Goal: Task Accomplishment & Management: Use online tool/utility

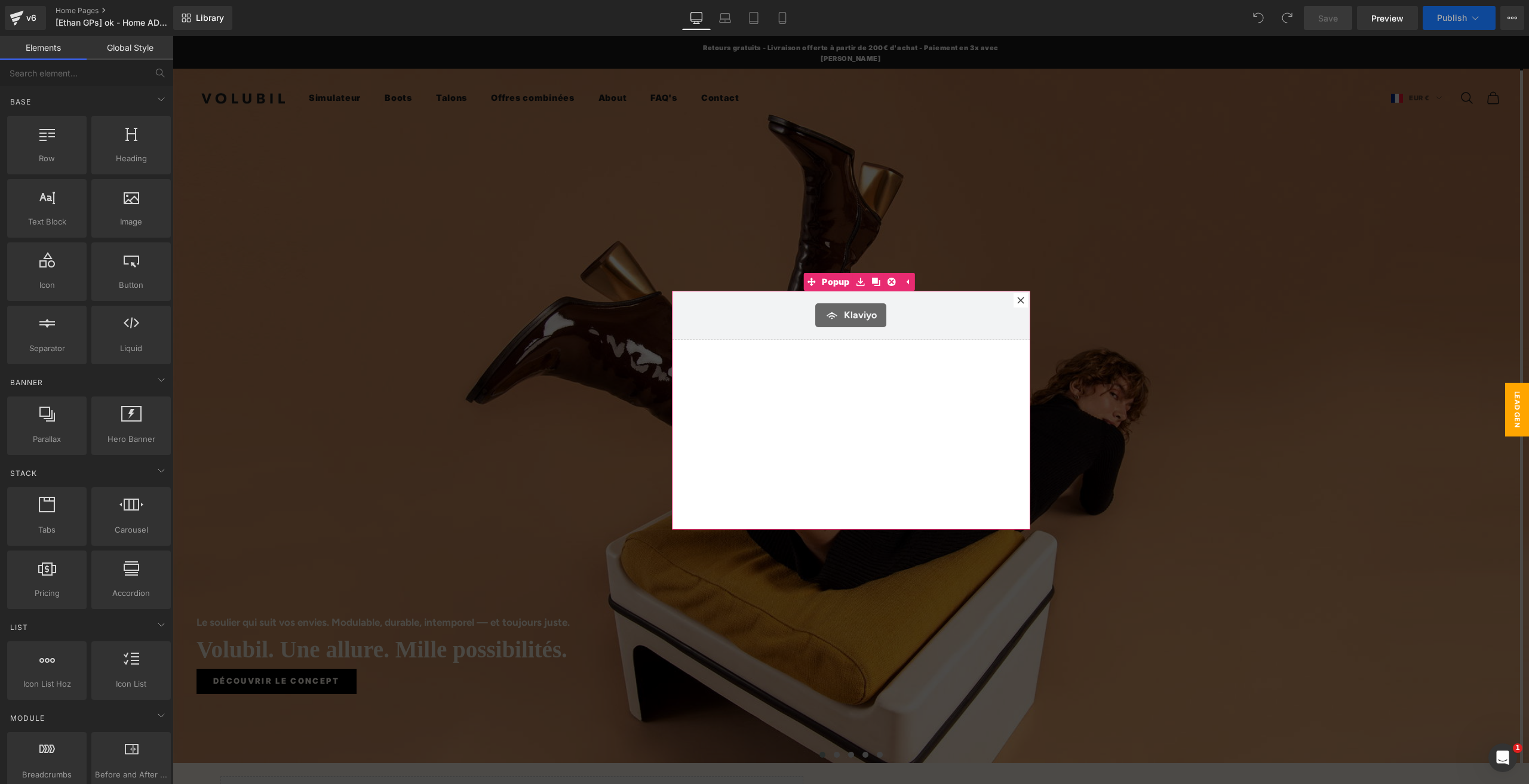
click at [1013, 298] on div at bounding box center [1020, 300] width 15 height 15
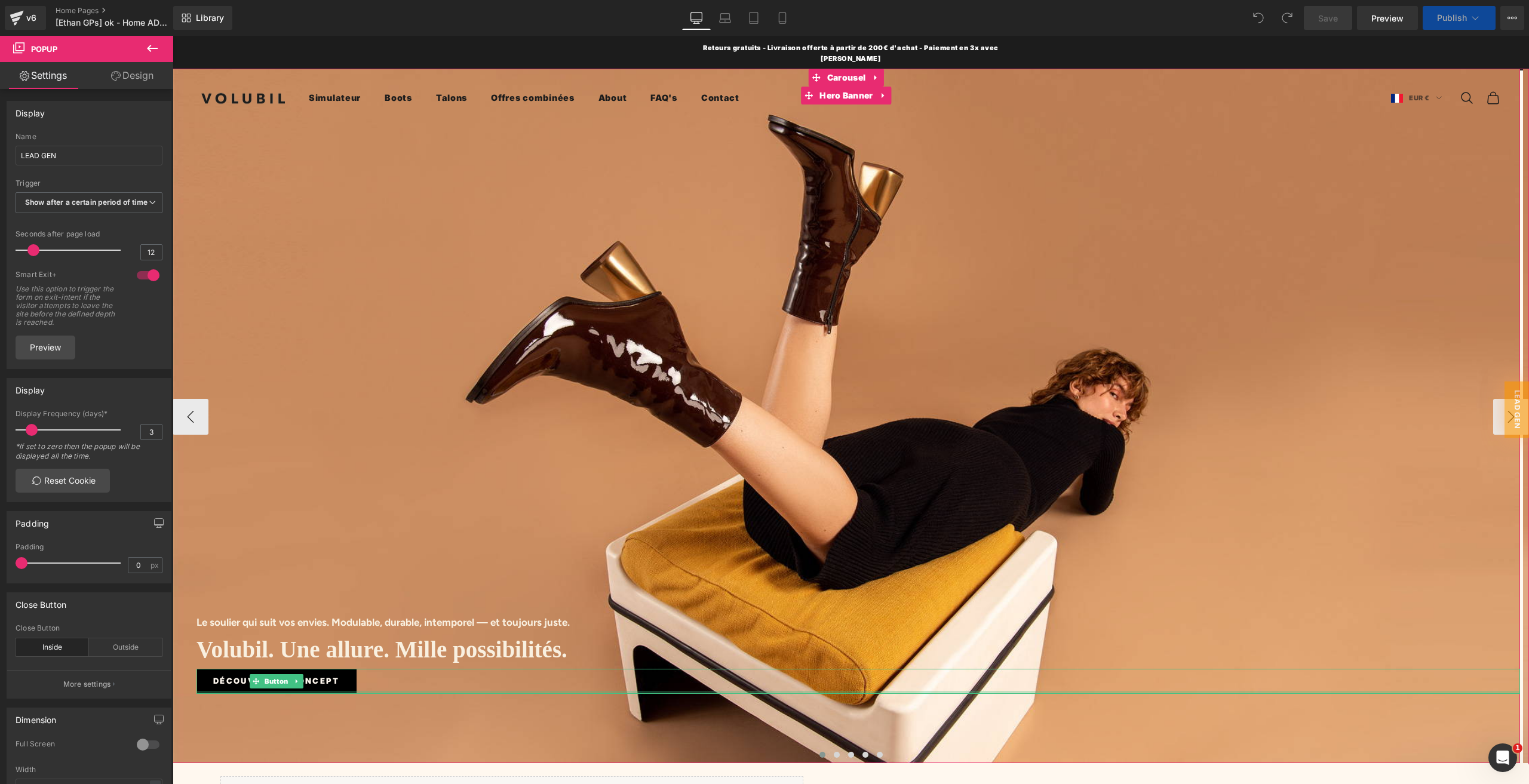
click at [317, 675] on span "Découvrir le concept" at bounding box center [276, 681] width 126 height 13
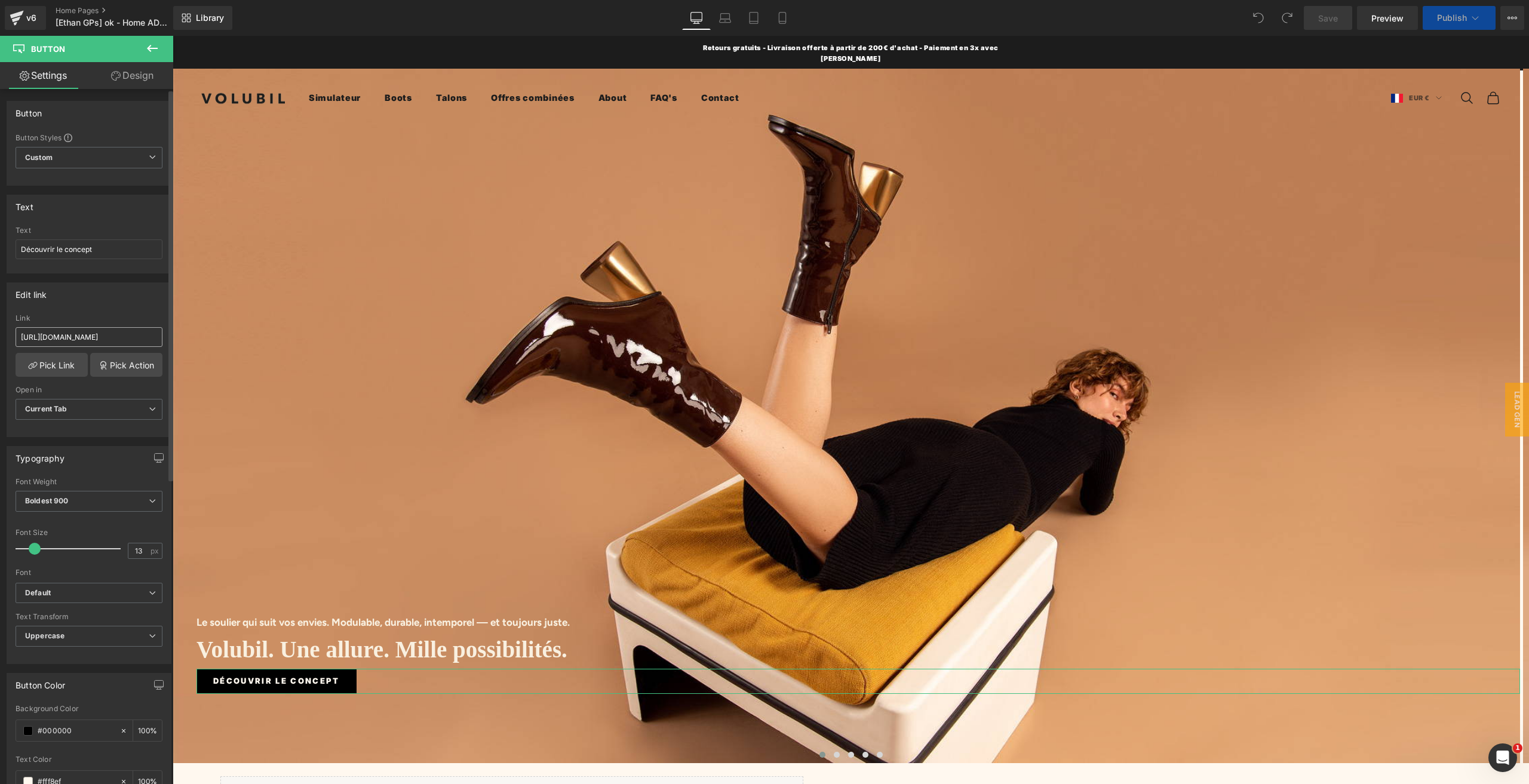
click at [68, 339] on input "[URL][DOMAIN_NAME]" at bounding box center [89, 337] width 147 height 20
click at [1493, 404] on button "›" at bounding box center [1511, 416] width 36 height 36
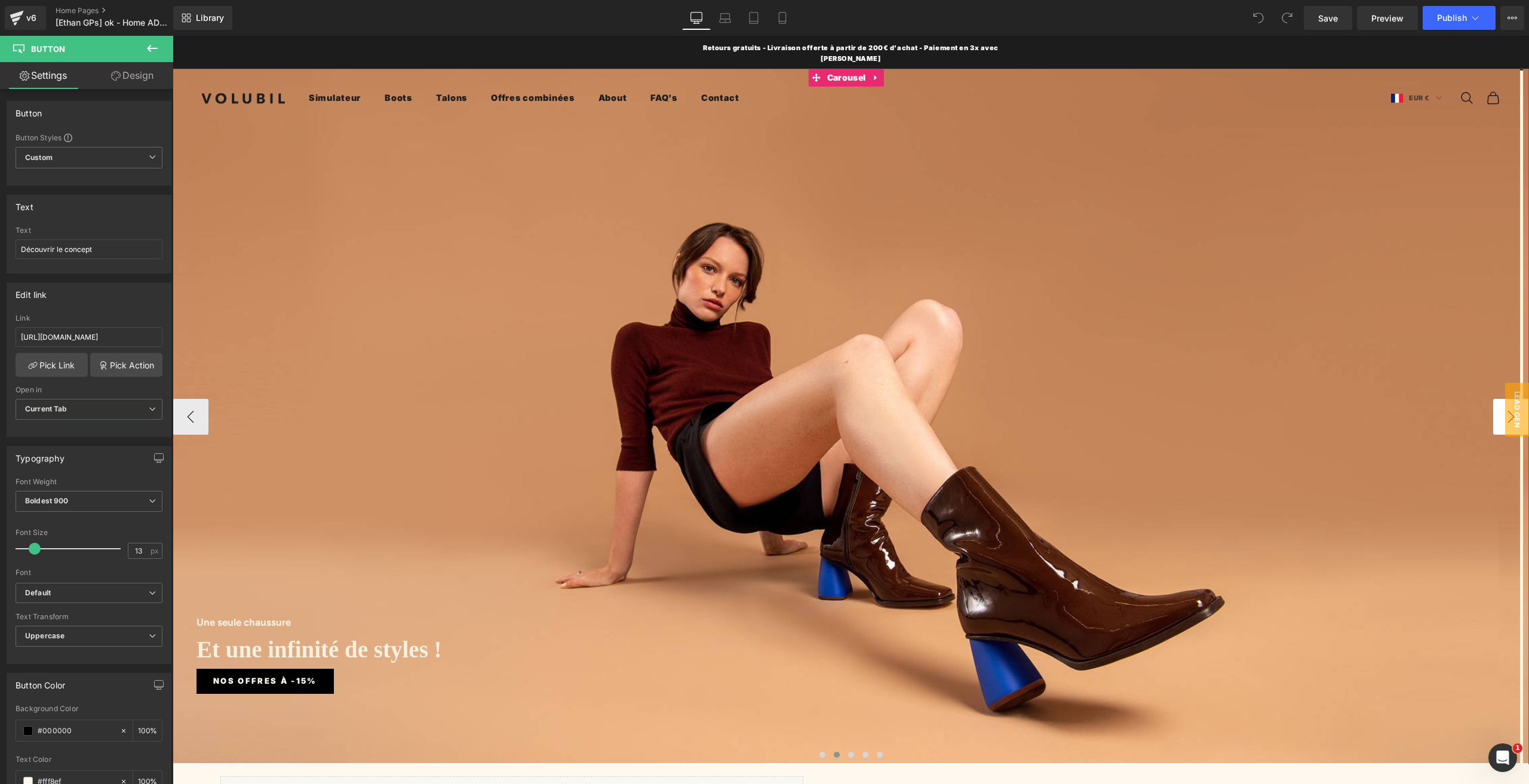
click at [1493, 401] on button "›" at bounding box center [1511, 416] width 36 height 36
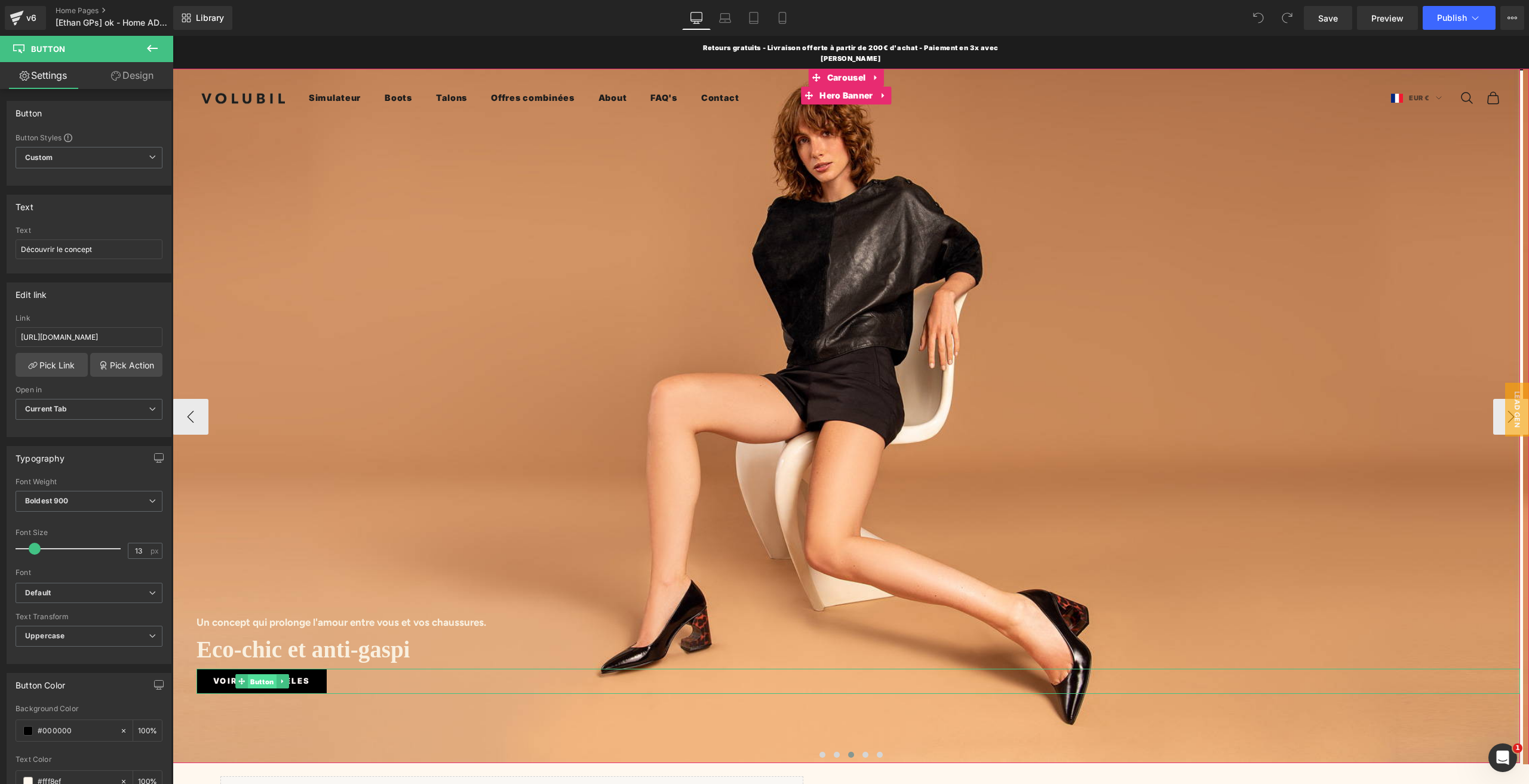
click at [267, 675] on span "Button" at bounding box center [262, 682] width 28 height 15
click at [78, 327] on input "[URL][DOMAIN_NAME]" at bounding box center [89, 337] width 147 height 20
click at [1457, 23] on button "Publish" at bounding box center [1458, 18] width 73 height 24
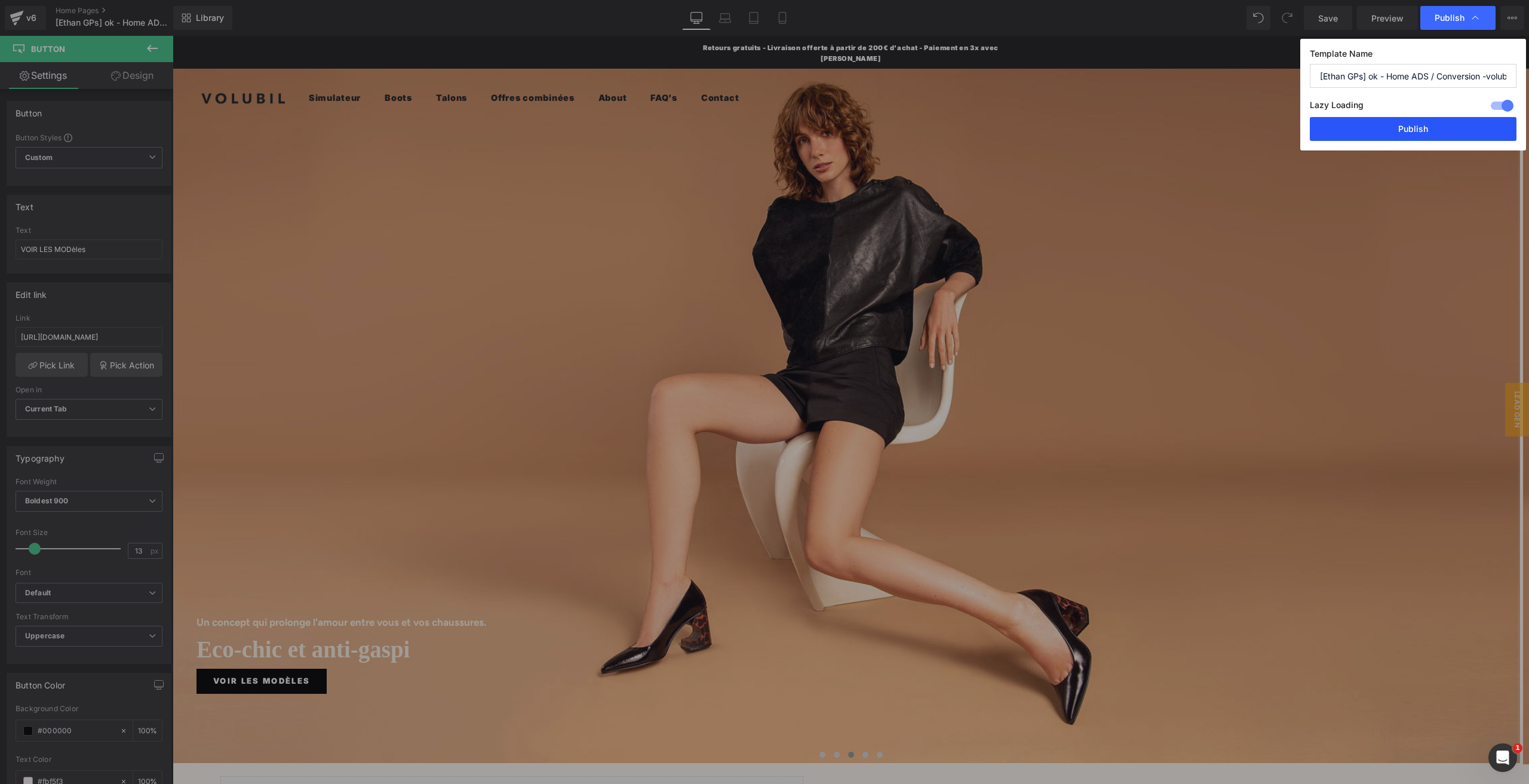
click at [1373, 126] on button "Publish" at bounding box center [1413, 129] width 207 height 24
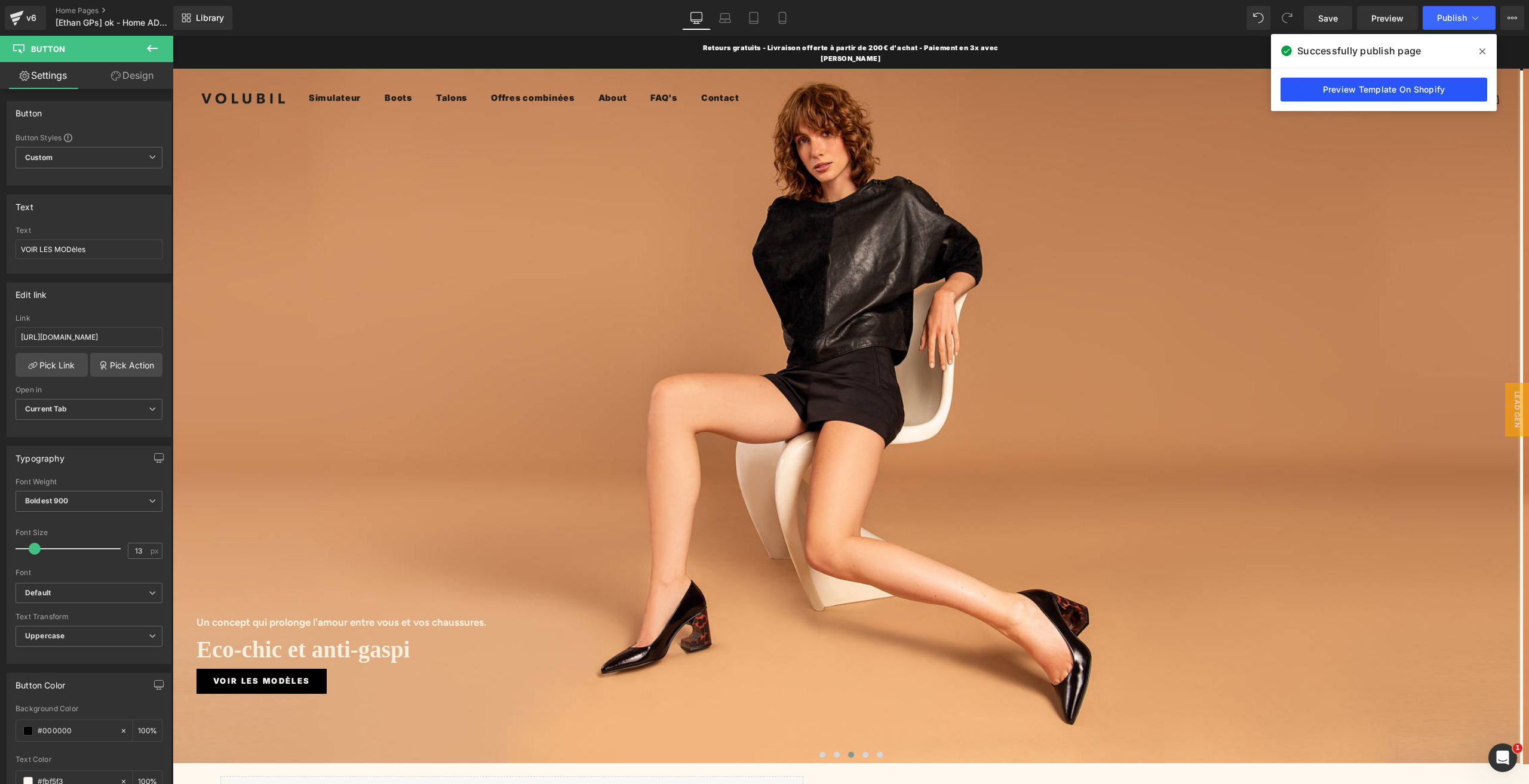
click at [1318, 94] on link "Preview Template On Shopify" at bounding box center [1383, 90] width 207 height 24
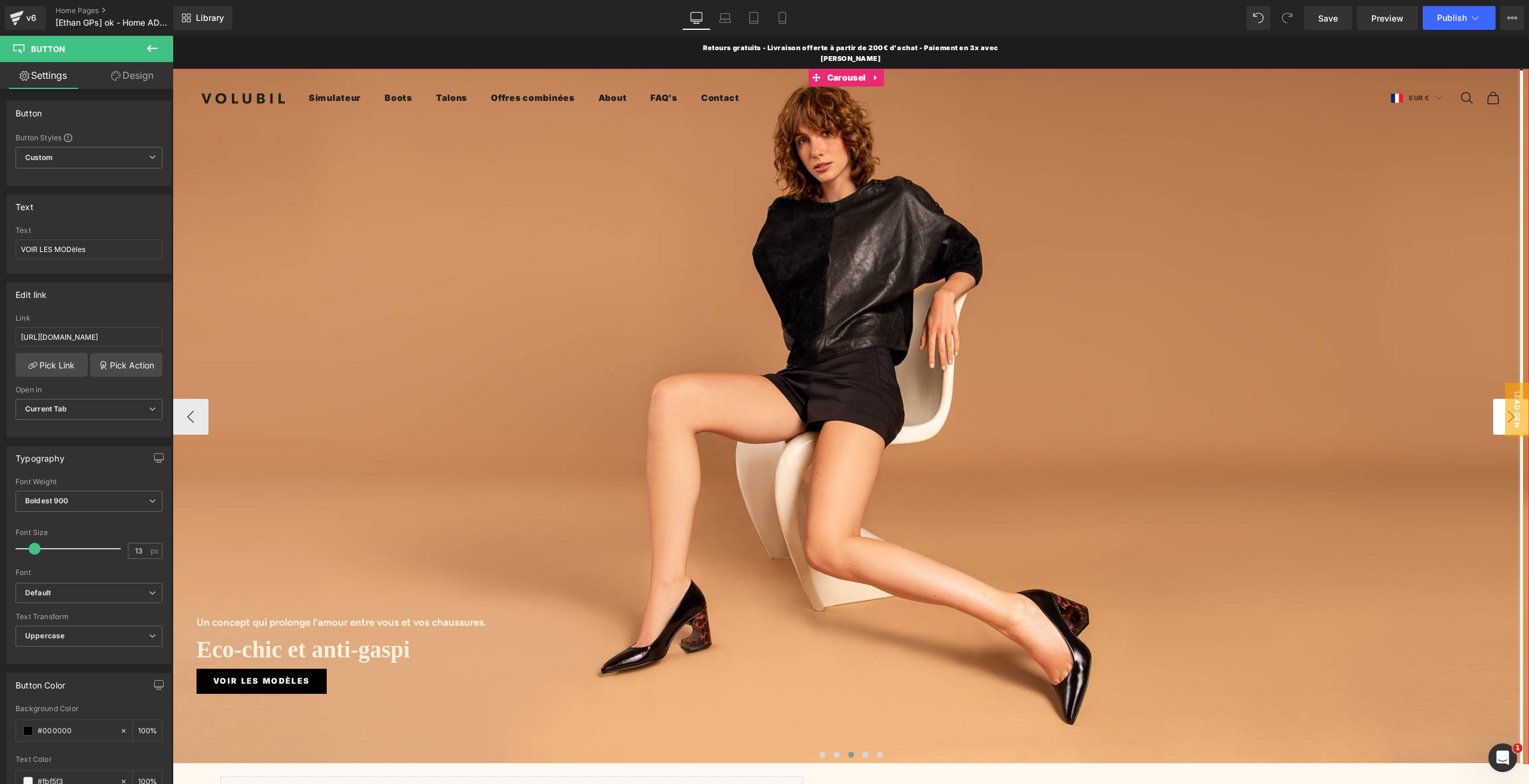
click at [1493, 399] on button "›" at bounding box center [1511, 416] width 36 height 36
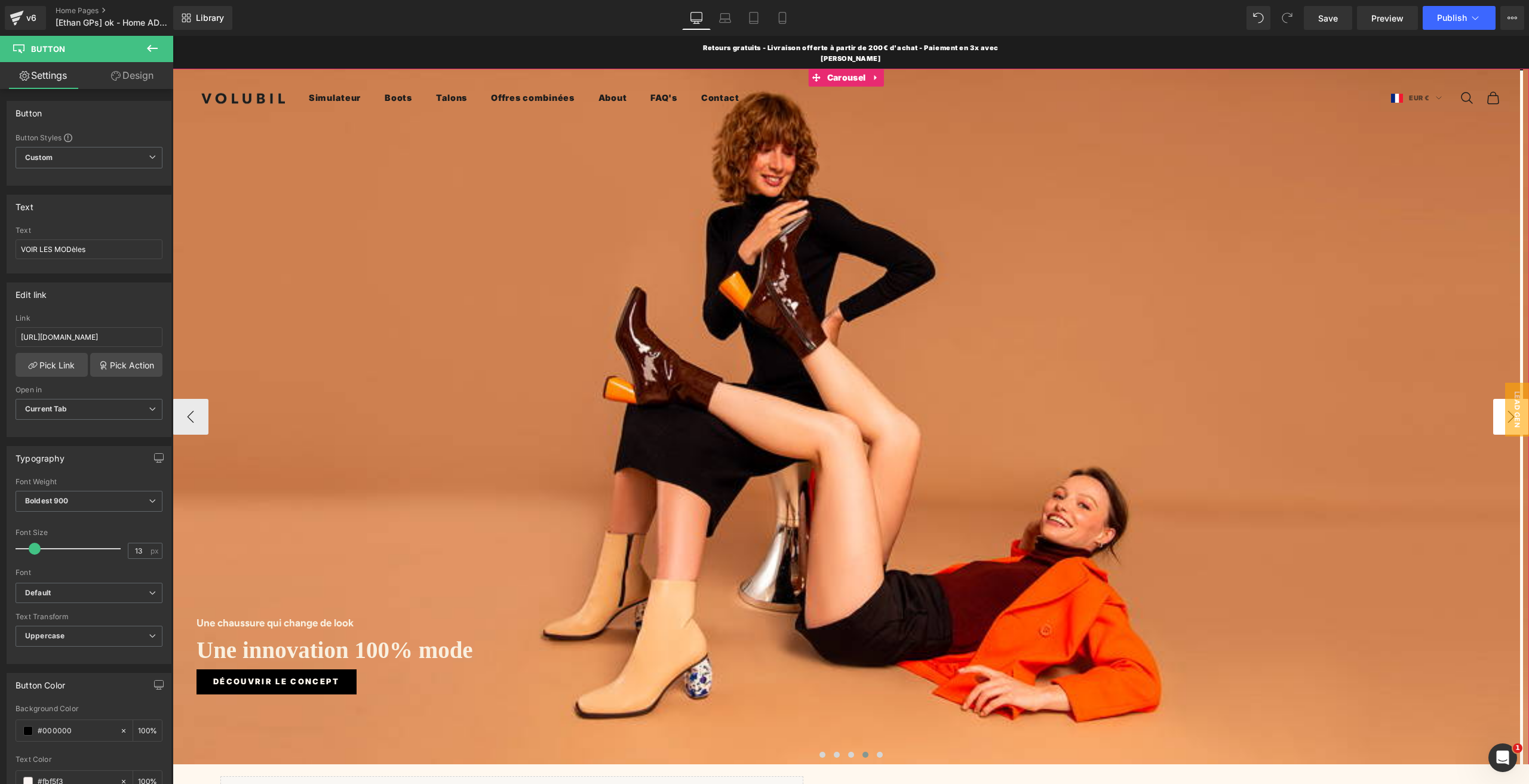
click at [1493, 399] on button "›" at bounding box center [1511, 416] width 36 height 36
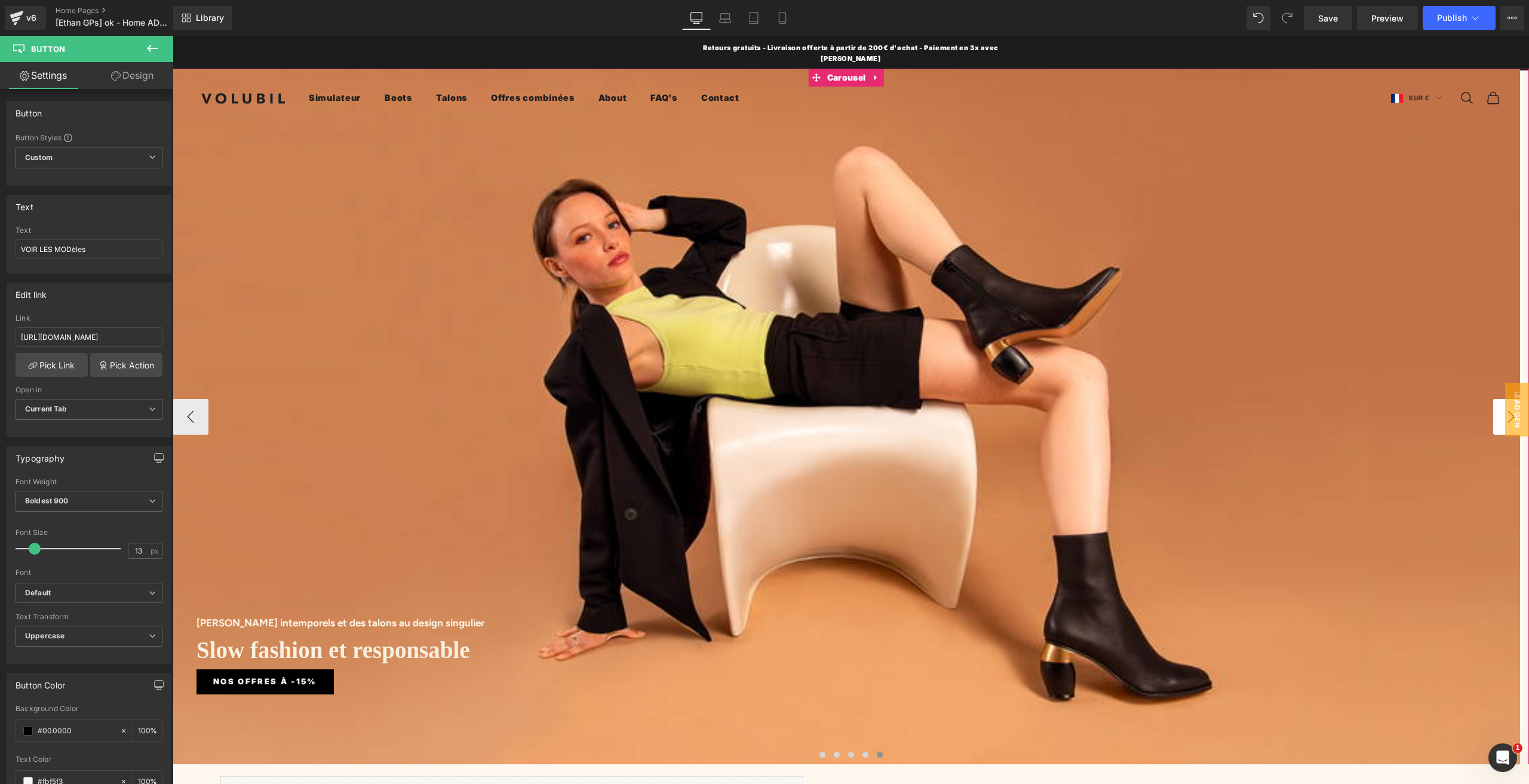
click at [1493, 399] on button "›" at bounding box center [1511, 416] width 36 height 36
click at [183, 409] on button "‹" at bounding box center [190, 416] width 36 height 36
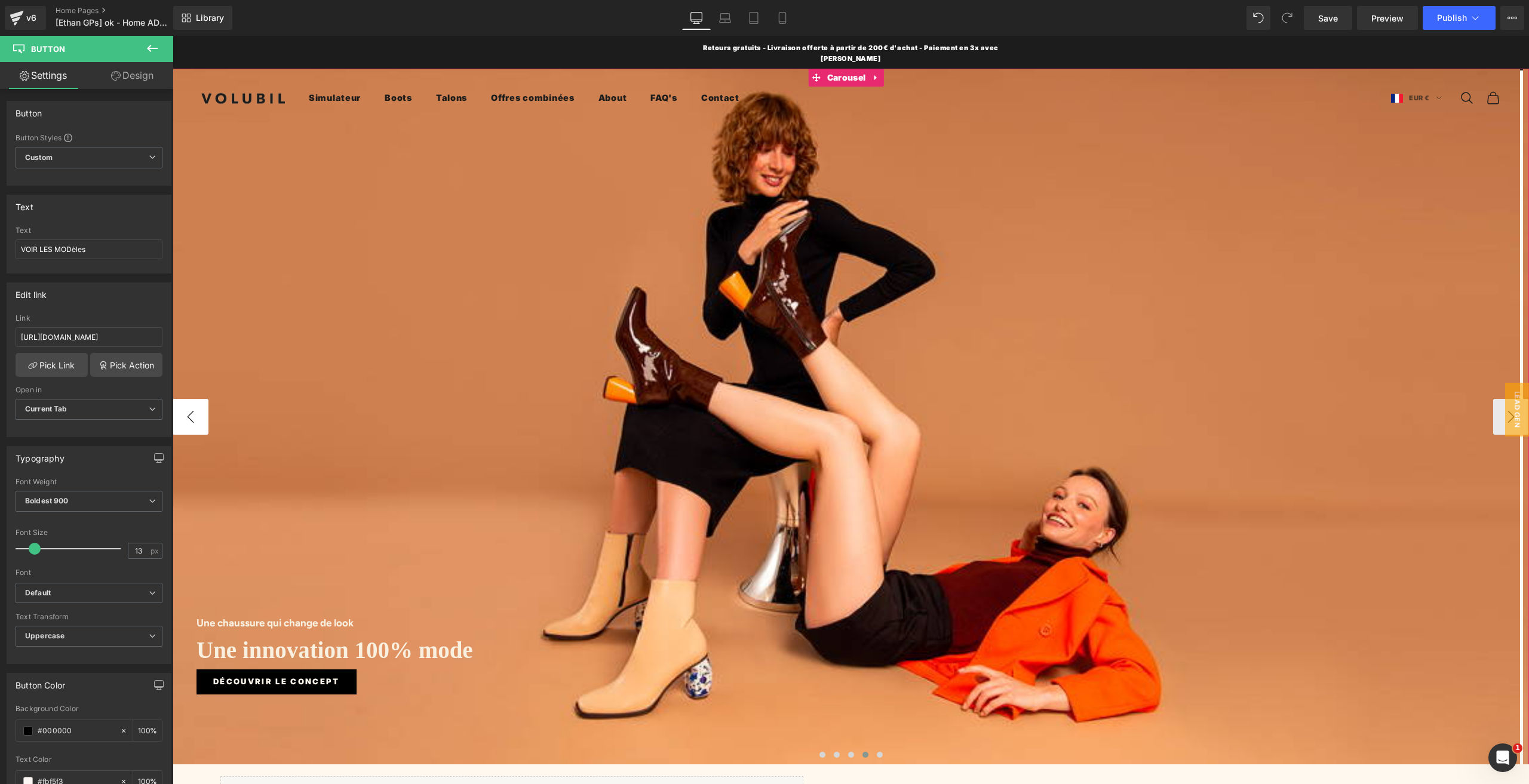
click at [183, 409] on button "‹" at bounding box center [190, 416] width 36 height 36
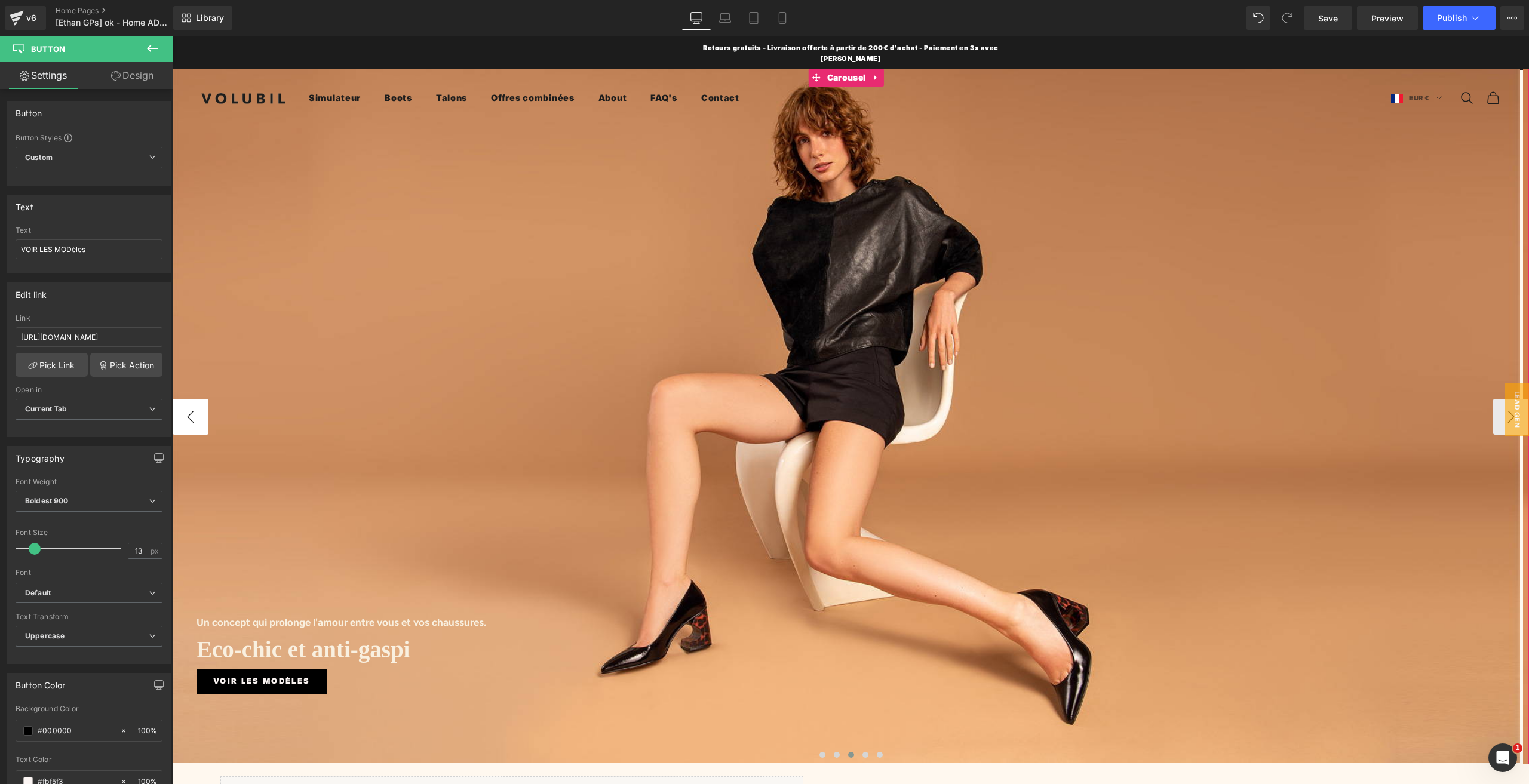
click at [183, 409] on button "‹" at bounding box center [190, 416] width 36 height 36
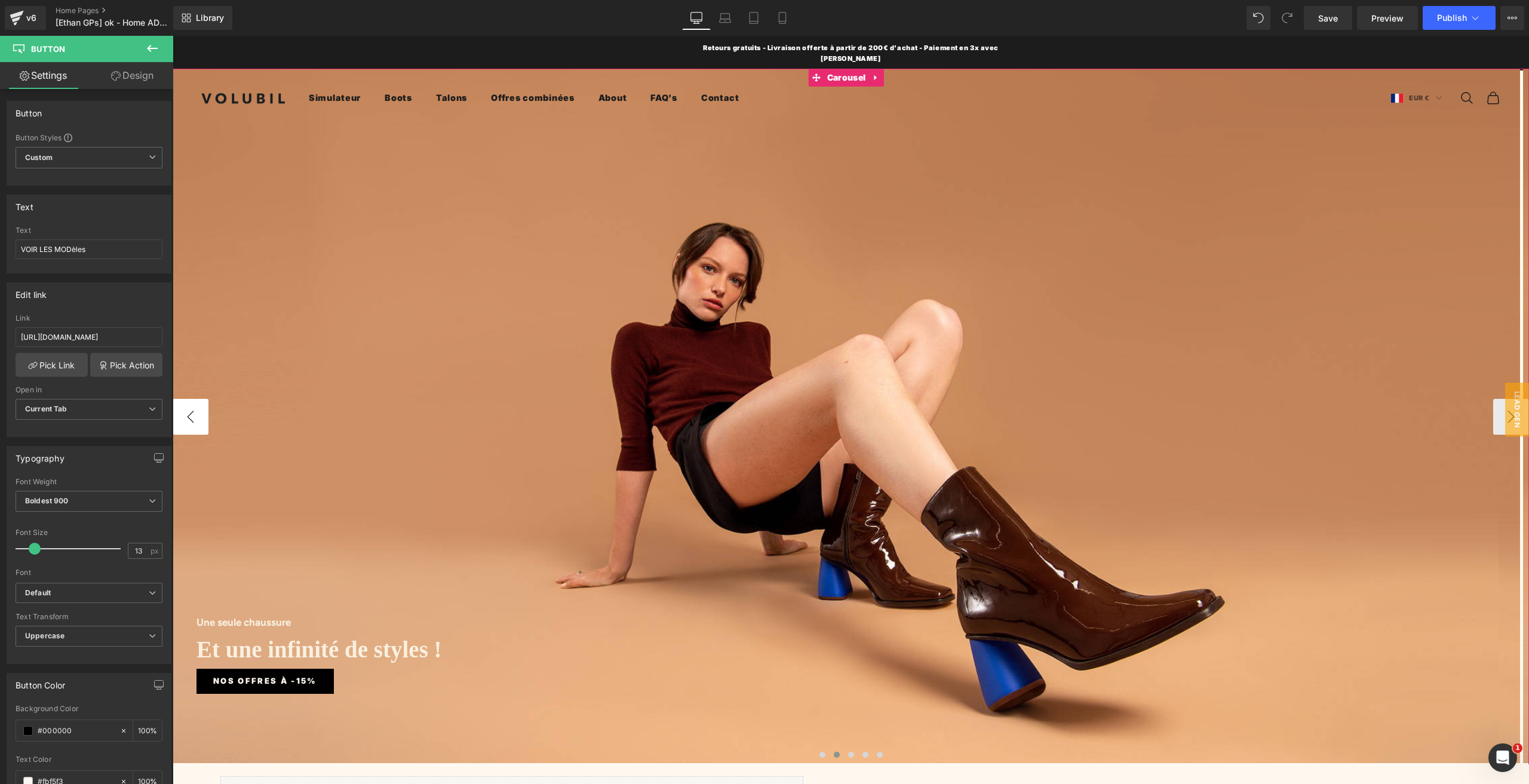
click at [183, 409] on button "‹" at bounding box center [190, 416] width 36 height 36
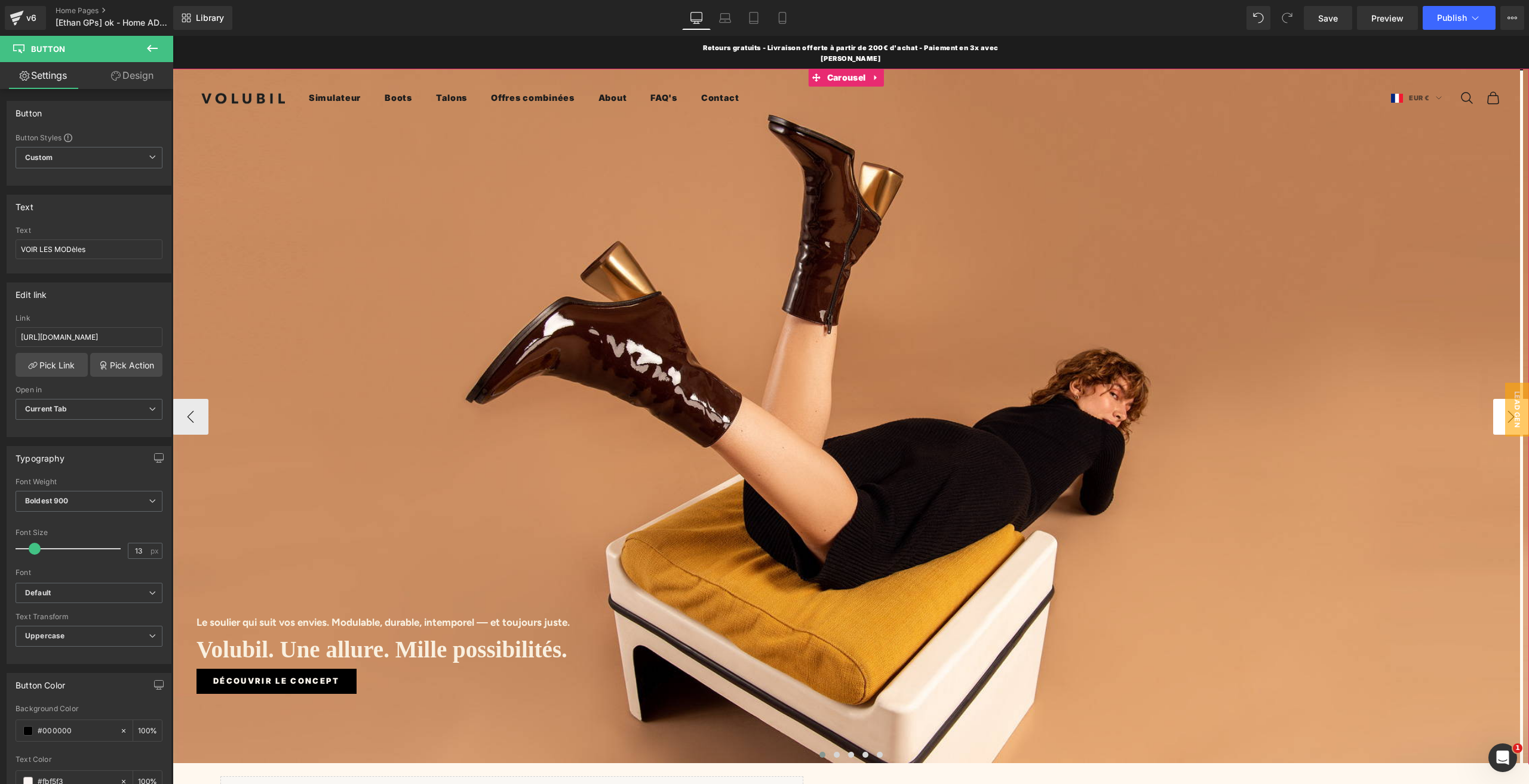
click at [1493, 407] on button "›" at bounding box center [1511, 416] width 36 height 36
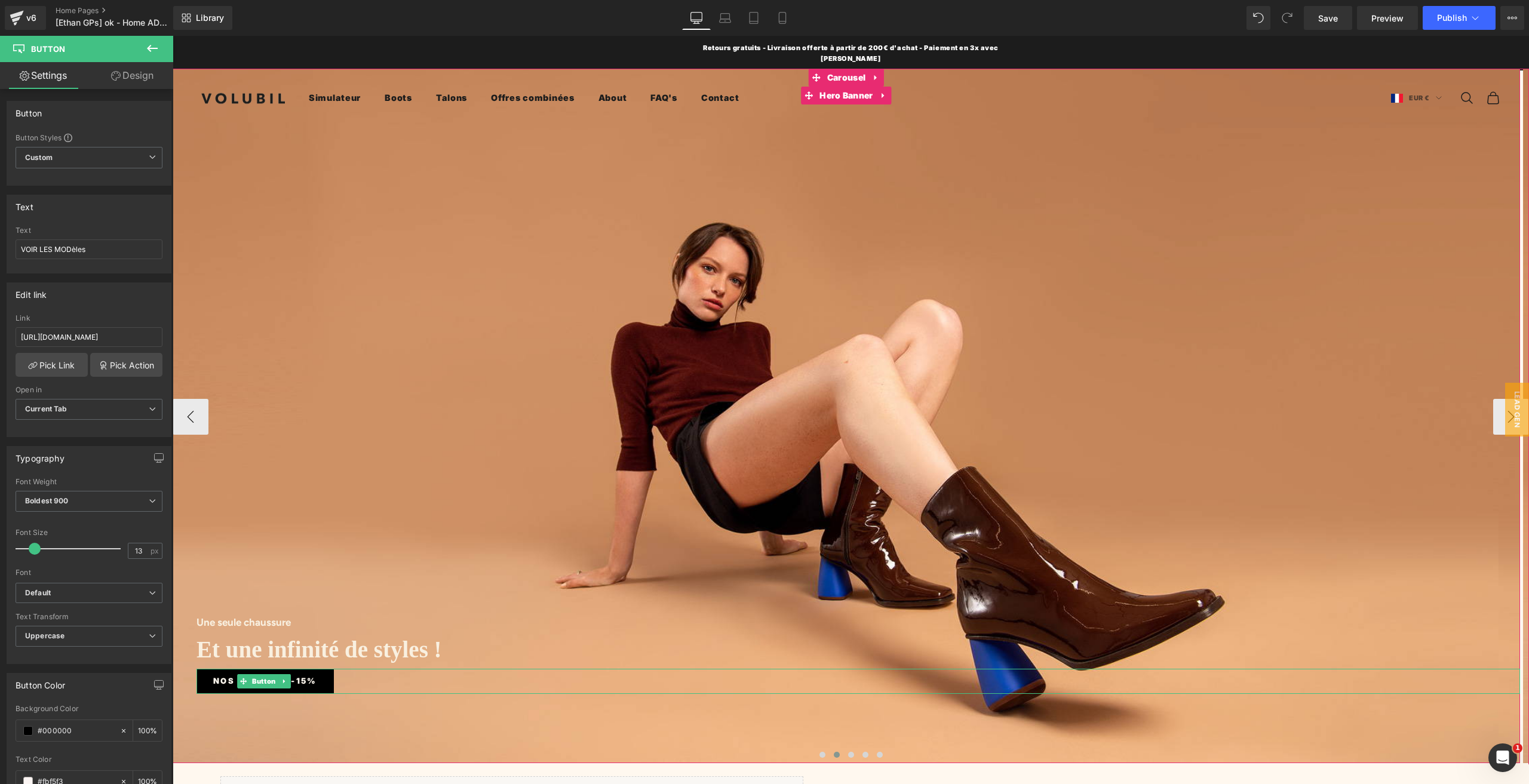
click at [299, 675] on span "Nos offres à -15%" at bounding box center [265, 681] width 104 height 13
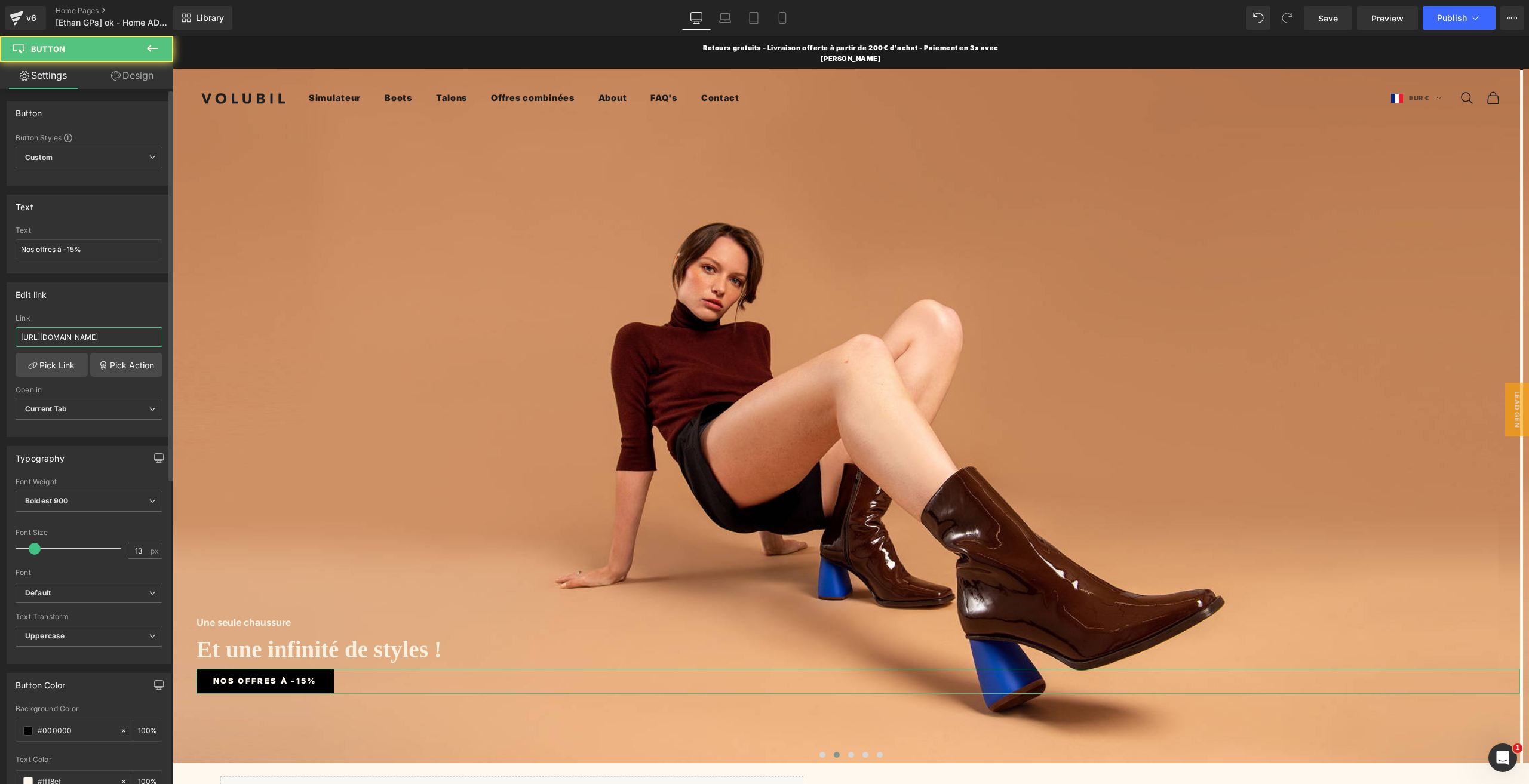
click at [70, 336] on input "[URL][DOMAIN_NAME]" at bounding box center [89, 337] width 147 height 20
click at [102, 333] on input "[URL][DOMAIN_NAME]" at bounding box center [89, 337] width 147 height 20
drag, startPoint x: 102, startPoint y: 333, endPoint x: 169, endPoint y: 328, distance: 67.2
click at [169, 328] on div "Button Button Styles Custom Custom Setup Global Style Custom Setup Global Style…" at bounding box center [87, 439] width 173 height 701
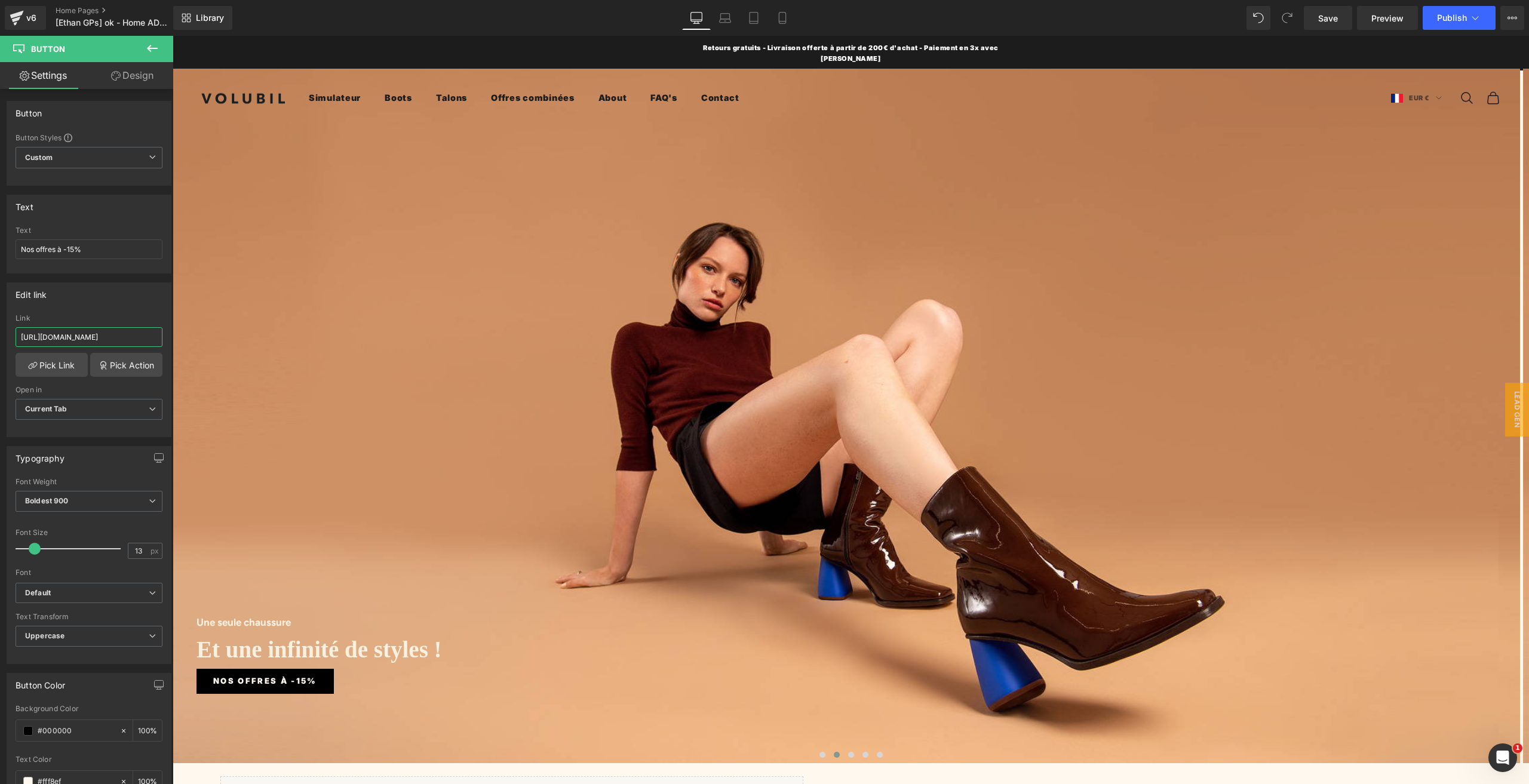
scroll to position [0, 0]
click at [64, 360] on link "Pick Link" at bounding box center [52, 365] width 72 height 24
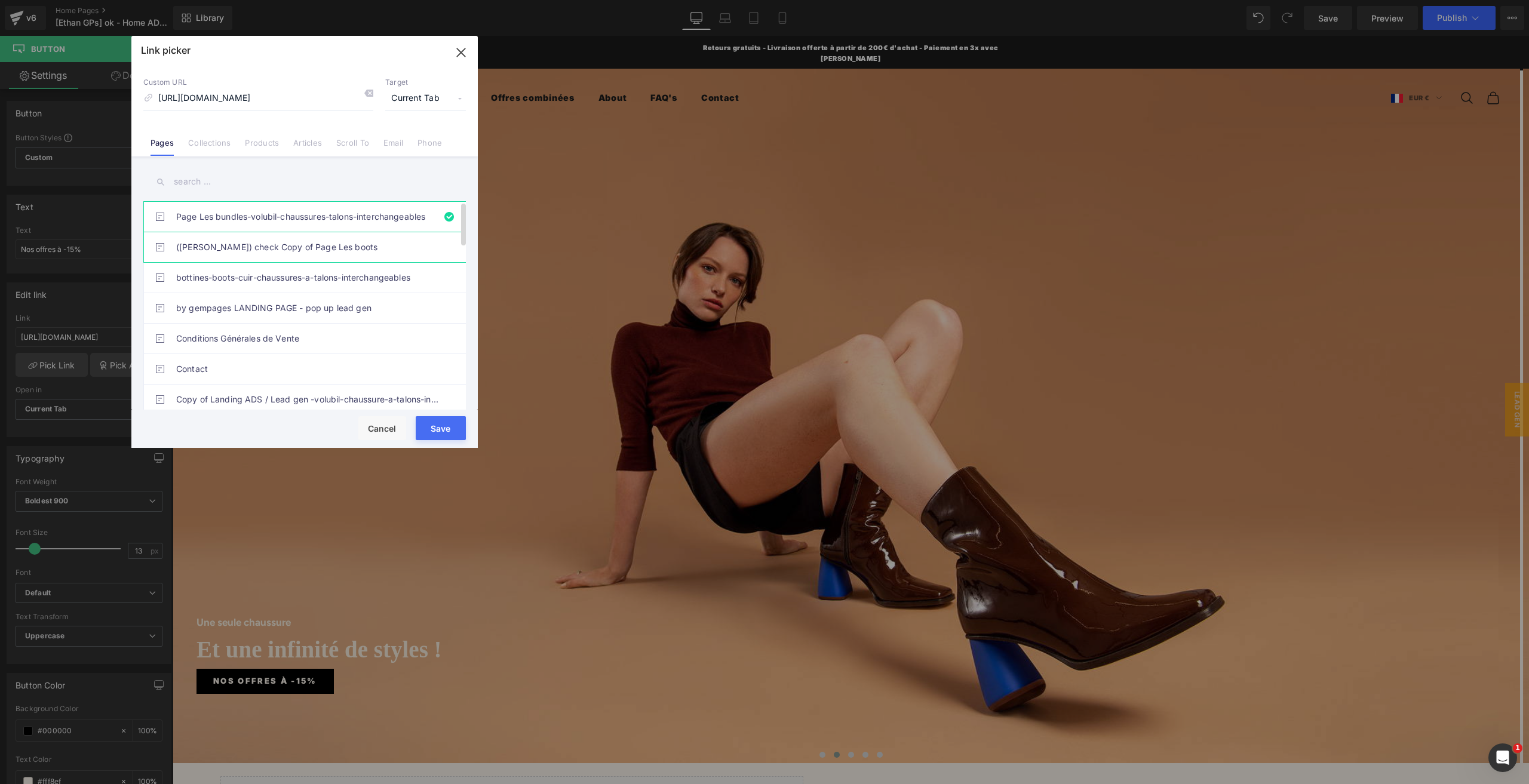
click at [274, 245] on link "([PERSON_NAME]) check Copy of Page Les boots" at bounding box center [308, 247] width 263 height 30
click at [284, 223] on link "Page Les bundles-volubil-chaussures-talons-interchangeables" at bounding box center [308, 216] width 263 height 30
click at [440, 431] on button "Save" at bounding box center [440, 428] width 50 height 24
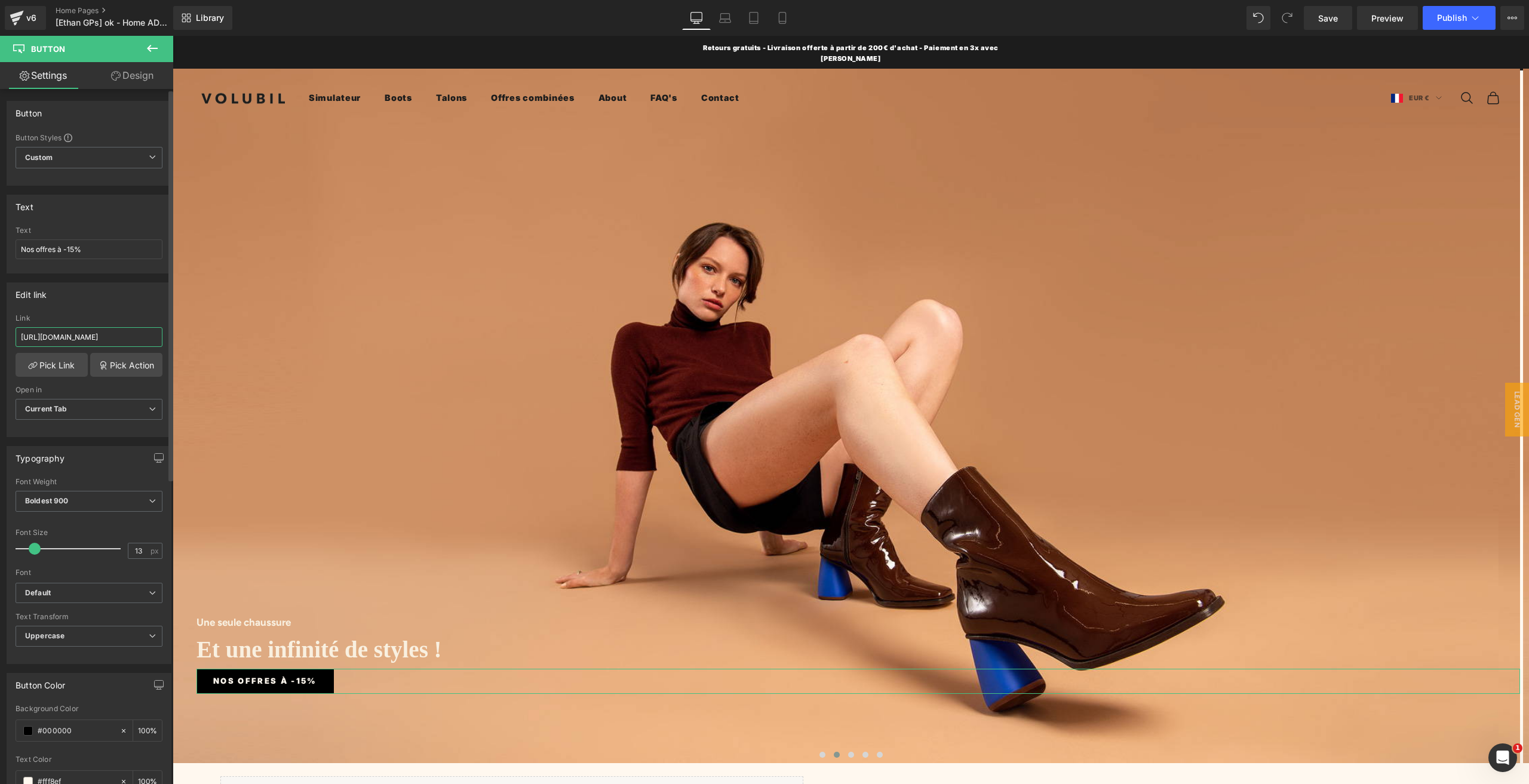
click at [64, 336] on input "[URL][DOMAIN_NAME]" at bounding box center [89, 337] width 147 height 20
drag, startPoint x: 237, startPoint y: 372, endPoint x: 205, endPoint y: 337, distance: 47.4
click at [82, 310] on div "Edit link [URL][DOMAIN_NAME] Link [URL][DOMAIN_NAME] Pick Link Pick Action Curr…" at bounding box center [88, 359] width 165 height 155
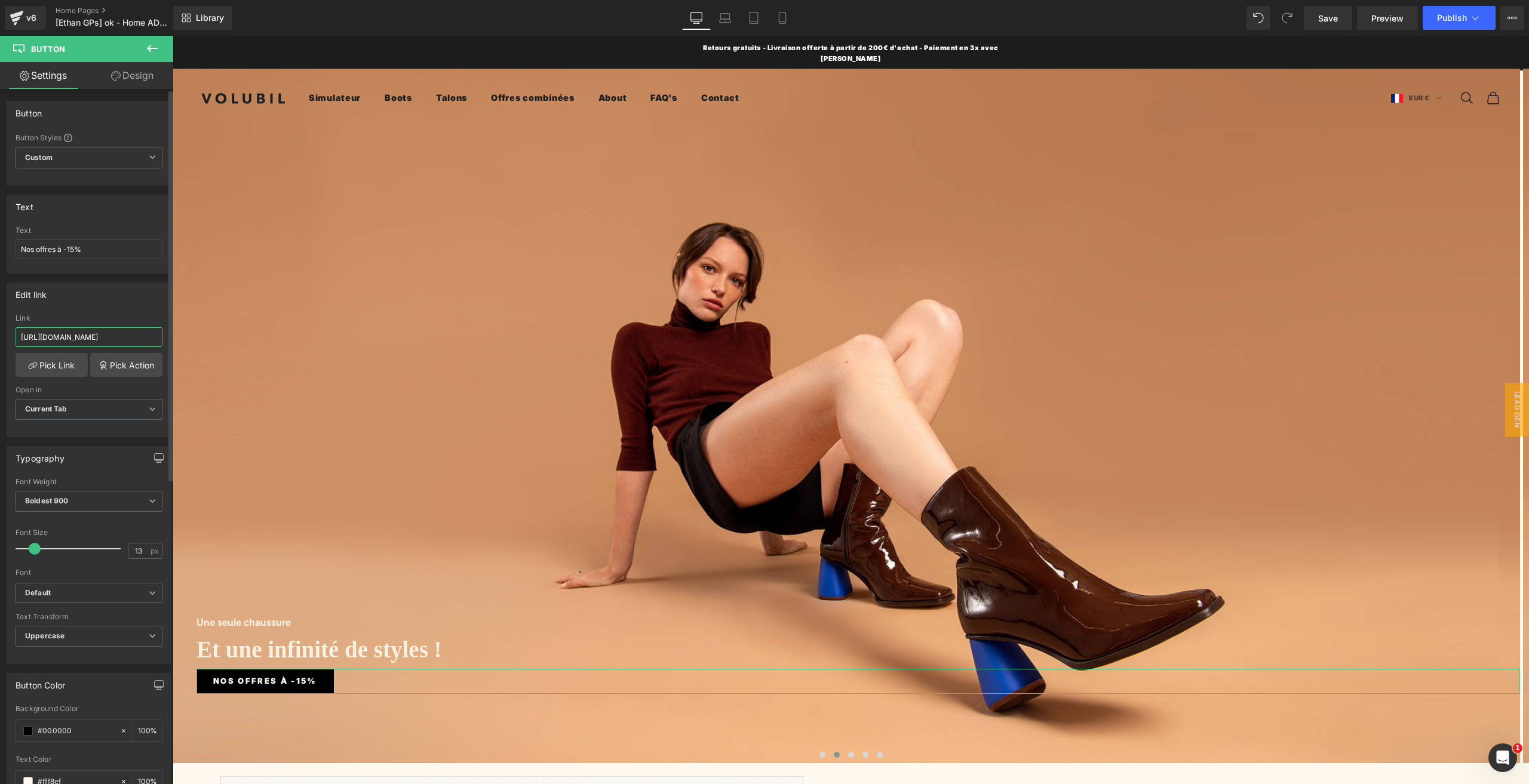
click at [0, 335] on div "Edit link [URL][DOMAIN_NAME] Link [URL][DOMAIN_NAME] Pick Link Pick Action Curr…" at bounding box center [89, 355] width 179 height 164
click at [104, 307] on div "Edit link [URL][DOMAIN_NAME] Link [URL][DOMAIN_NAME] Pick Link Pick Action Curr…" at bounding box center [88, 359] width 165 height 155
click at [1459, 15] on span "Publish" at bounding box center [1451, 18] width 30 height 9
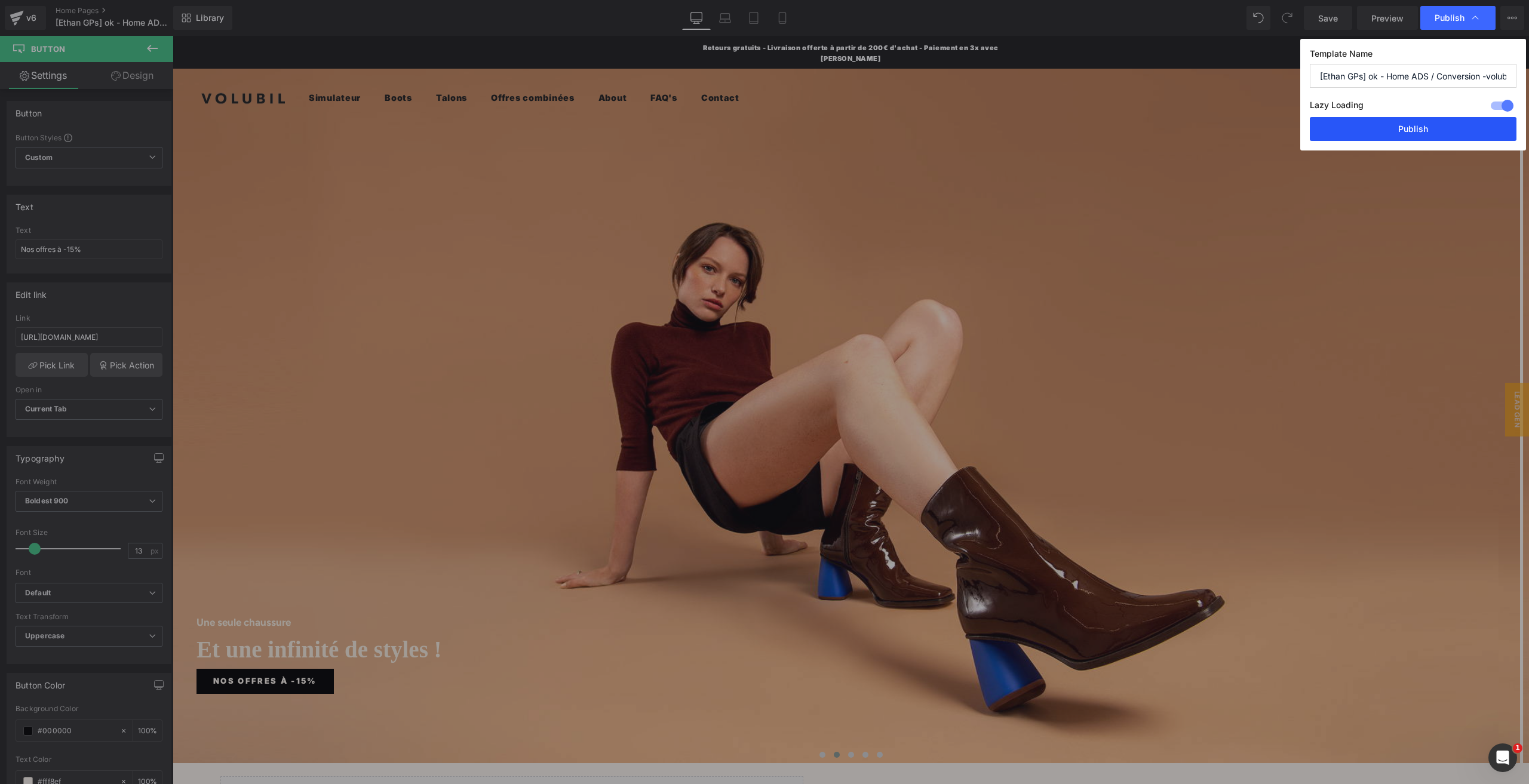
click at [1338, 126] on button "Publish" at bounding box center [1413, 129] width 207 height 24
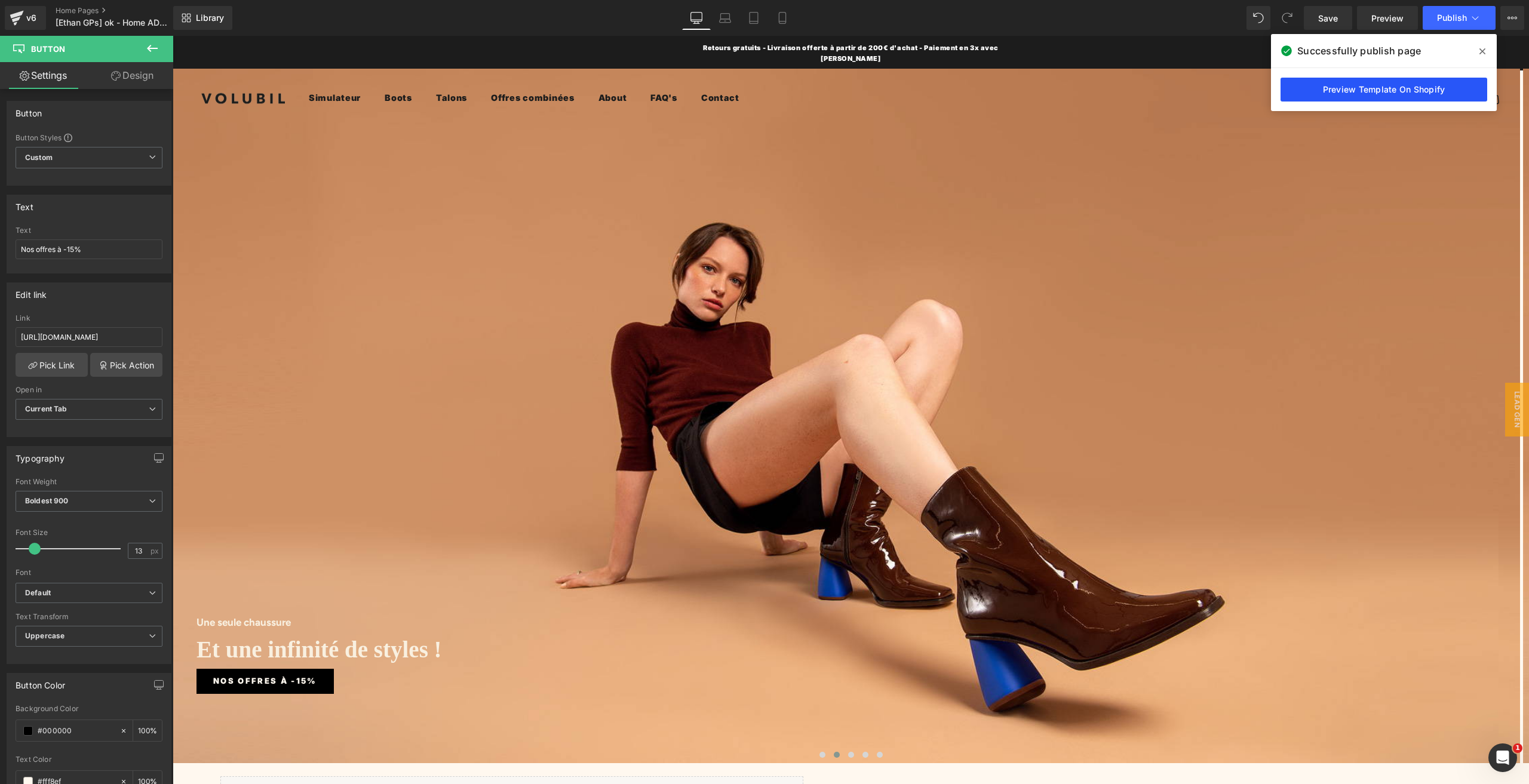
click at [1327, 97] on link "Preview Template On Shopify" at bounding box center [1383, 90] width 207 height 24
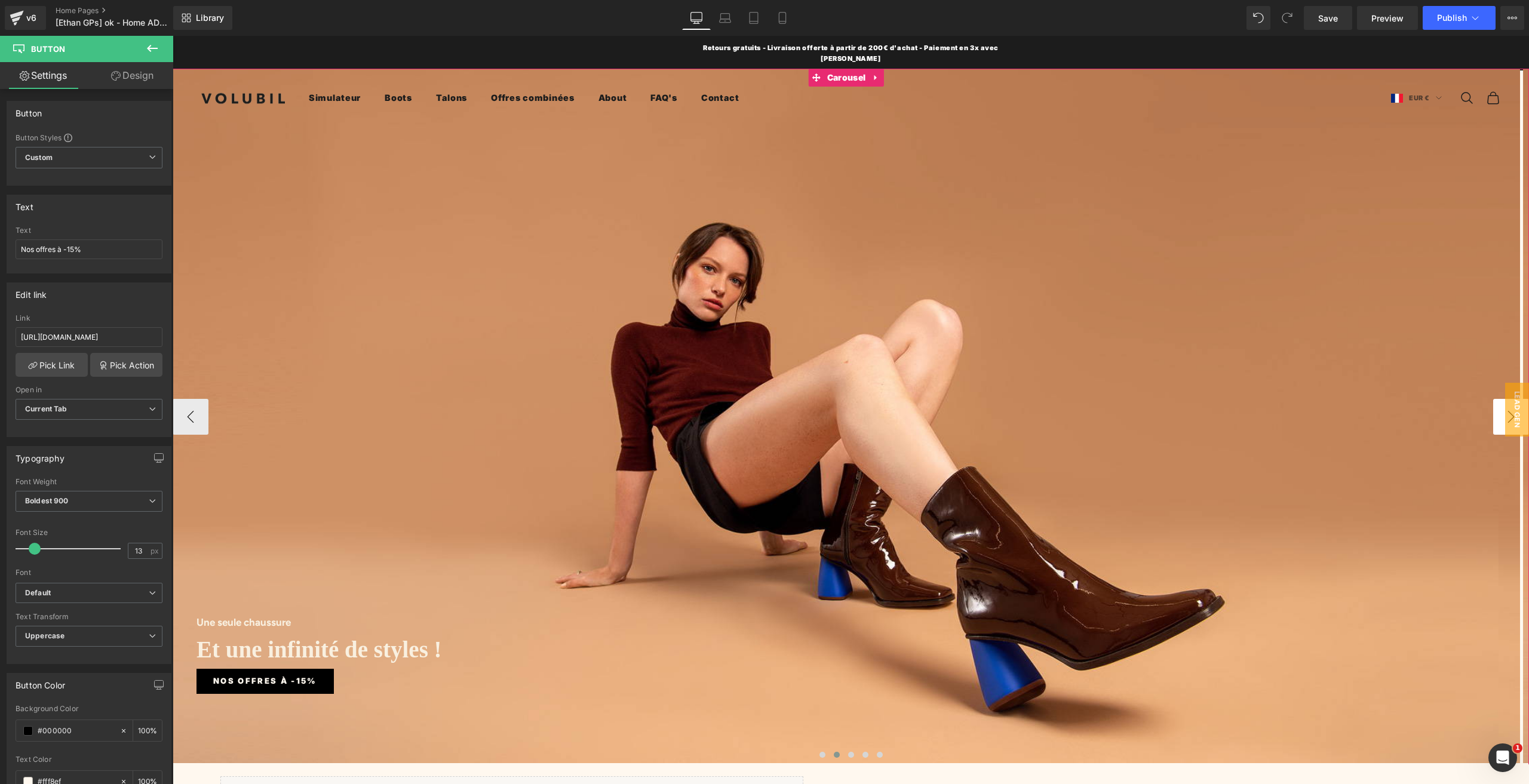
click at [1493, 399] on button "›" at bounding box center [1511, 416] width 36 height 36
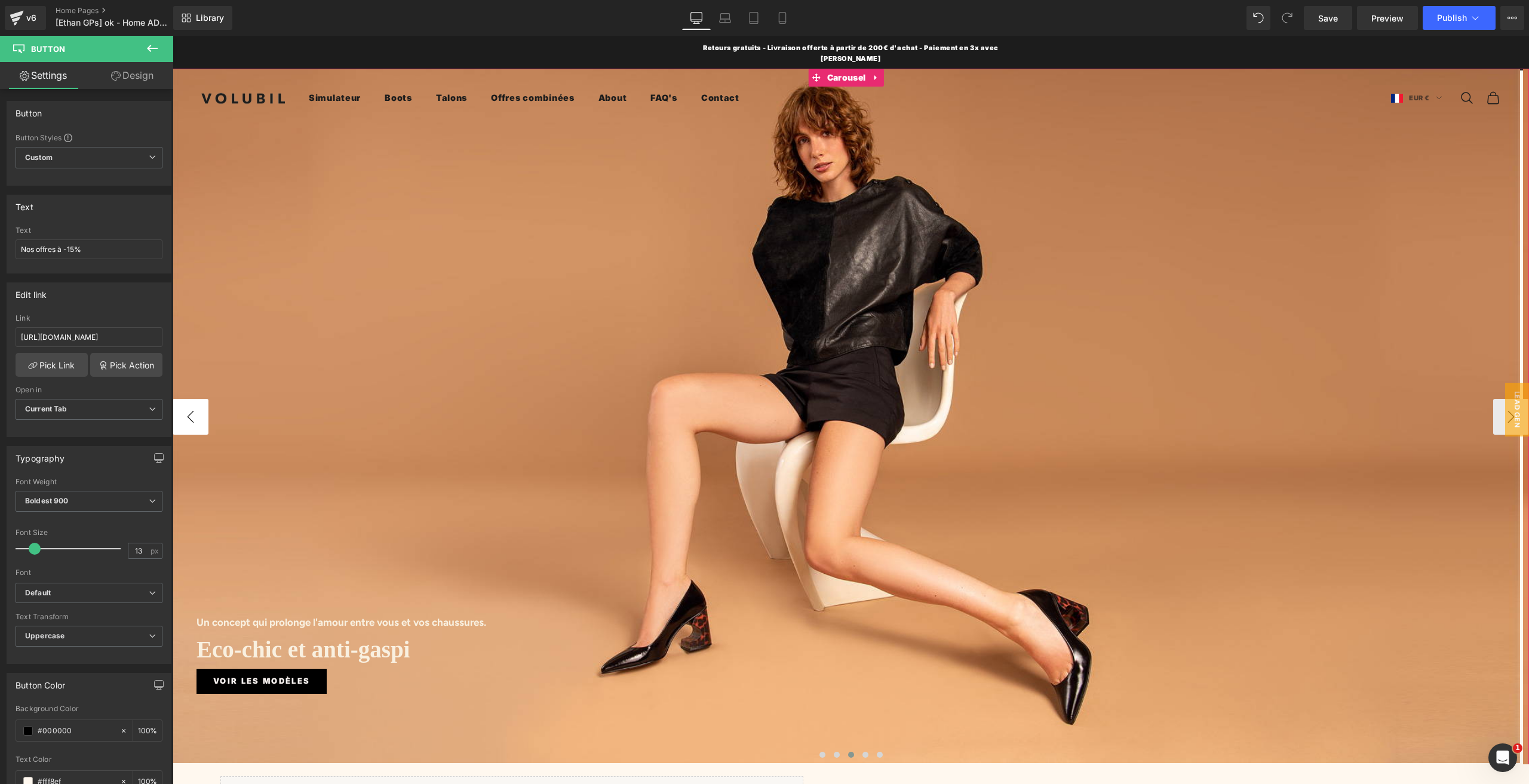
click at [186, 407] on button "‹" at bounding box center [190, 416] width 36 height 36
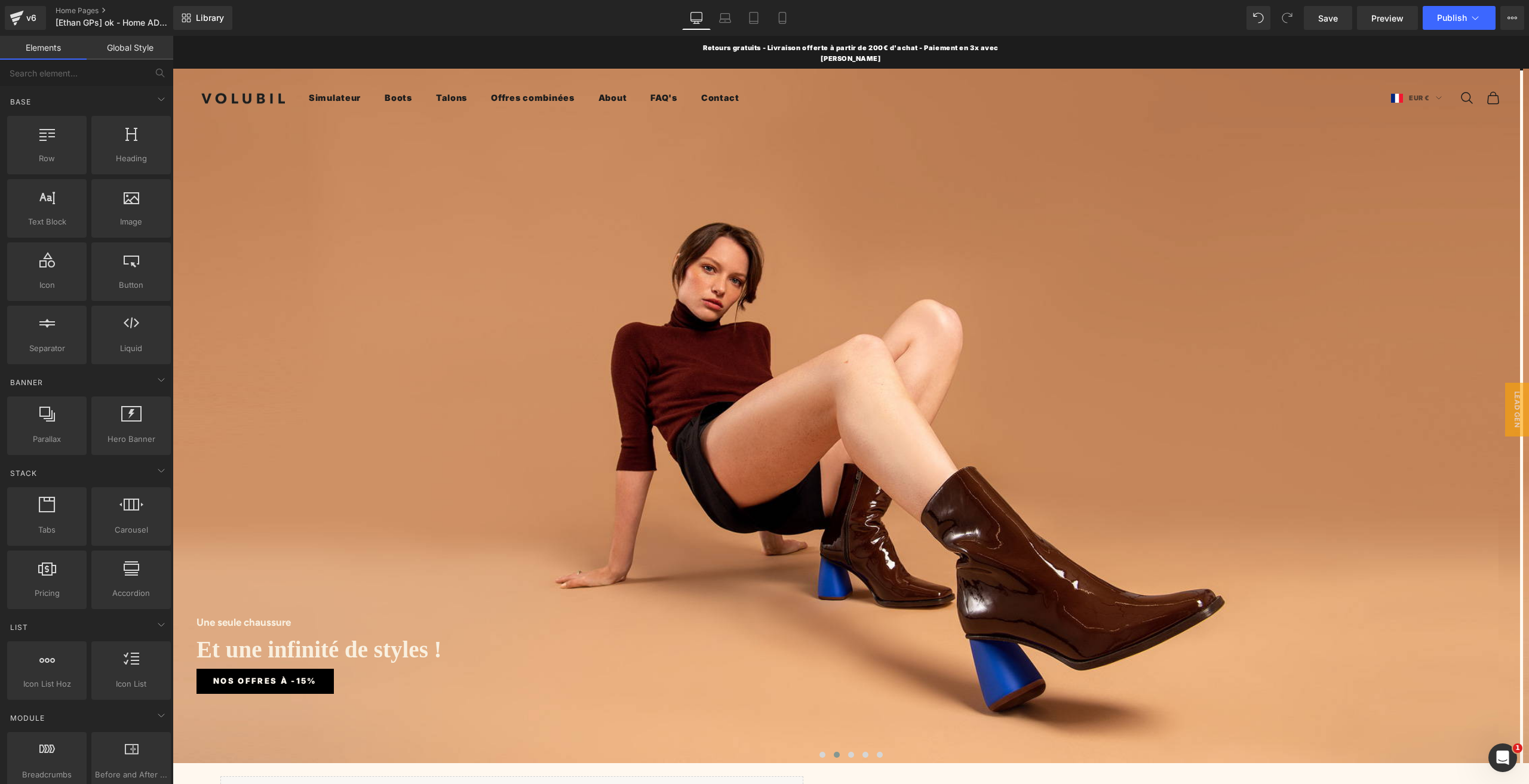
click at [838, 91] on nav "Ouvrir la navigation Simulateur Boots Talons Offres combinées Jamais deux sans …" at bounding box center [838, 98] width 1058 height 15
click at [861, 118] on div "Une seule chaussure Heading Et une infinité de styles ! Heading Nos offres à -1…" at bounding box center [846, 416] width 1347 height 694
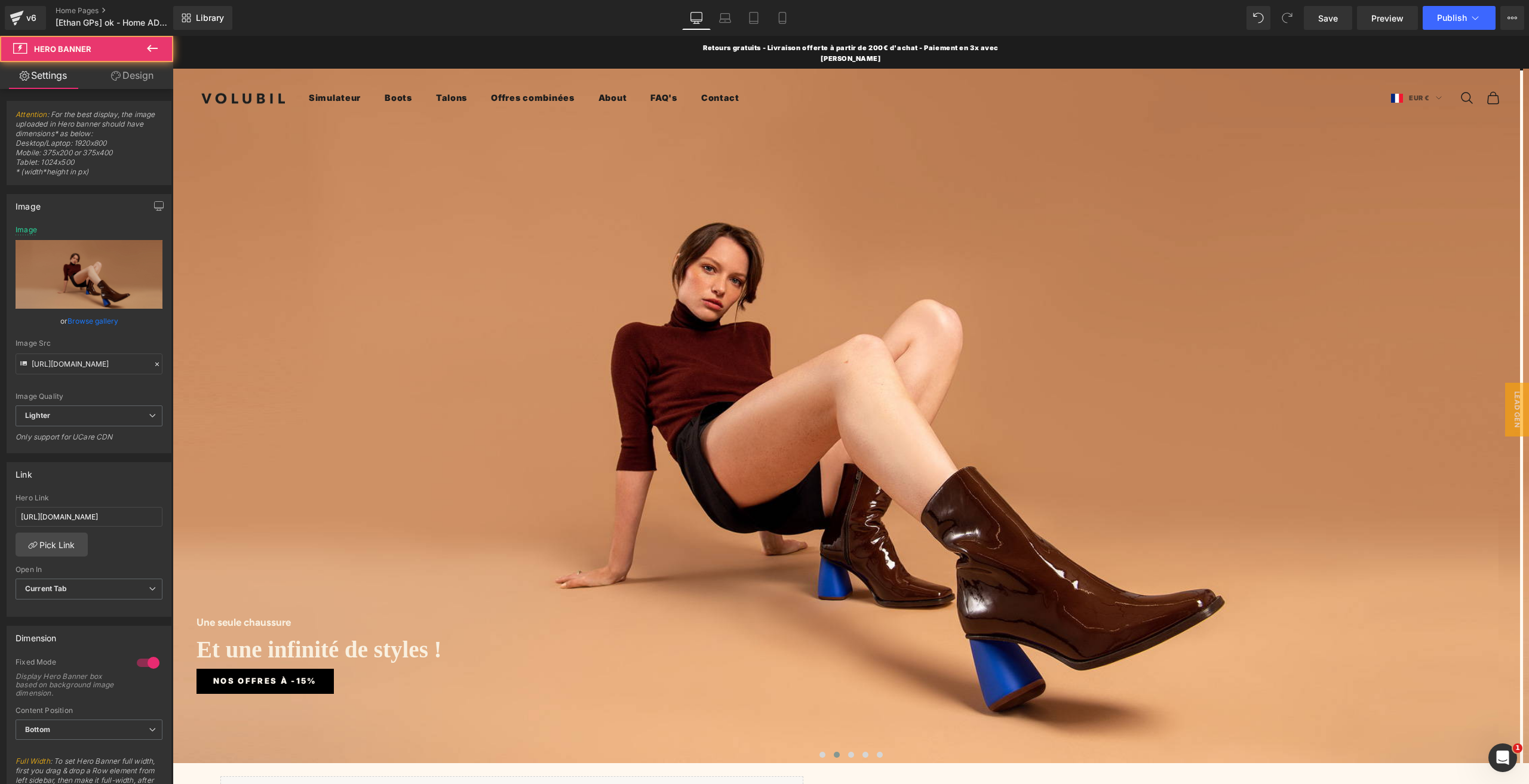
click at [845, 91] on nav "Ouvrir la navigation Simulateur Boots Talons Offres combinées Jamais deux sans …" at bounding box center [838, 98] width 1058 height 15
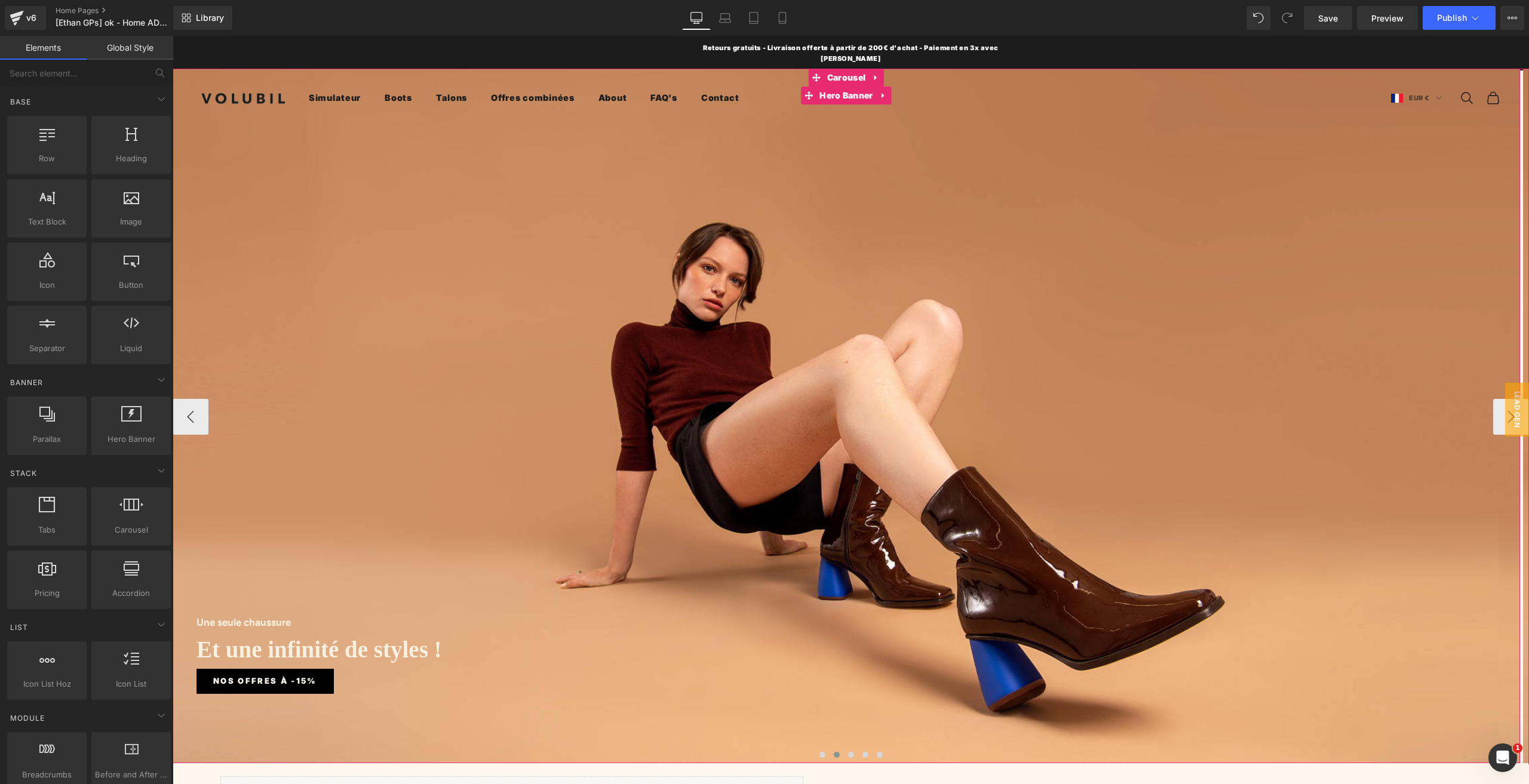
click at [839, 129] on div "Une seule chaussure Heading Et une infinité de styles ! Heading Nos offres à -1…" at bounding box center [846, 416] width 1347 height 694
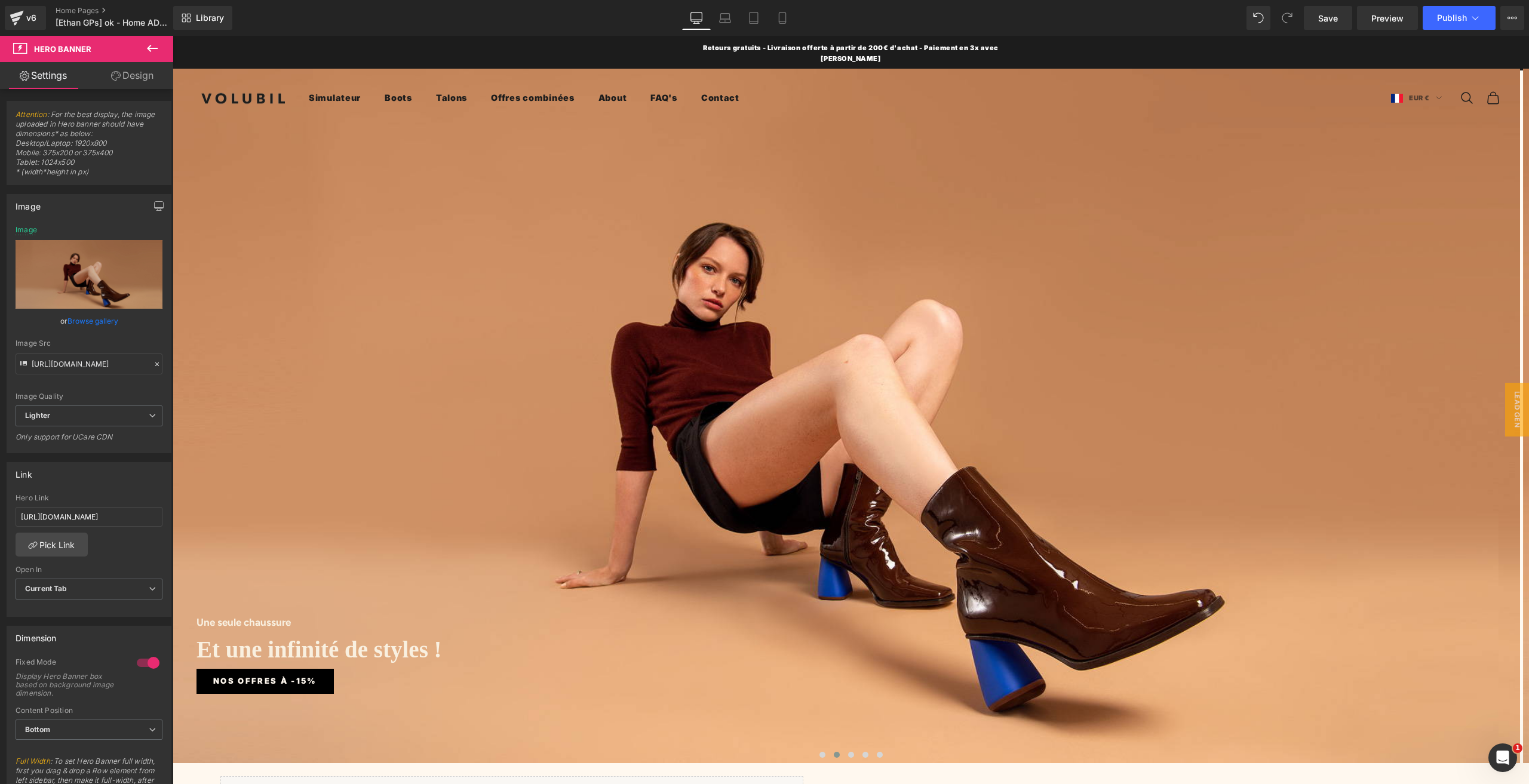
click at [835, 91] on nav "Ouvrir la navigation Simulateur Boots Talons Offres combinées Jamais deux sans …" at bounding box center [838, 98] width 1058 height 15
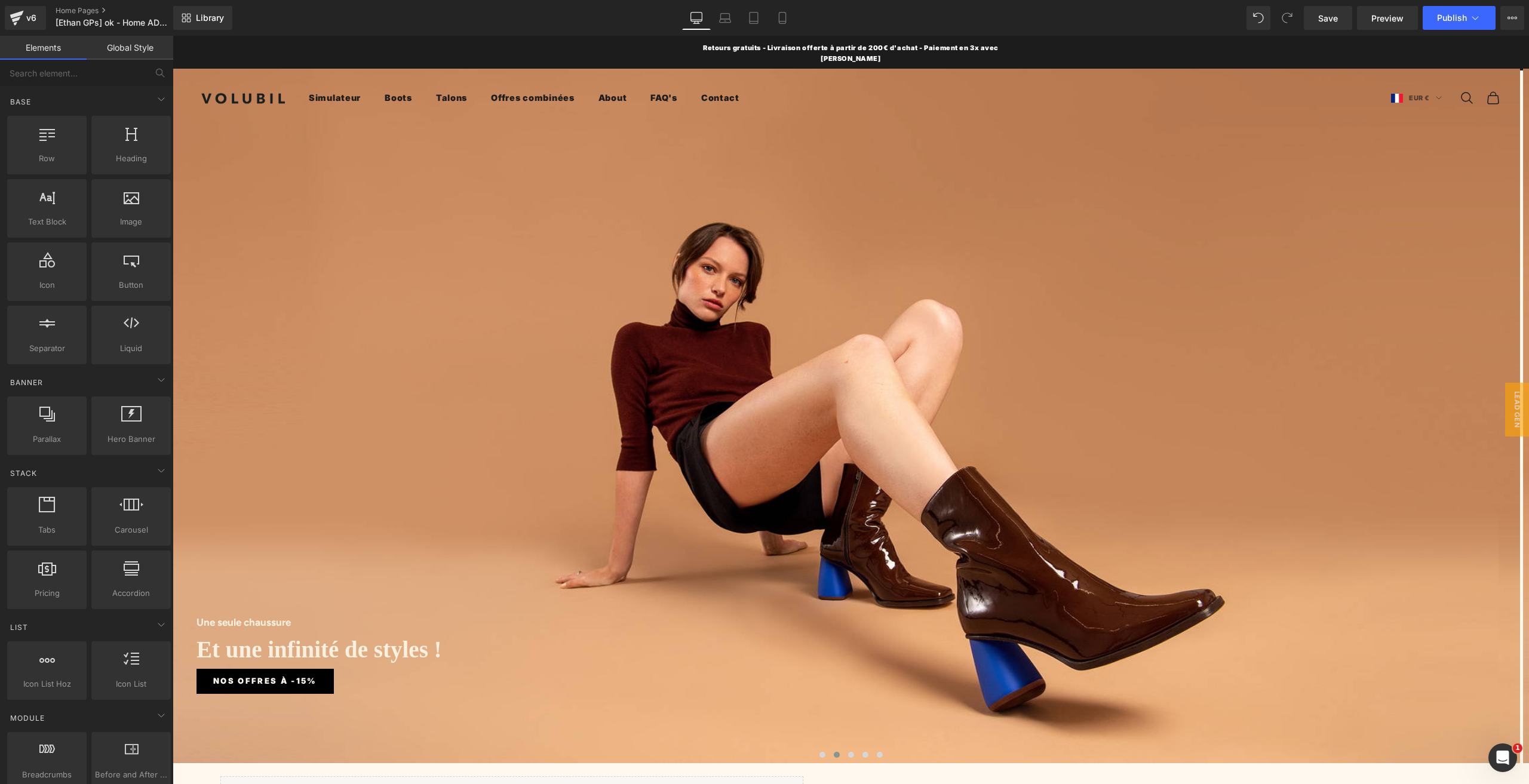
click at [828, 96] on x-header "volubil-[GEOGRAPHIC_DATA] Ouvrir la navigation Simulateur Boots Talons Offres c…" at bounding box center [850, 98] width 1356 height 55
click at [821, 174] on div "Une seule chaussure Heading Et une infinité de styles ! Heading Nos offres à -1…" at bounding box center [846, 416] width 1347 height 694
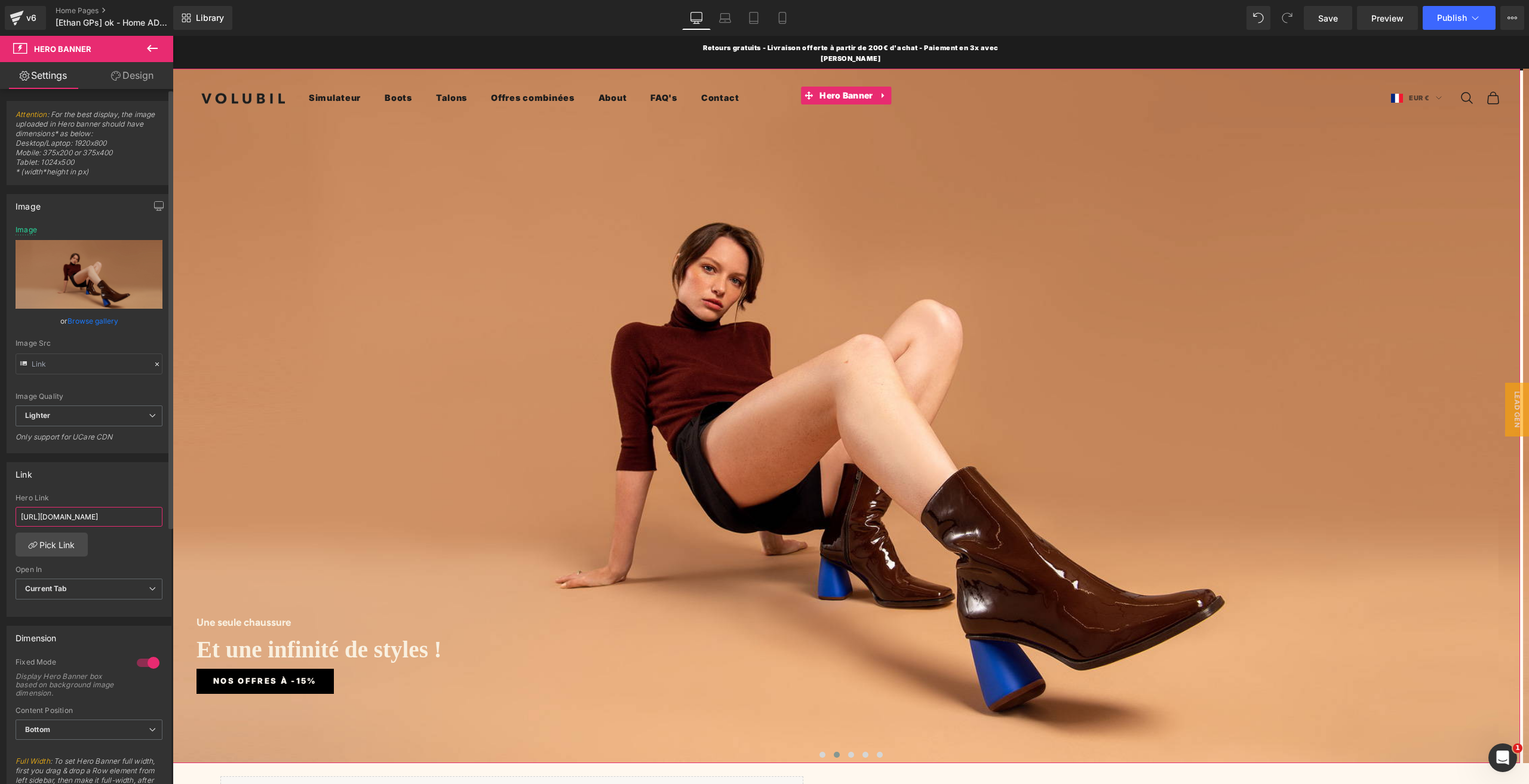
scroll to position [0, 117]
drag, startPoint x: 111, startPoint y: 521, endPoint x: 164, endPoint y: 521, distance: 53.0
click at [164, 521] on div "[URL][DOMAIN_NAME] Hero Link [URL][DOMAIN_NAME] Pick Link Current Tab New Tab O…" at bounding box center [88, 555] width 164 height 123
click at [113, 509] on input "[URL][DOMAIN_NAME]" at bounding box center [89, 516] width 147 height 20
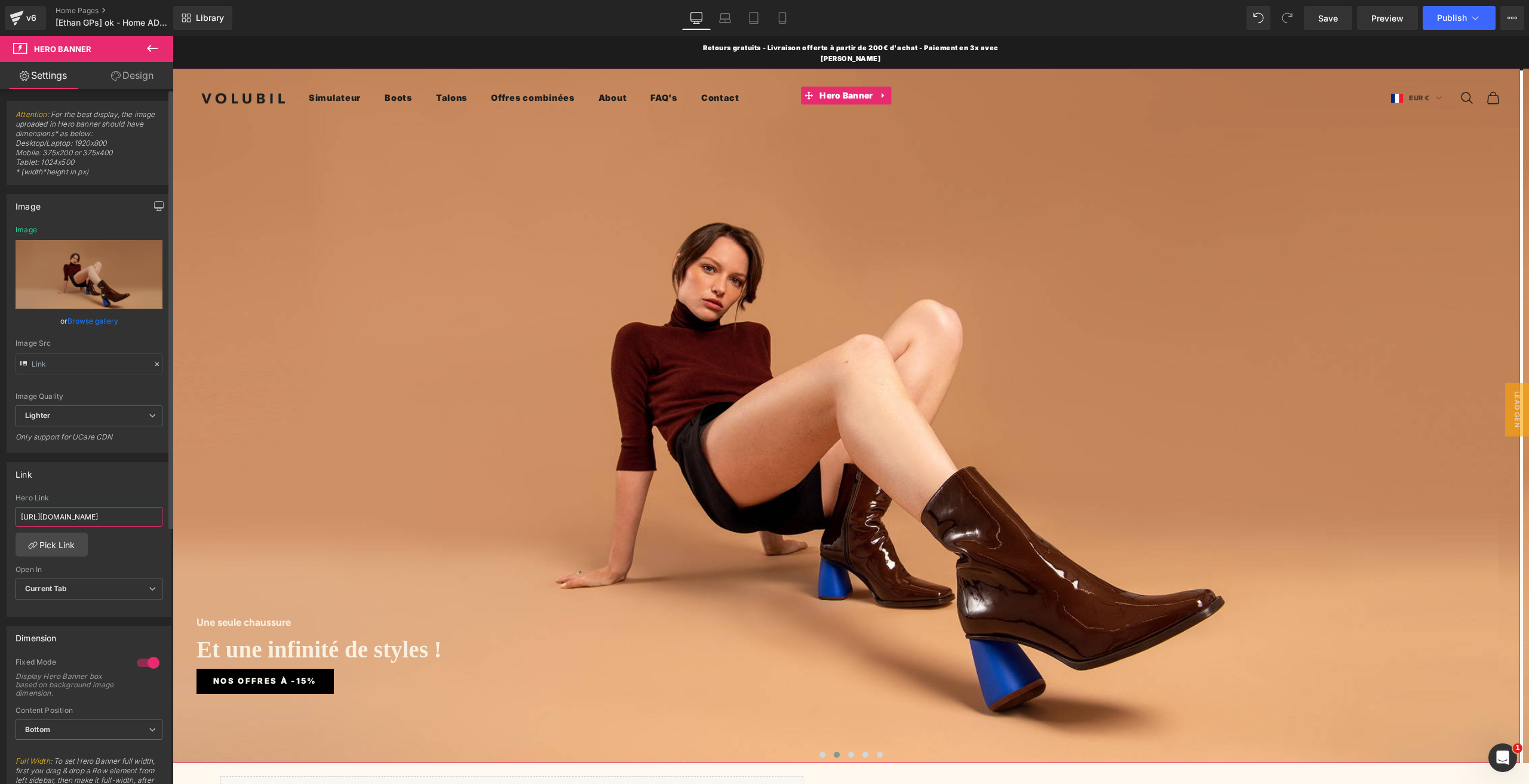
click at [109, 516] on input "[URL][DOMAIN_NAME]" at bounding box center [89, 516] width 147 height 20
click at [63, 540] on link "Pick Link" at bounding box center [52, 545] width 72 height 24
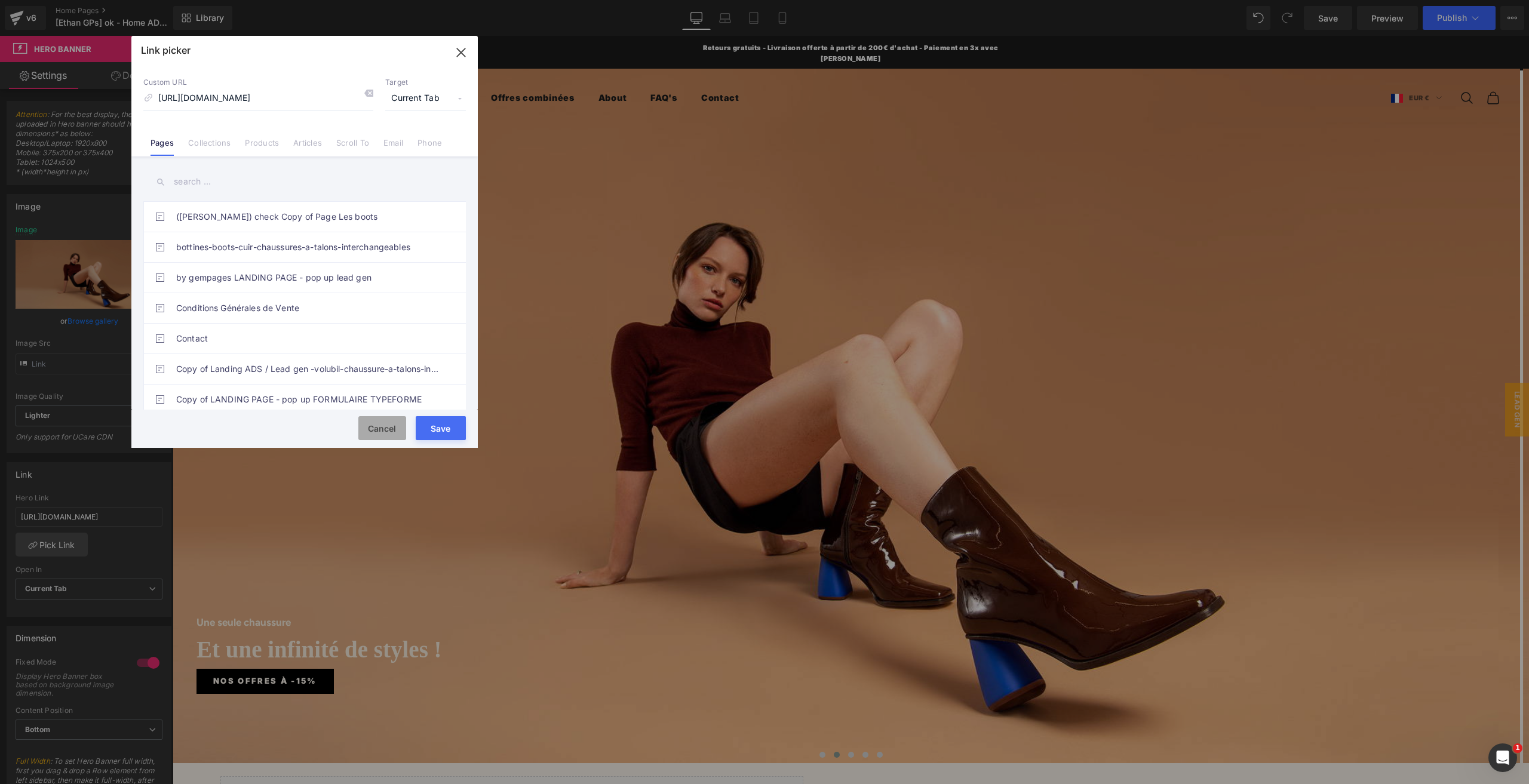
click at [389, 438] on button "Cancel" at bounding box center [382, 428] width 48 height 24
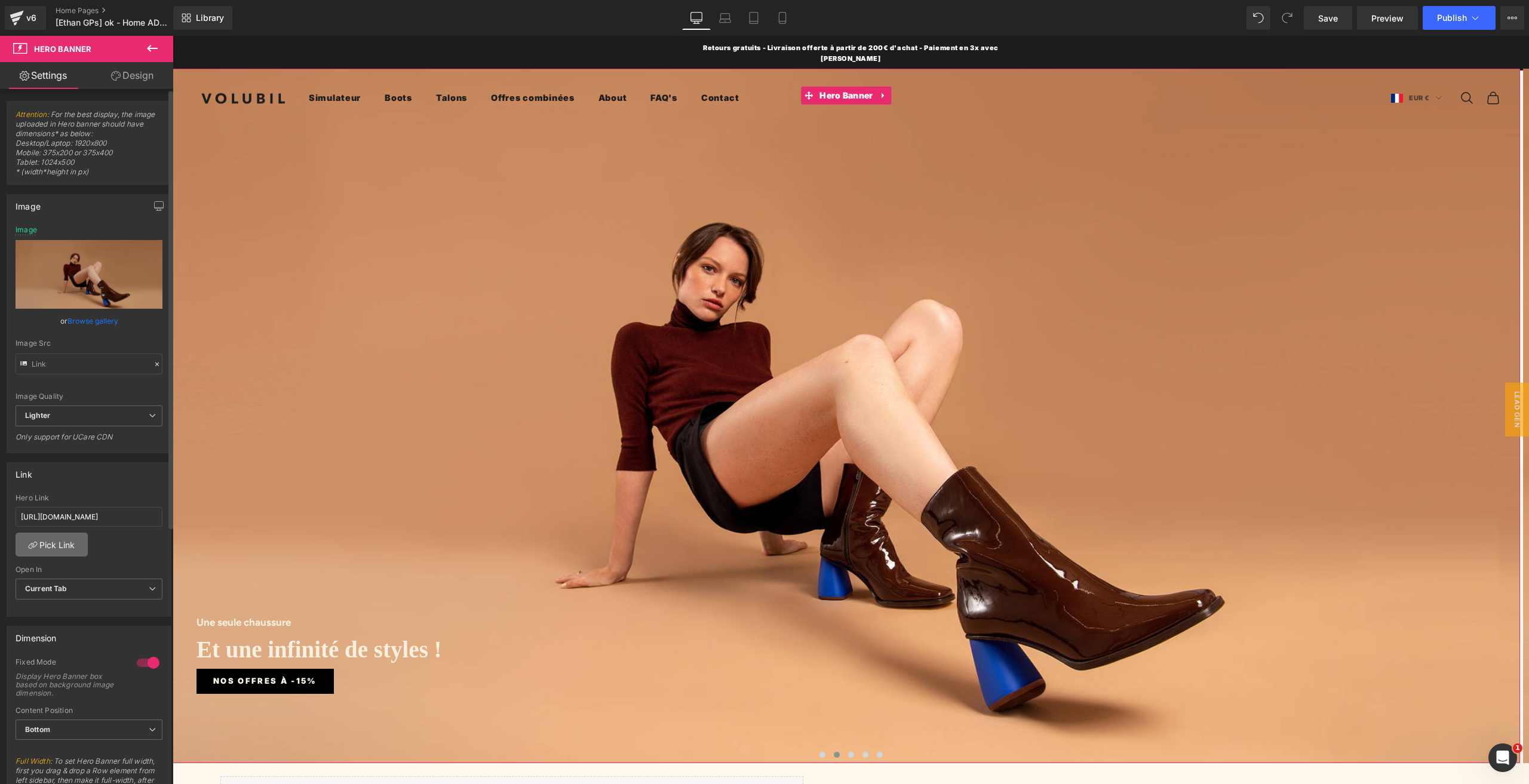
click at [73, 540] on link "Pick Link" at bounding box center [52, 545] width 72 height 24
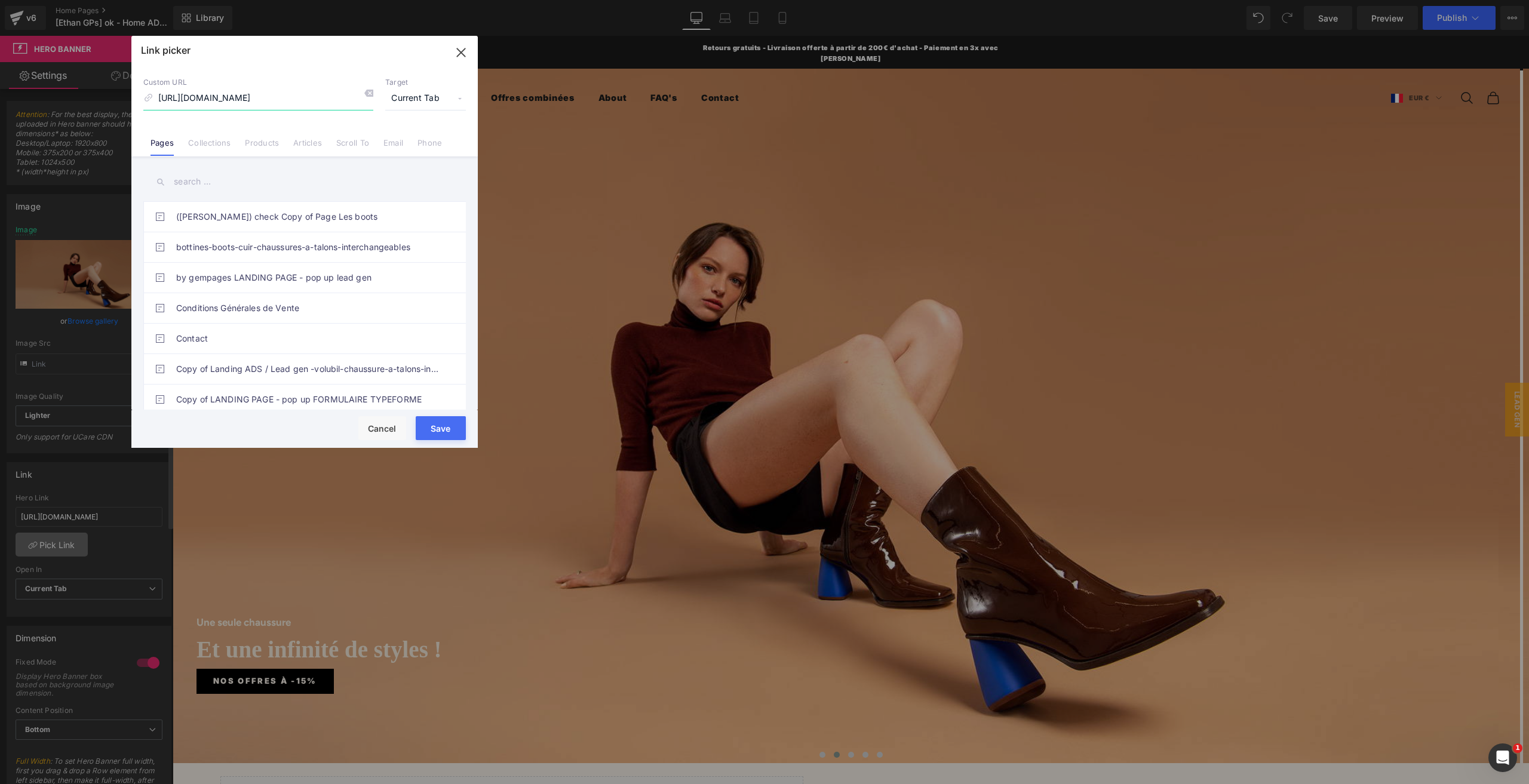
scroll to position [0, 82]
click at [369, 97] on icon at bounding box center [368, 93] width 9 height 9
click at [380, 422] on button "Cancel" at bounding box center [382, 428] width 48 height 24
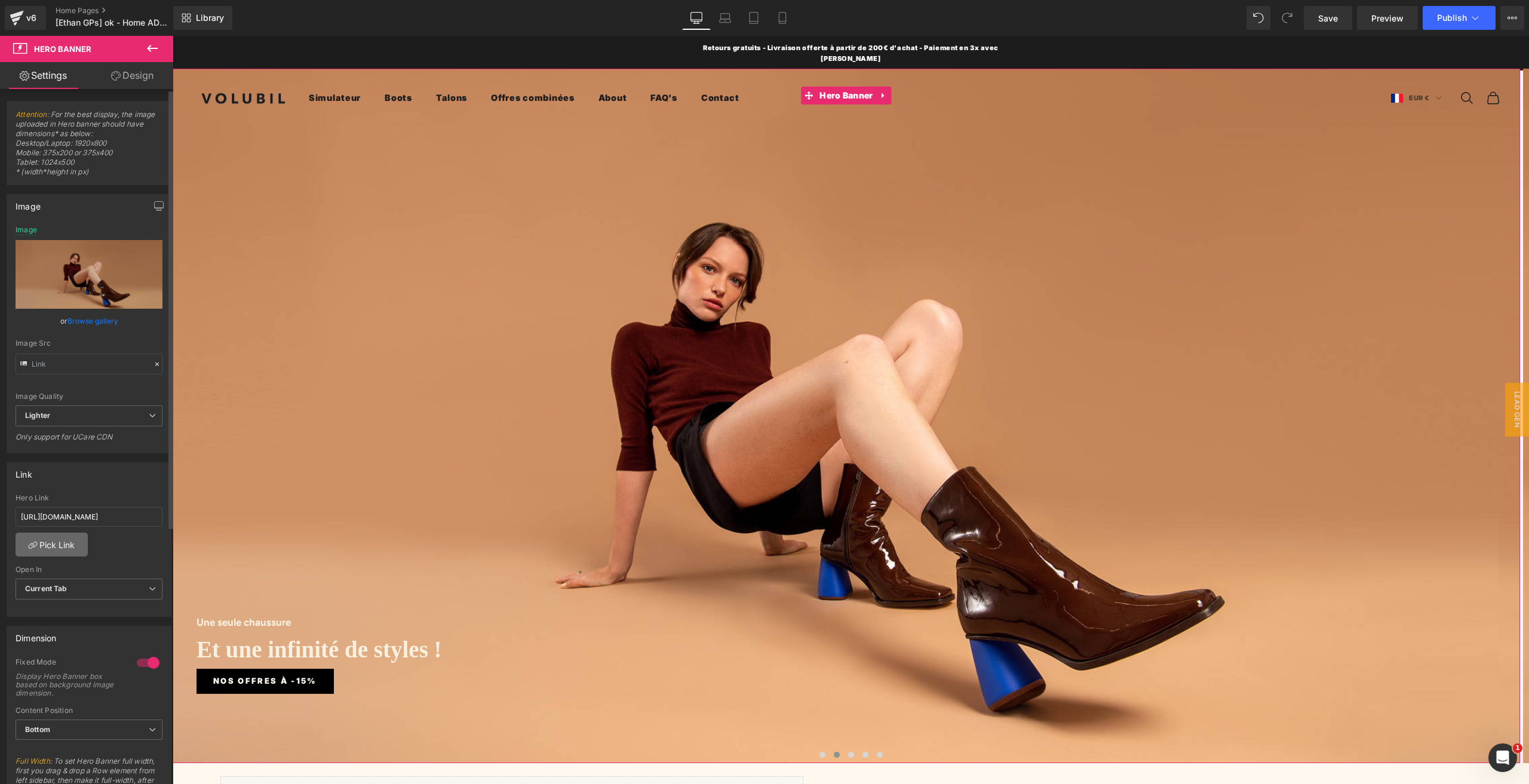
click at [71, 549] on link "Pick Link" at bounding box center [52, 545] width 72 height 24
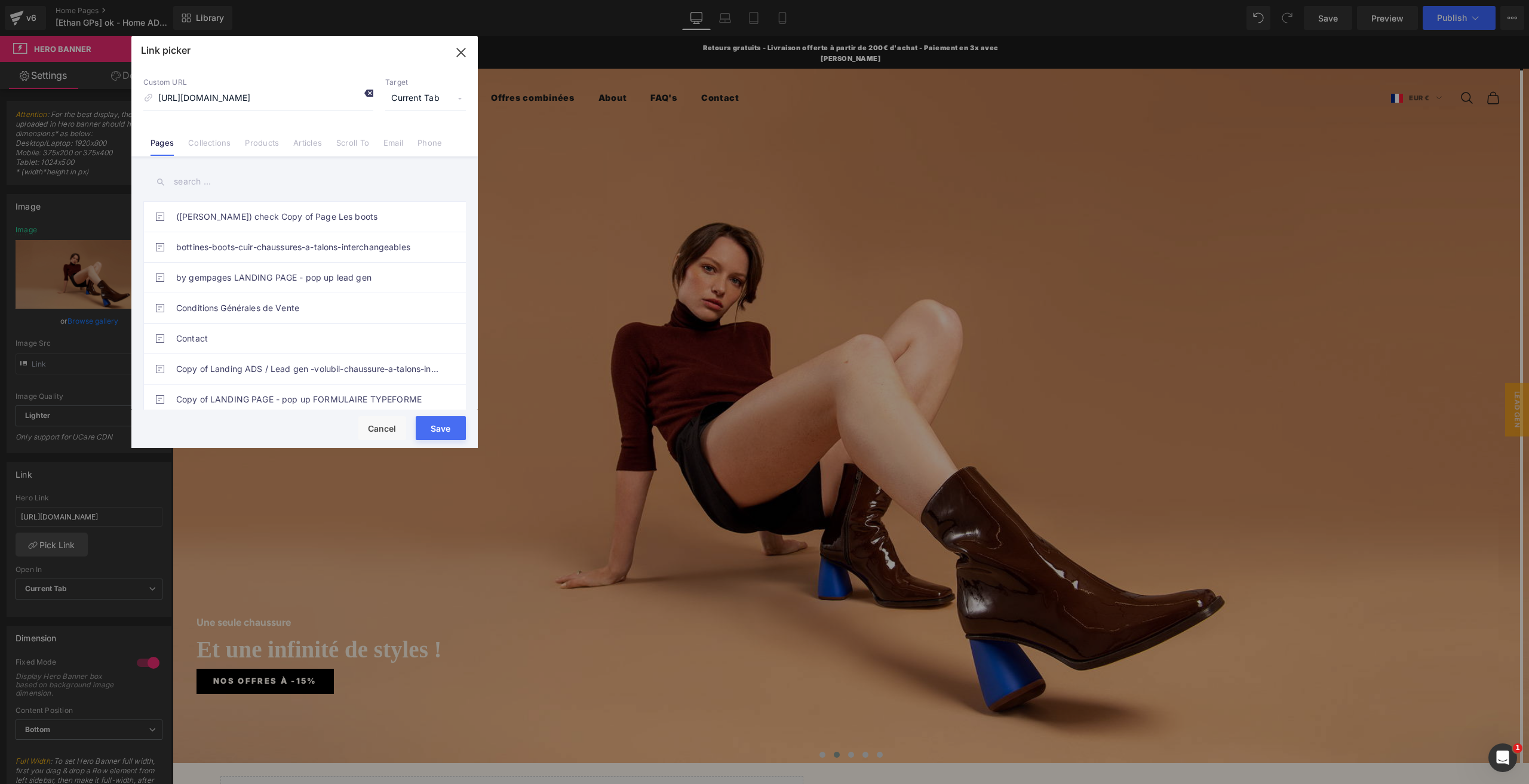
click at [368, 95] on icon at bounding box center [368, 93] width 9 height 9
click at [439, 427] on button "Save" at bounding box center [440, 428] width 50 height 24
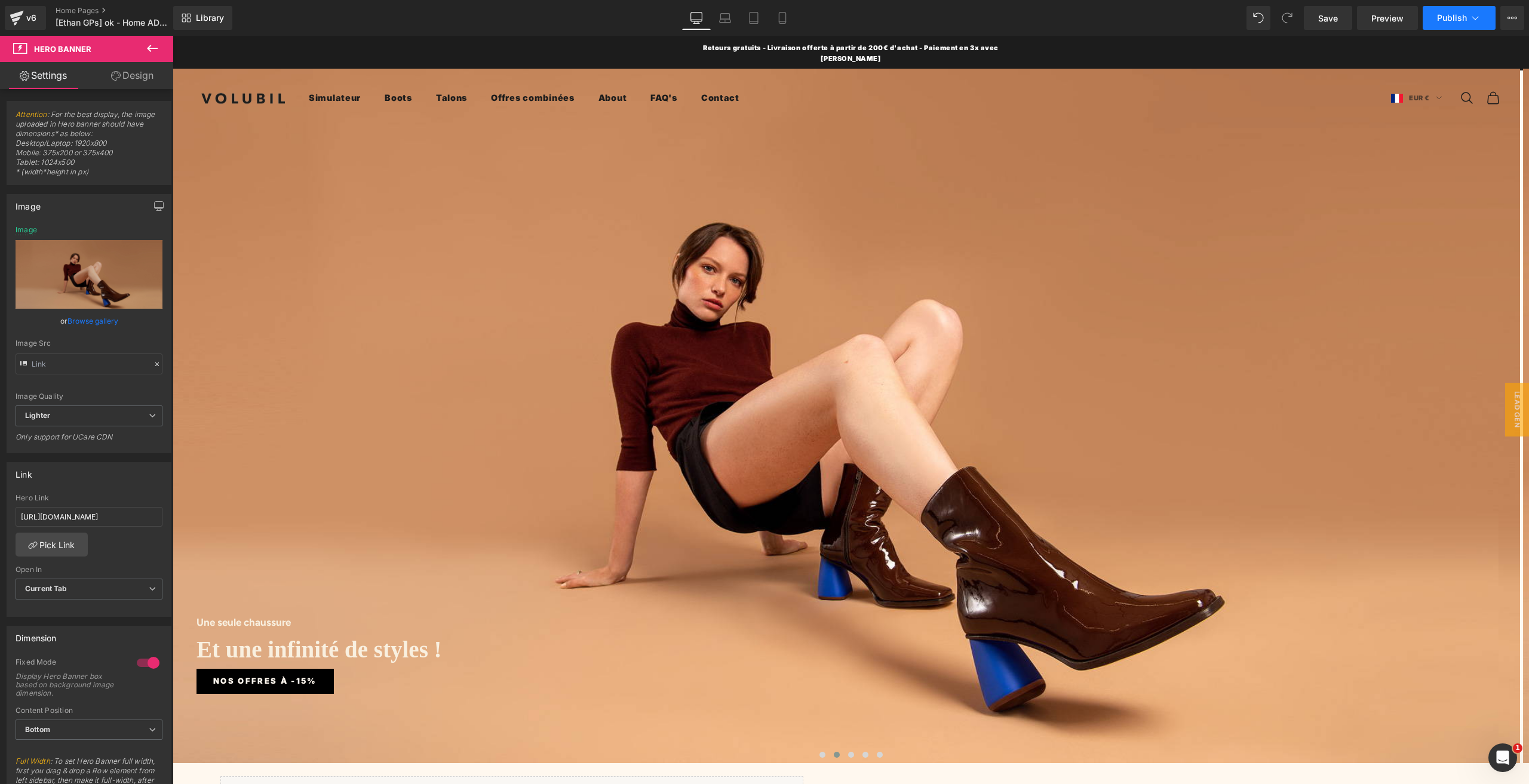
click at [1467, 9] on button "Publish" at bounding box center [1458, 18] width 73 height 24
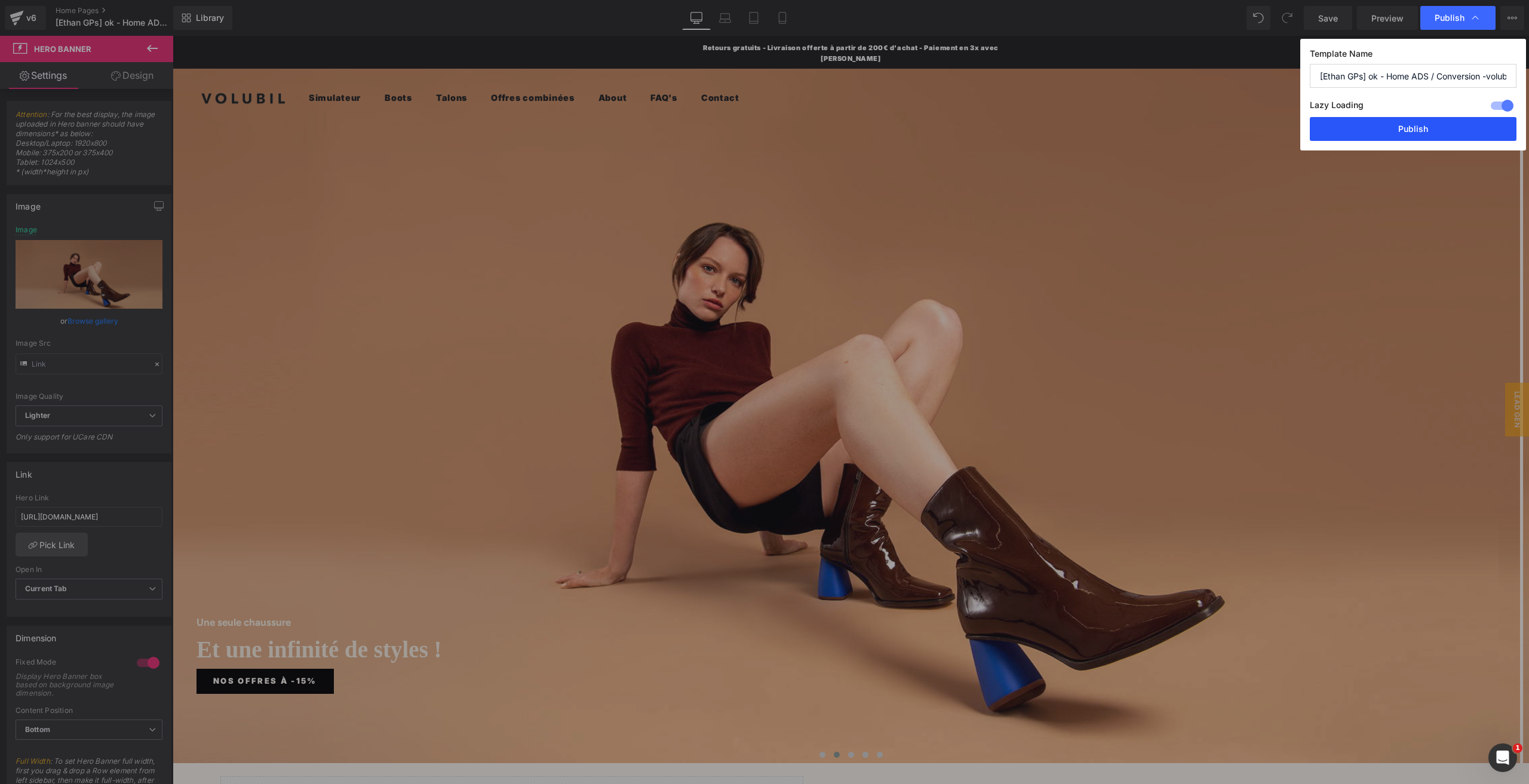
click at [1377, 129] on button "Publish" at bounding box center [1413, 129] width 207 height 24
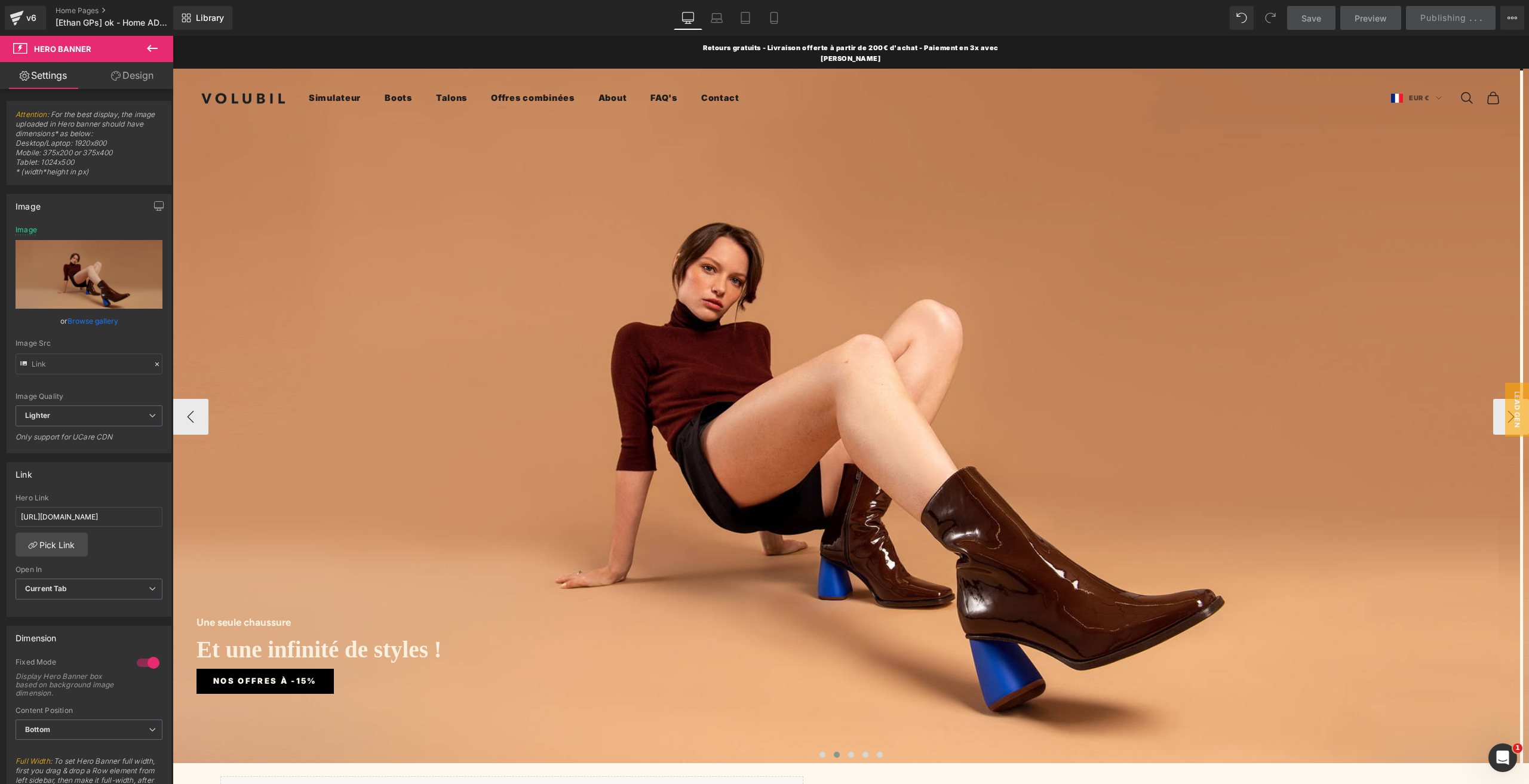
click at [1493, 408] on button "›" at bounding box center [1511, 416] width 36 height 36
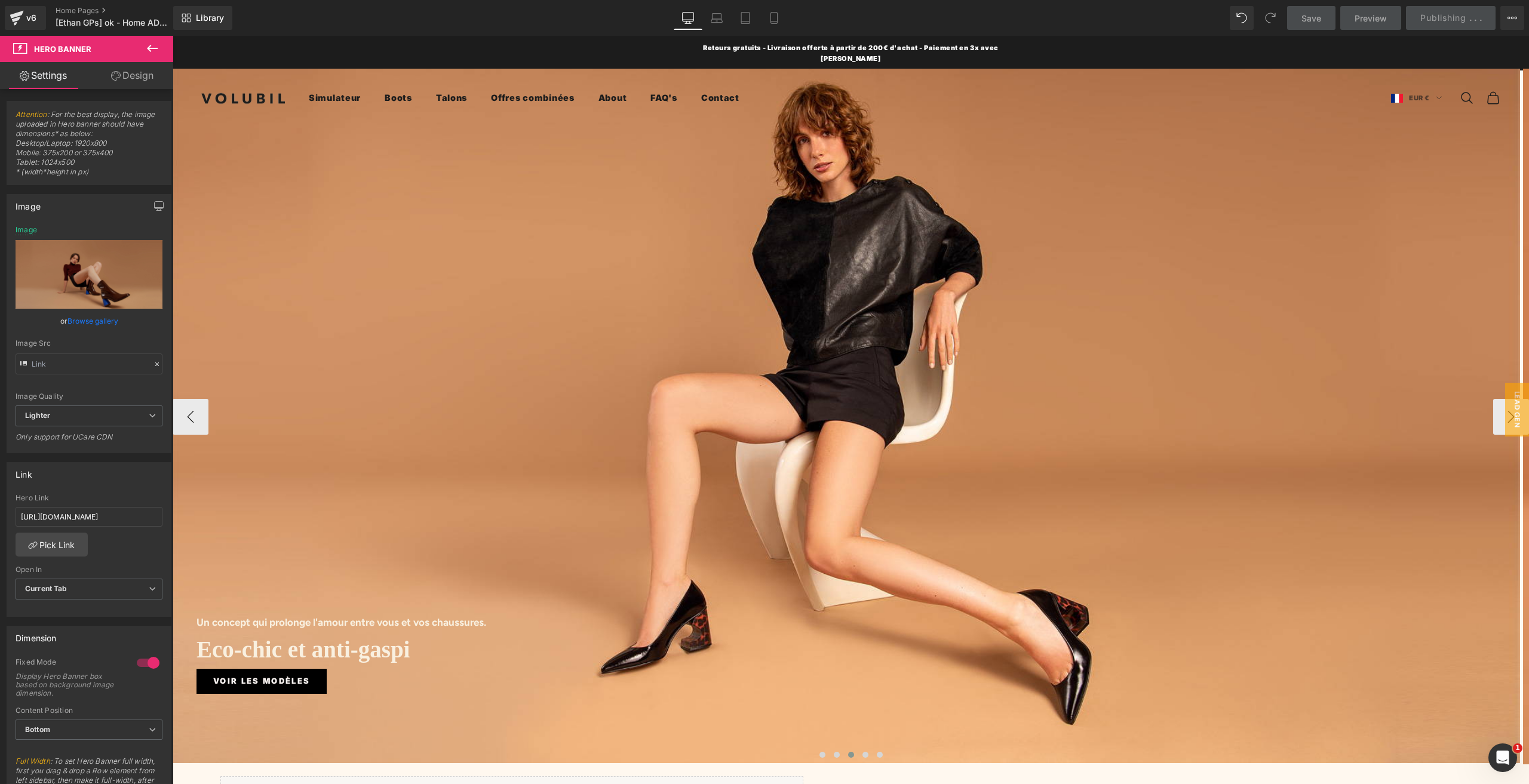
click at [650, 258] on div "Un concept qui prolonge l'amour entre vous et vos chaussures. Heading Eco-chic …" at bounding box center [846, 416] width 1347 height 694
click at [255, 675] on span "Button" at bounding box center [262, 681] width 28 height 15
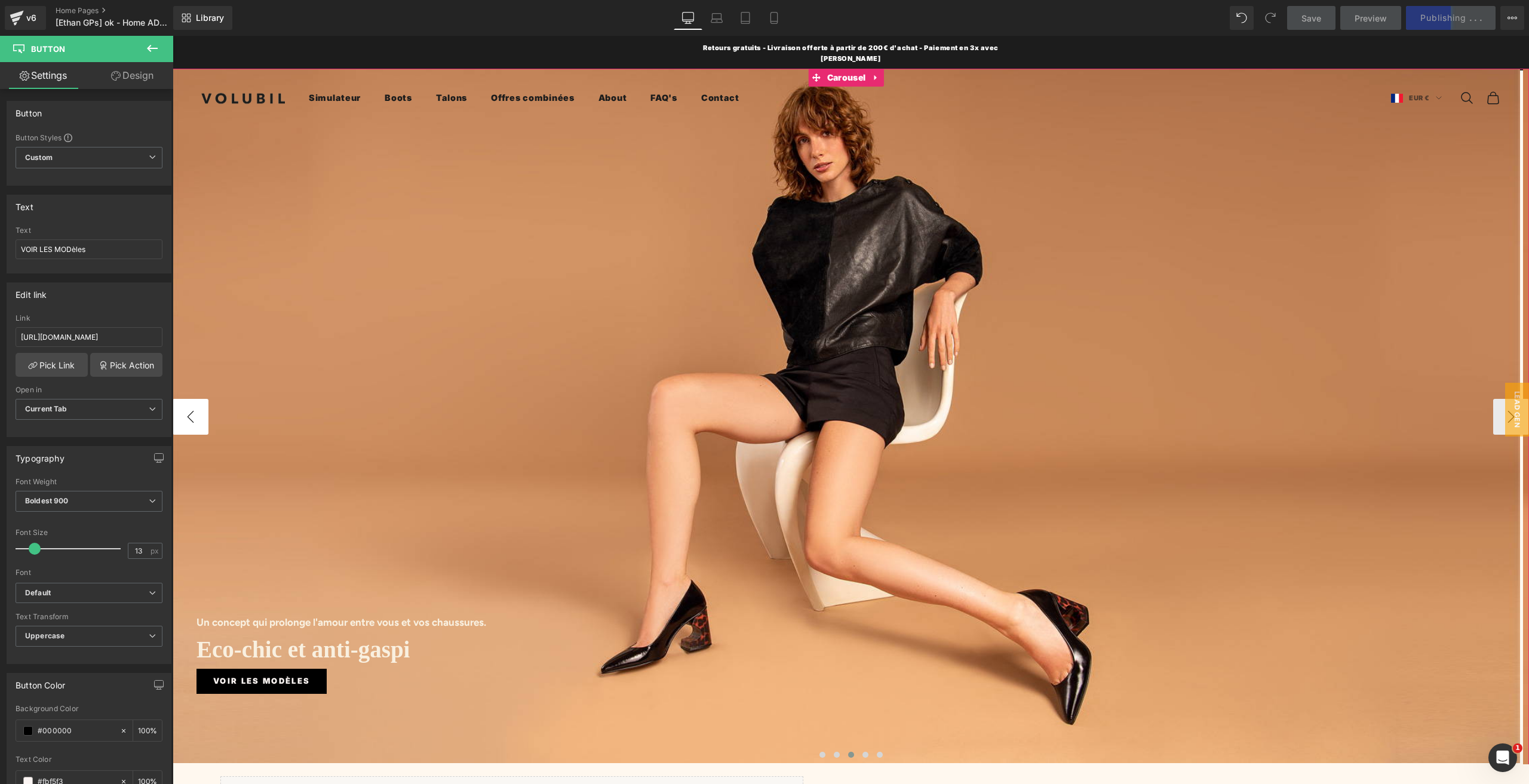
click at [188, 409] on button "‹" at bounding box center [190, 416] width 36 height 36
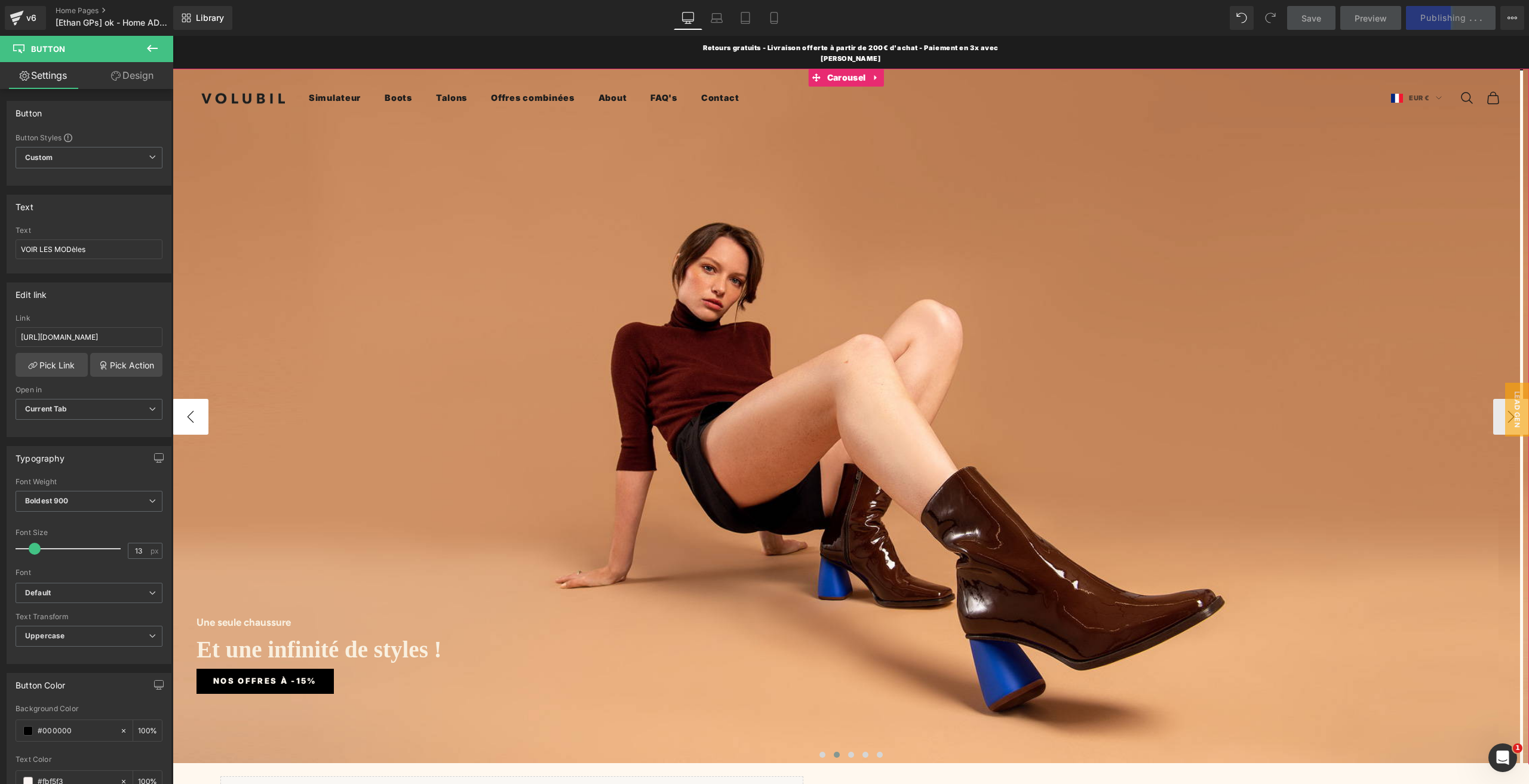
click at [188, 409] on button "‹" at bounding box center [190, 416] width 36 height 36
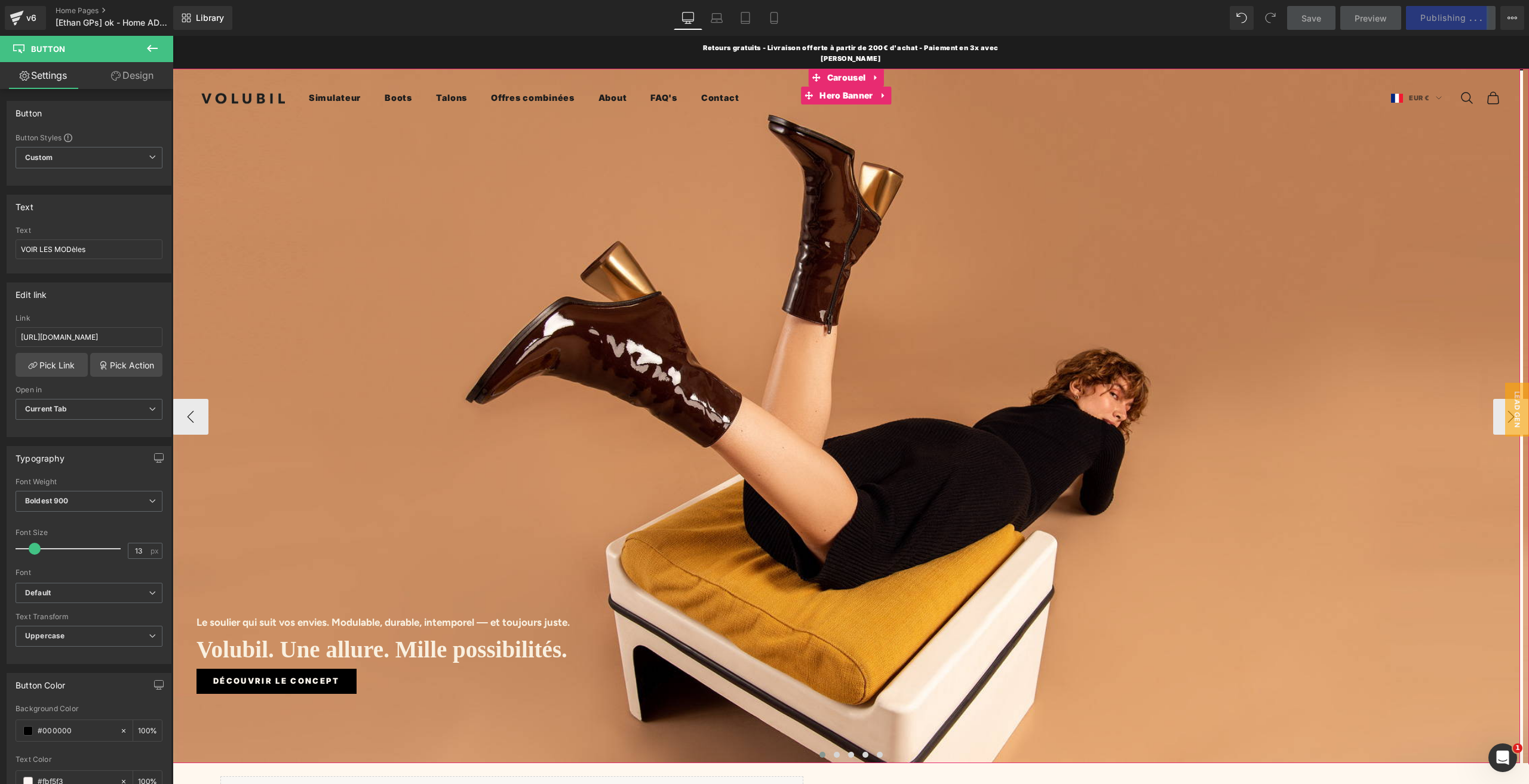
click at [608, 211] on div "Le soulier qui suit vos envies. Modulable, durable, intemporel — et toujours ju…" at bounding box center [846, 416] width 1347 height 694
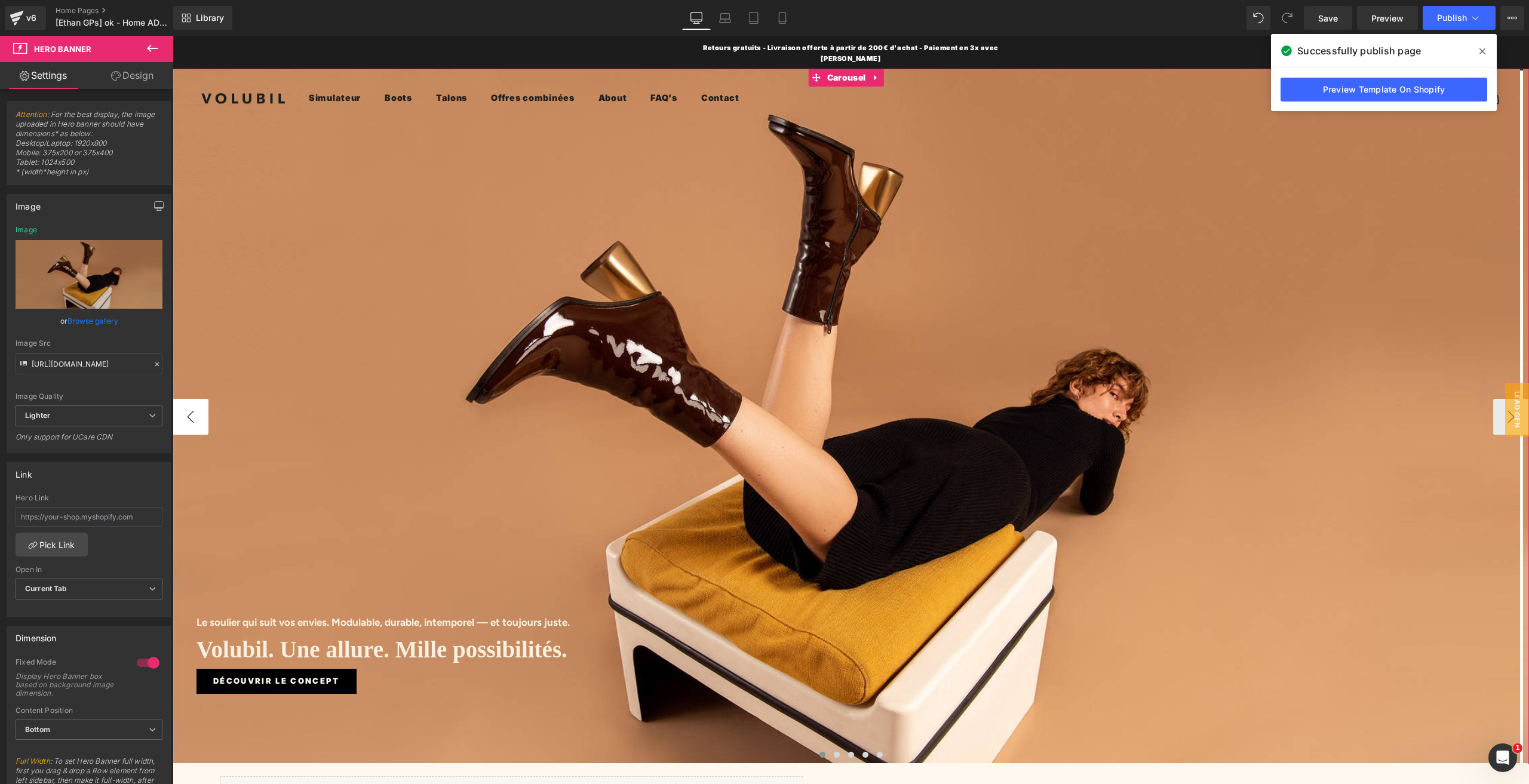
click at [198, 408] on button "‹" at bounding box center [190, 416] width 36 height 36
click at [1493, 399] on button "›" at bounding box center [1511, 416] width 36 height 36
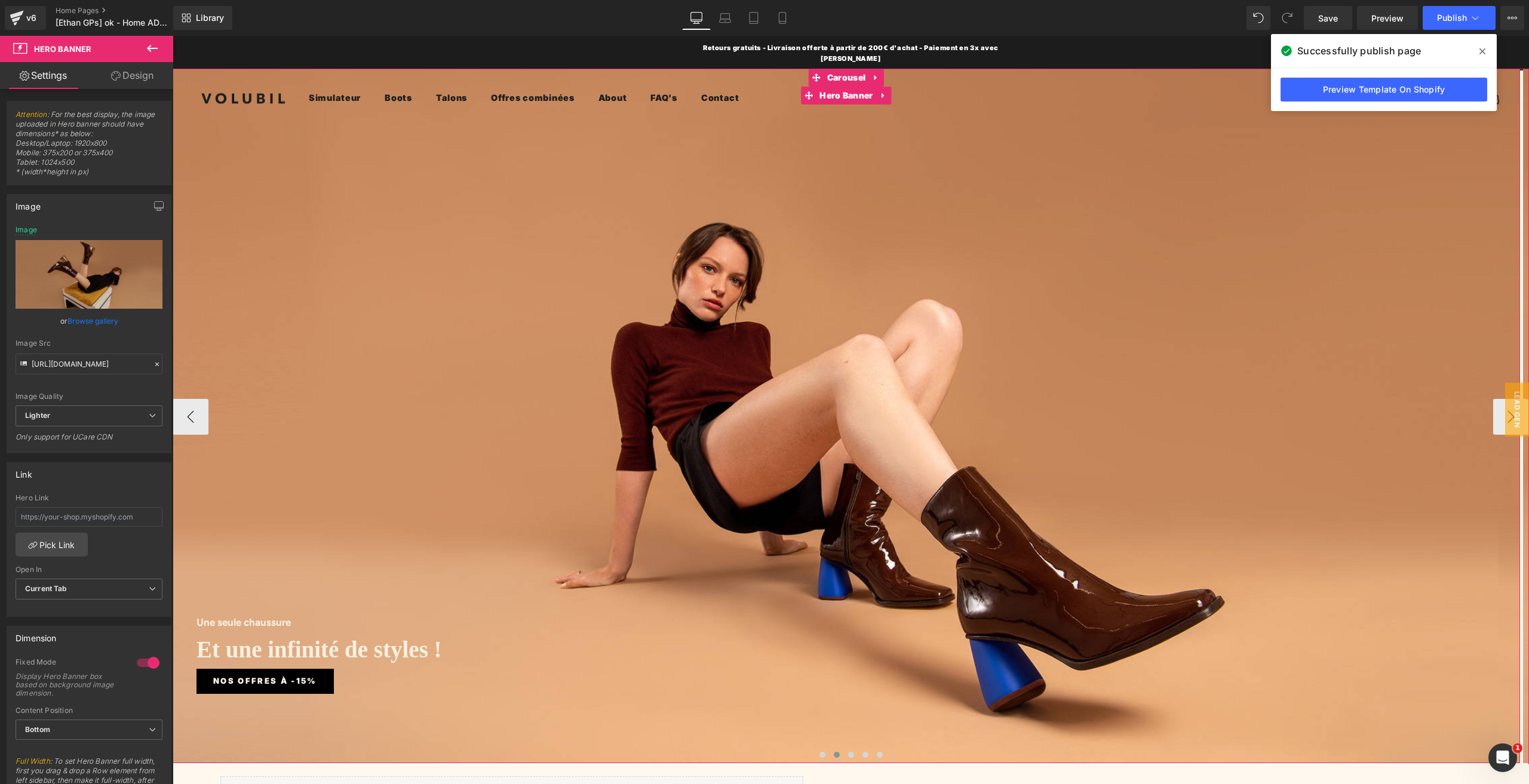
click at [715, 317] on div "Une seule chaussure Heading Et une infinité de styles ! Heading Nos offres à -1…" at bounding box center [846, 416] width 1347 height 694
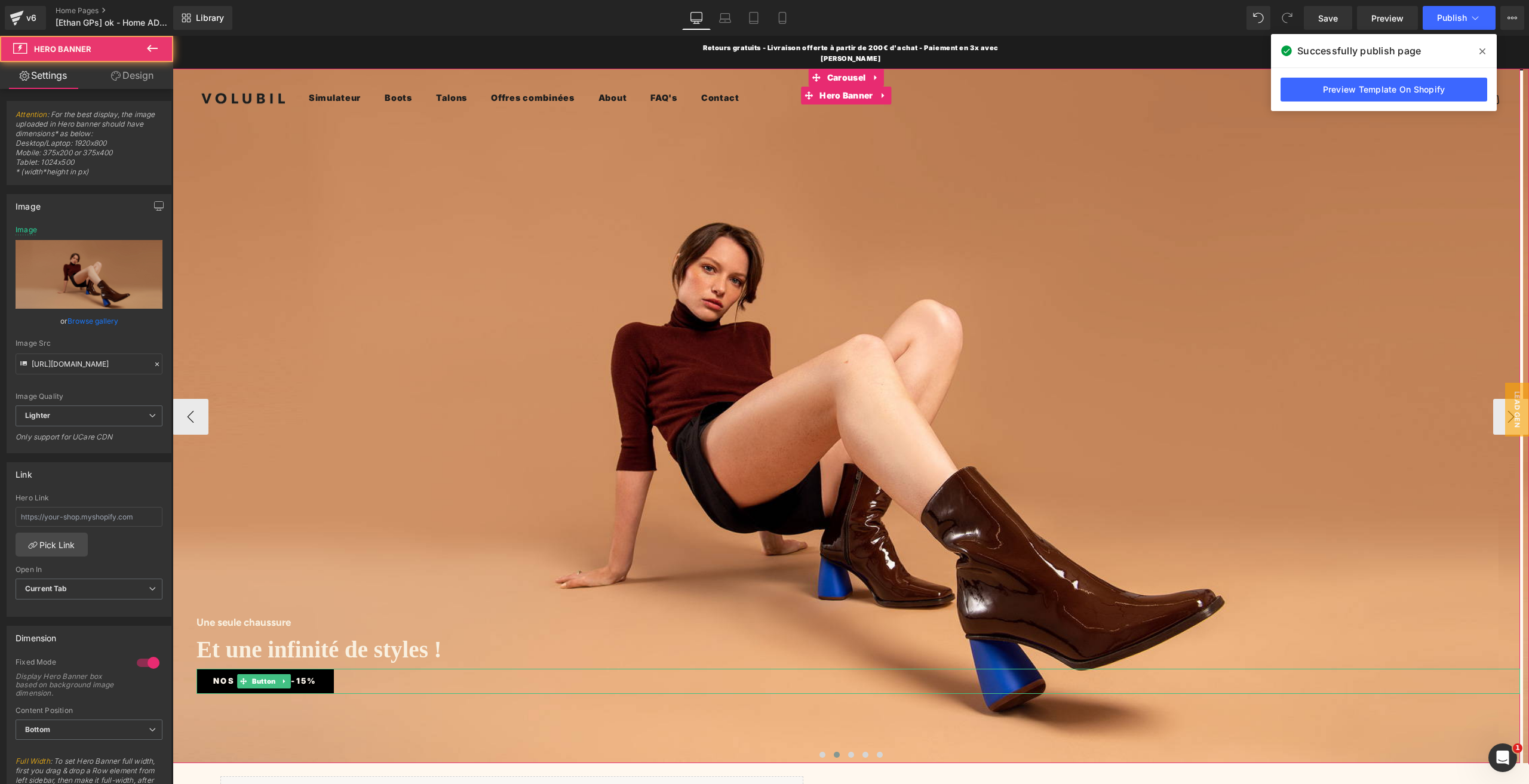
click at [258, 674] on span "Button" at bounding box center [263, 681] width 28 height 15
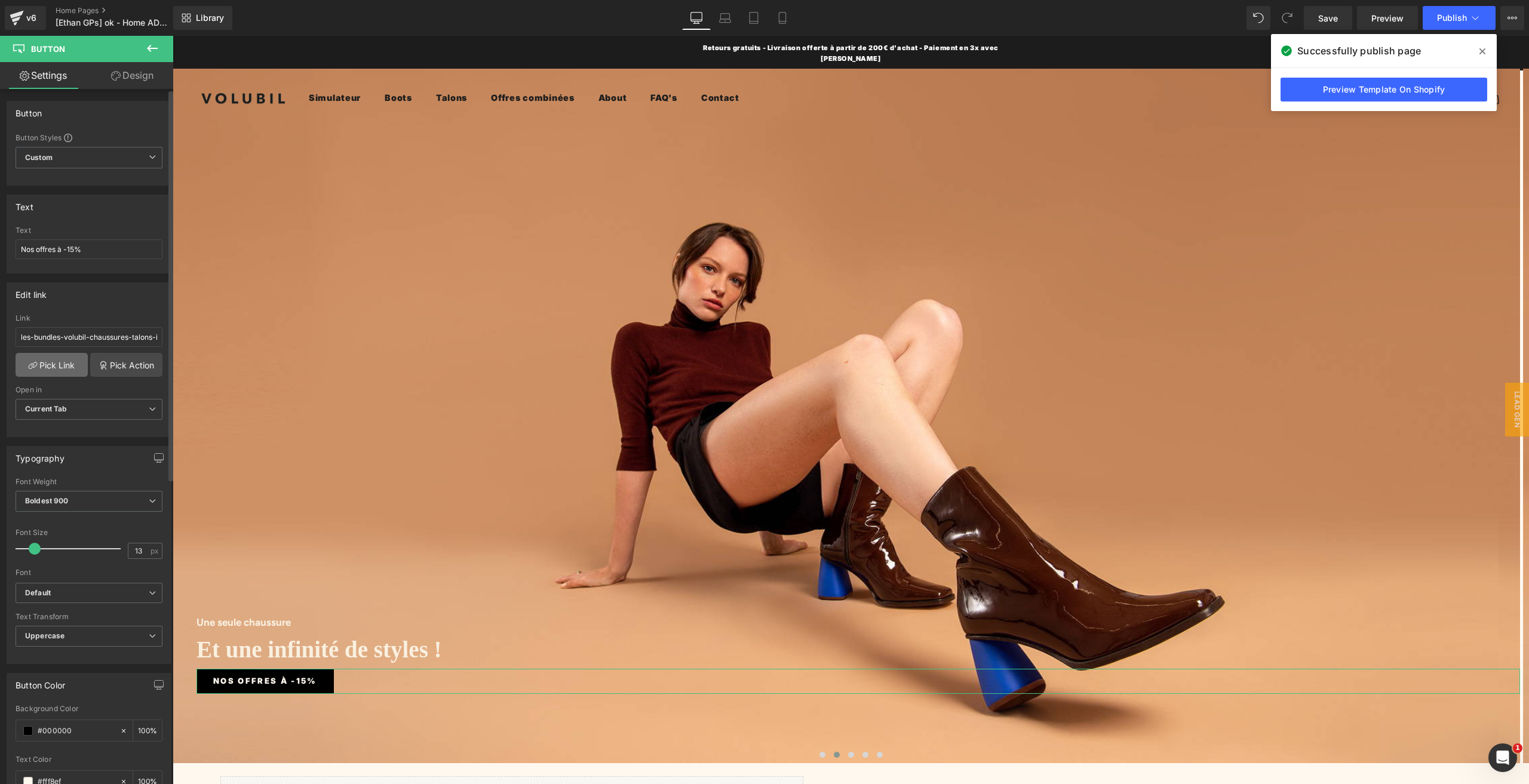
click at [57, 365] on link "Pick Link" at bounding box center [52, 365] width 72 height 24
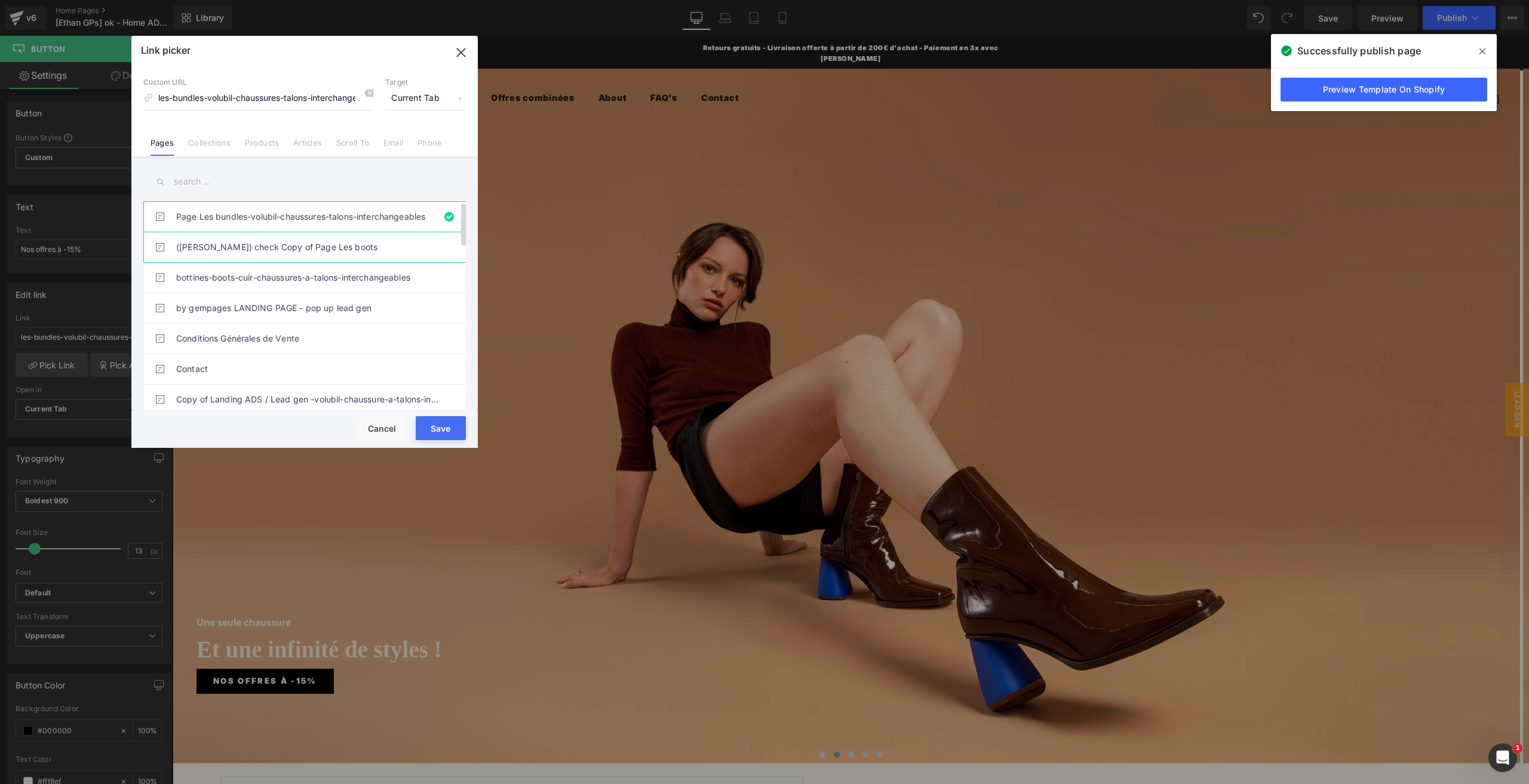
click at [257, 244] on link "([PERSON_NAME]) check Copy of Page Les boots" at bounding box center [308, 247] width 263 height 30
click at [251, 223] on link "Page Les bundles-volubil-chaussures-talons-interchangeables" at bounding box center [308, 216] width 263 height 30
click at [257, 99] on input "les-bundles-volubil-chaussures-talons-interchangeables" at bounding box center [258, 99] width 230 height 23
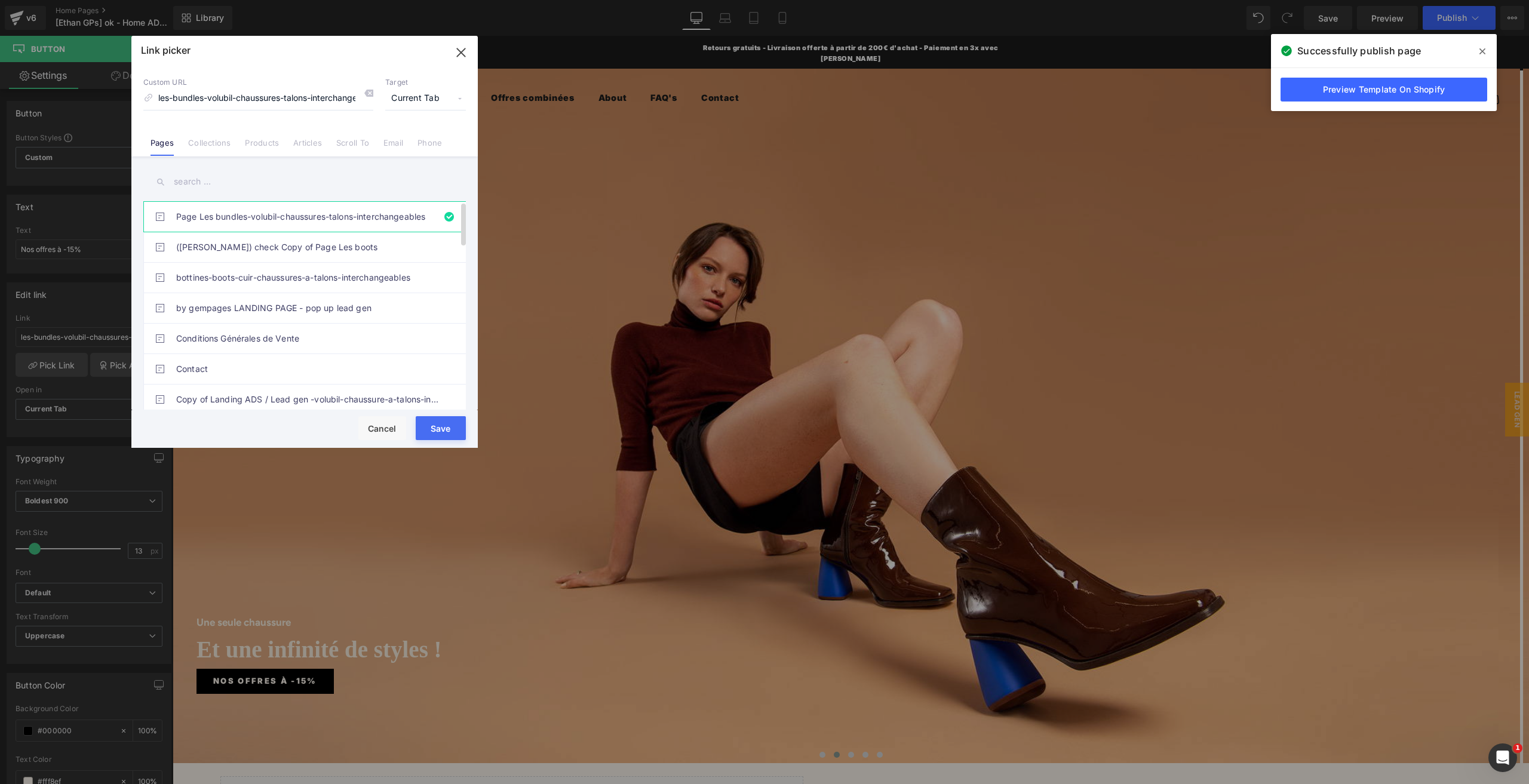
click at [315, 222] on link "Page Les bundles-volubil-chaussures-talons-interchangeables" at bounding box center [308, 216] width 263 height 30
click at [257, 238] on link "([PERSON_NAME]) check Copy of Page Les boots" at bounding box center [308, 247] width 263 height 30
click at [219, 214] on link "Page Les bundles-volubil-chaussures-talons-interchangeables" at bounding box center [308, 216] width 263 height 30
drag, startPoint x: 225, startPoint y: 92, endPoint x: 54, endPoint y: 94, distance: 171.0
click at [54, 94] on div "Link picker Back to Library Insert Custom URL les-bundles-volubil-chaussures-ta…" at bounding box center [764, 392] width 1529 height 784
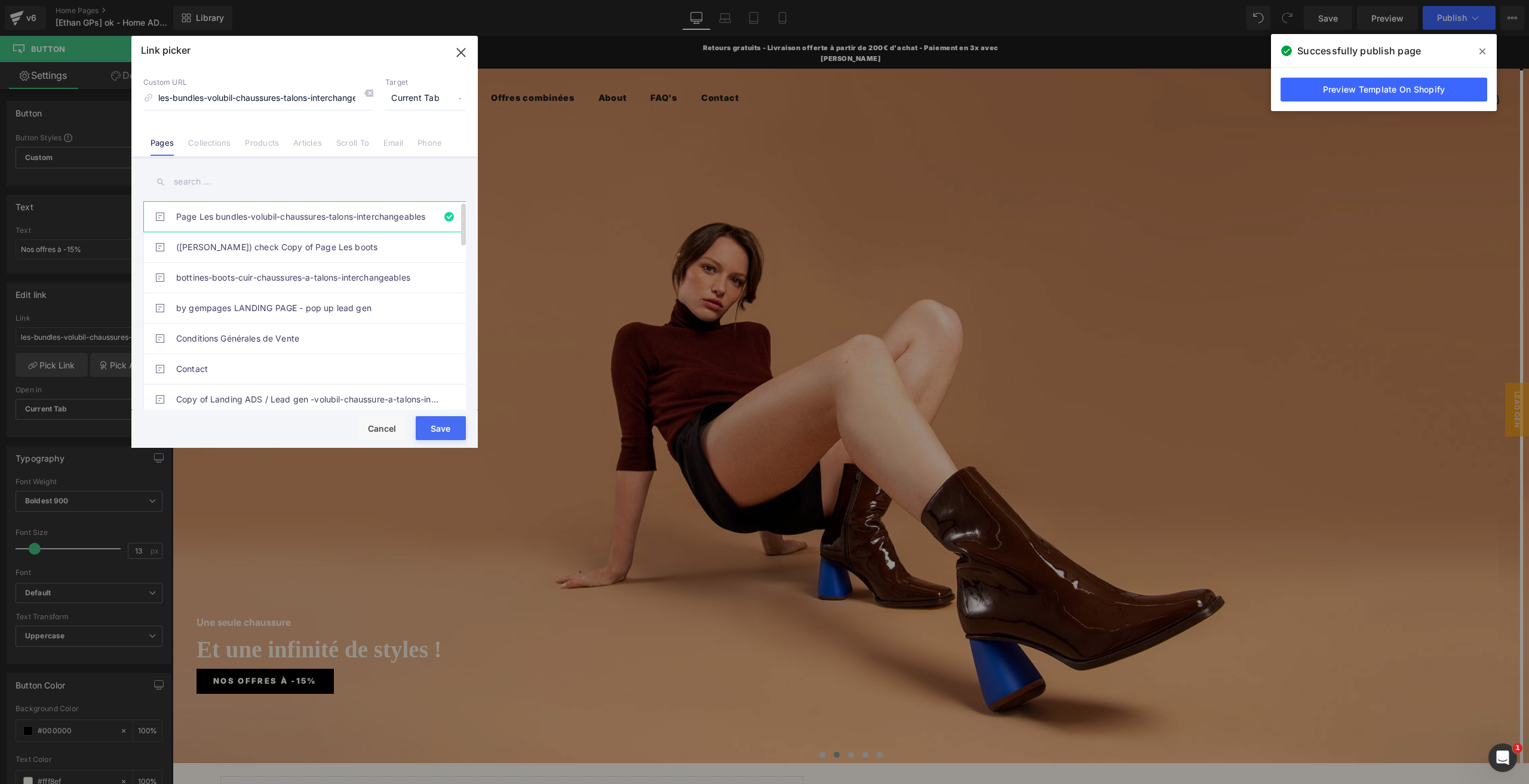
click at [233, 222] on link "Page Les bundles-volubil-chaussures-talons-interchangeables" at bounding box center [308, 216] width 263 height 30
click at [264, 95] on input "les-bundles-volubil-chaussures-talons-interchangeables" at bounding box center [258, 99] width 230 height 23
click at [230, 136] on li "Collections" at bounding box center [209, 138] width 57 height 21
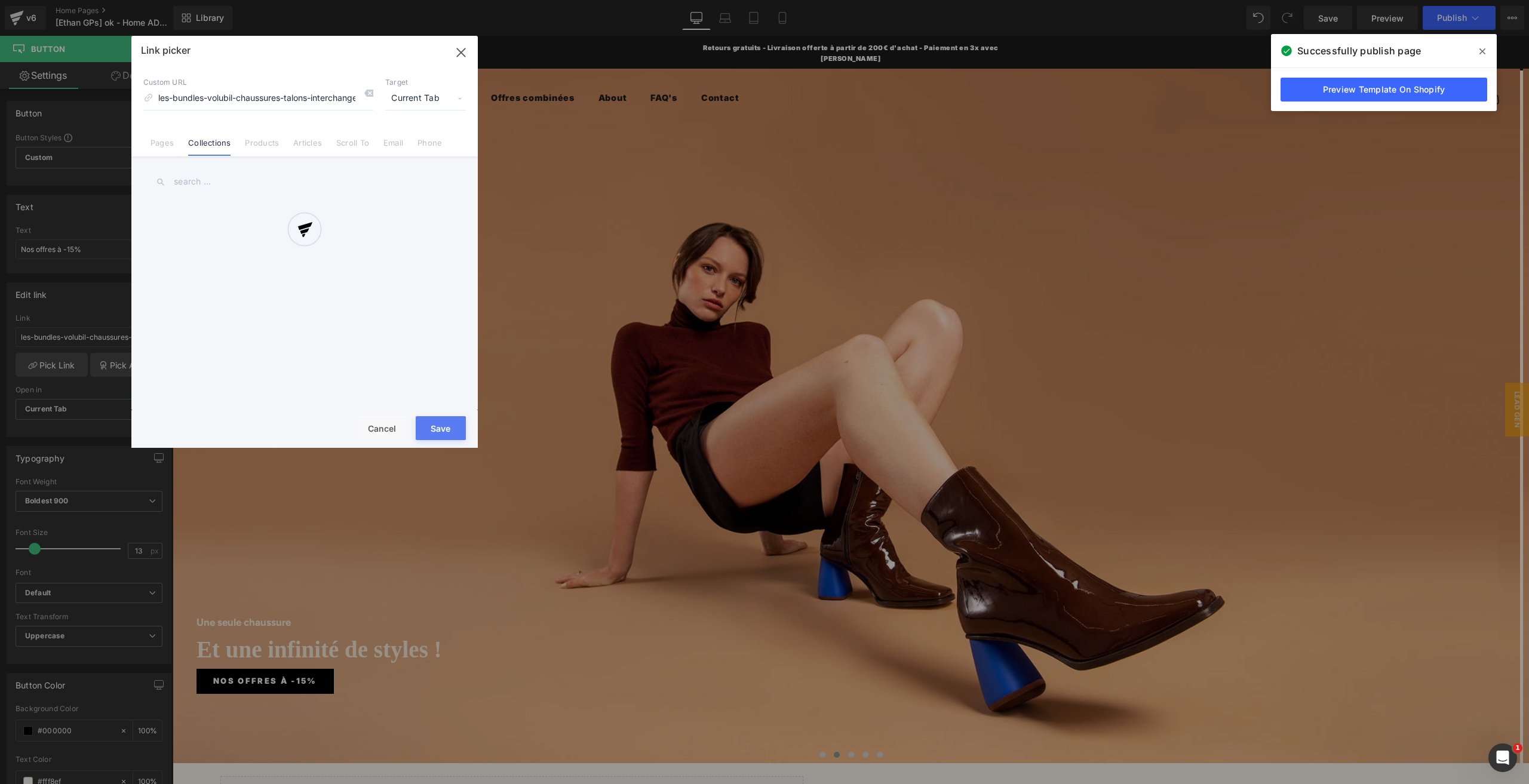
click at [372, 89] on div at bounding box center [305, 242] width 346 height 412
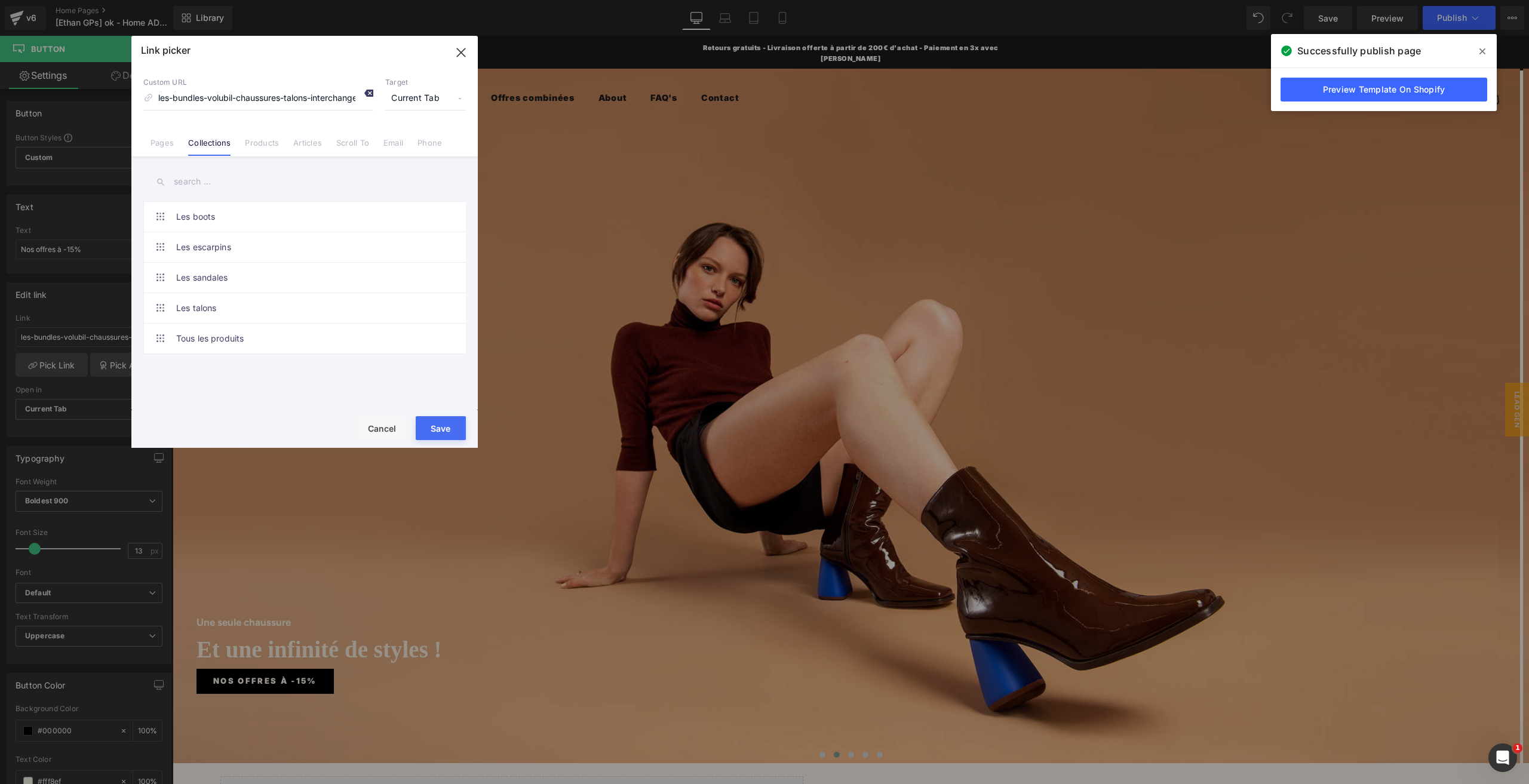
click at [372, 92] on icon at bounding box center [368, 93] width 9 height 9
click at [169, 141] on link "Pages" at bounding box center [162, 147] width 23 height 18
click at [183, 239] on link "bottines-boots-cuir-chaussures-a-talons-interchangeables" at bounding box center [308, 247] width 263 height 30
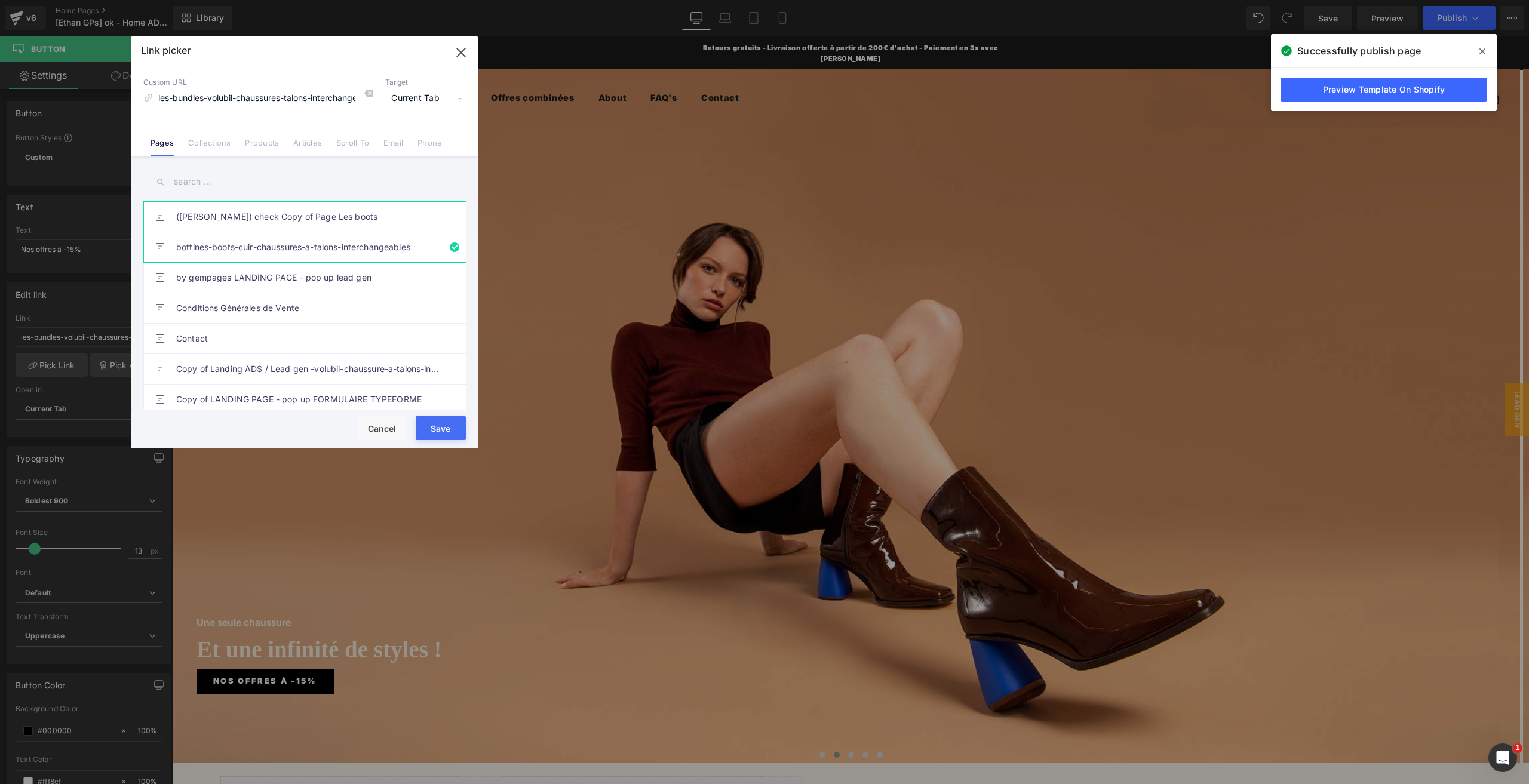
click at [192, 222] on link "([PERSON_NAME]) check Copy of Page Les boots" at bounding box center [308, 216] width 263 height 30
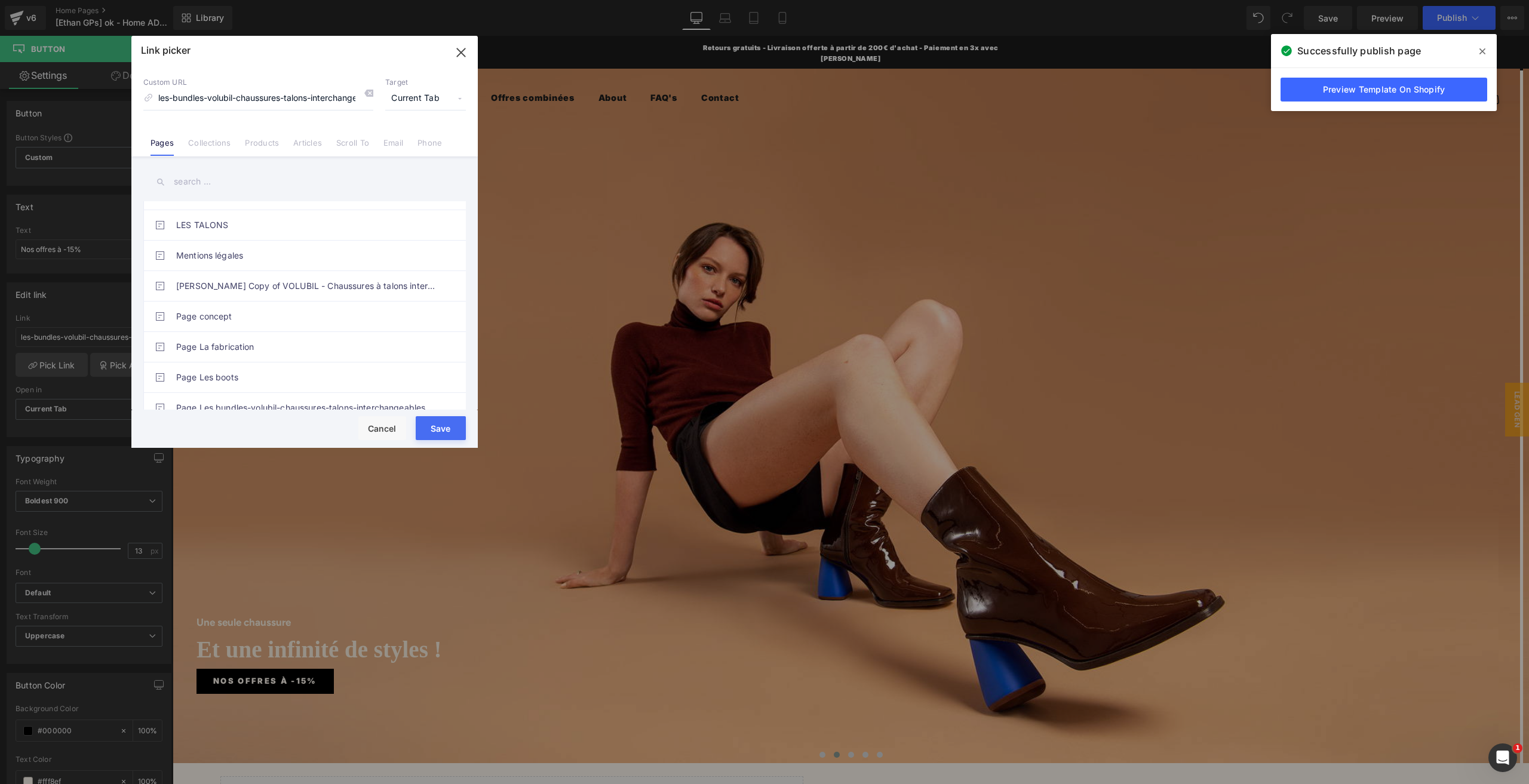
scroll to position [538, 0]
click at [296, 281] on link "Page Les bundles-volubil-chaussures-talons-interchangeables" at bounding box center [308, 288] width 263 height 30
click at [435, 432] on button "Save" at bounding box center [440, 428] width 50 height 24
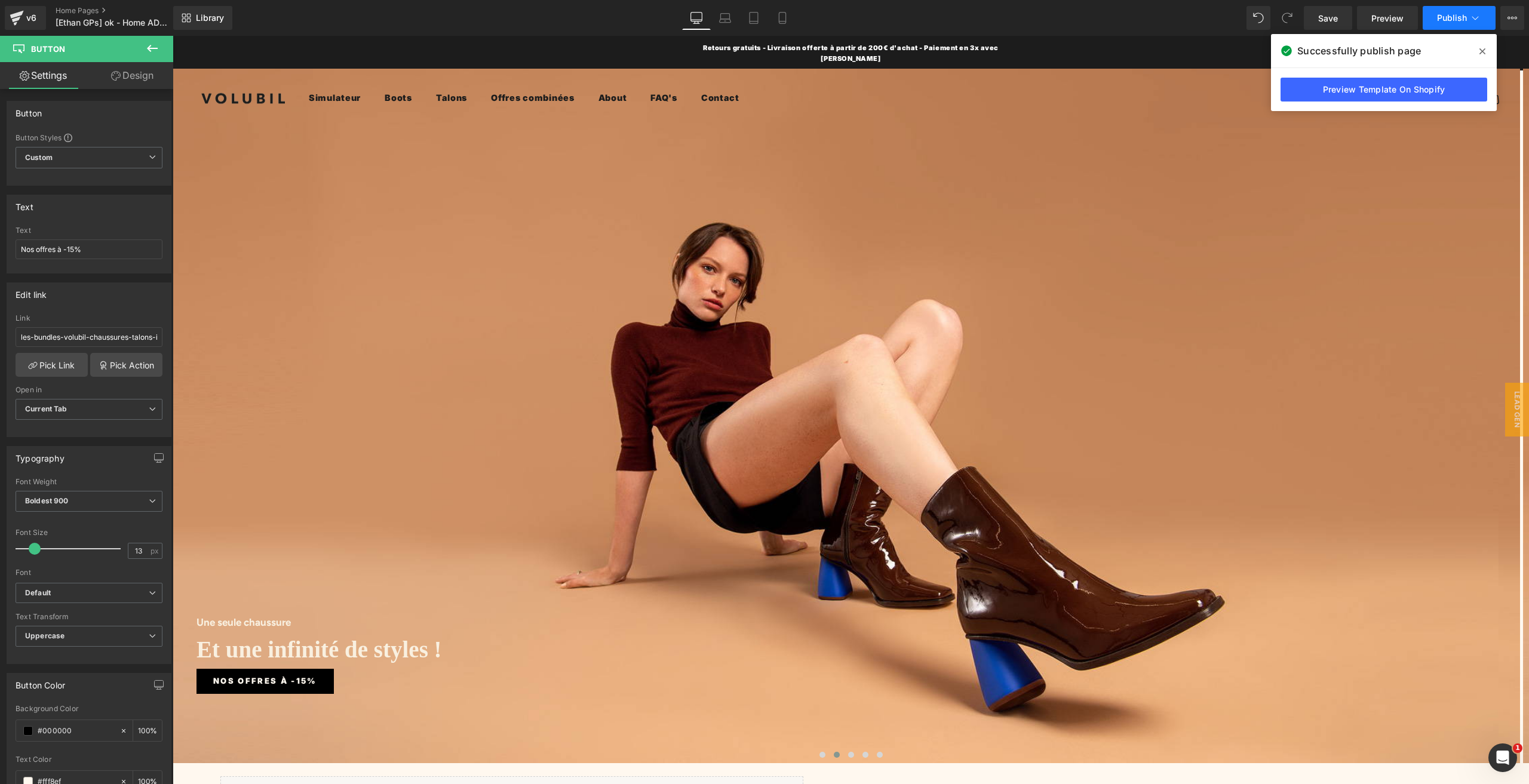
click at [1460, 15] on span "Publish" at bounding box center [1451, 18] width 30 height 9
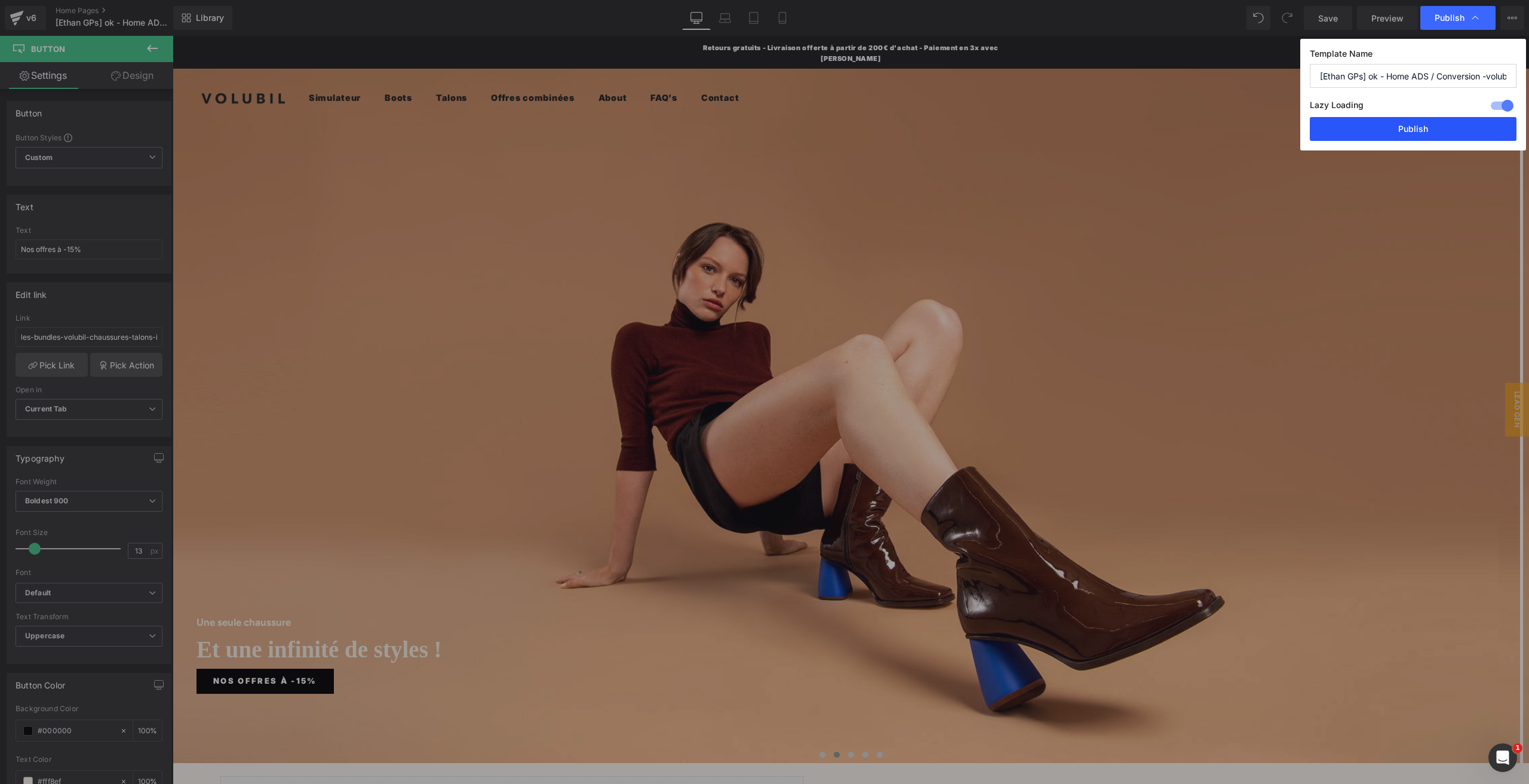
drag, startPoint x: 1434, startPoint y: 124, endPoint x: 1261, endPoint y: 98, distance: 174.9
click at [1434, 124] on button "Publish" at bounding box center [1413, 129] width 207 height 24
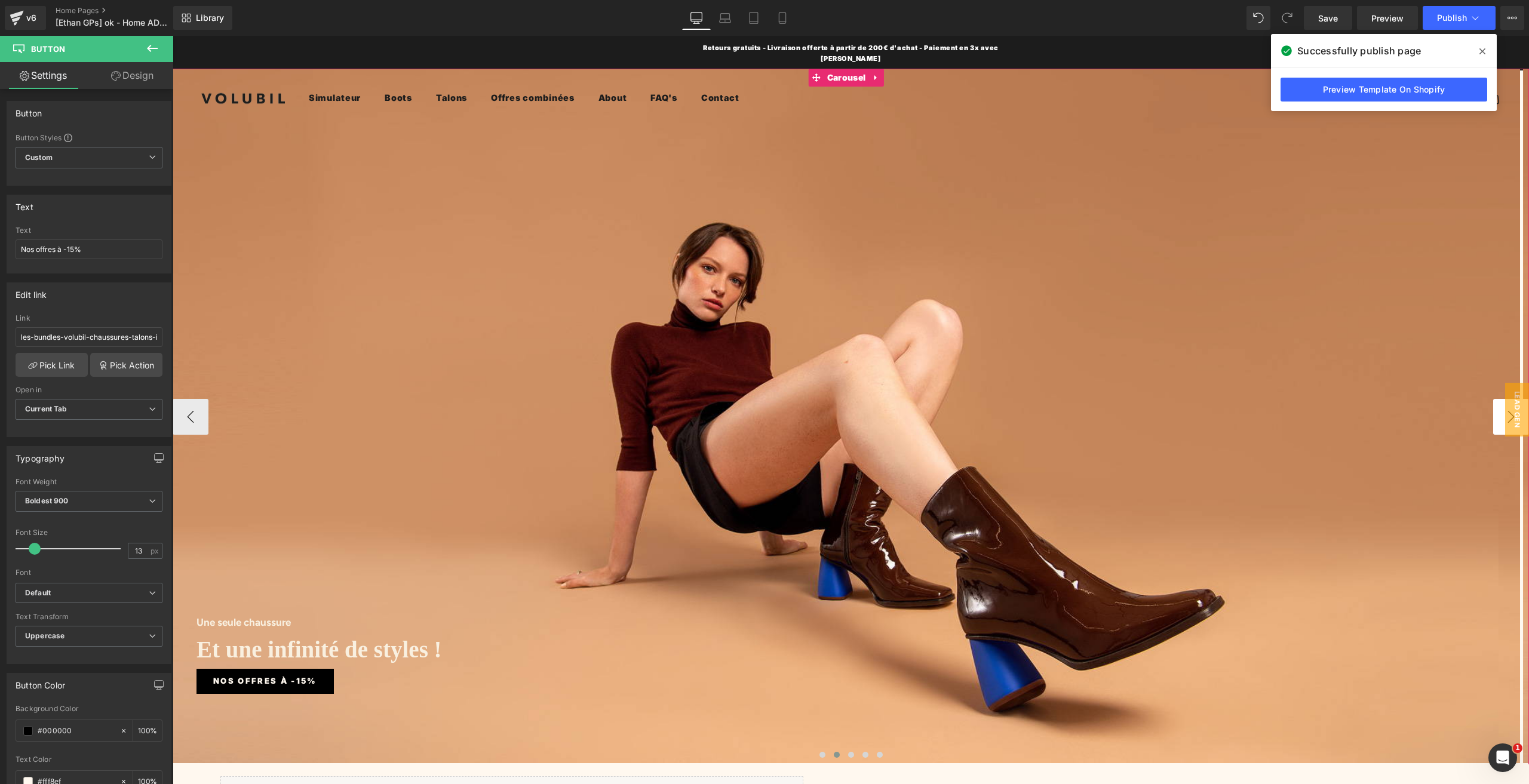
click at [1493, 402] on button "›" at bounding box center [1511, 416] width 36 height 36
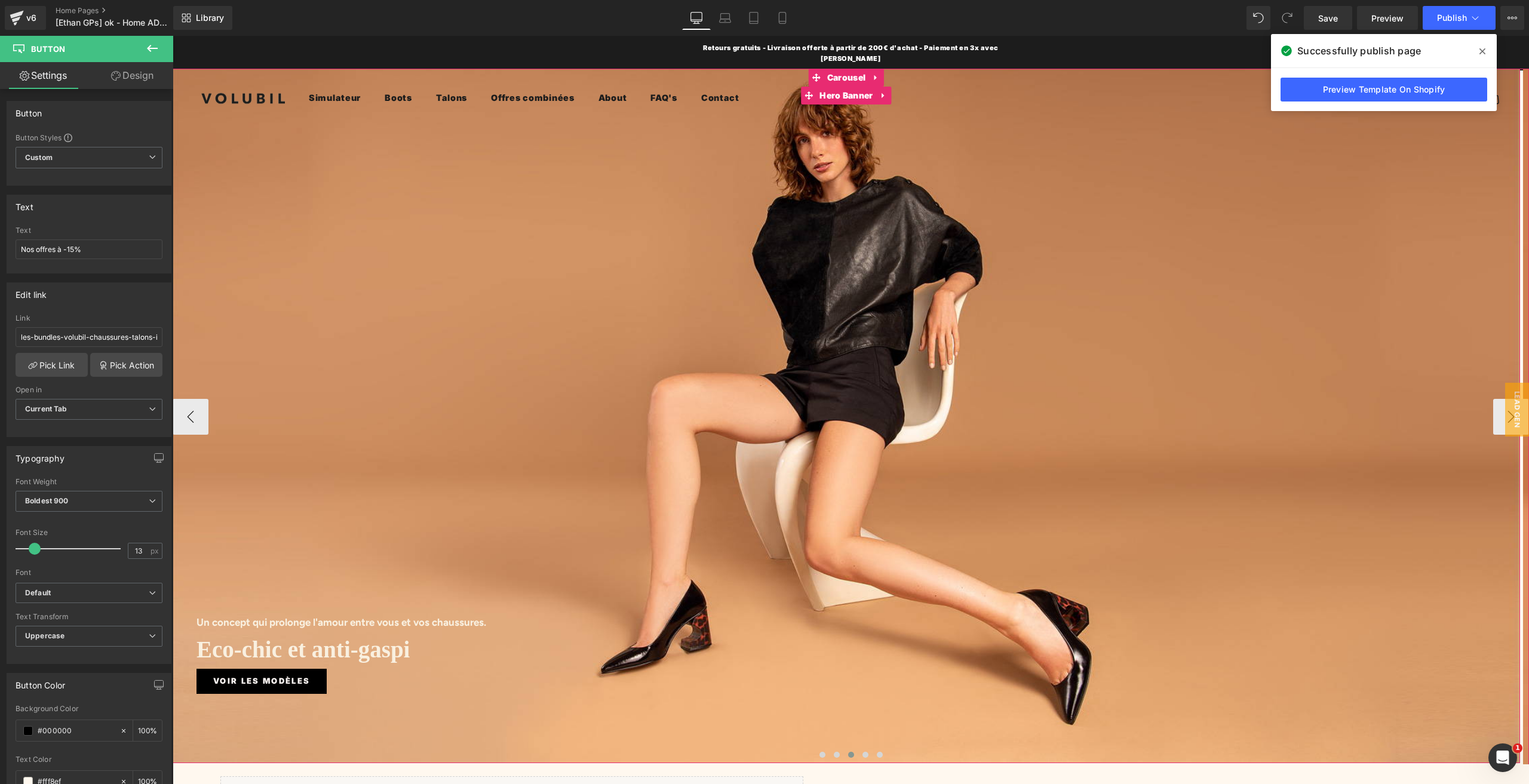
click at [757, 171] on div "Un concept qui prolonge l'amour entre vous et vos chaussures. Heading Eco-chic …" at bounding box center [846, 416] width 1347 height 694
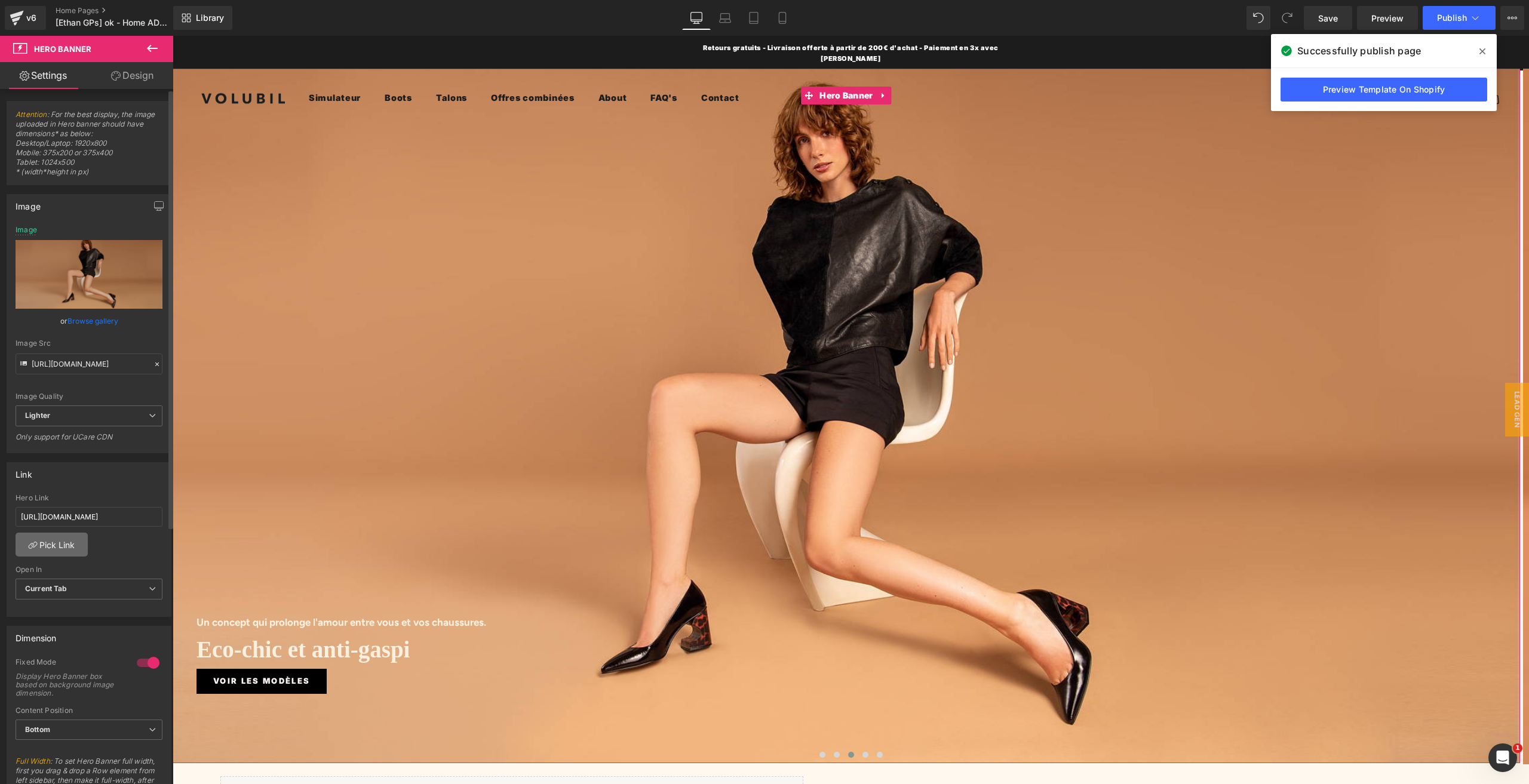
click at [63, 545] on link "Pick Link" at bounding box center [52, 545] width 72 height 24
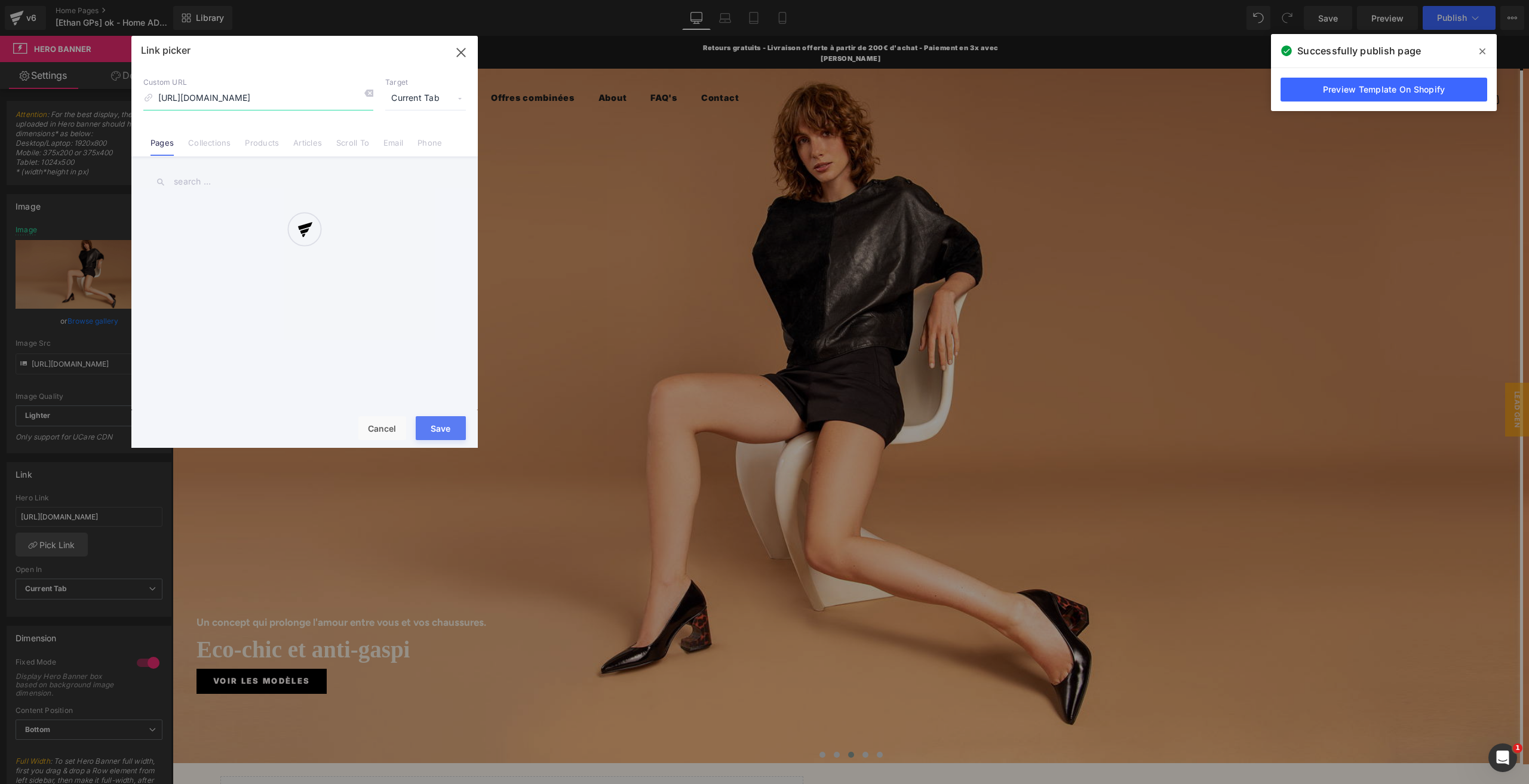
scroll to position [0, 82]
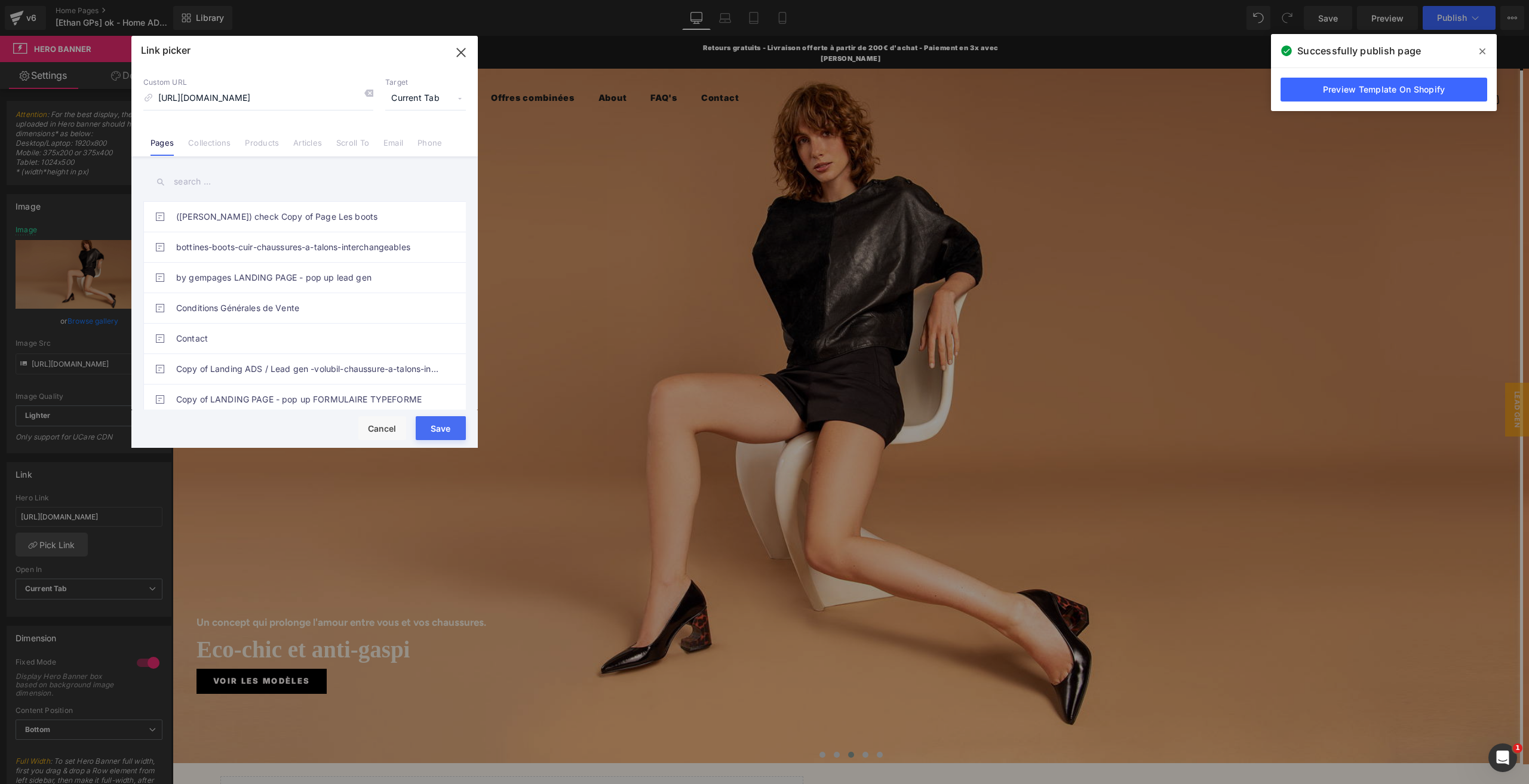
click at [370, 98] on div "Link picker Back to Library Insert Custom URL [URL][DOMAIN_NAME] Target Current…" at bounding box center [305, 242] width 346 height 412
click at [370, 96] on icon at bounding box center [368, 93] width 9 height 9
click at [468, 54] on icon "button" at bounding box center [461, 52] width 19 height 19
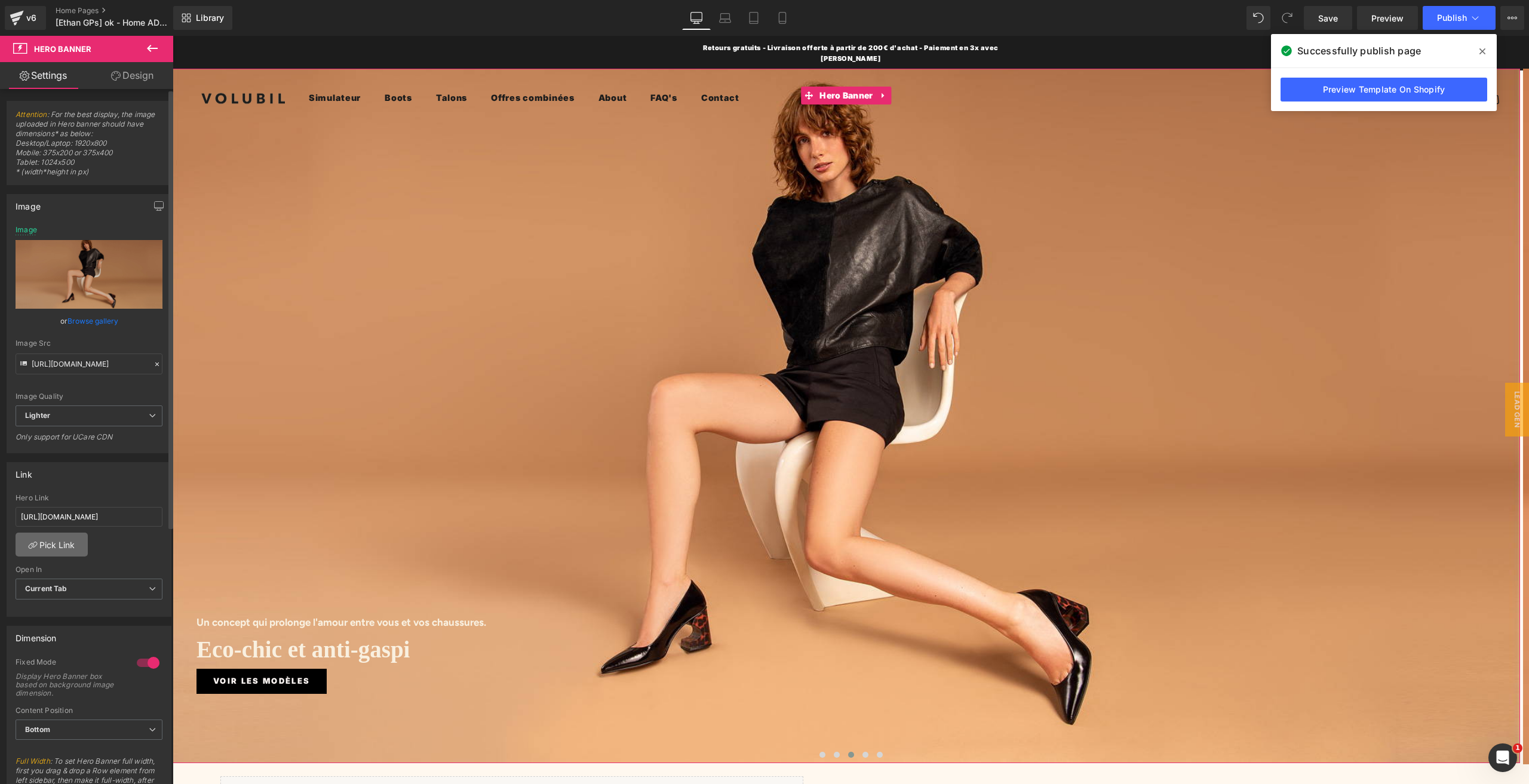
click at [60, 543] on link "Pick Link" at bounding box center [52, 545] width 72 height 24
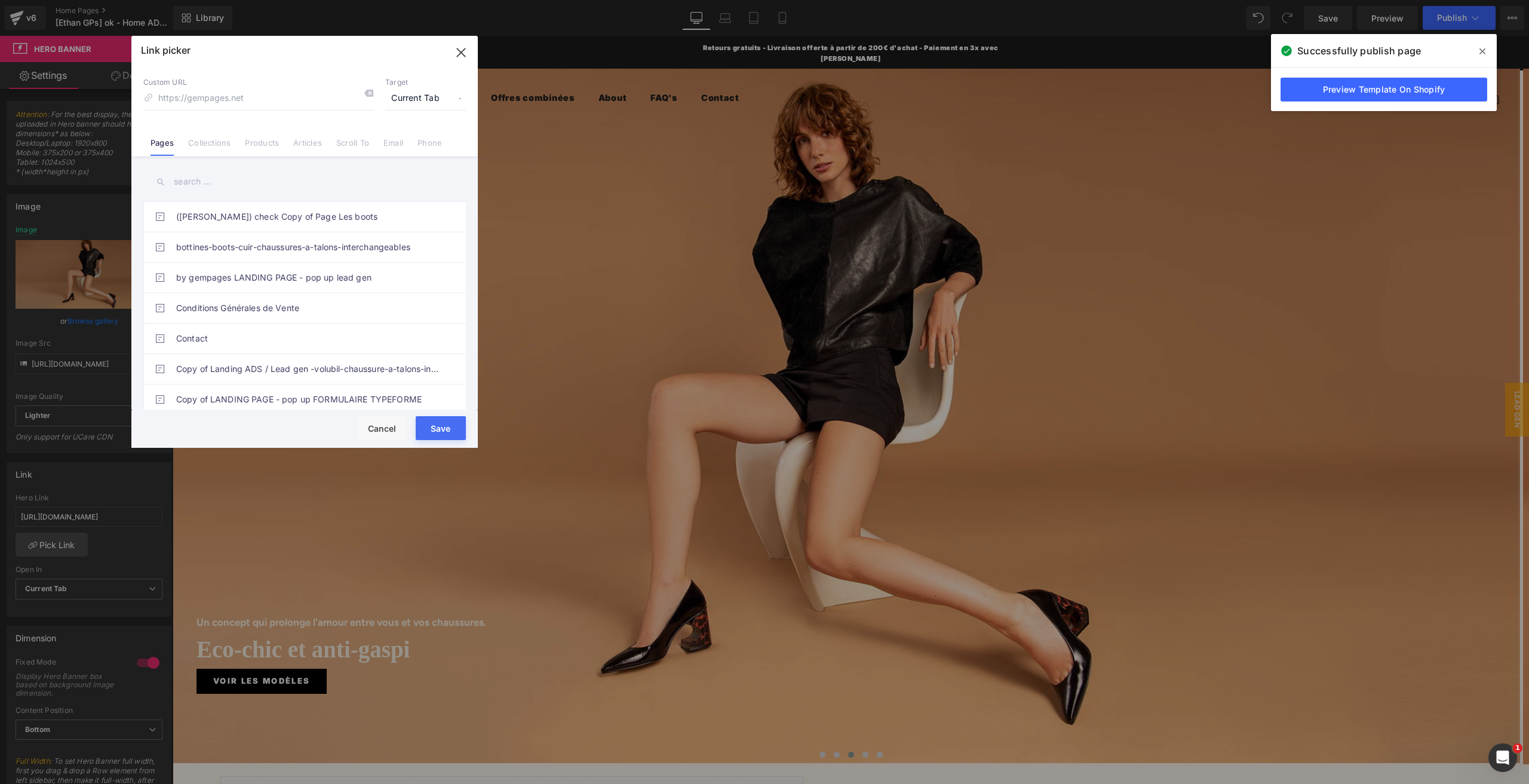
click at [440, 437] on button "Save" at bounding box center [440, 428] width 50 height 24
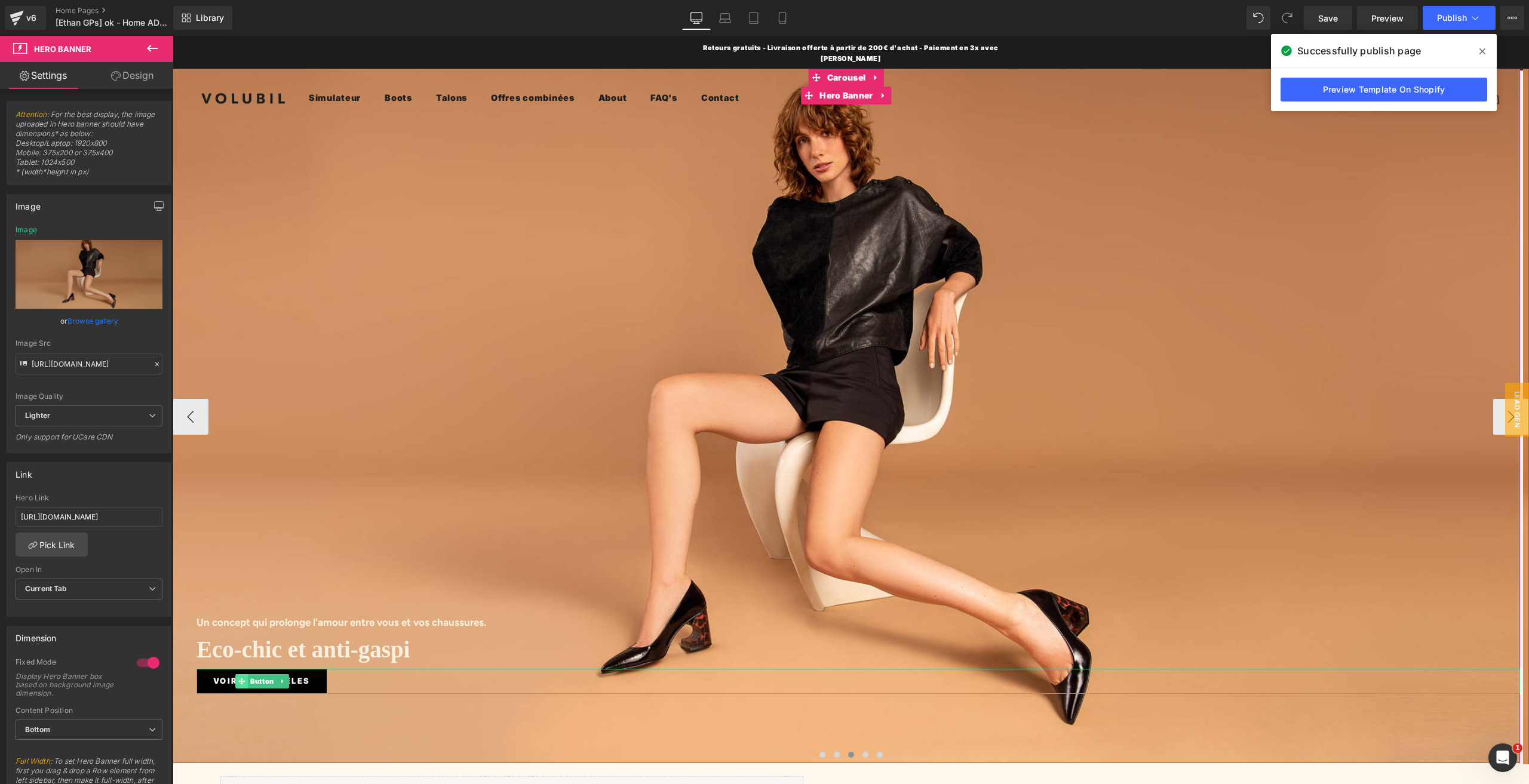
click at [247, 674] on span at bounding box center [241, 681] width 13 height 15
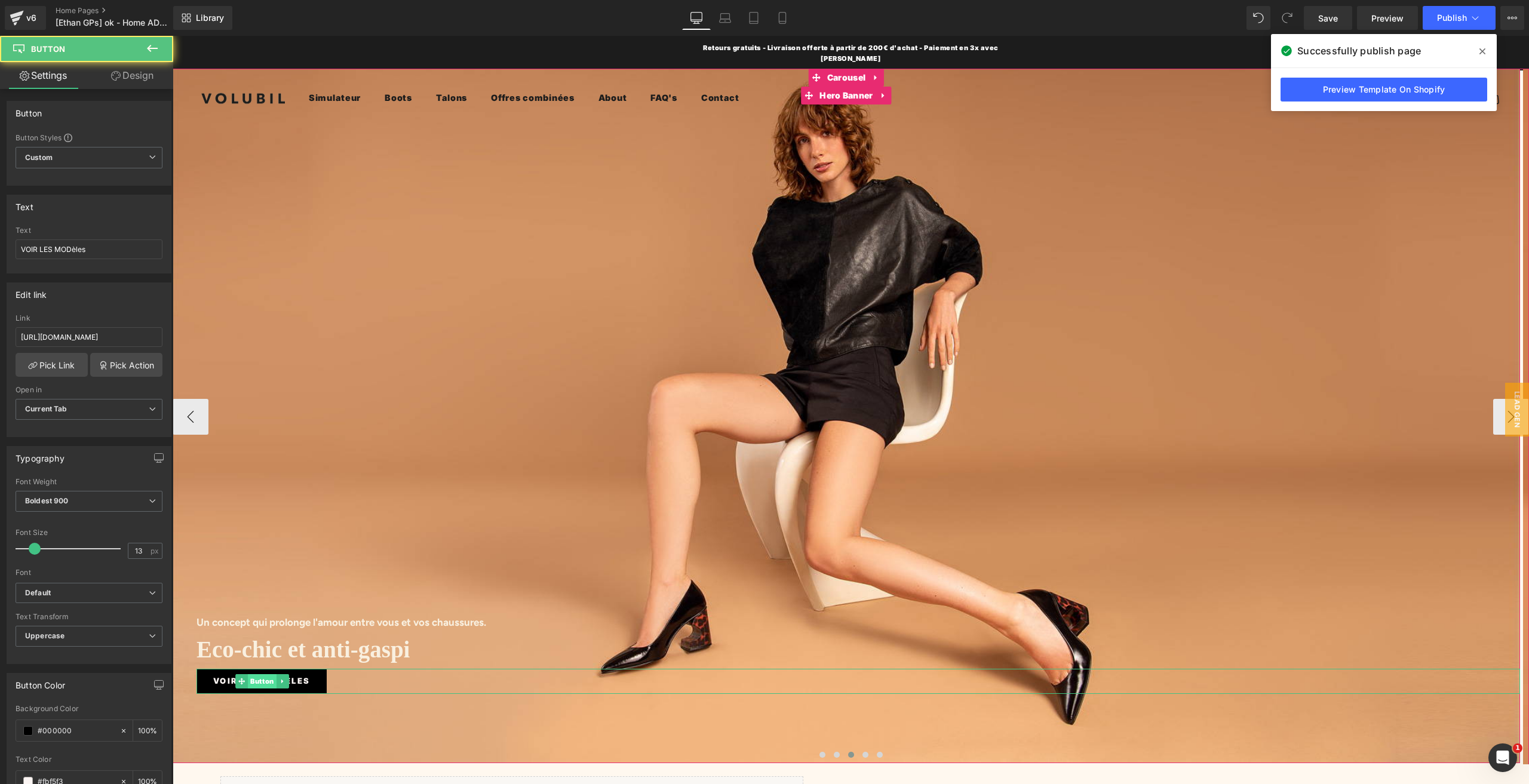
click at [258, 674] on span "Button" at bounding box center [262, 681] width 28 height 15
drag, startPoint x: 279, startPoint y: 373, endPoint x: 174, endPoint y: 334, distance: 112.0
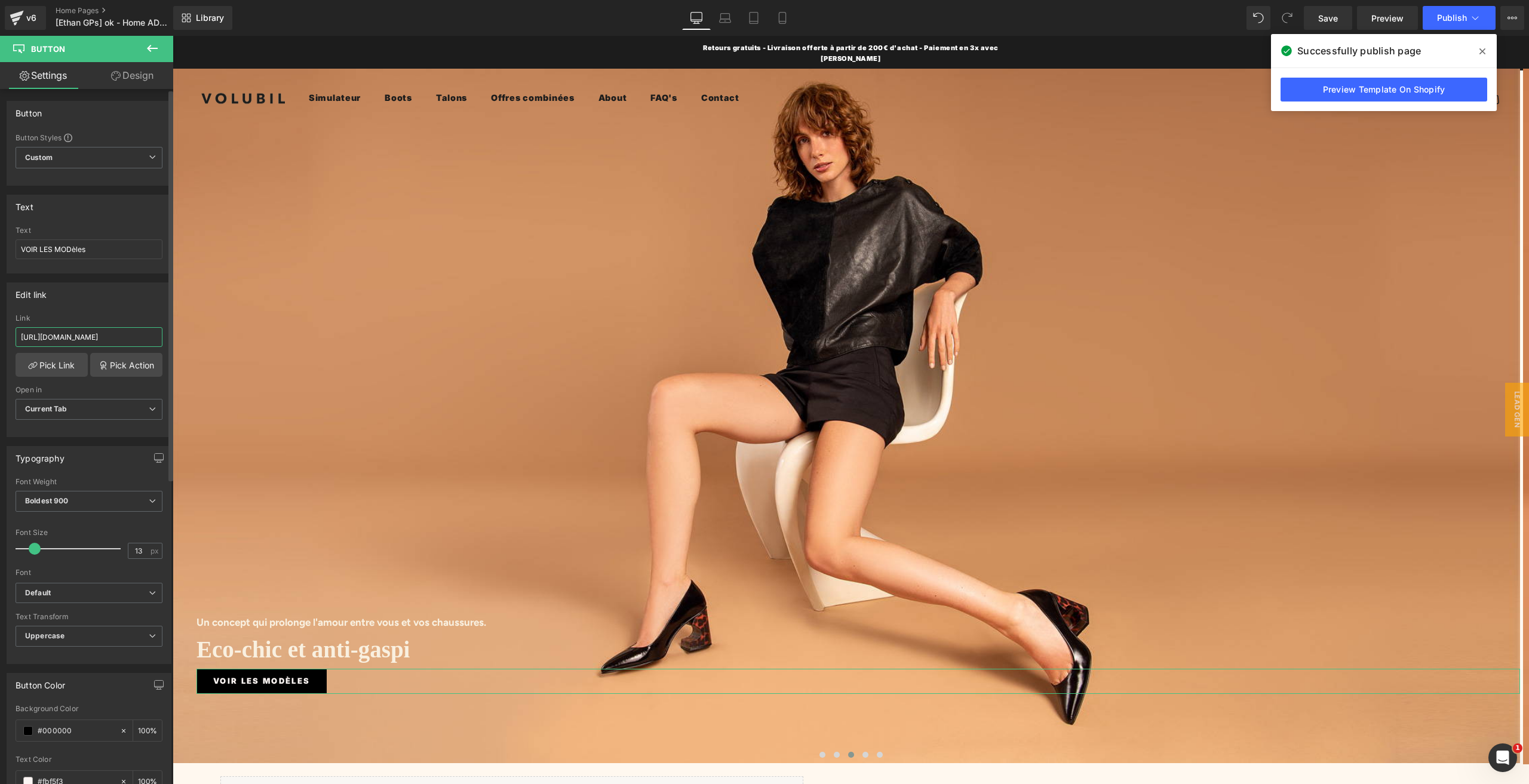
click at [123, 331] on input "[URL][DOMAIN_NAME]" at bounding box center [89, 337] width 147 height 20
click at [59, 358] on link "Pick Link" at bounding box center [52, 365] width 72 height 24
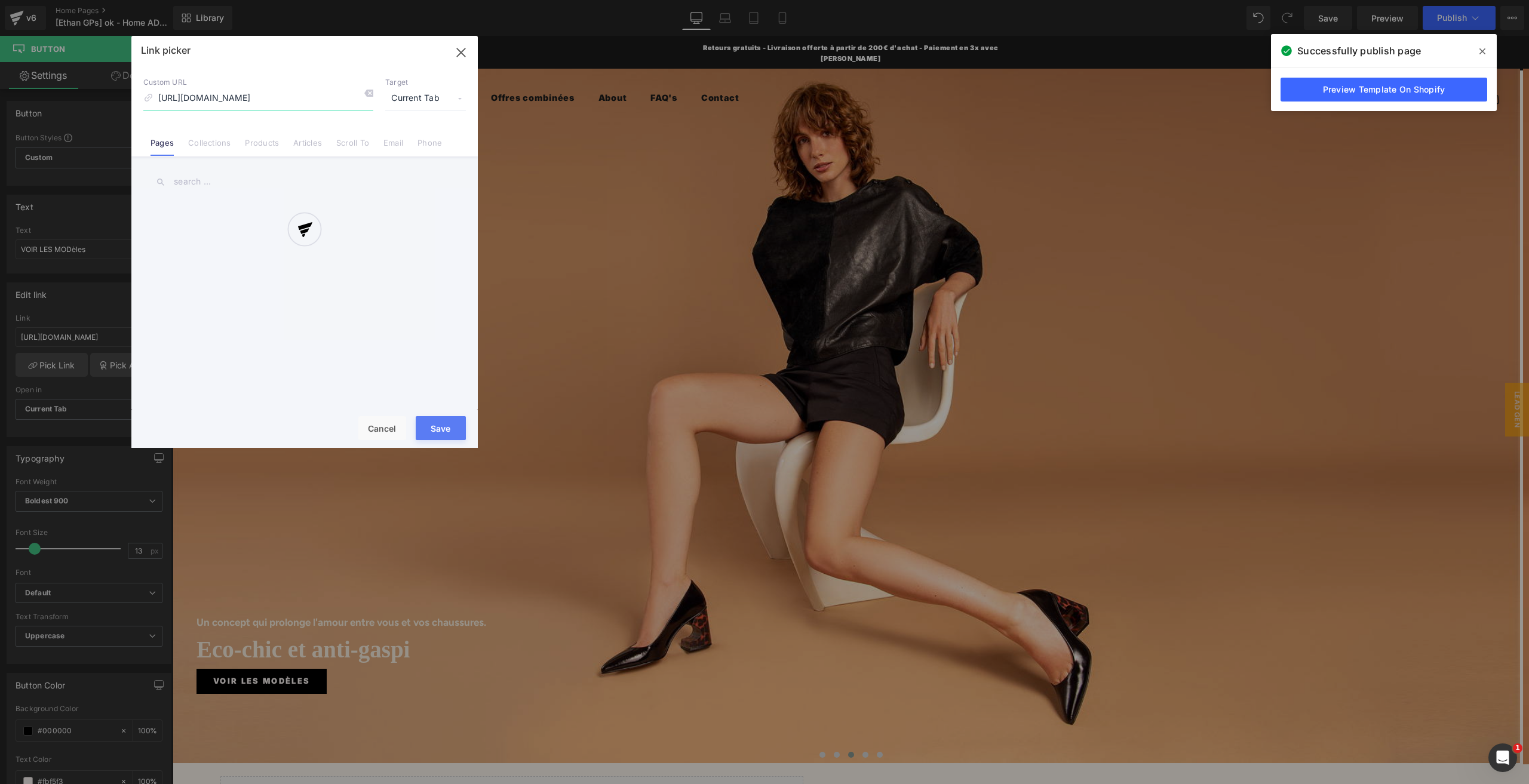
scroll to position [0, 112]
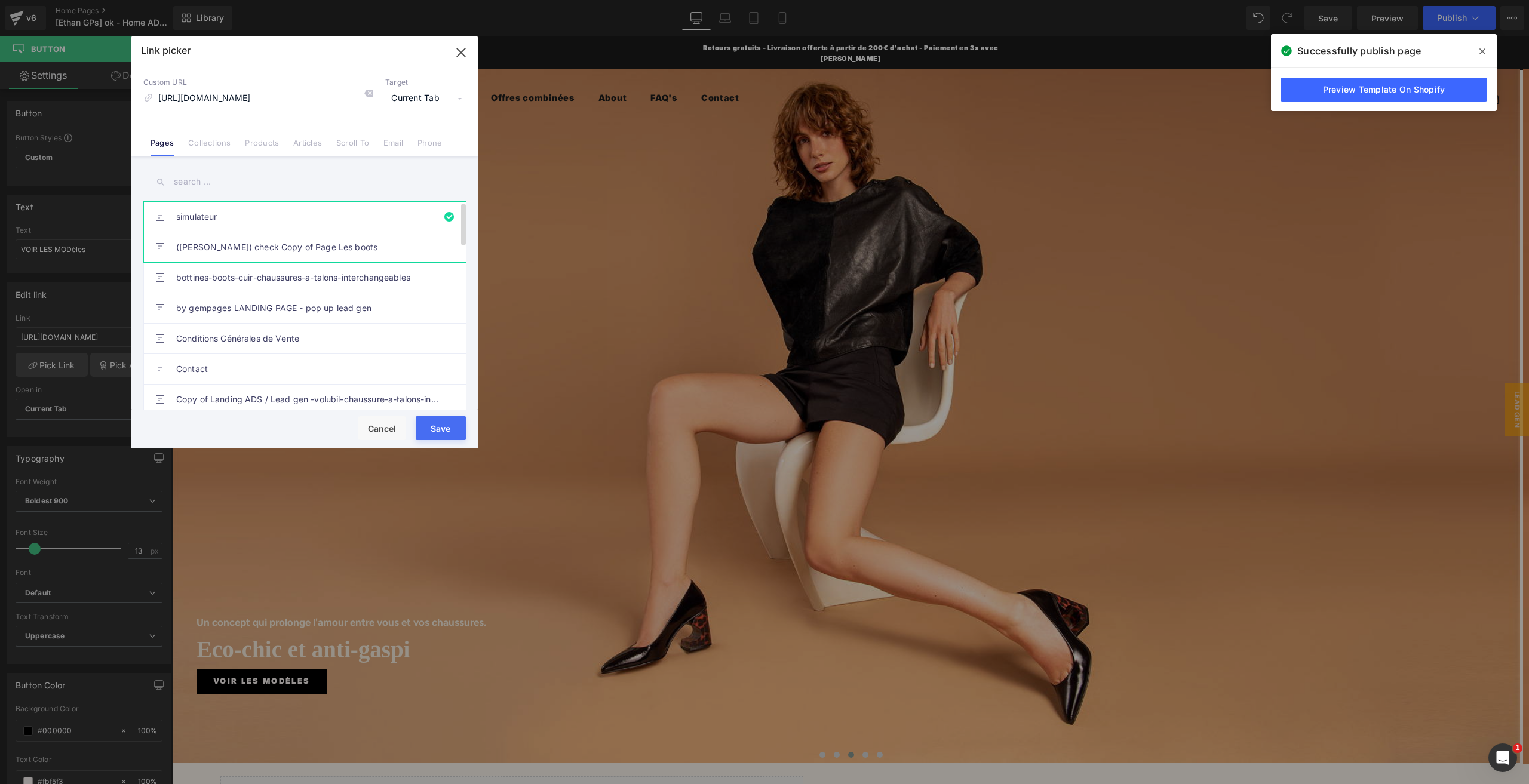
click at [241, 250] on link "([PERSON_NAME]) check Copy of Page Les boots" at bounding box center [308, 247] width 263 height 30
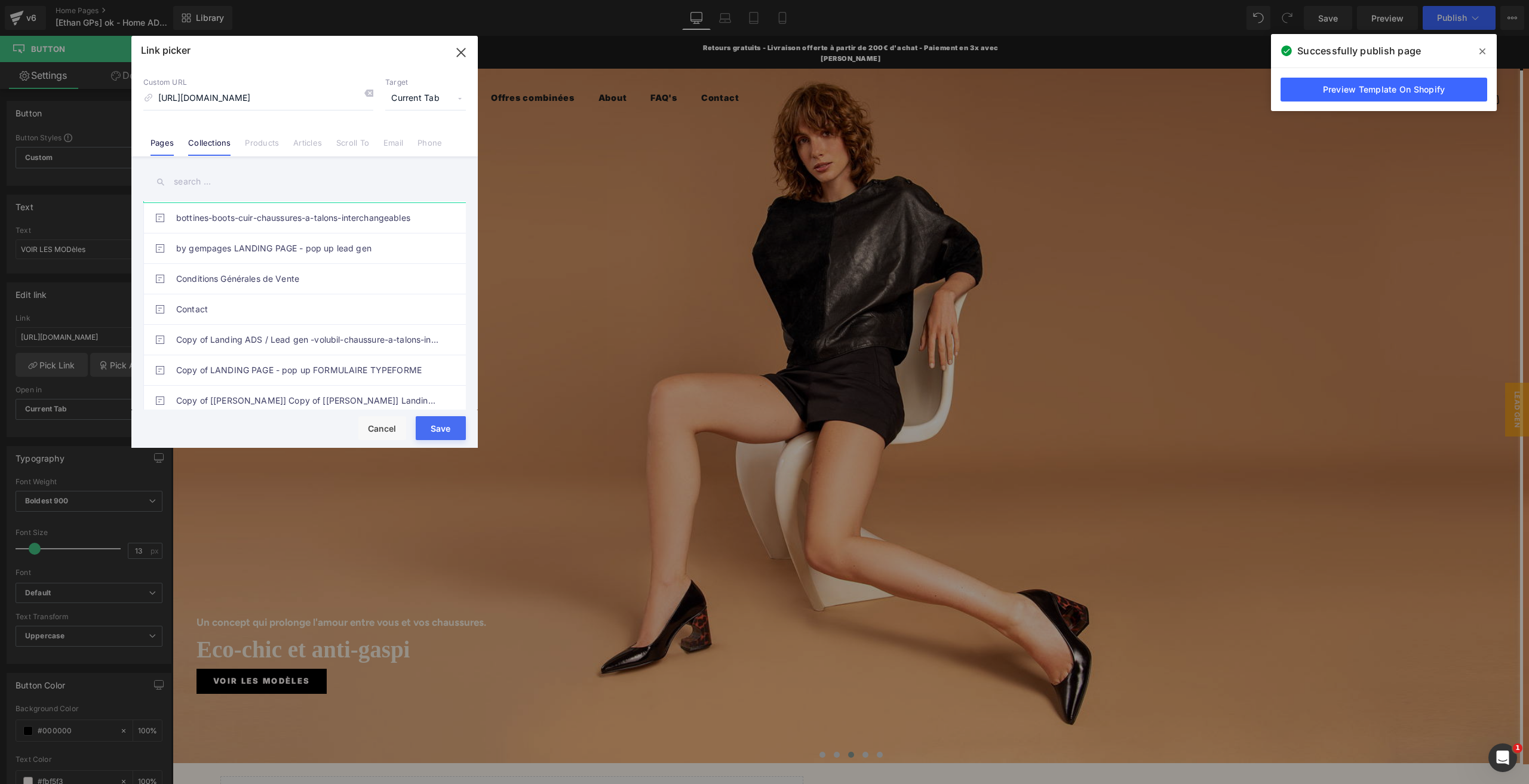
click at [221, 143] on link "Collections" at bounding box center [209, 147] width 42 height 18
click at [176, 143] on li "Pages" at bounding box center [162, 138] width 38 height 21
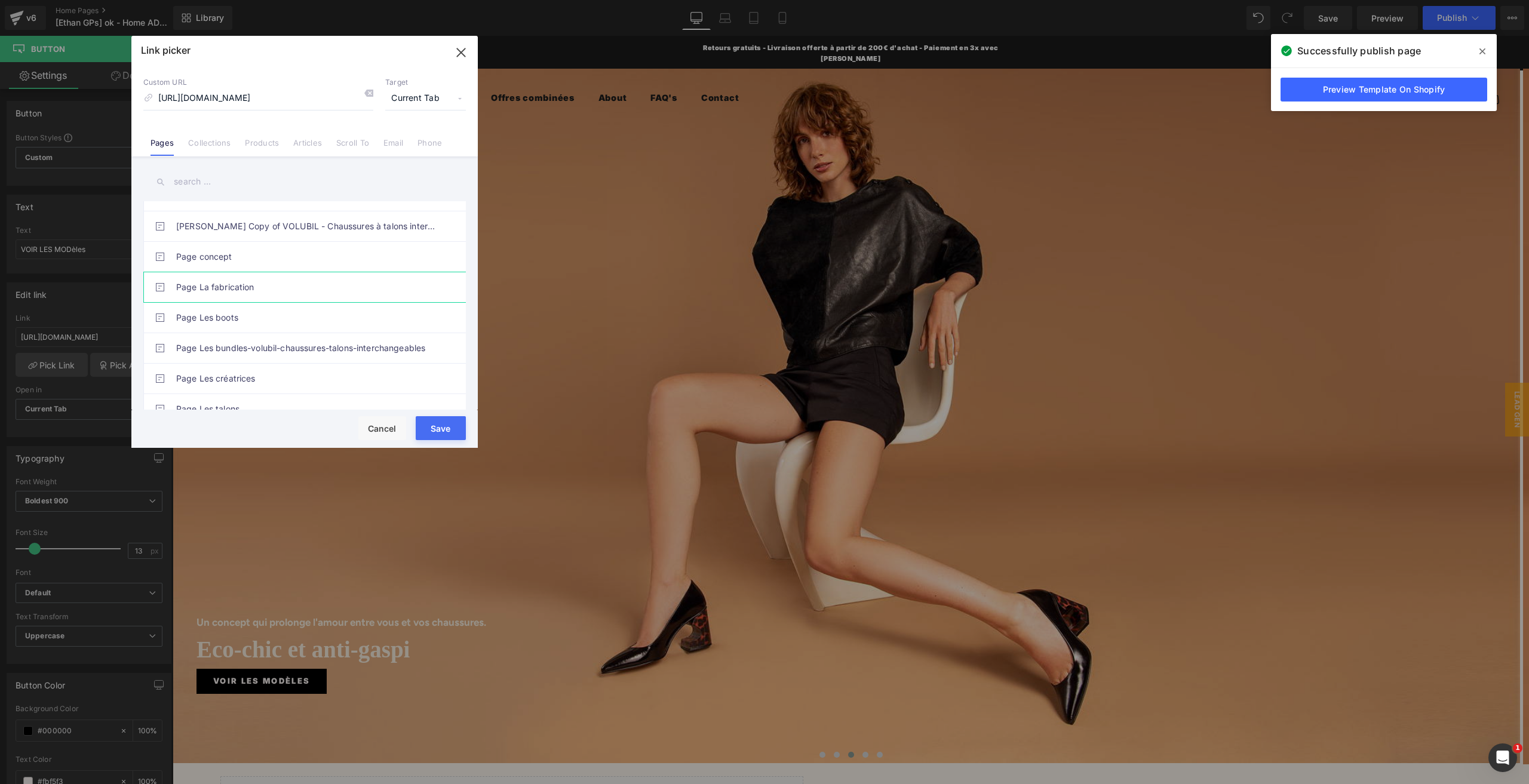
scroll to position [538, 0]
click at [245, 368] on link "simulateur" at bounding box center [308, 379] width 263 height 30
click at [445, 431] on button "Save" at bounding box center [440, 428] width 50 height 24
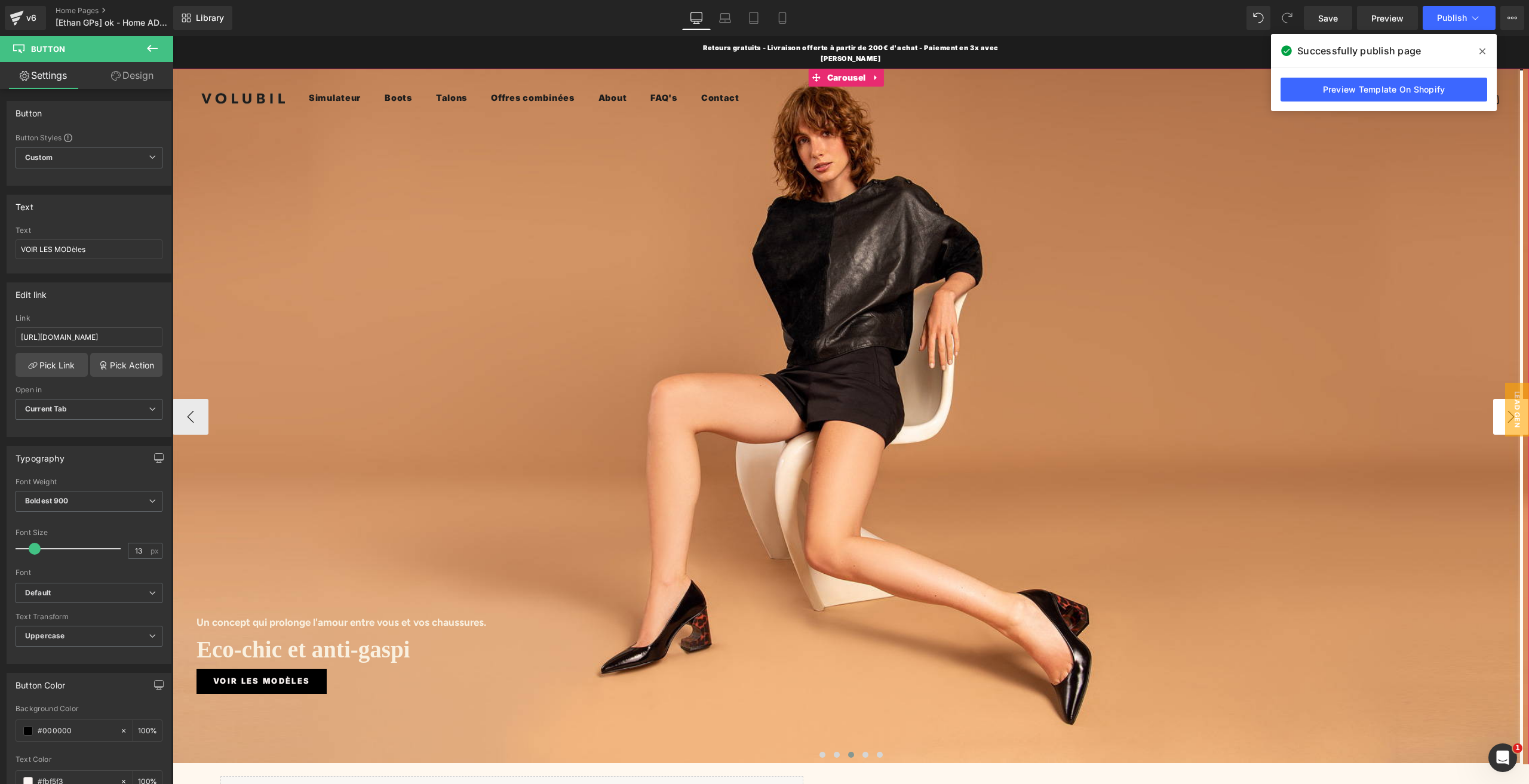
click at [1493, 406] on button "›" at bounding box center [1511, 416] width 36 height 36
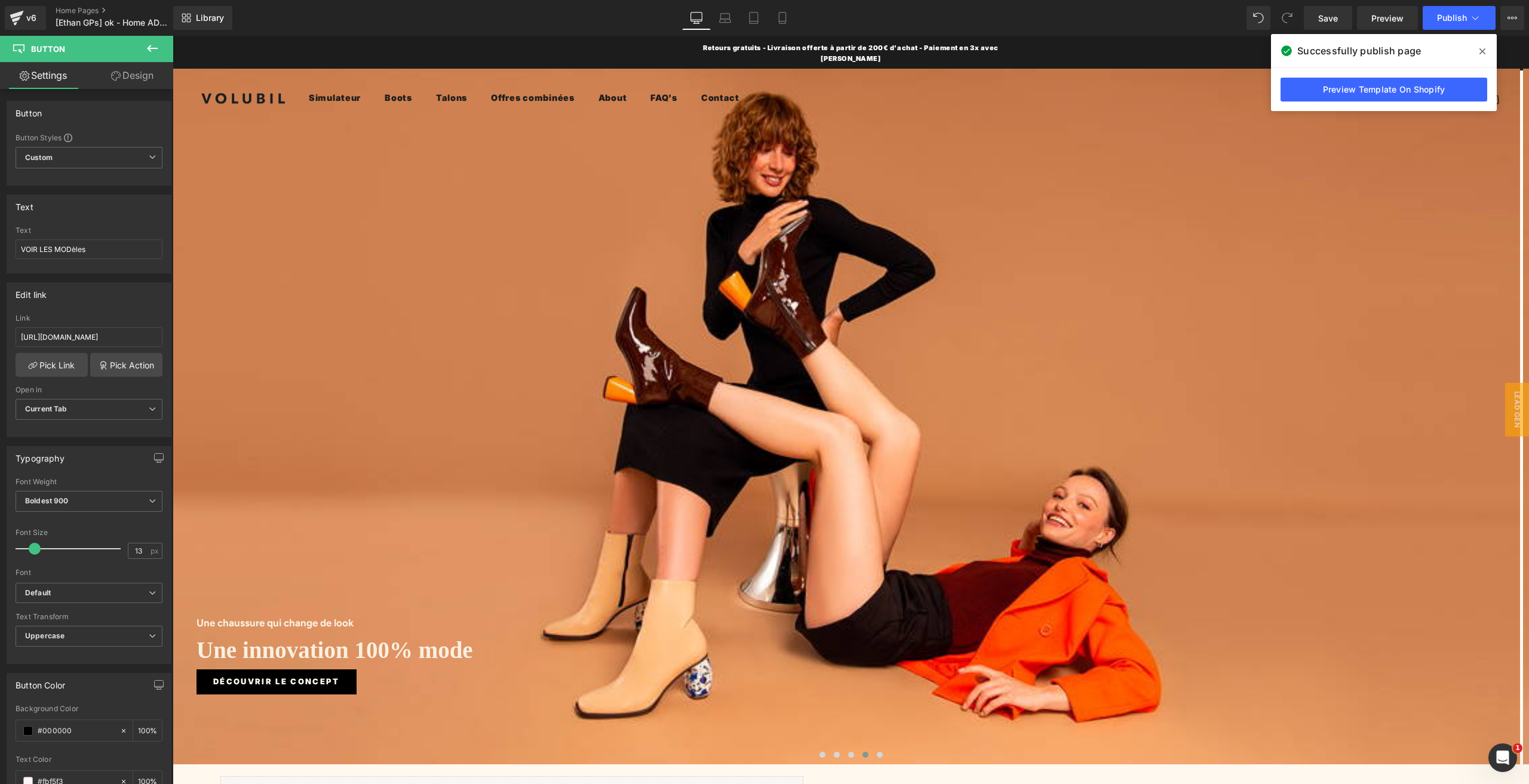
click at [841, 91] on nav "Ouvrir la navigation Simulateur Boots Talons Offres combinées Jamais deux sans …" at bounding box center [838, 98] width 1058 height 15
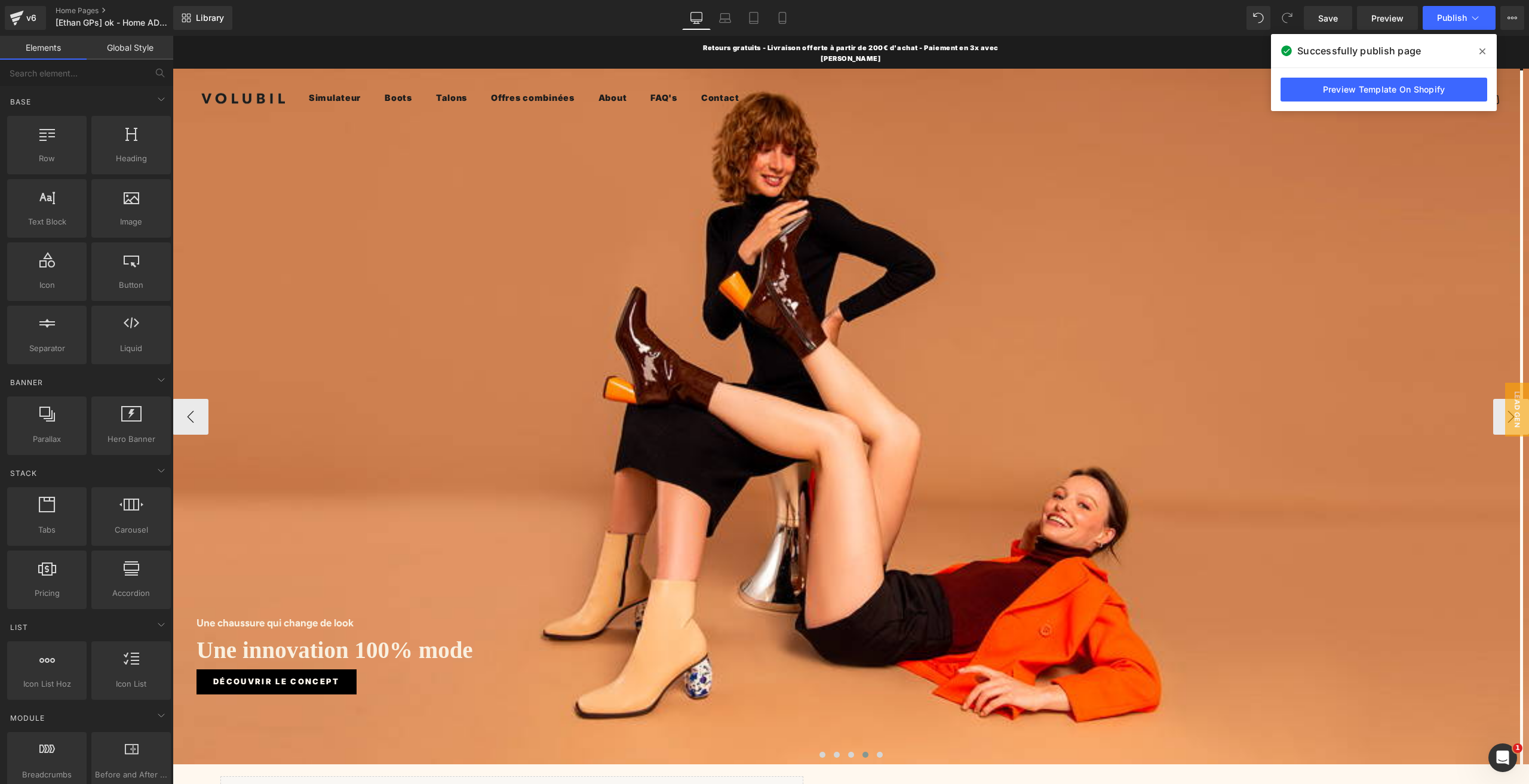
click at [825, 162] on div "Une chaussure qui change de look Heading Une innovation 100% mode Heading Je ve…" at bounding box center [846, 416] width 1347 height 695
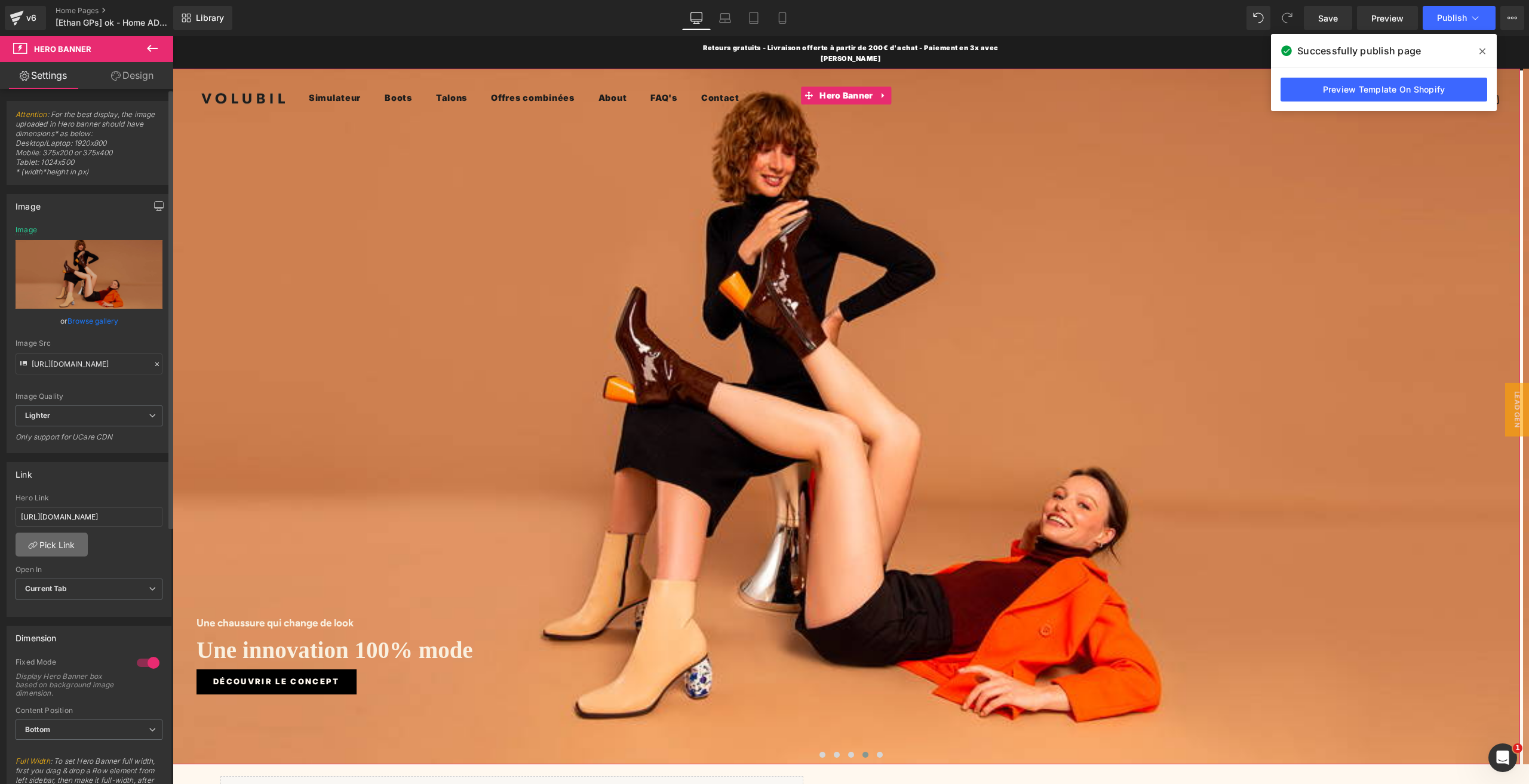
click at [58, 535] on link "Pick Link" at bounding box center [52, 545] width 72 height 24
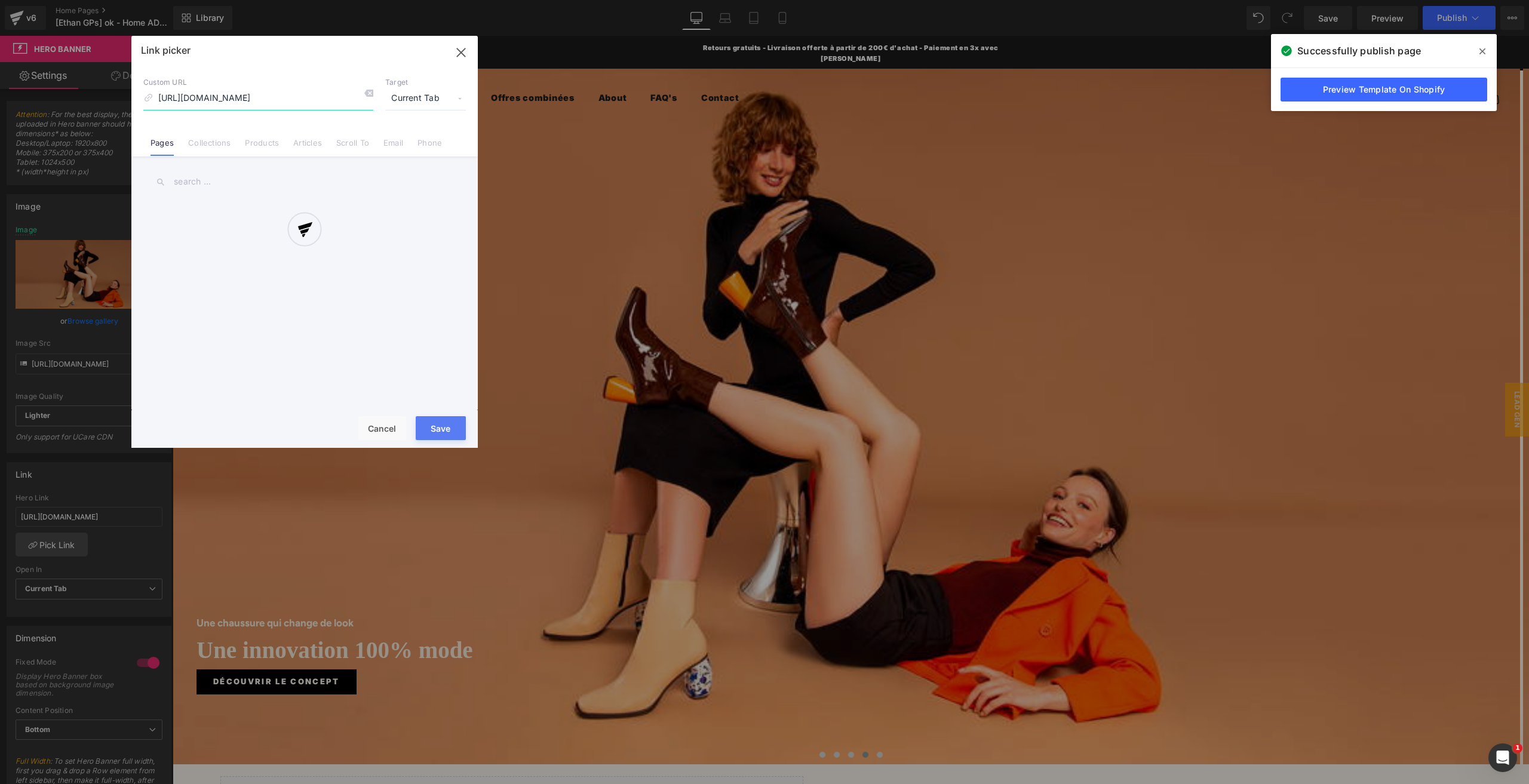
scroll to position [0, 82]
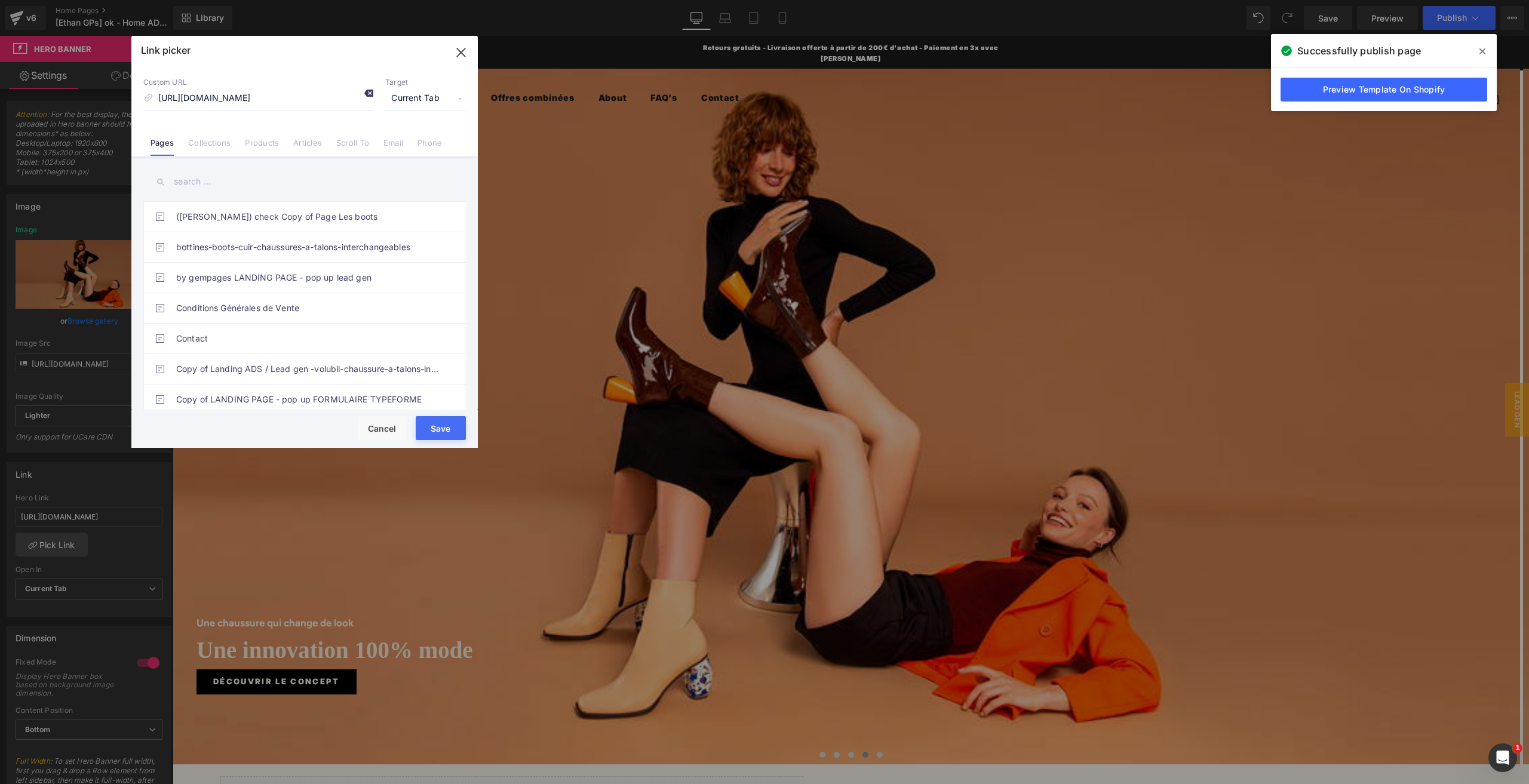
click at [366, 94] on icon at bounding box center [368, 93] width 9 height 9
click at [437, 430] on button "Save" at bounding box center [440, 428] width 50 height 24
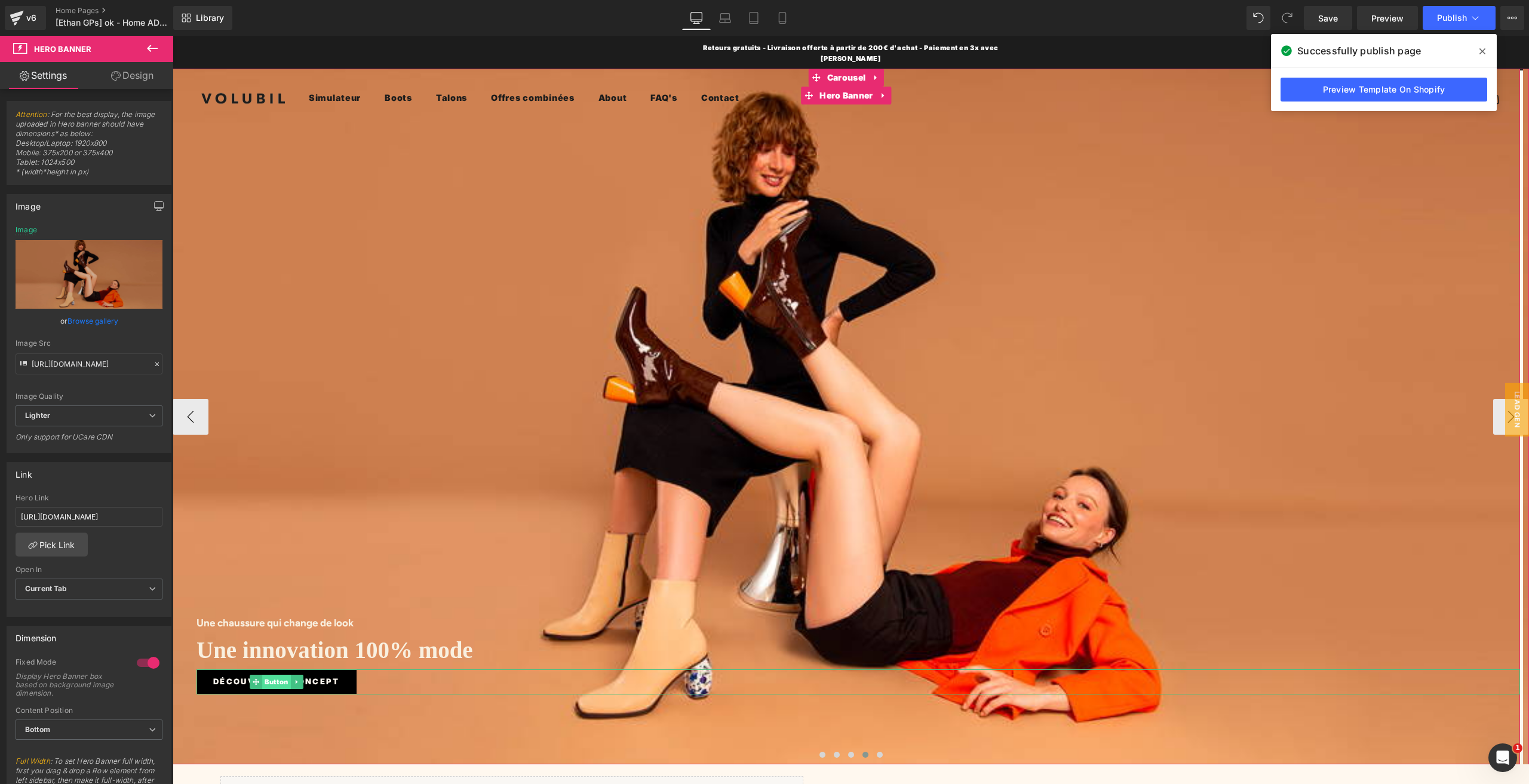
click at [277, 675] on span "Button" at bounding box center [276, 682] width 28 height 15
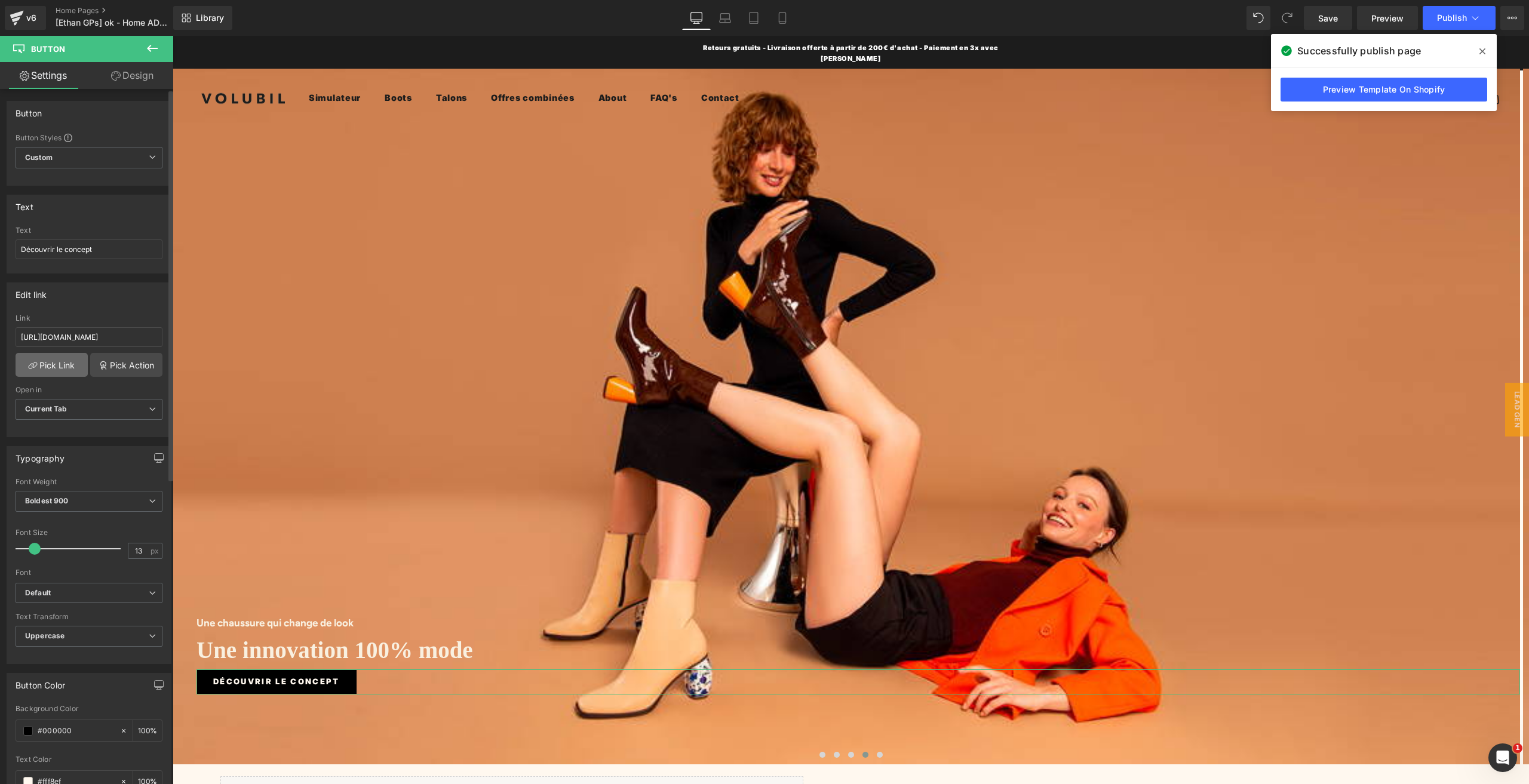
click at [67, 359] on link "Pick Link" at bounding box center [52, 365] width 72 height 24
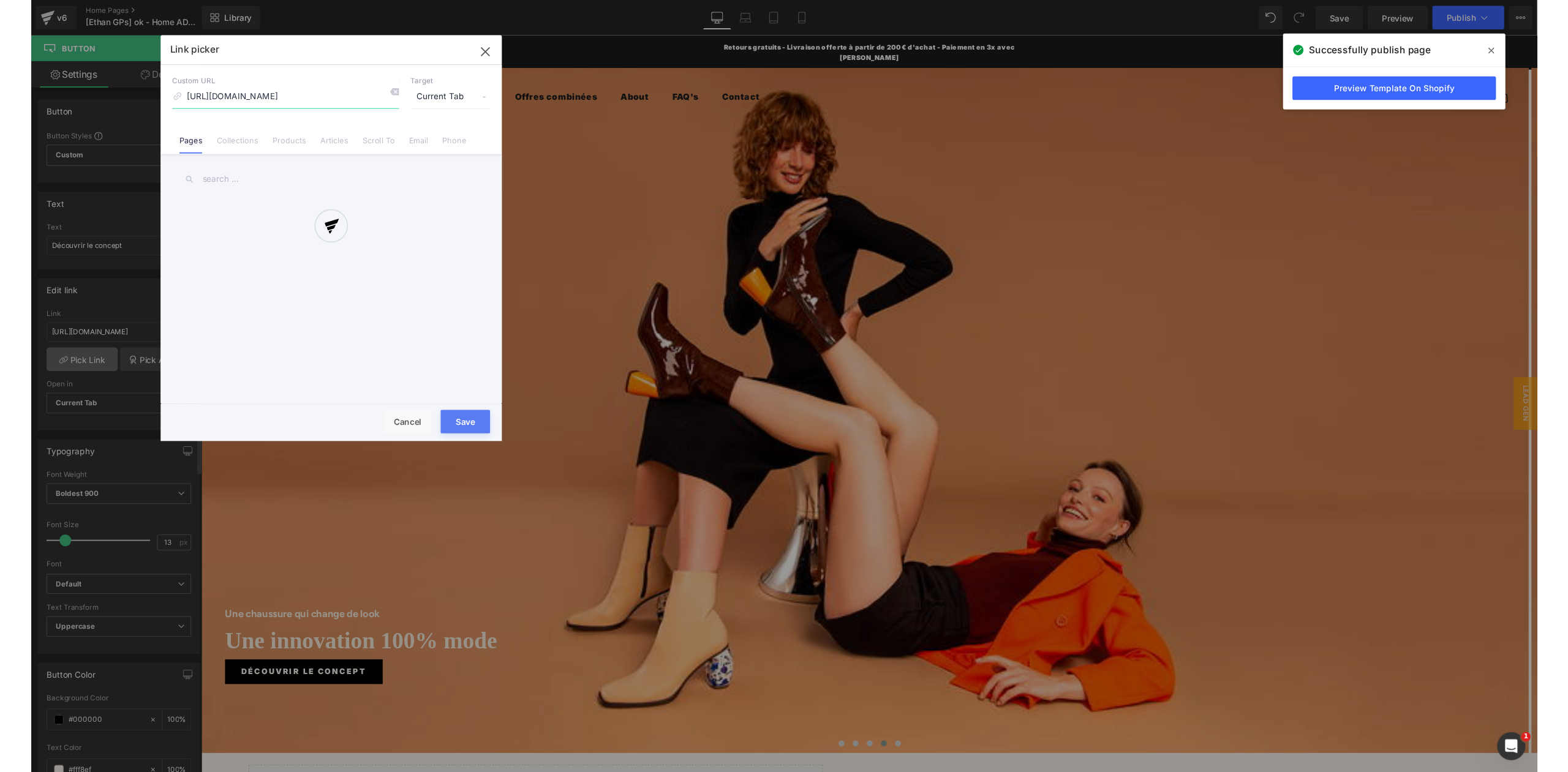
scroll to position [0, 87]
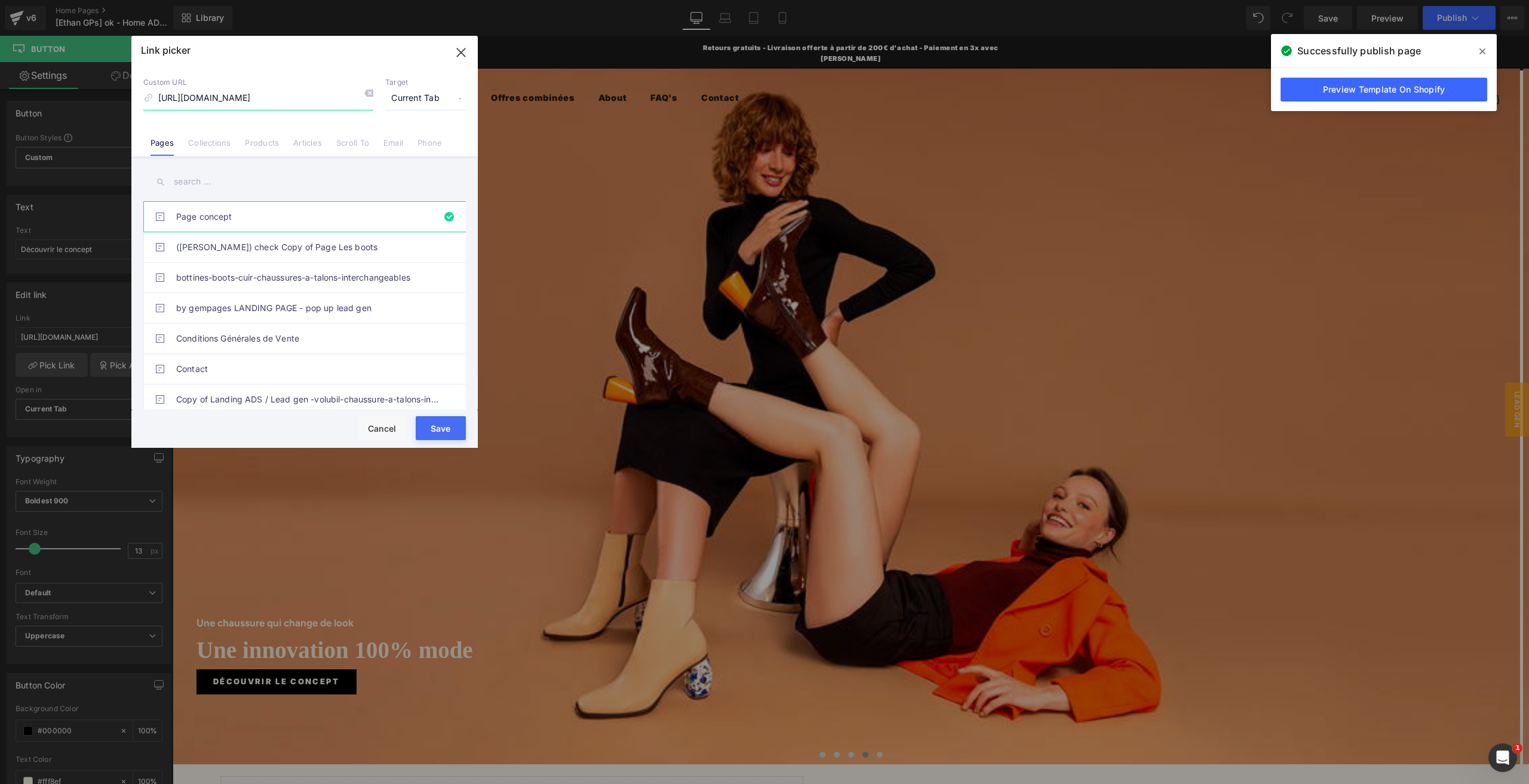
click at [467, 53] on icon "button" at bounding box center [461, 52] width 19 height 19
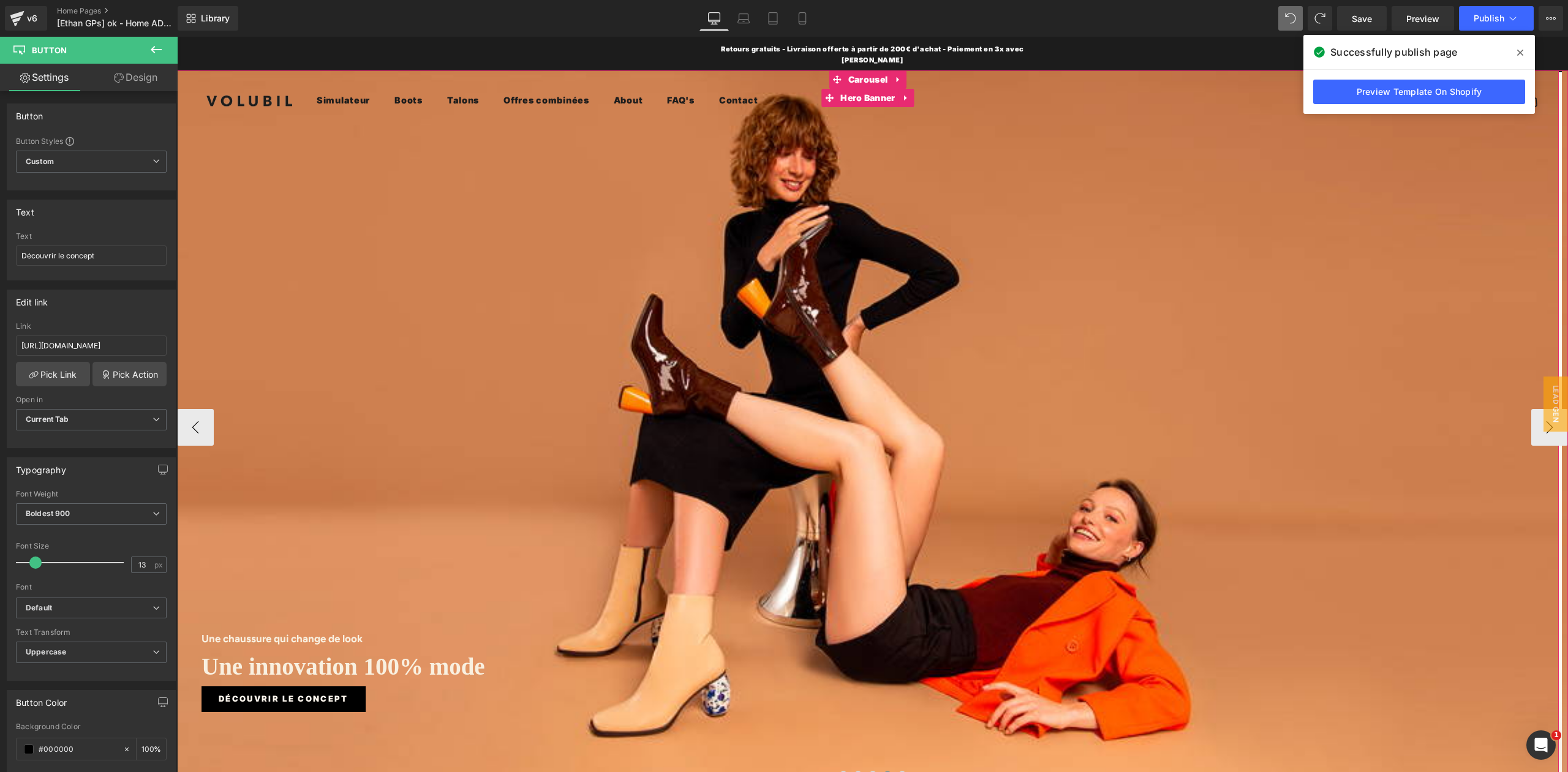
click at [788, 122] on div "Une chaussure qui change de look Heading Une innovation 100% mode Heading Je ve…" at bounding box center [868, 427] width 1381 height 712
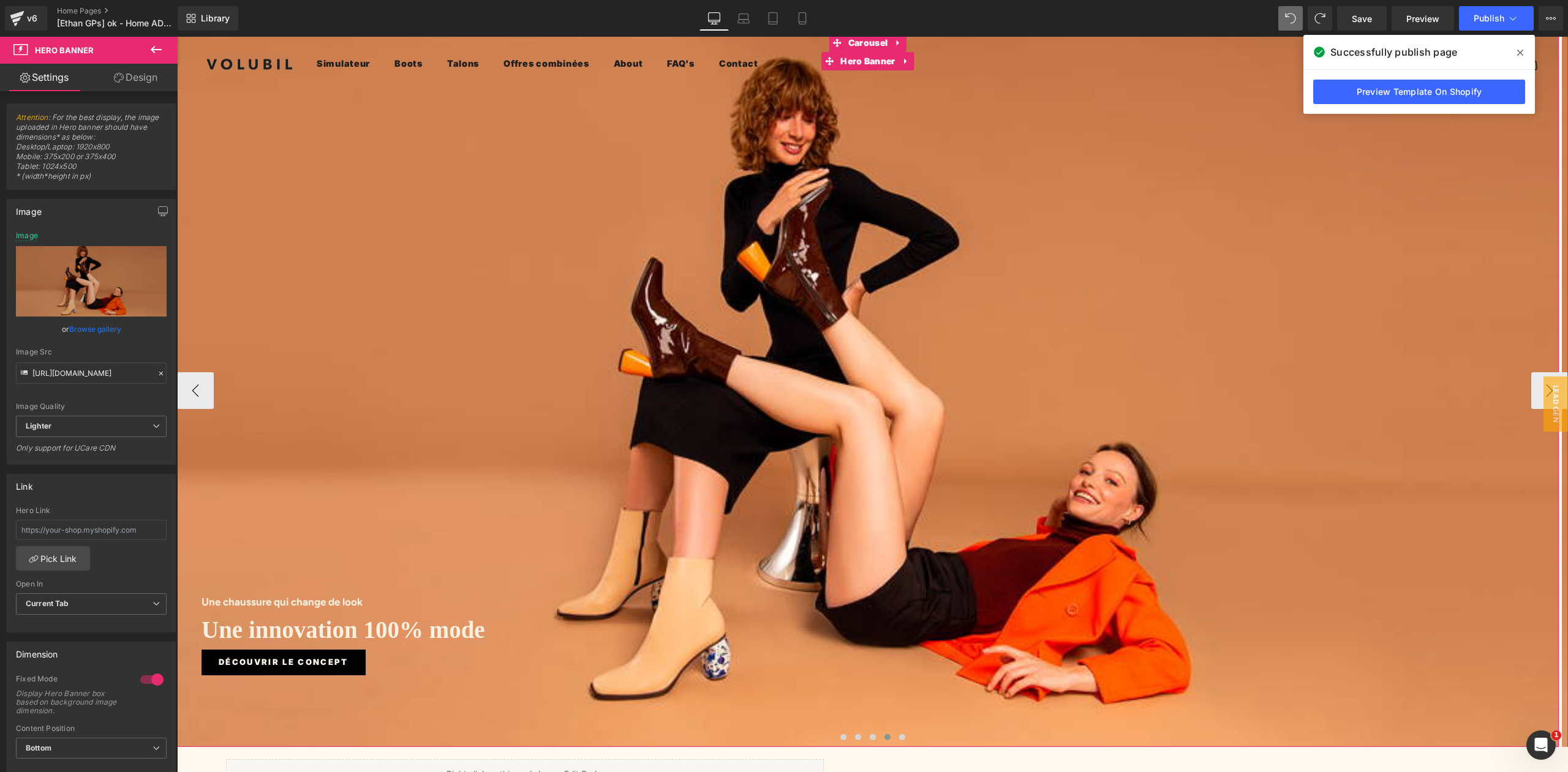
scroll to position [62, 0]
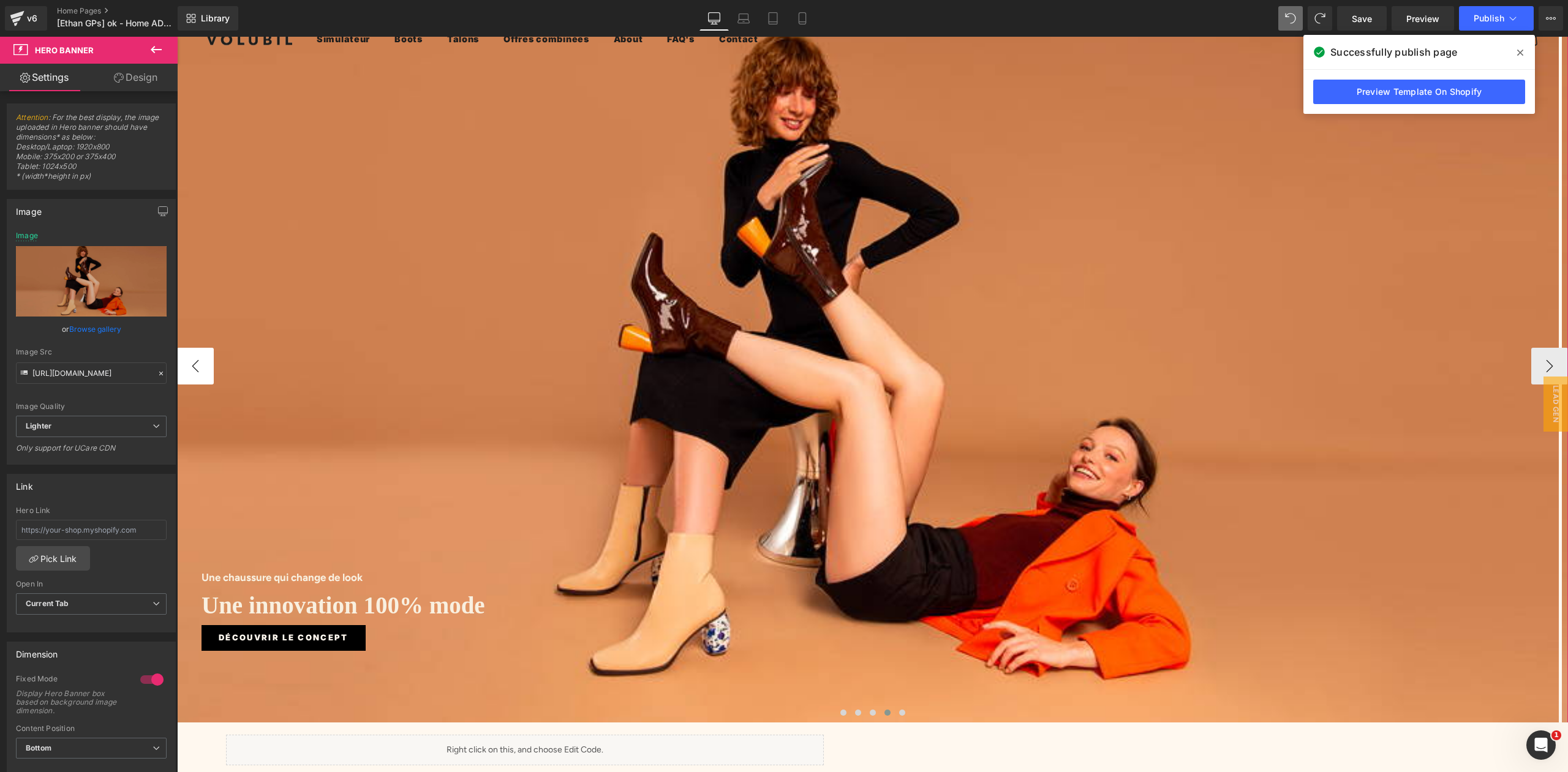
click at [197, 355] on button "‹" at bounding box center [195, 366] width 37 height 37
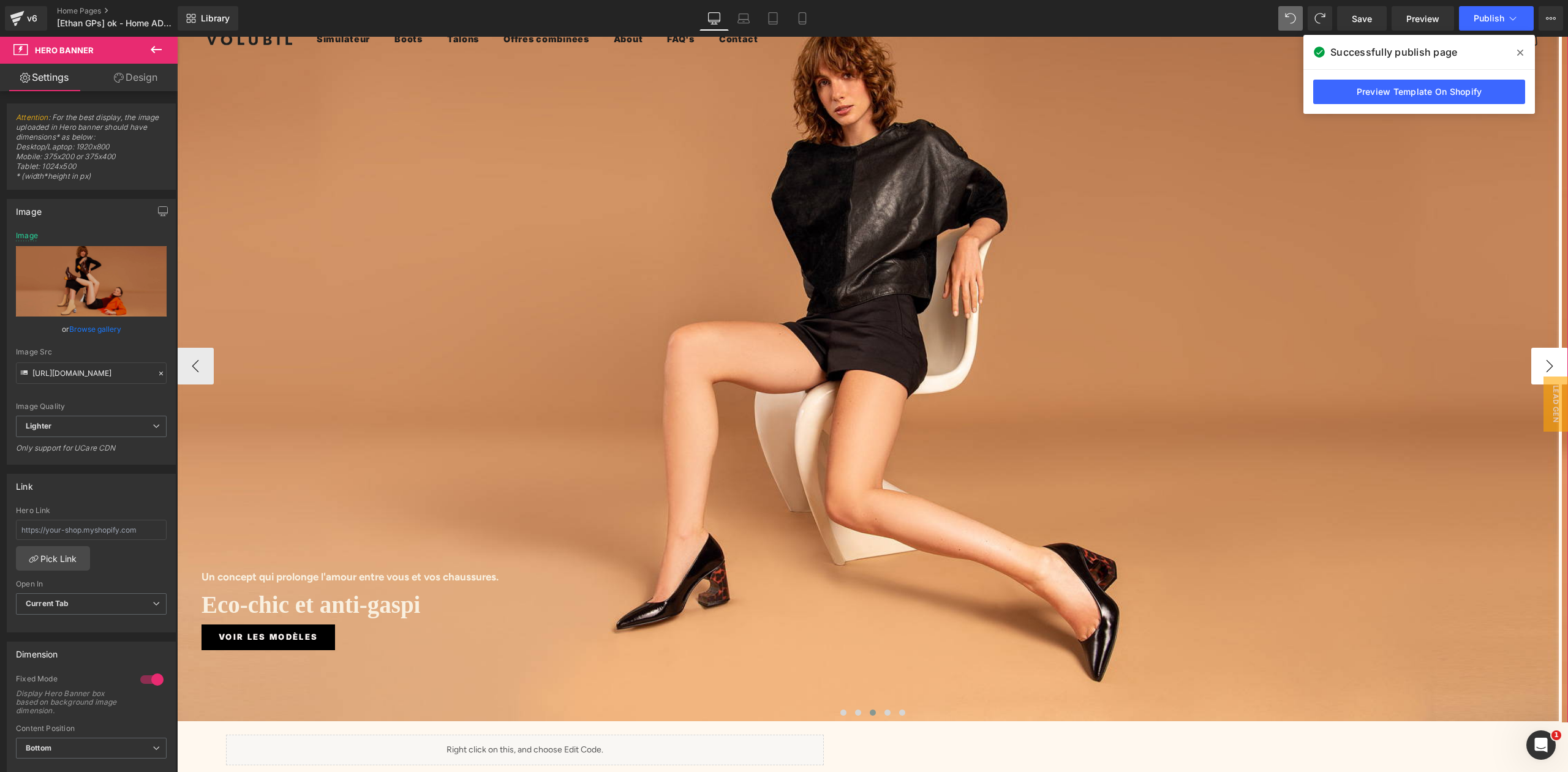
click at [1545, 354] on button "›" at bounding box center [1549, 366] width 37 height 37
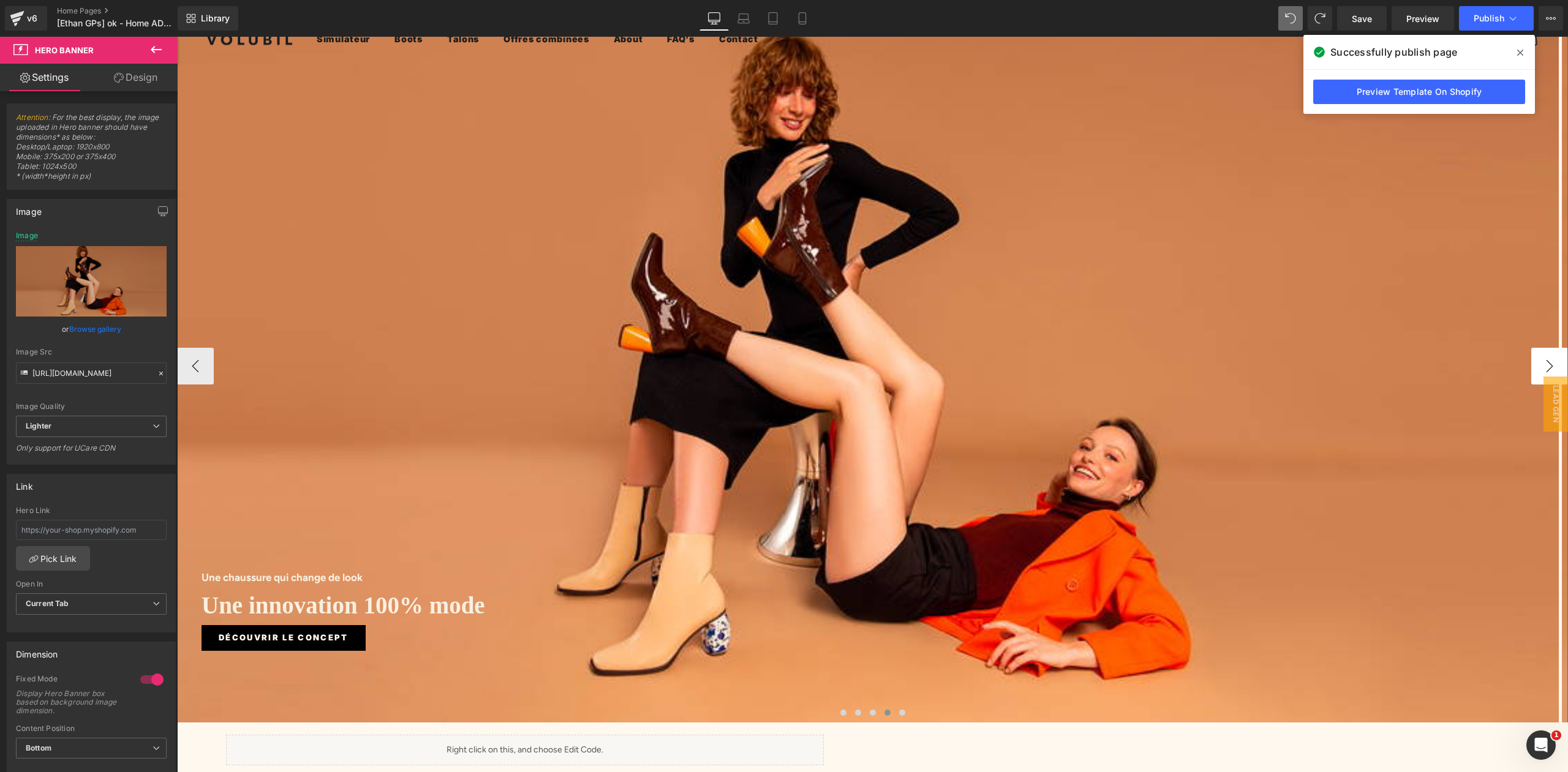
click at [1545, 354] on button "›" at bounding box center [1549, 366] width 37 height 37
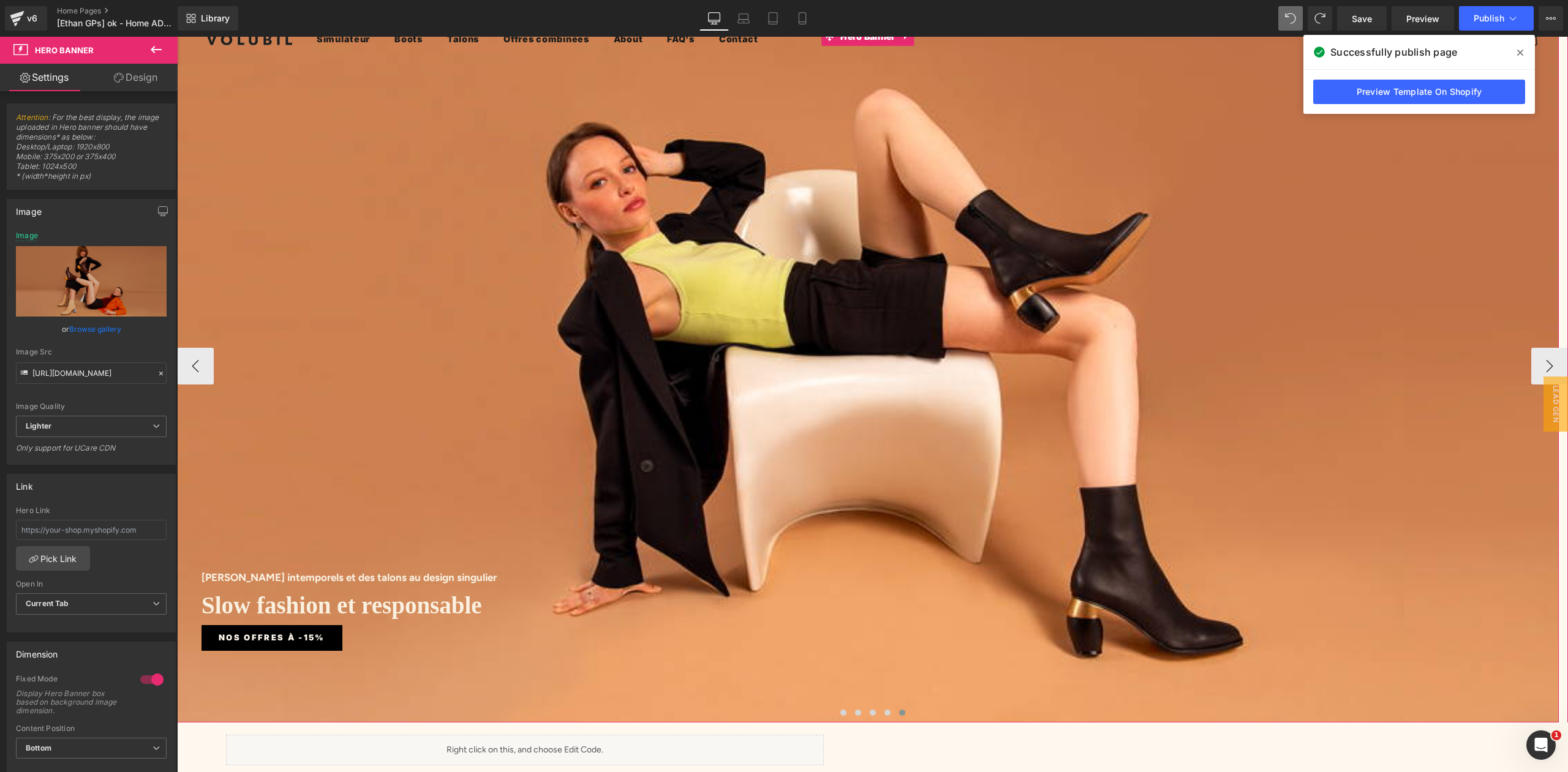
click at [814, 164] on div "[PERSON_NAME] intemporels et des talons au design singulier Heading Slow fashio…" at bounding box center [868, 365] width 1381 height 712
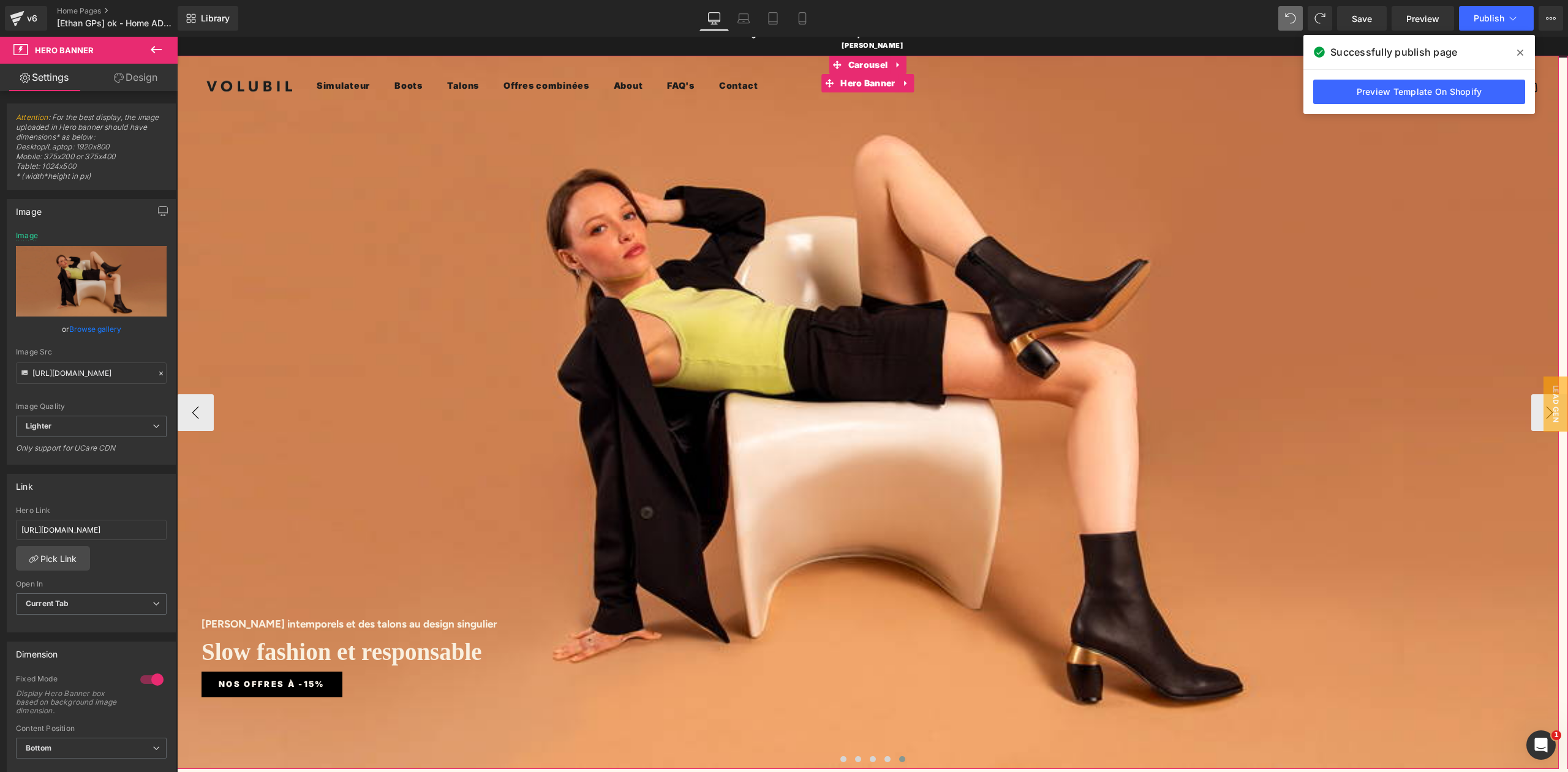
scroll to position [0, 0]
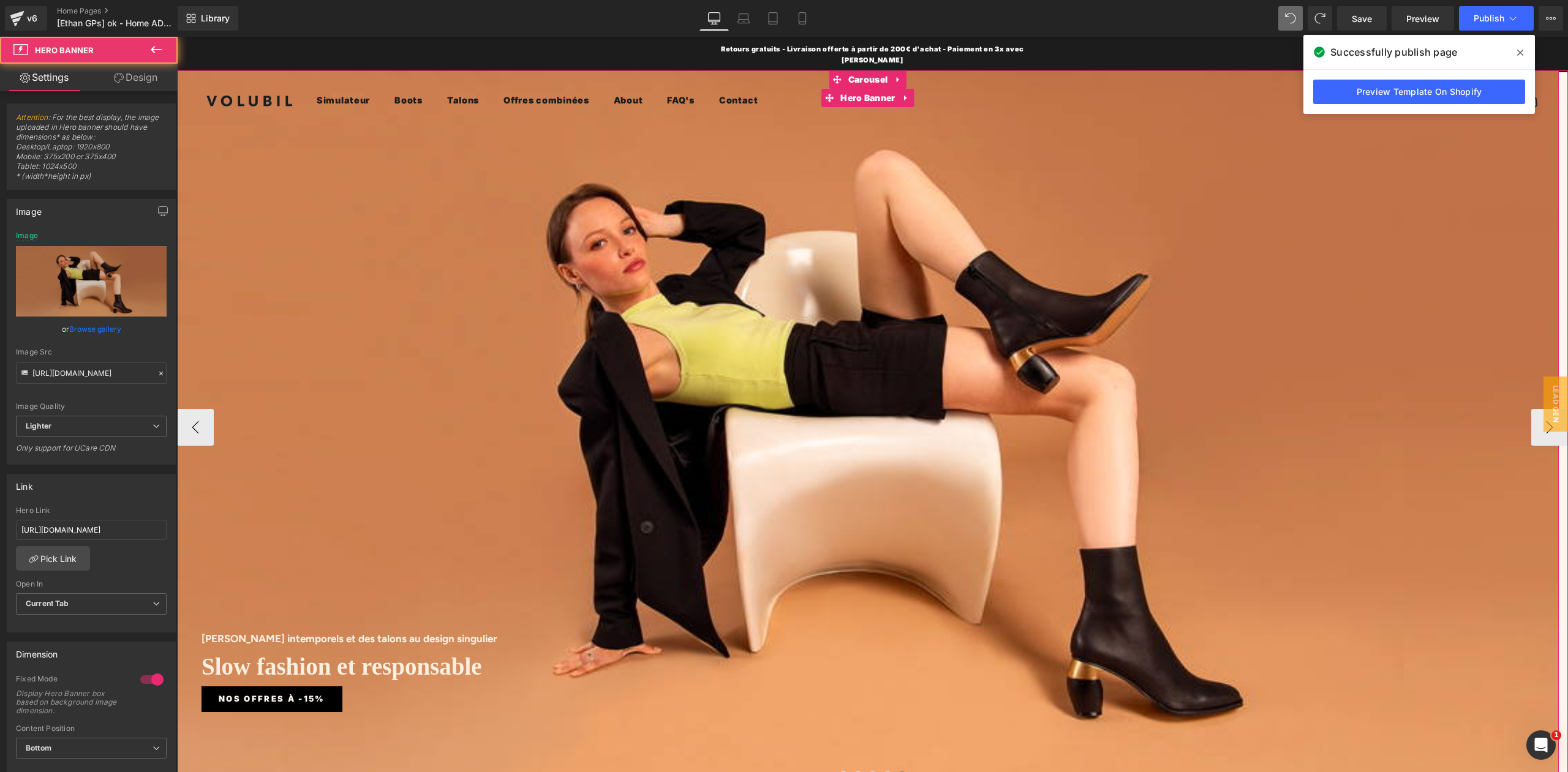
click at [831, 189] on div "[PERSON_NAME] intemporels et des talons au design singulier Heading Slow fashio…" at bounding box center [868, 427] width 1381 height 712
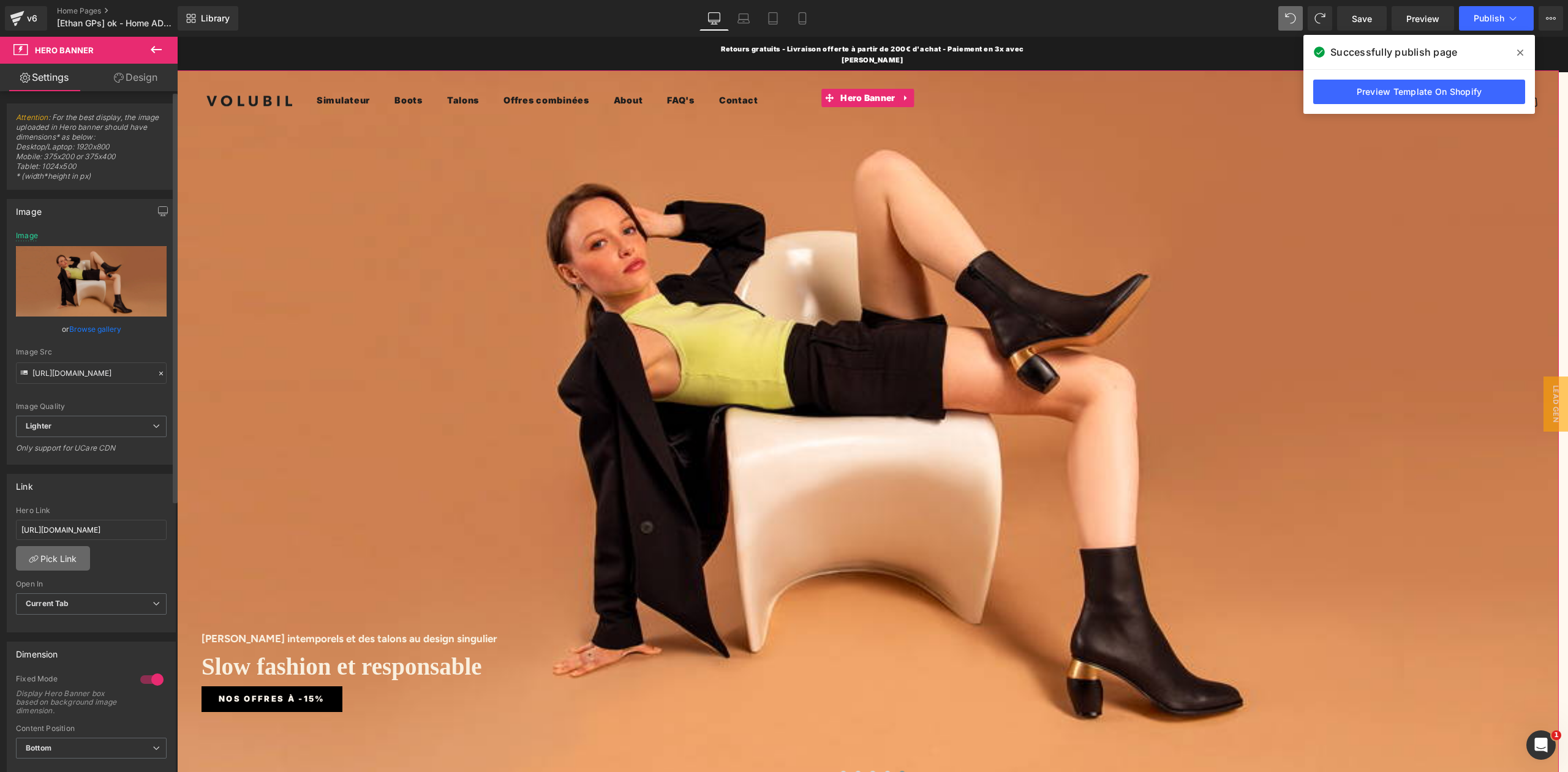
click at [62, 551] on link "Pick Link" at bounding box center [53, 558] width 74 height 25
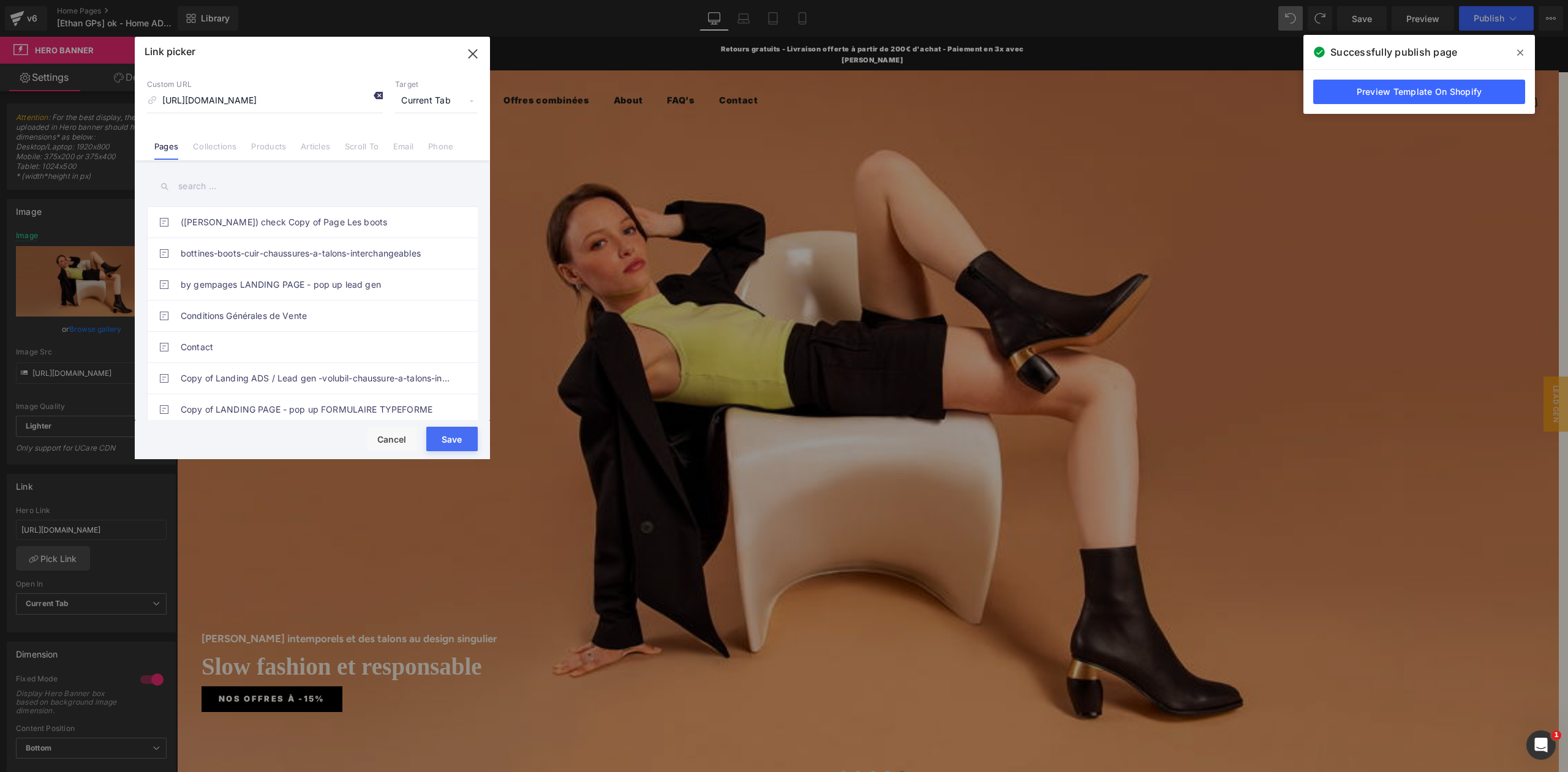
click at [375, 100] on icon at bounding box center [378, 95] width 10 height 10
click at [452, 442] on button "Save" at bounding box center [452, 439] width 51 height 25
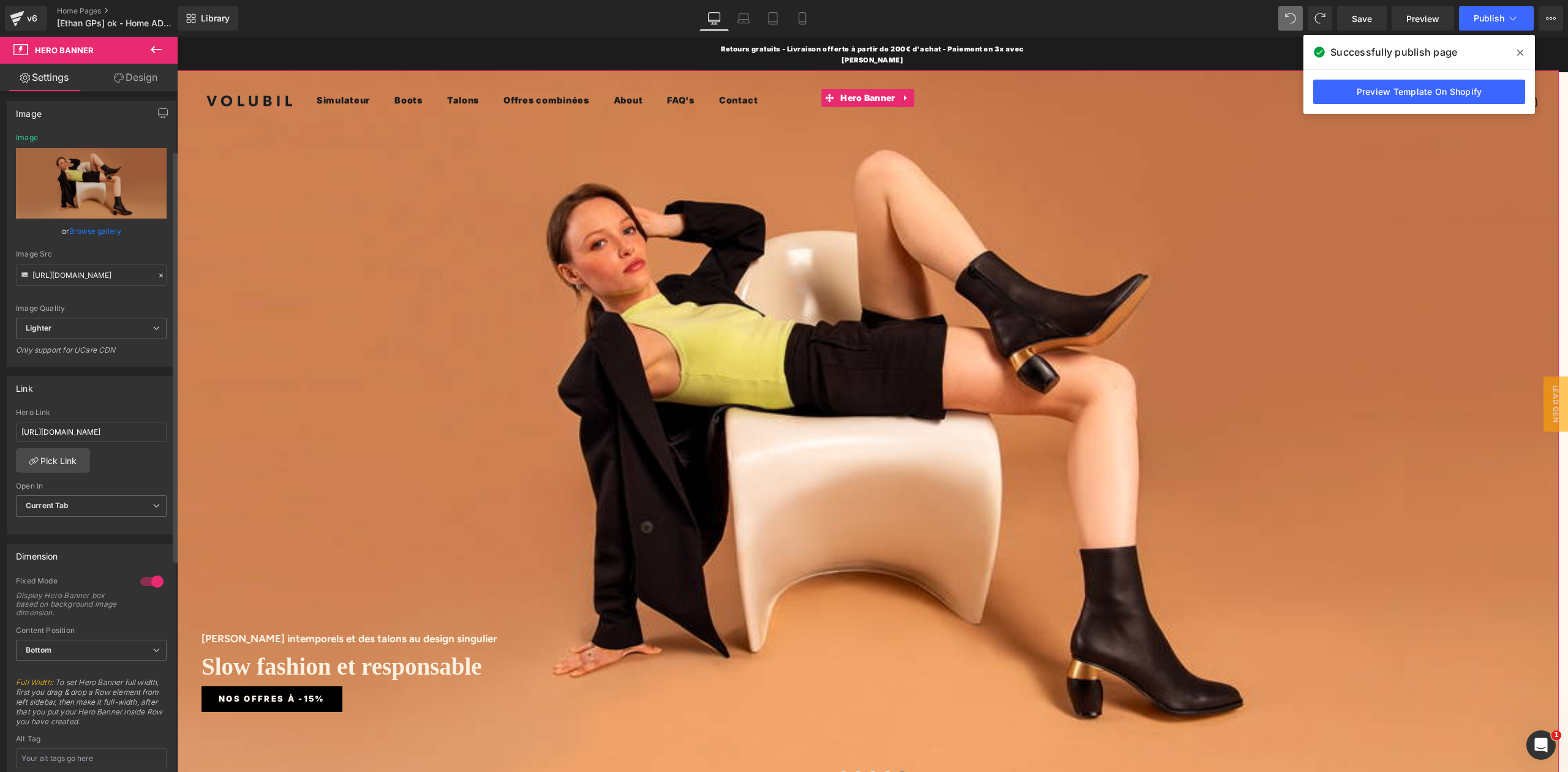
scroll to position [122, 0]
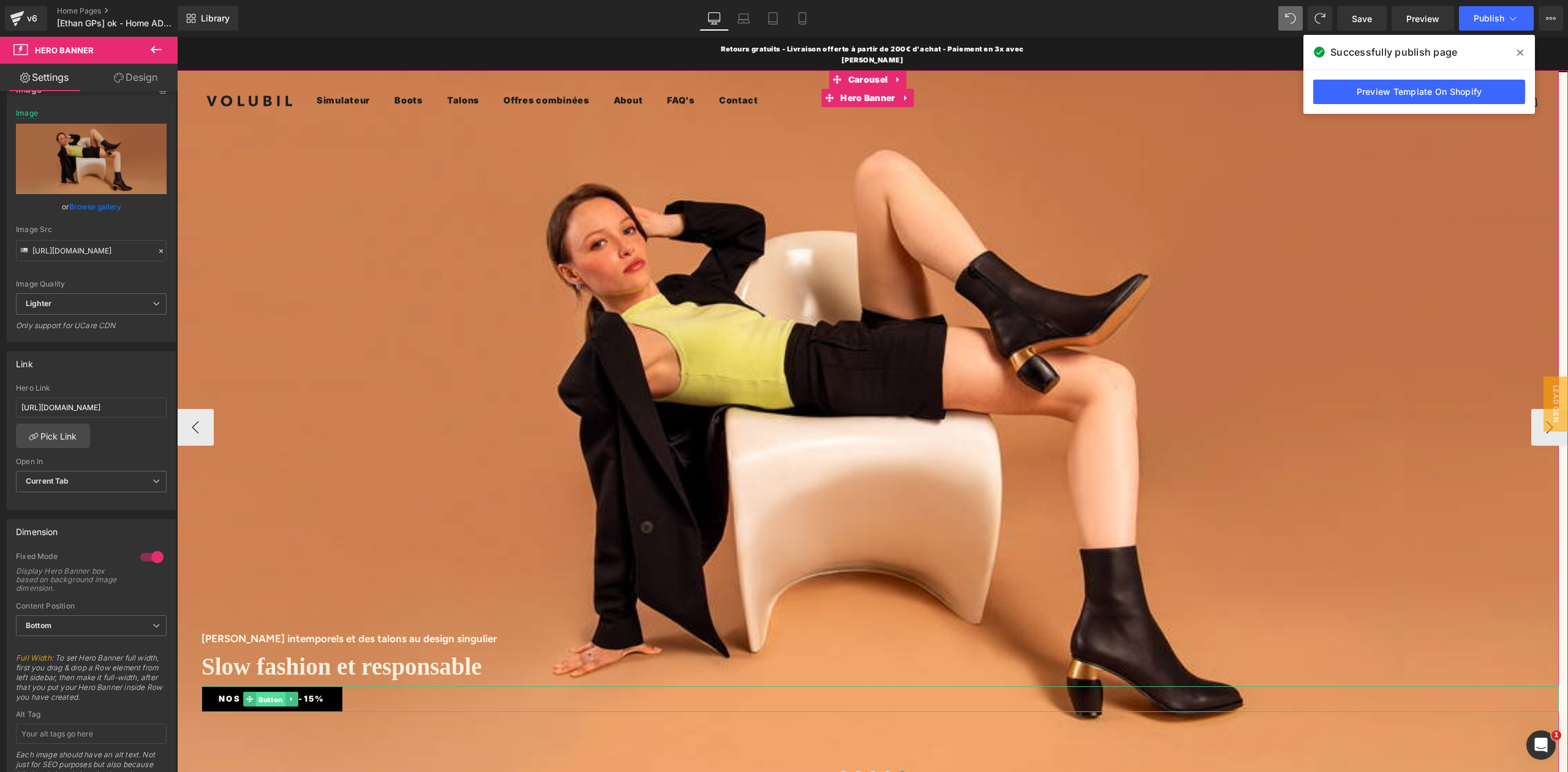
click at [262, 692] on span "Button" at bounding box center [270, 699] width 29 height 15
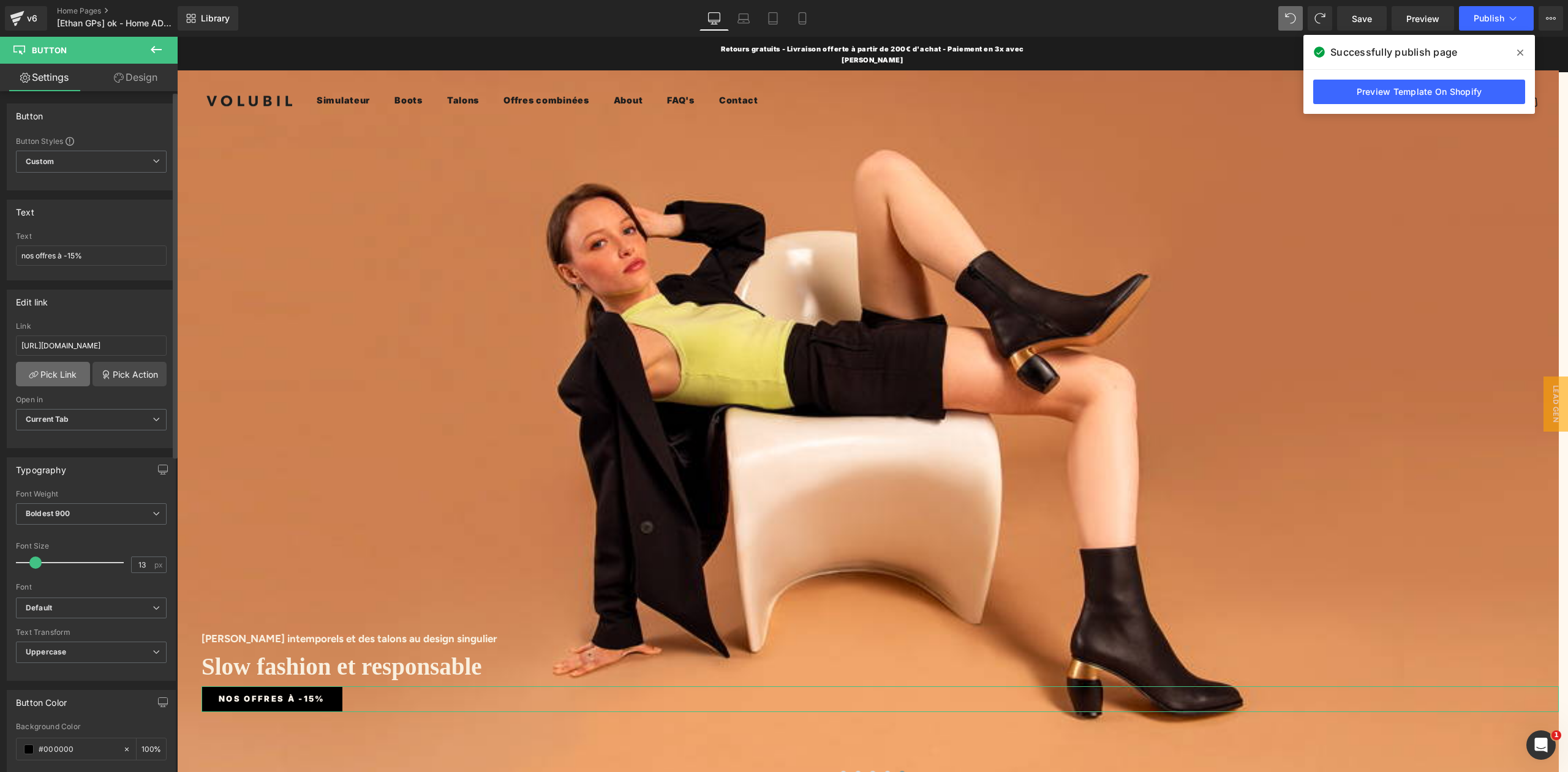
click at [64, 369] on link "Pick Link" at bounding box center [53, 374] width 74 height 25
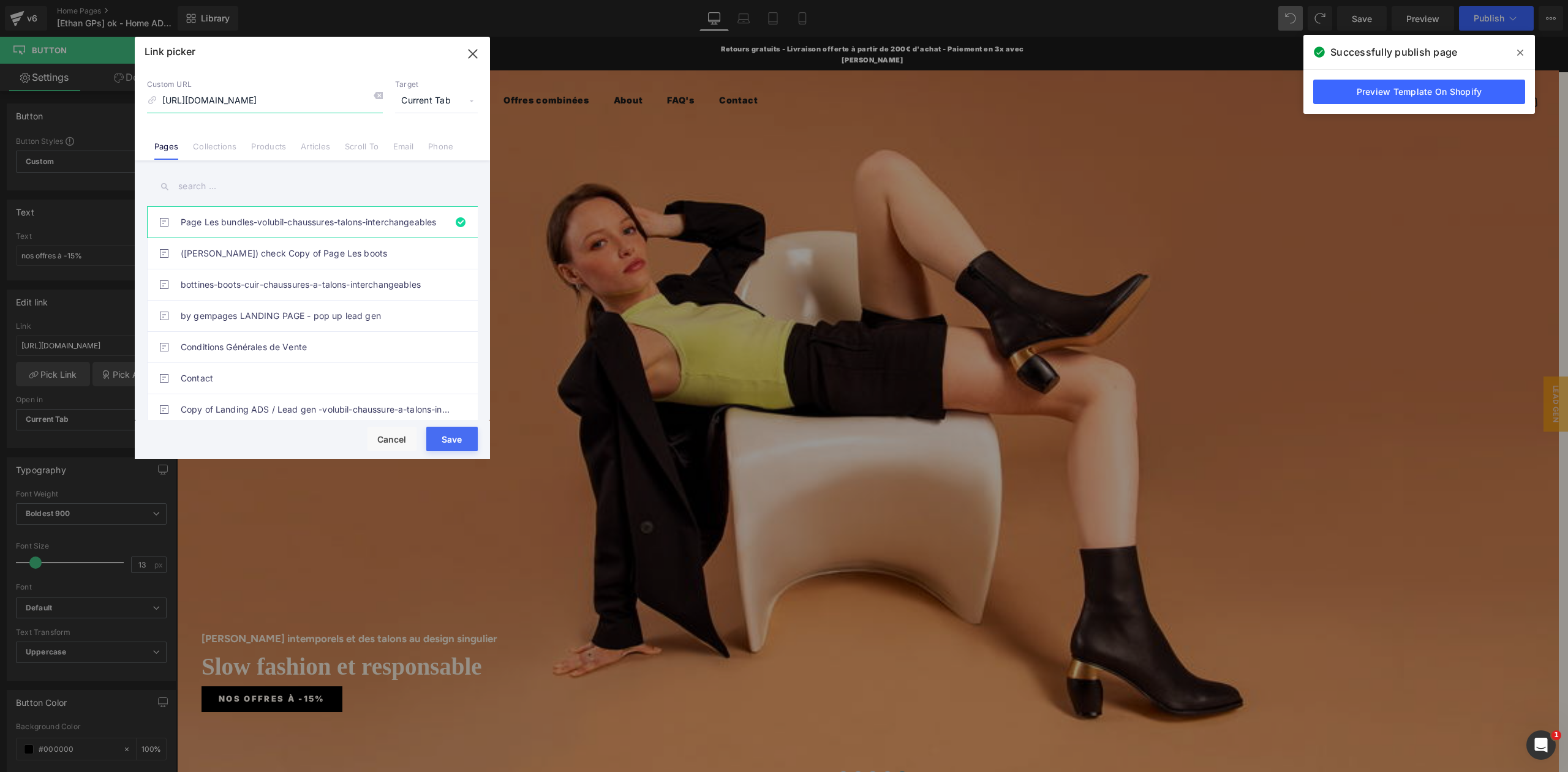
scroll to position [0, 0]
drag, startPoint x: 273, startPoint y: 102, endPoint x: 131, endPoint y: 102, distance: 142.0
click at [131, 102] on div "Link picker Back to Library Insert Custom URL [URL][DOMAIN_NAME] Target Current…" at bounding box center [784, 386] width 1568 height 772
click at [246, 120] on div "Custom URL [URL][DOMAIN_NAME] Target Current Tab Current Tab New Tab Pages Coll…" at bounding box center [312, 114] width 355 height 93
click at [218, 145] on link "Collections" at bounding box center [214, 150] width 43 height 18
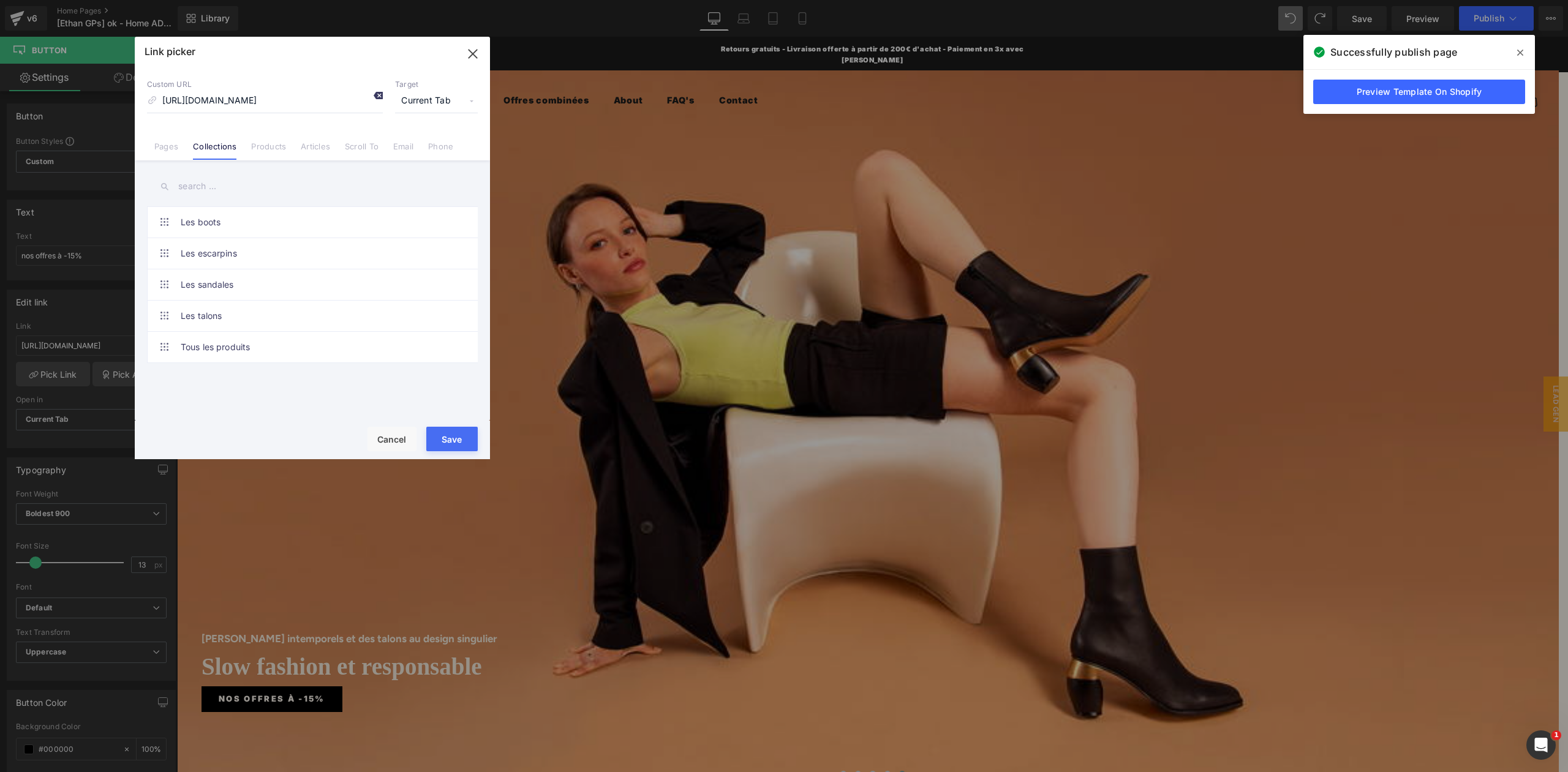
click at [376, 93] on icon at bounding box center [378, 95] width 10 height 10
click at [178, 150] on link "Pages" at bounding box center [166, 150] width 24 height 18
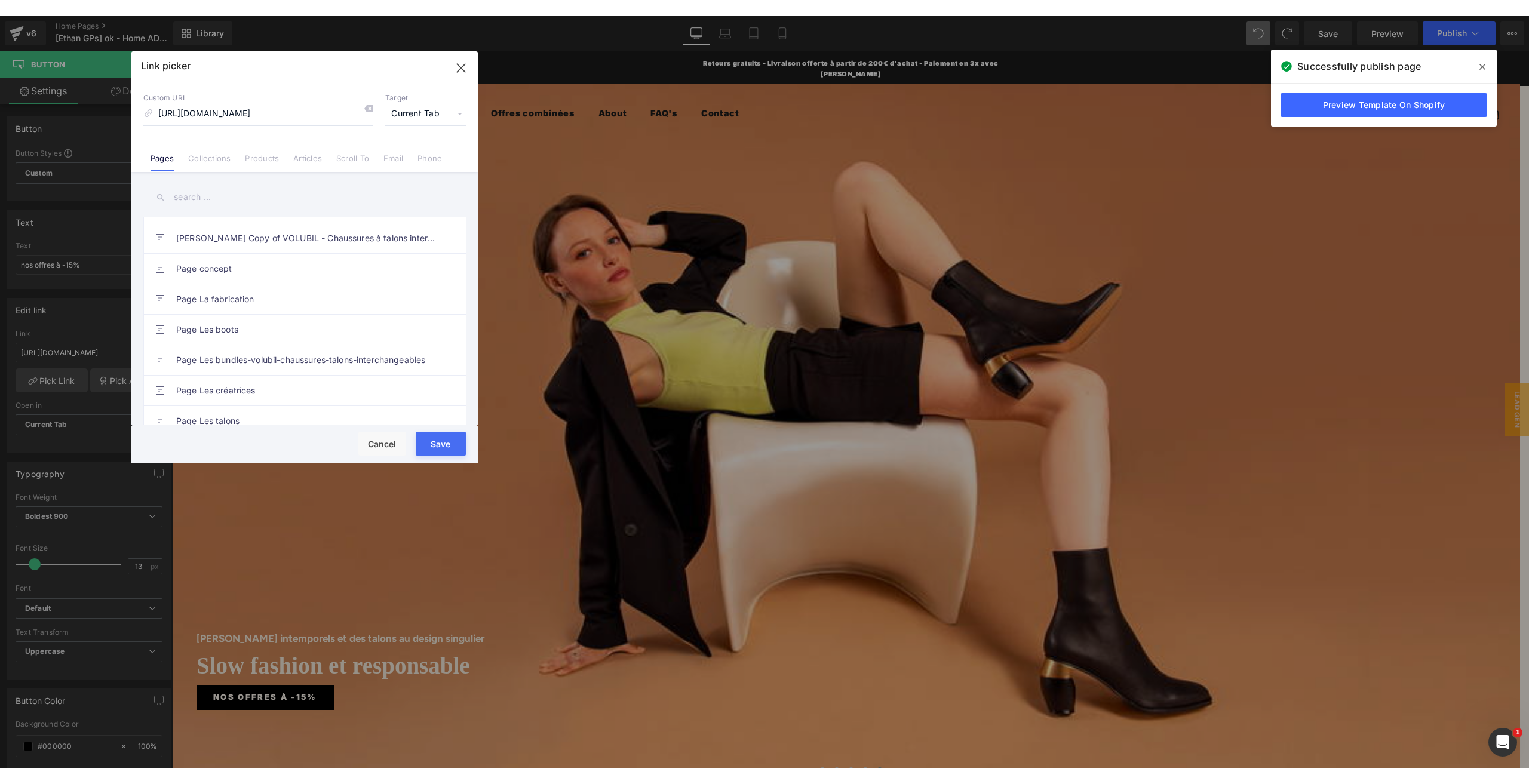
scroll to position [478, 0]
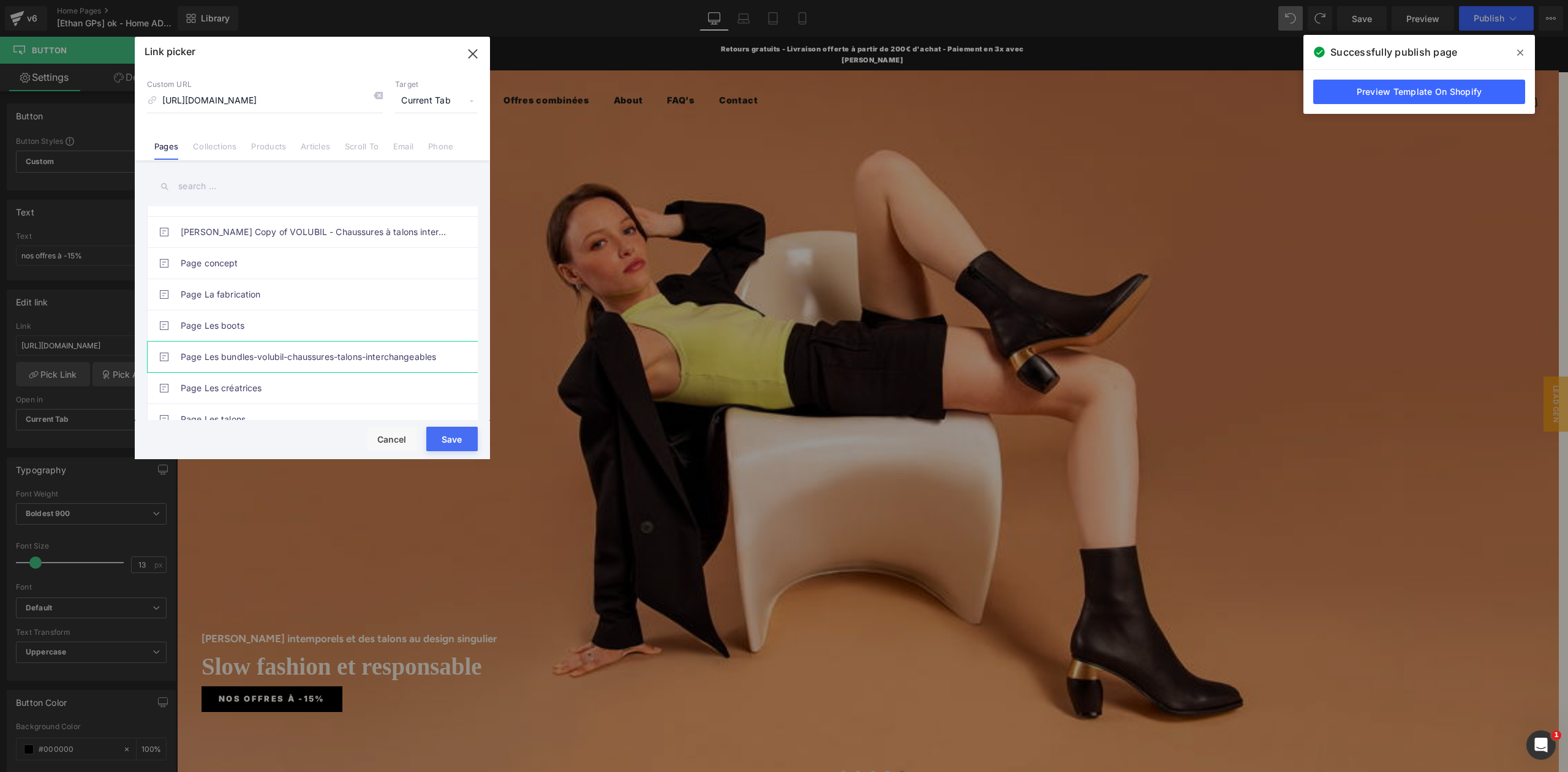
click at [321, 343] on link "Page Les bundles-volubil-chaussures-talons-interchangeables" at bounding box center [316, 356] width 270 height 30
drag, startPoint x: 197, startPoint y: 102, endPoint x: 115, endPoint y: 100, distance: 82.0
click at [115, 100] on div "Link picker Back to Library Insert Custom URL [URL][DOMAIN_NAME] Target Current…" at bounding box center [784, 386] width 1568 height 772
click at [183, 98] on input "[URL][DOMAIN_NAME]" at bounding box center [265, 101] width 236 height 23
drag, startPoint x: 191, startPoint y: 99, endPoint x: 139, endPoint y: 98, distance: 52.0
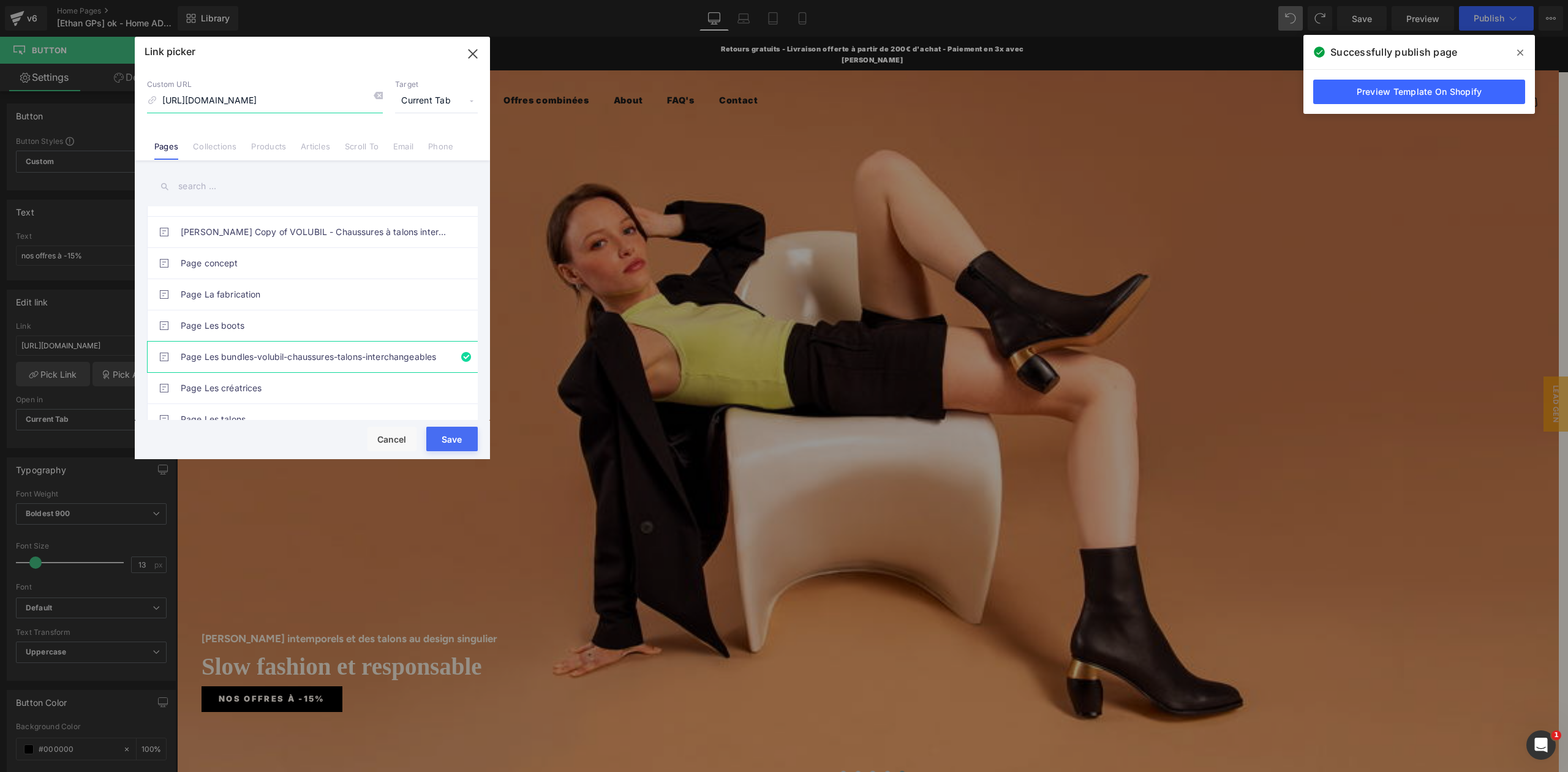
click at [139, 98] on div "Custom URL [URL][DOMAIN_NAME] Target Current Tab Current Tab New Tab Pages Coll…" at bounding box center [312, 114] width 355 height 93
click at [453, 440] on button "Save" at bounding box center [452, 439] width 51 height 25
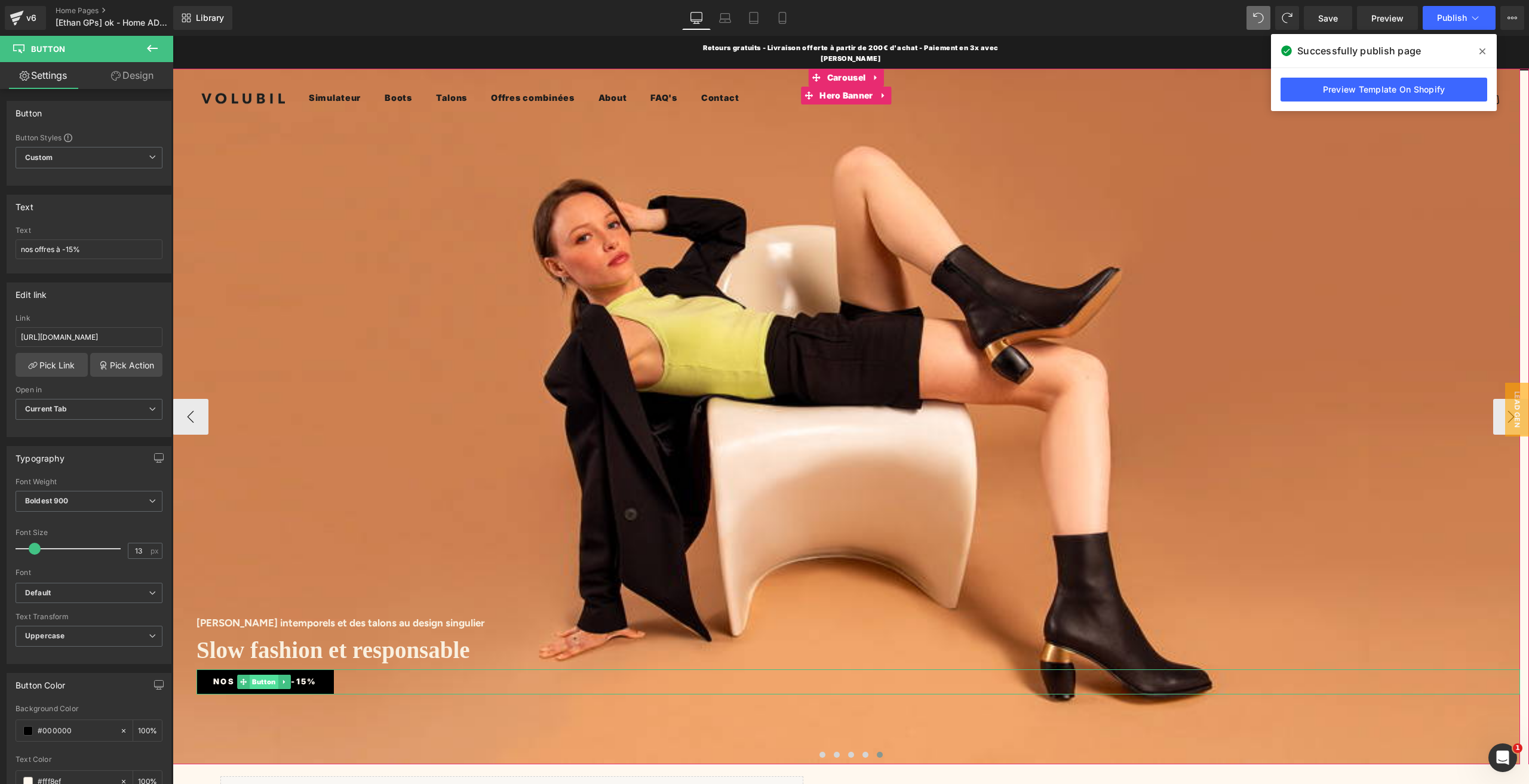
click at [272, 675] on span "Button" at bounding box center [263, 682] width 28 height 15
click at [200, 413] on button "‹" at bounding box center [190, 416] width 36 height 36
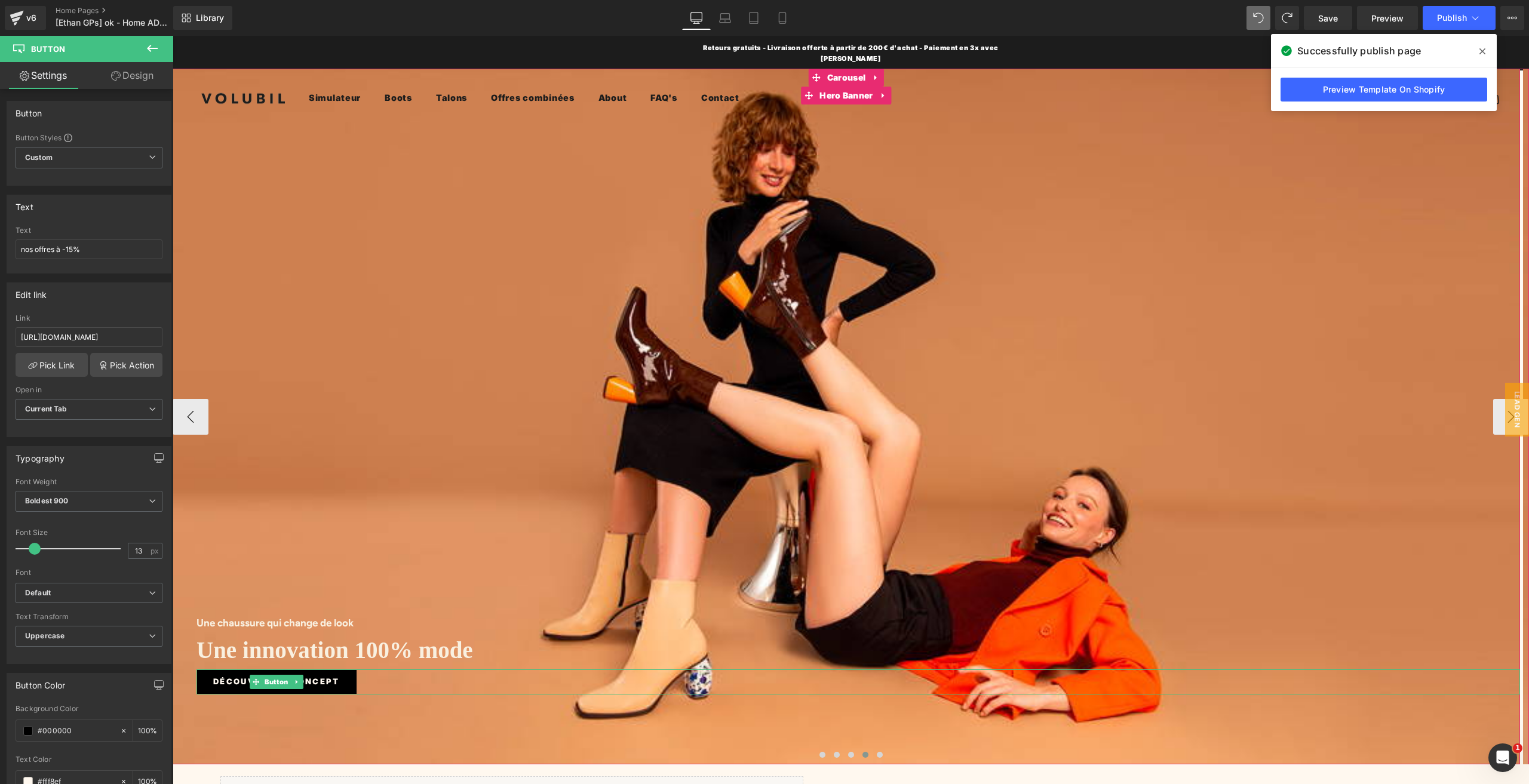
click at [282, 679] on link "Découvrir le concept" at bounding box center [276, 682] width 160 height 25
click at [62, 363] on link "Pick Link" at bounding box center [52, 365] width 72 height 24
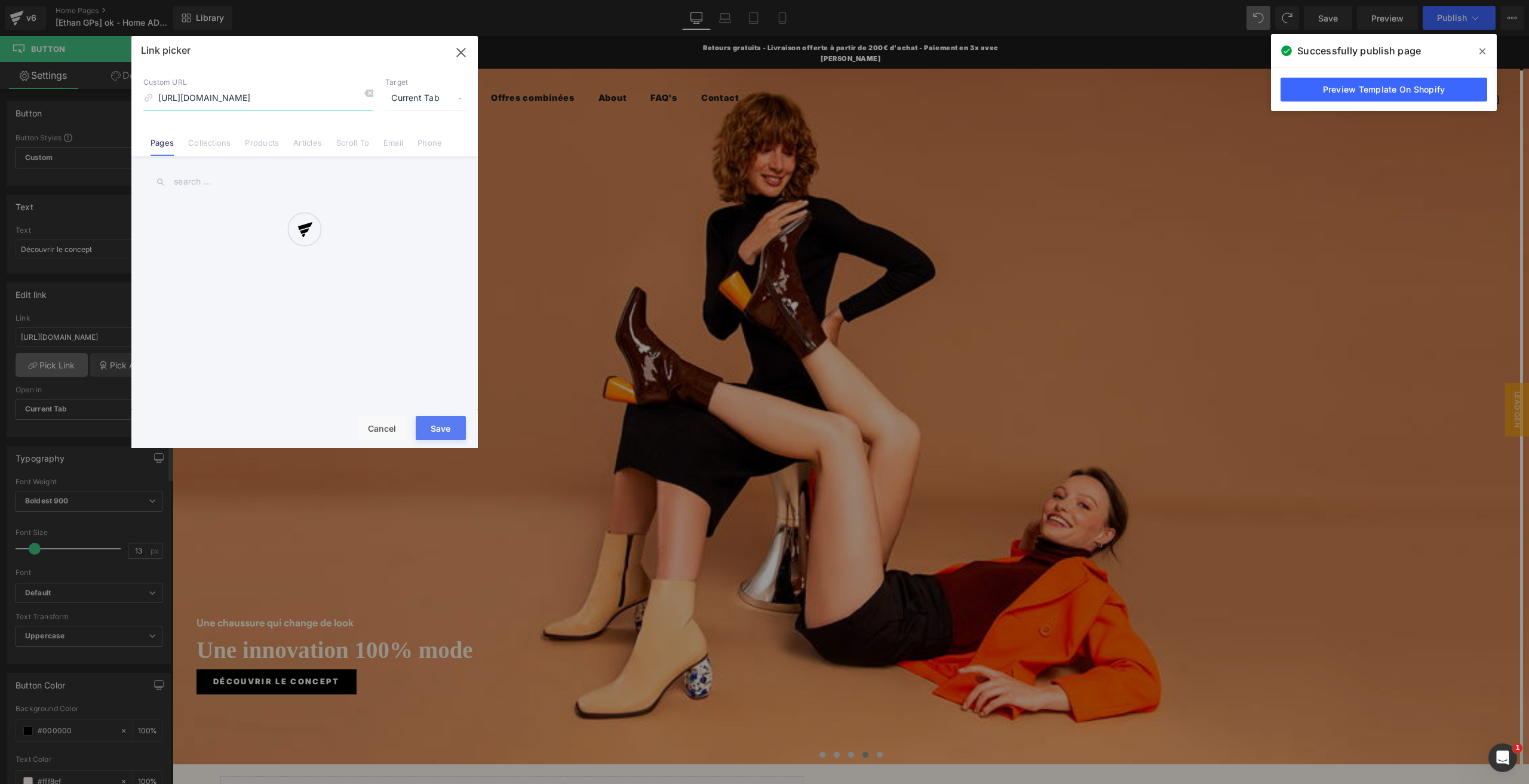
scroll to position [0, 85]
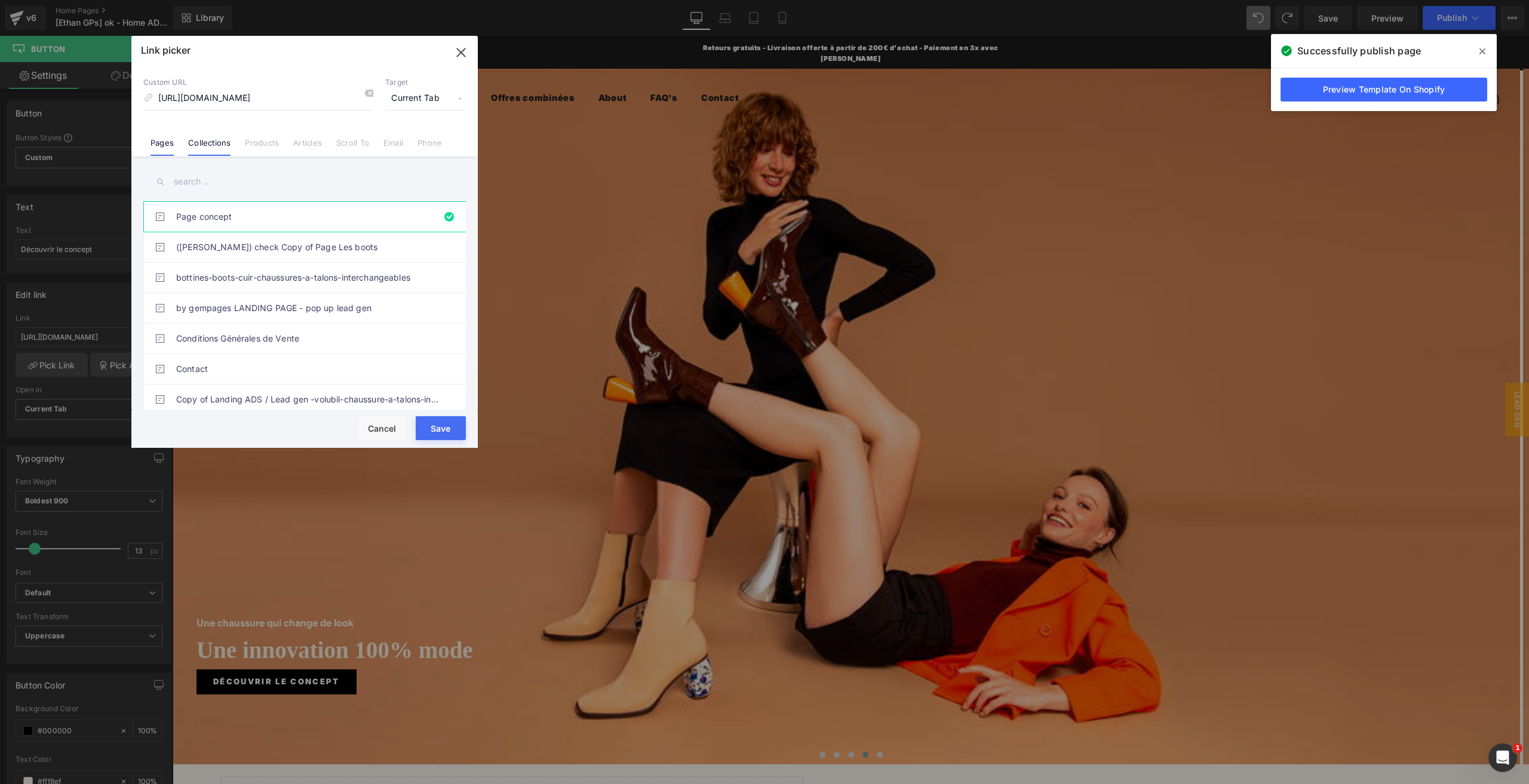
click at [201, 147] on link "Collections" at bounding box center [209, 147] width 42 height 18
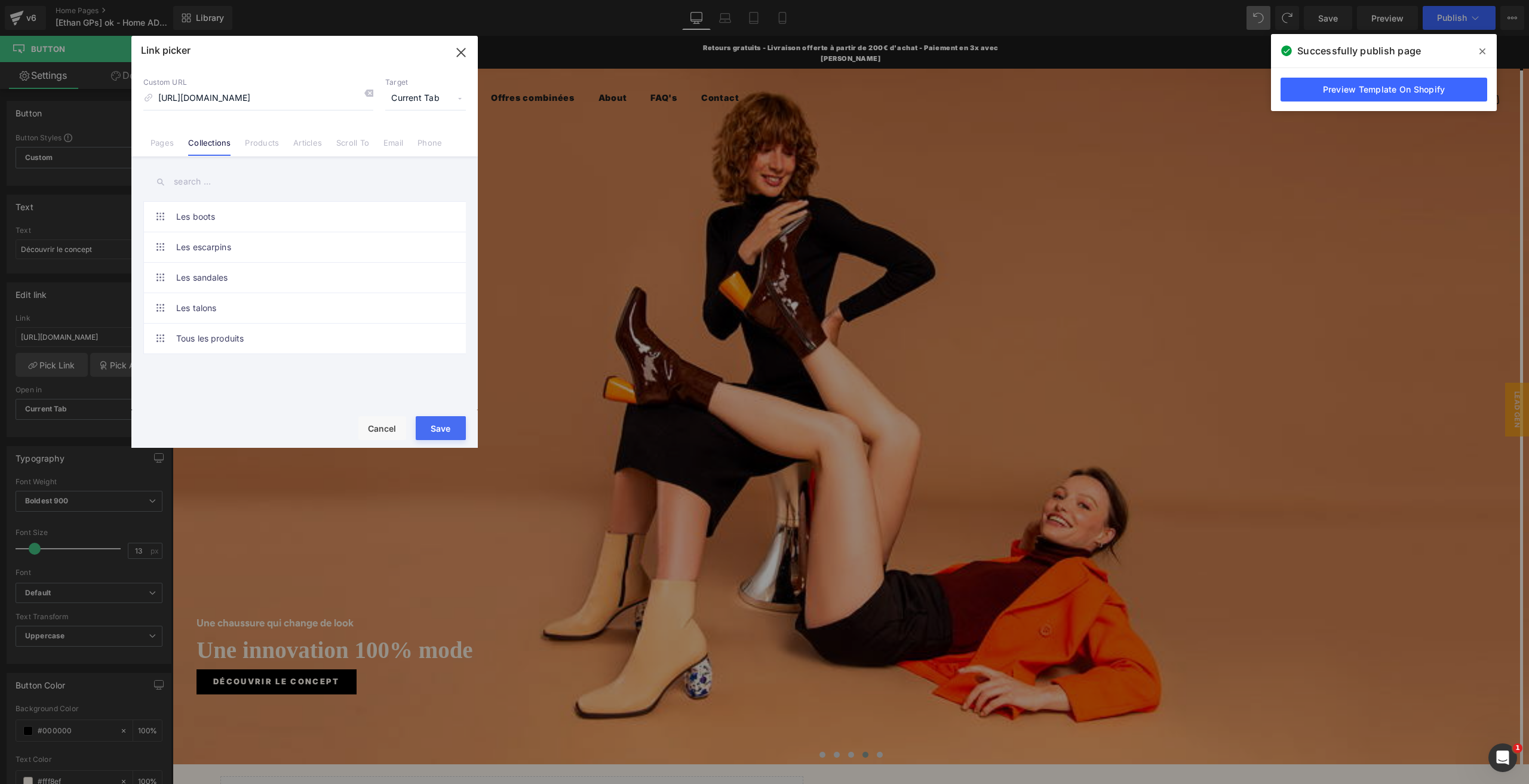
click at [169, 145] on link "Pages" at bounding box center [162, 147] width 23 height 18
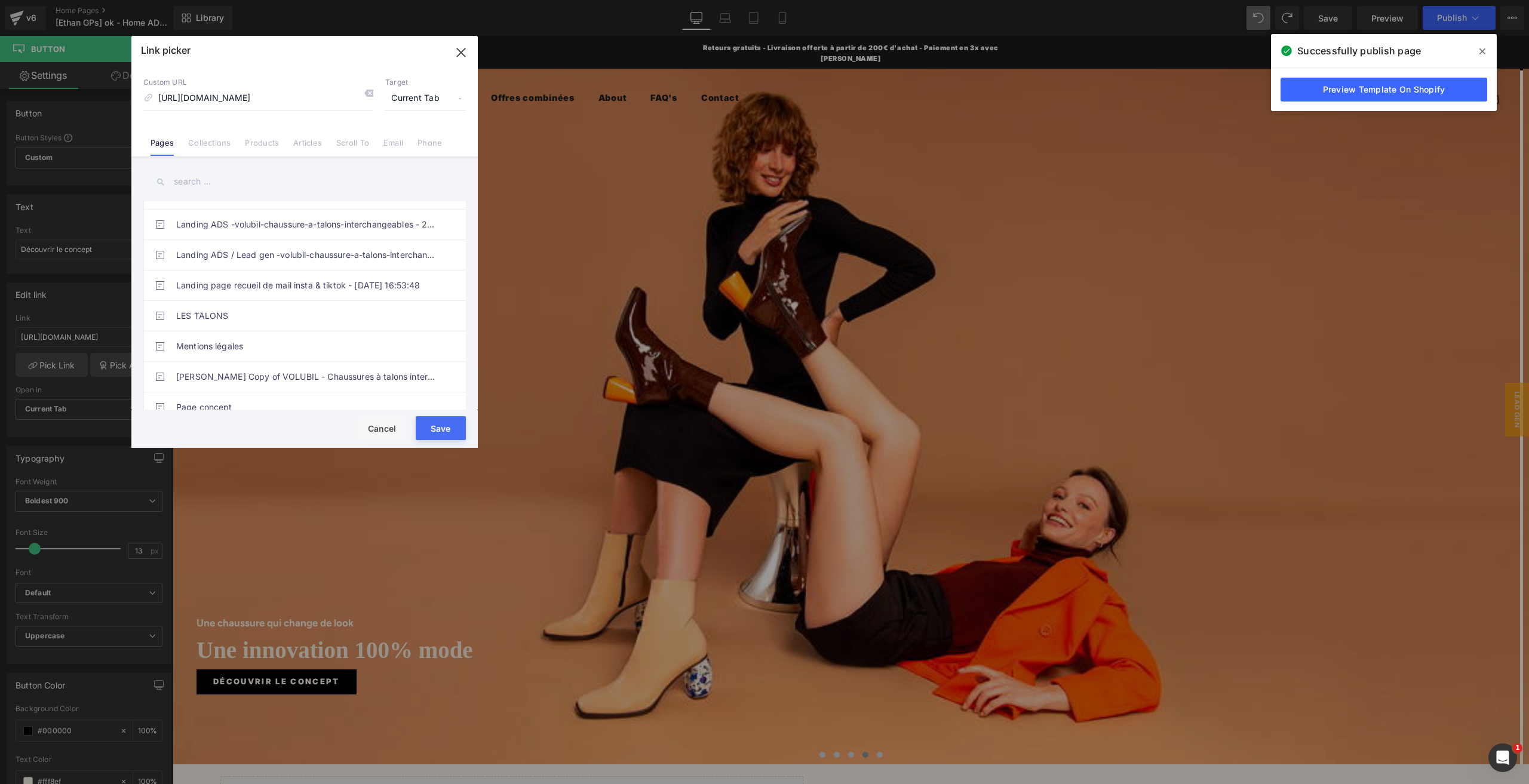
scroll to position [358, 0]
click at [260, 370] on link "Page concept" at bounding box center [308, 376] width 263 height 30
click at [422, 431] on button "Save" at bounding box center [440, 428] width 50 height 24
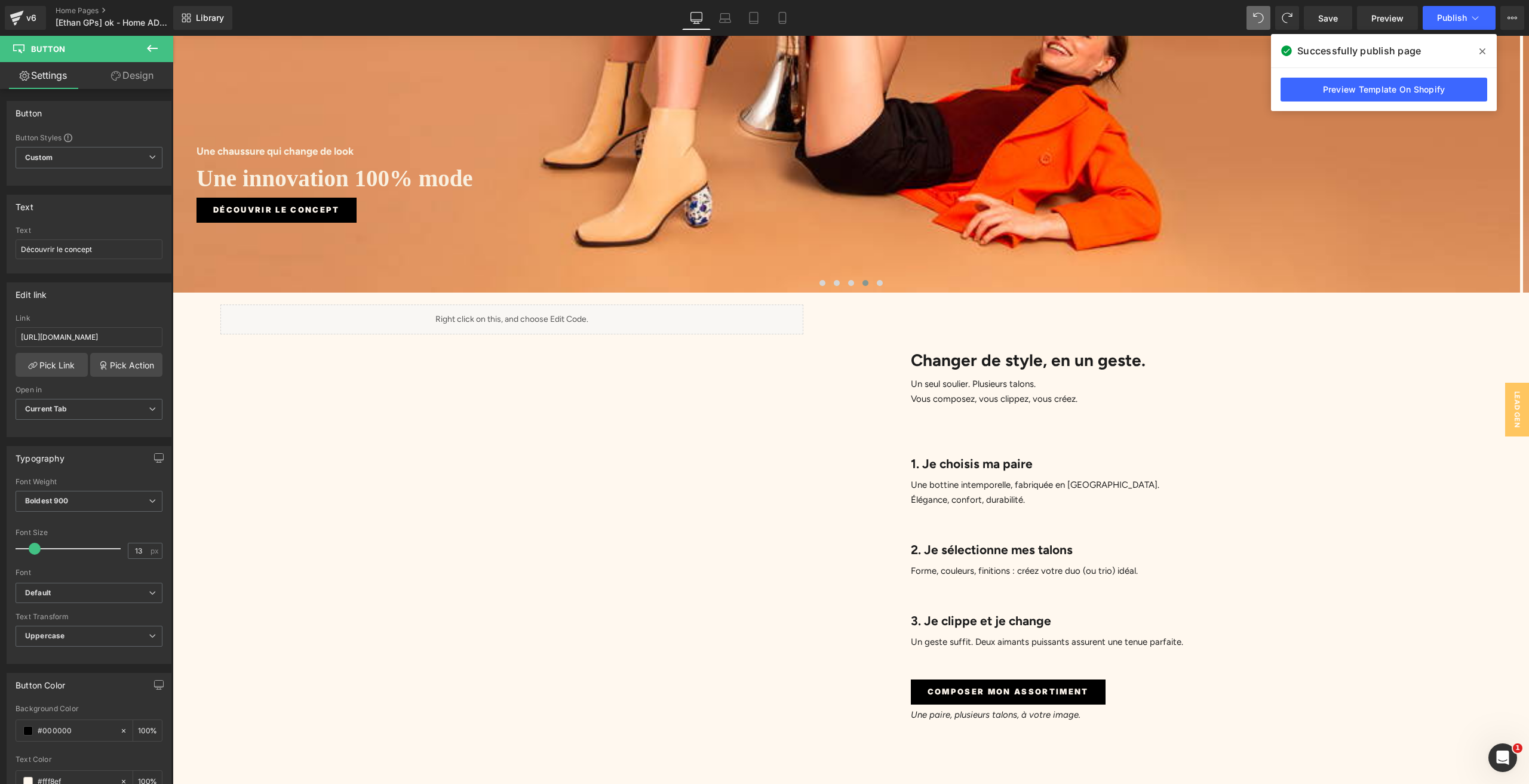
scroll to position [538, 0]
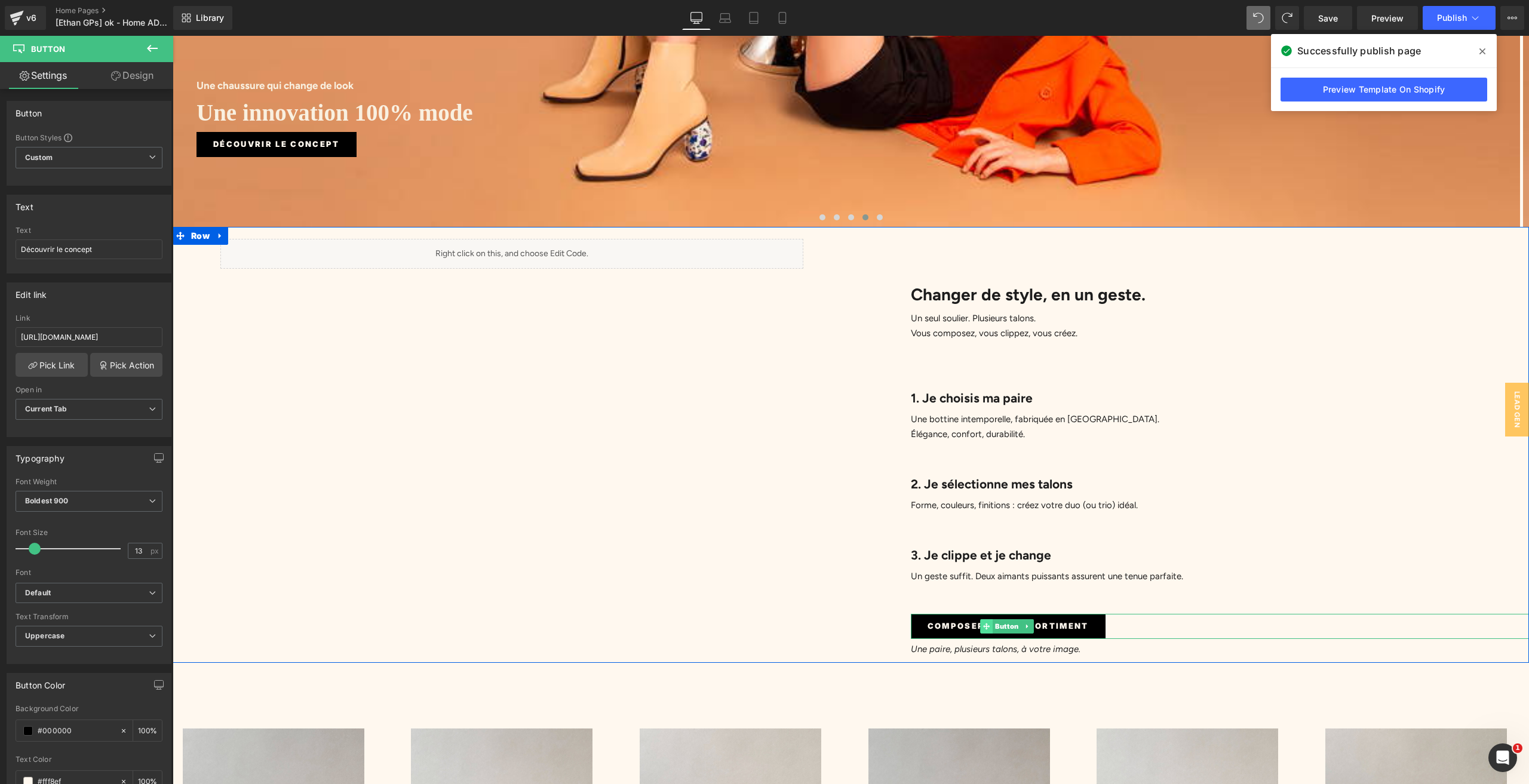
click at [983, 623] on icon at bounding box center [986, 626] width 6 height 7
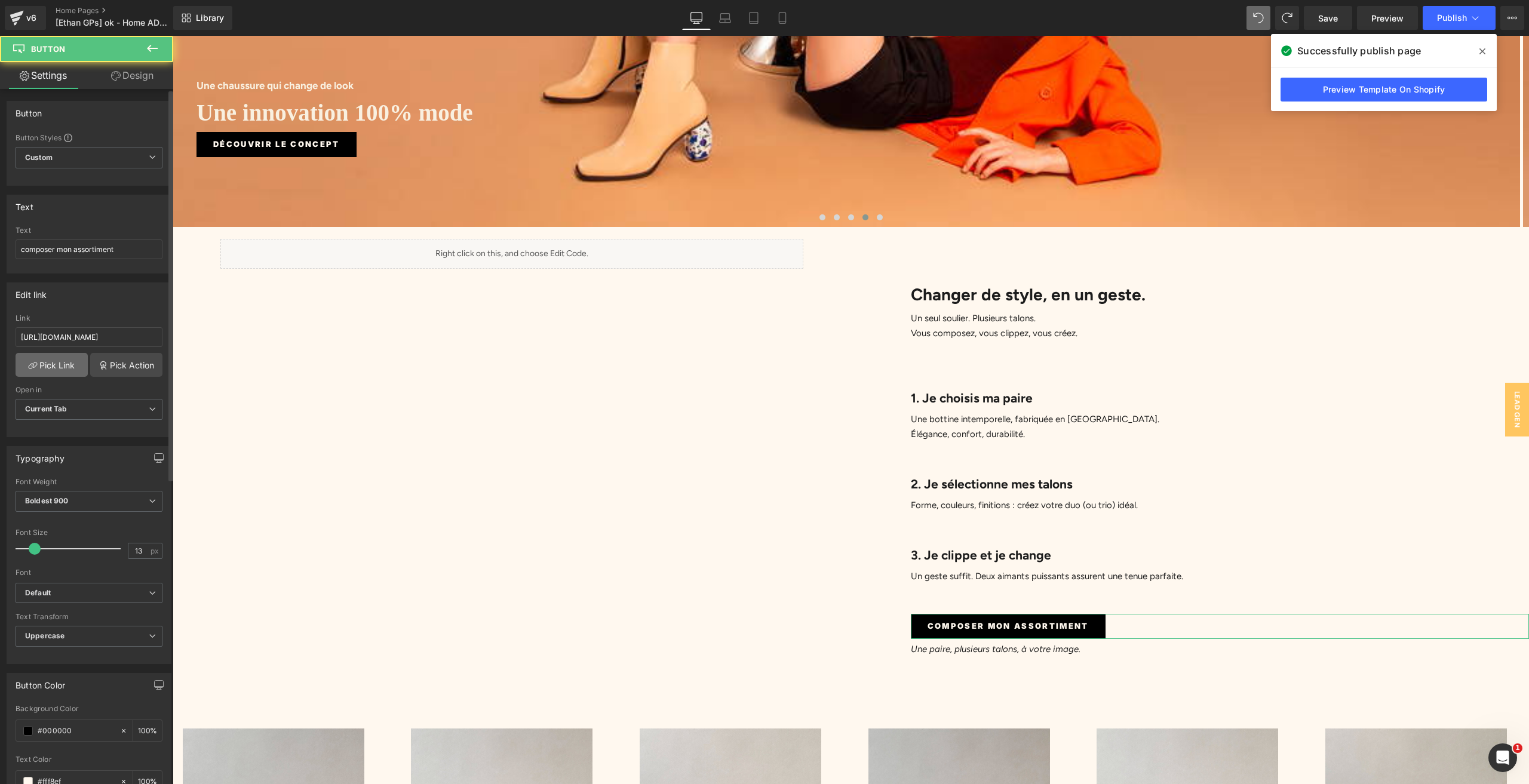
click at [49, 359] on link "Pick Link" at bounding box center [52, 365] width 72 height 24
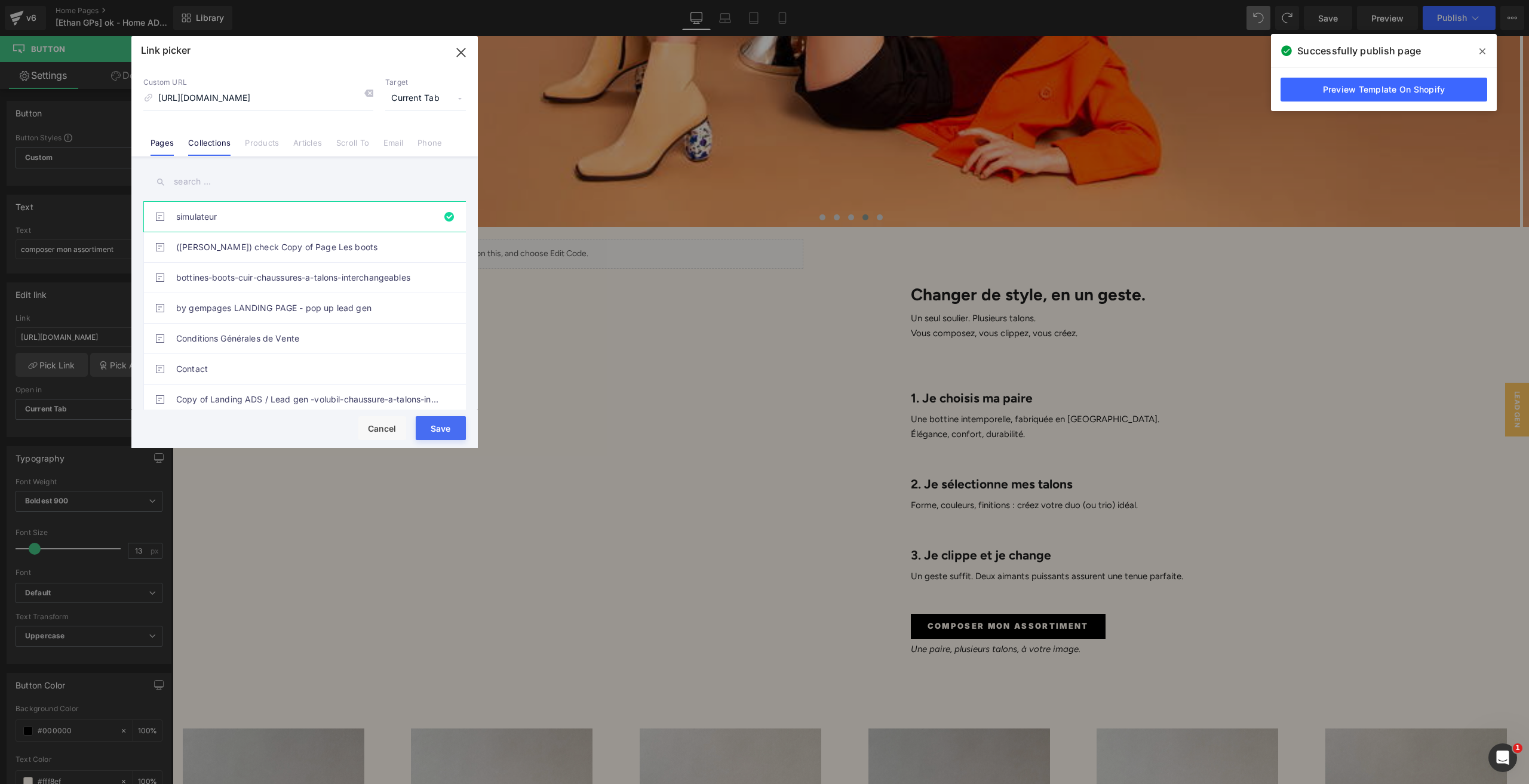
scroll to position [0, 0]
click at [212, 146] on link "Collections" at bounding box center [209, 147] width 42 height 18
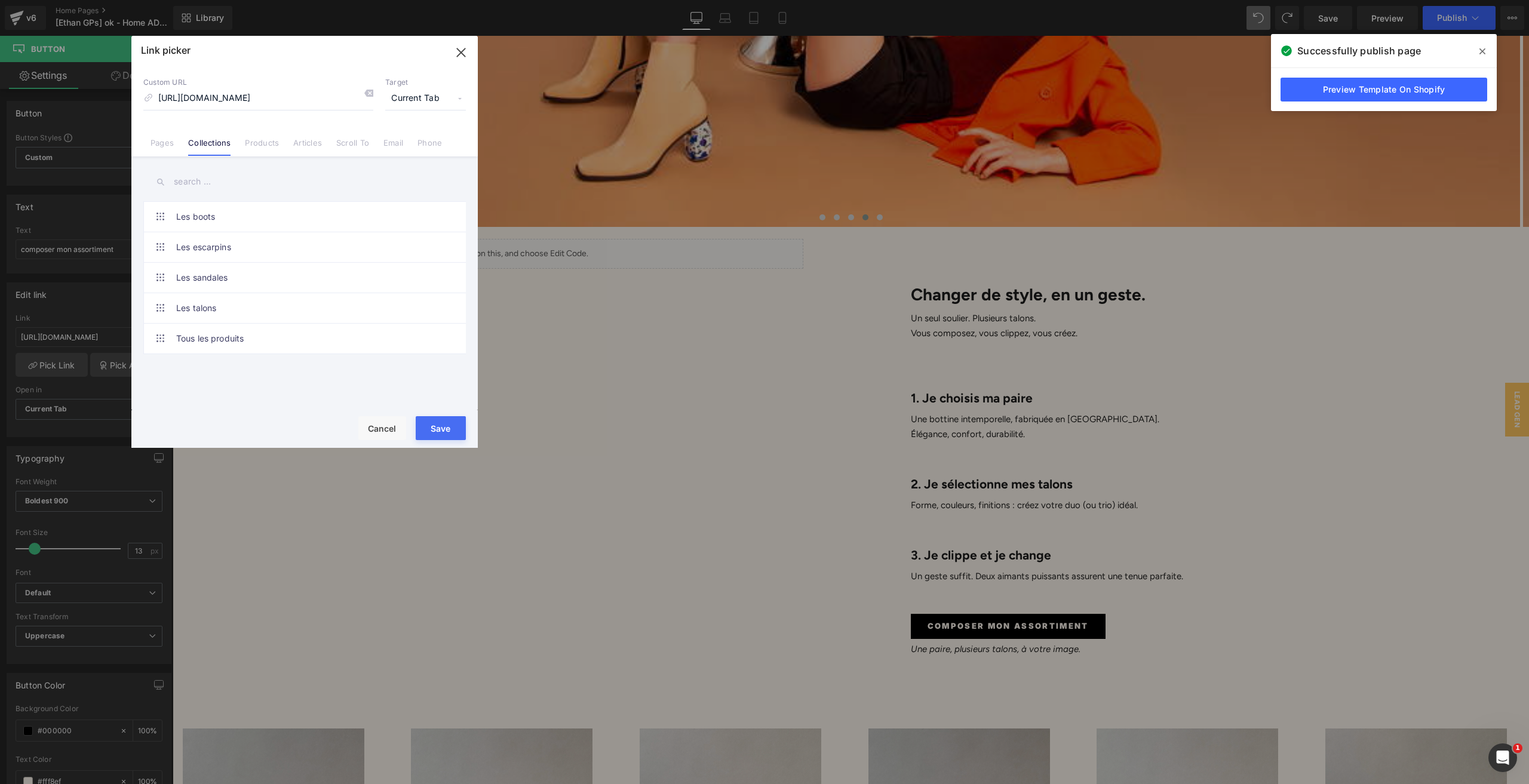
click at [161, 139] on link "Pages" at bounding box center [162, 147] width 23 height 18
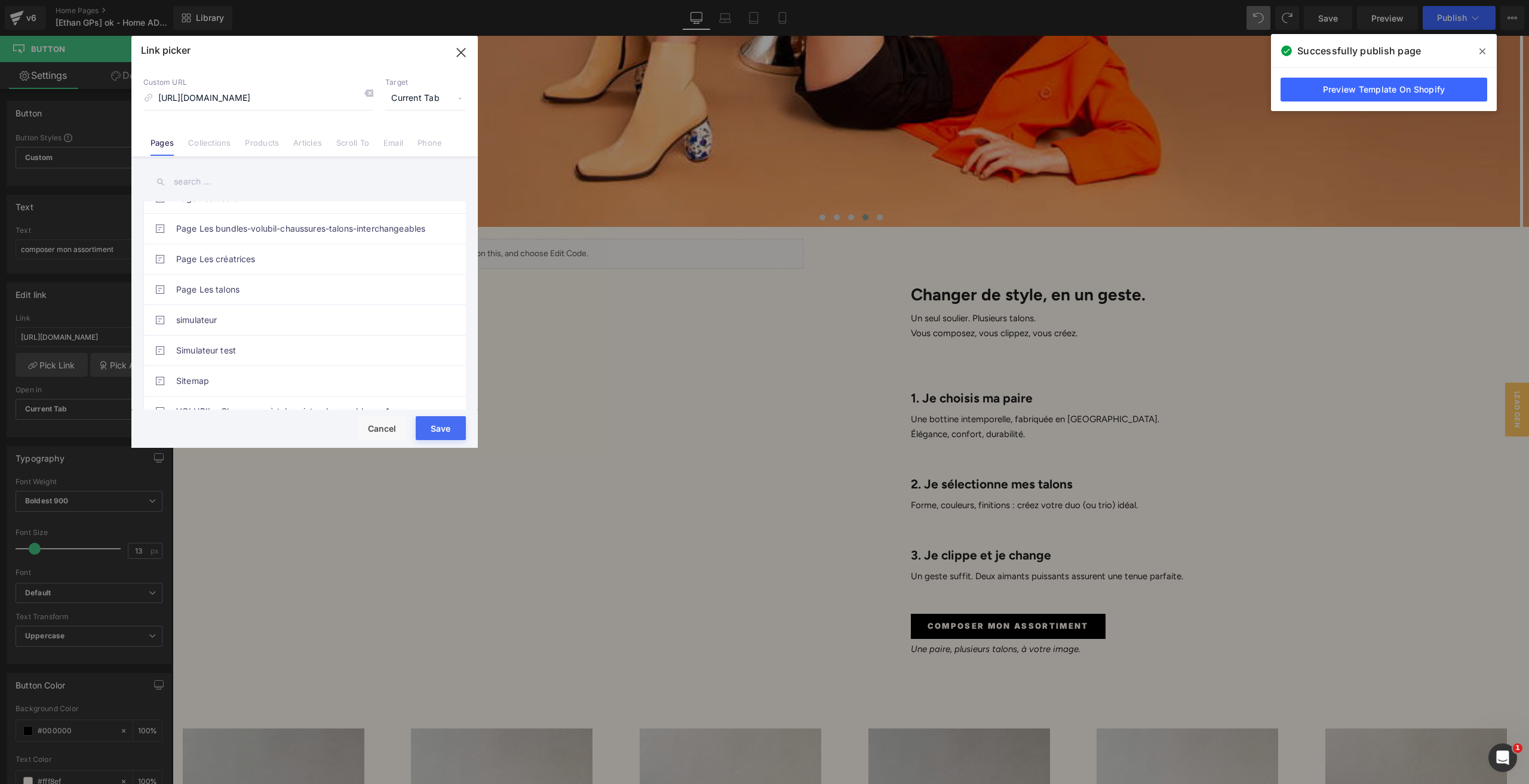
scroll to position [657, 0]
click at [206, 262] on link "simulateur" at bounding box center [308, 260] width 263 height 30
drag, startPoint x: 429, startPoint y: 430, endPoint x: 346, endPoint y: 421, distance: 83.5
click at [429, 430] on button "Save" at bounding box center [440, 428] width 50 height 24
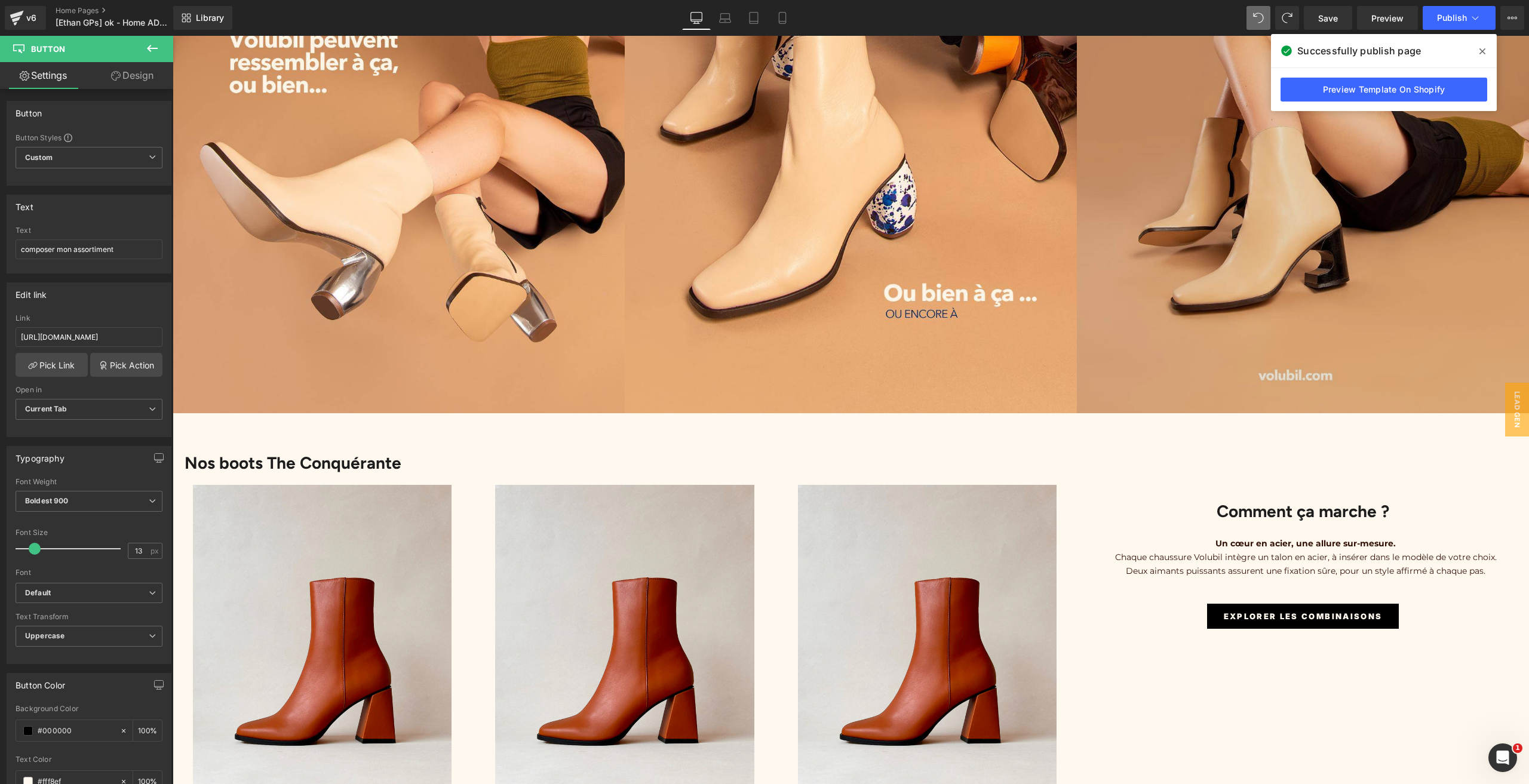
scroll to position [2448, 0]
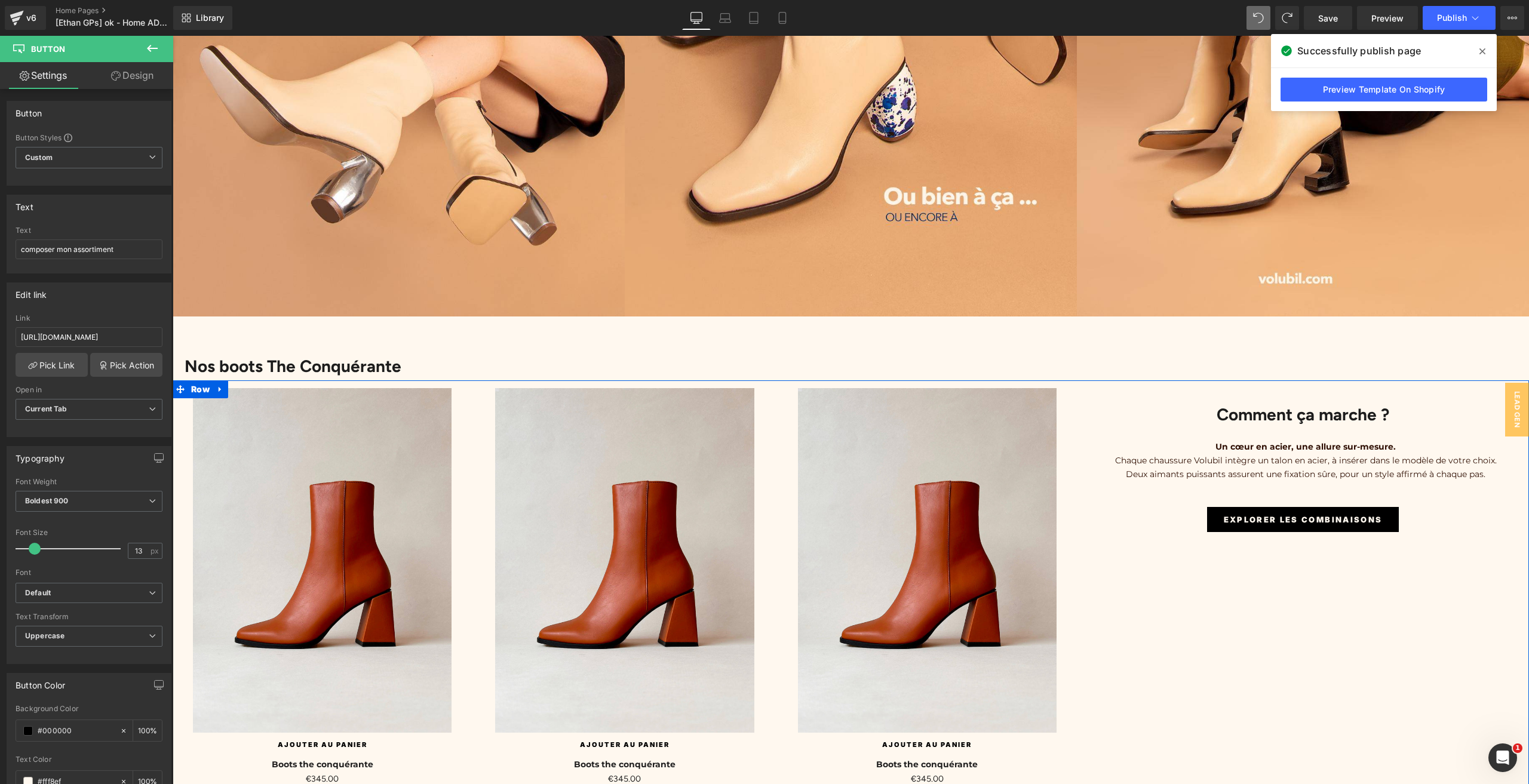
click at [1262, 514] on span "explorer les combinaisons" at bounding box center [1303, 520] width 159 height 13
click at [61, 366] on link "Pick Link" at bounding box center [52, 365] width 72 height 24
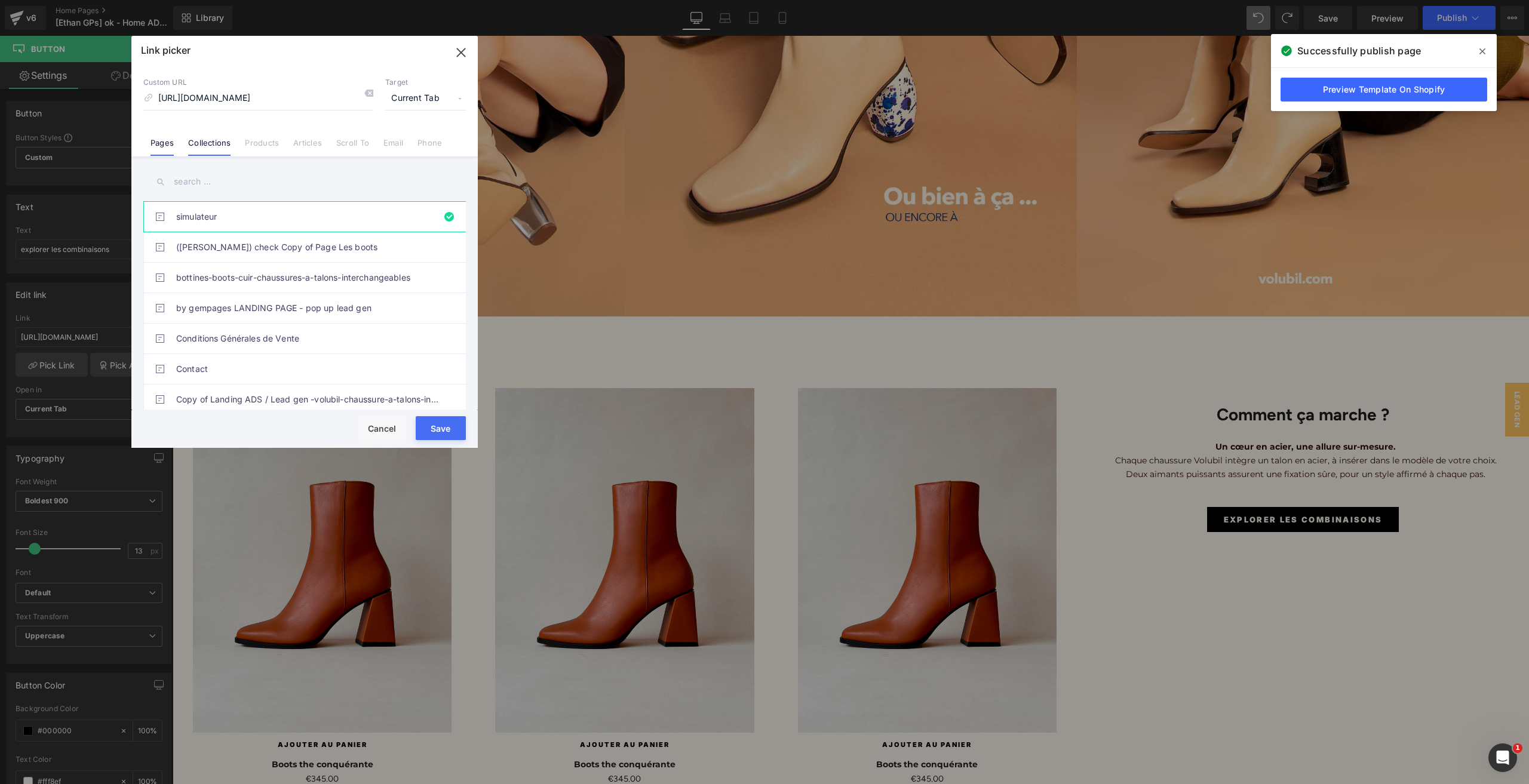
scroll to position [0, 0]
click at [210, 136] on li "Collections" at bounding box center [209, 138] width 57 height 21
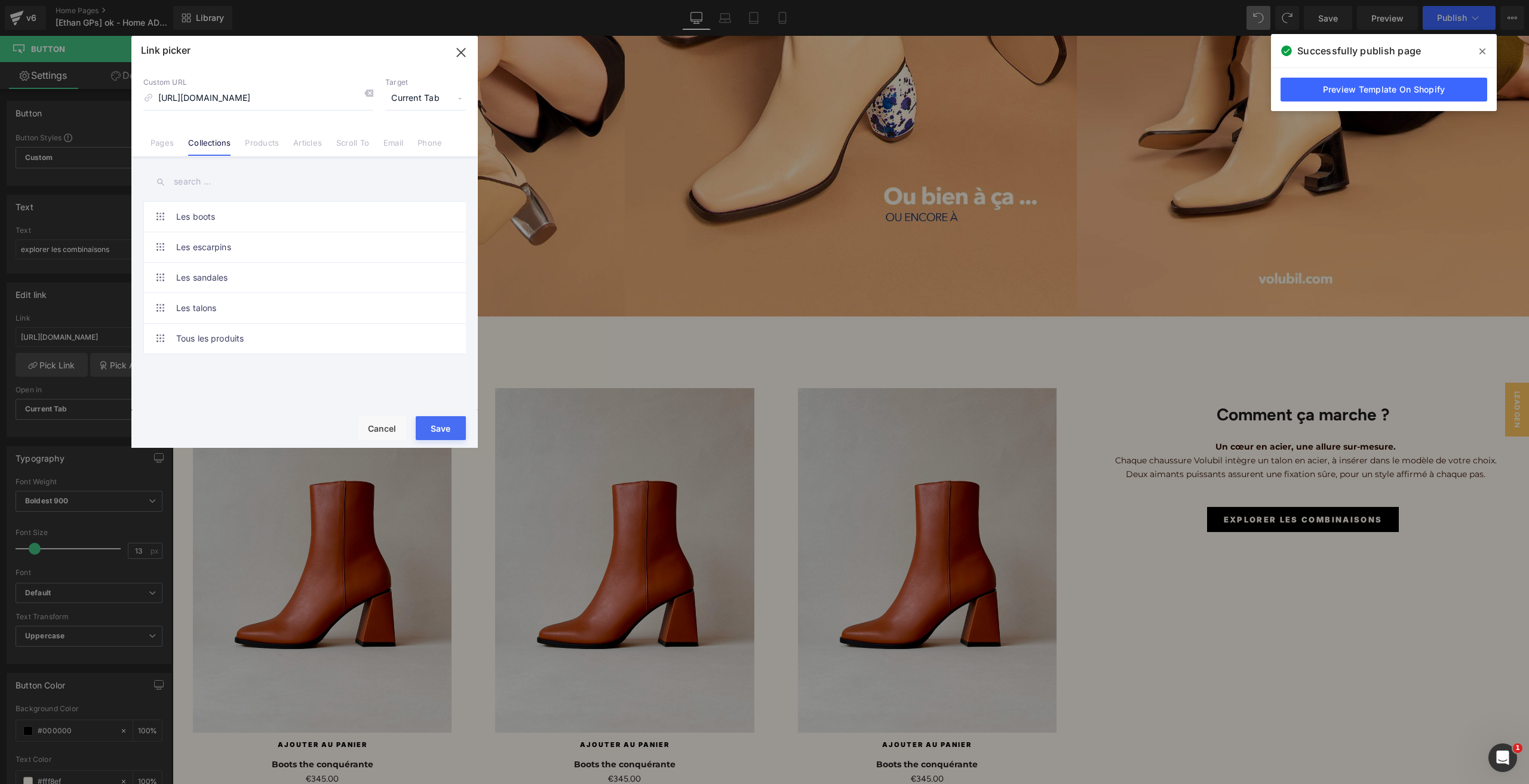
click at [157, 142] on link "Pages" at bounding box center [162, 147] width 23 height 18
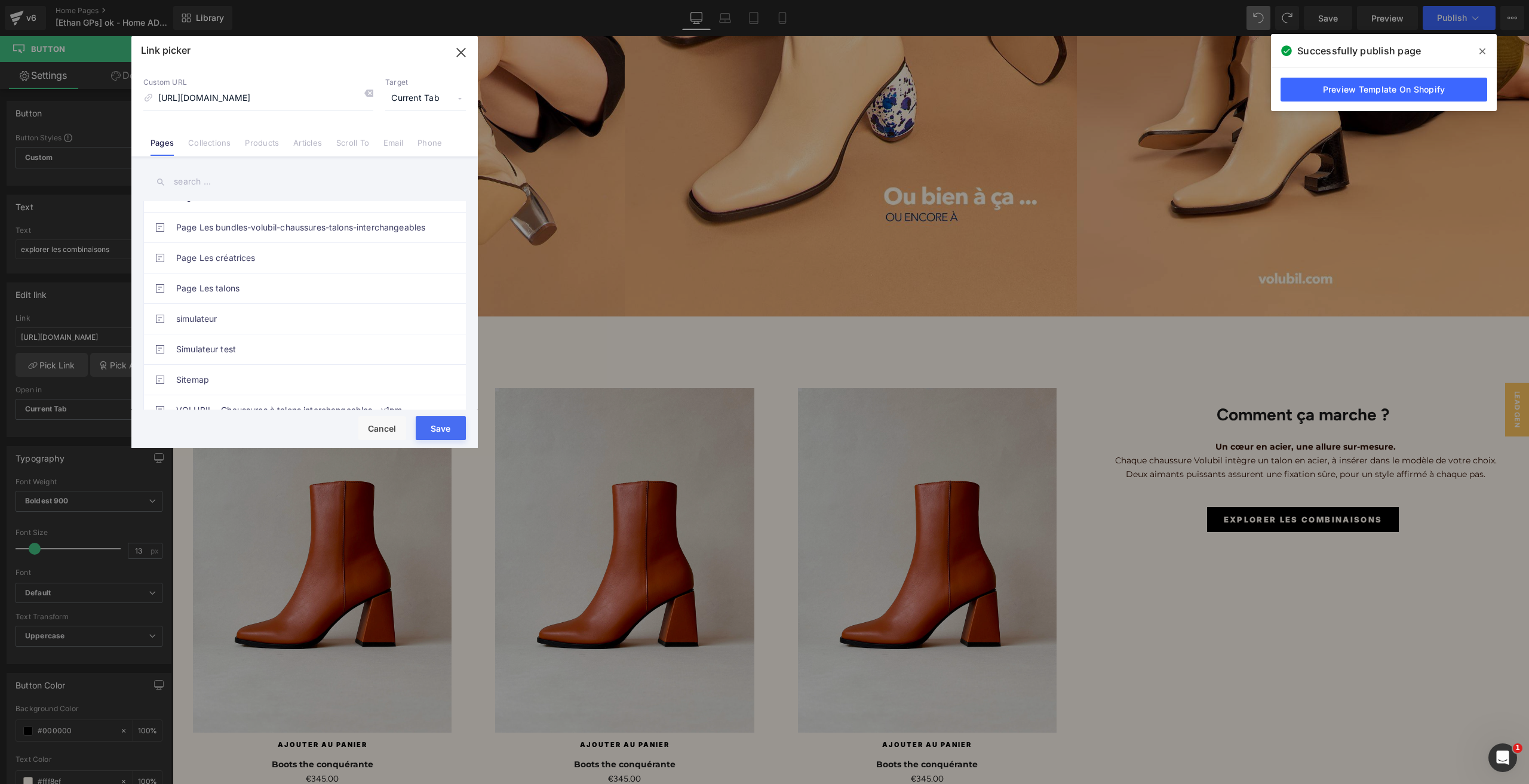
scroll to position [597, 0]
click at [257, 327] on link "simulateur" at bounding box center [308, 320] width 263 height 30
click at [431, 436] on button "Save" at bounding box center [440, 428] width 50 height 24
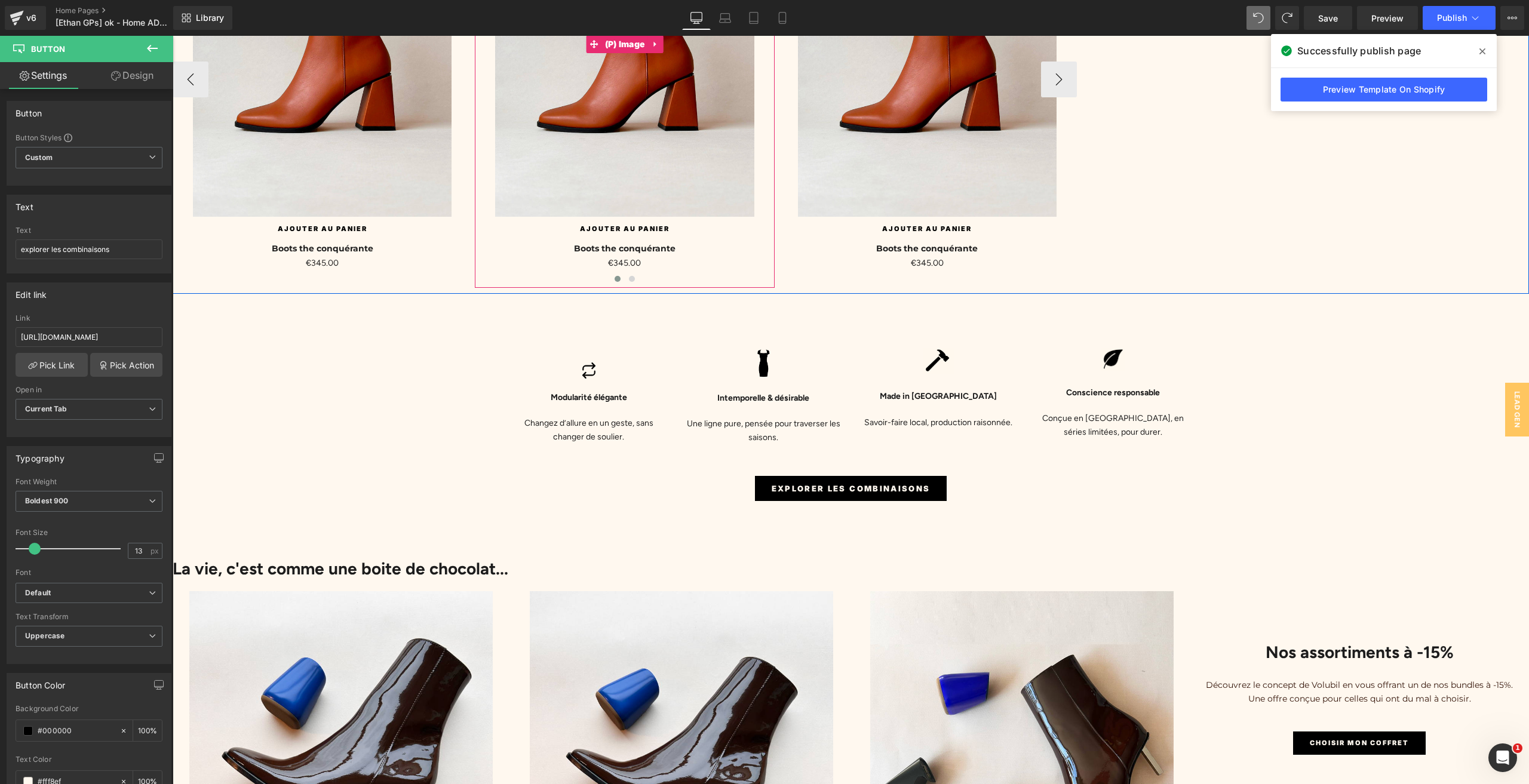
scroll to position [3105, 0]
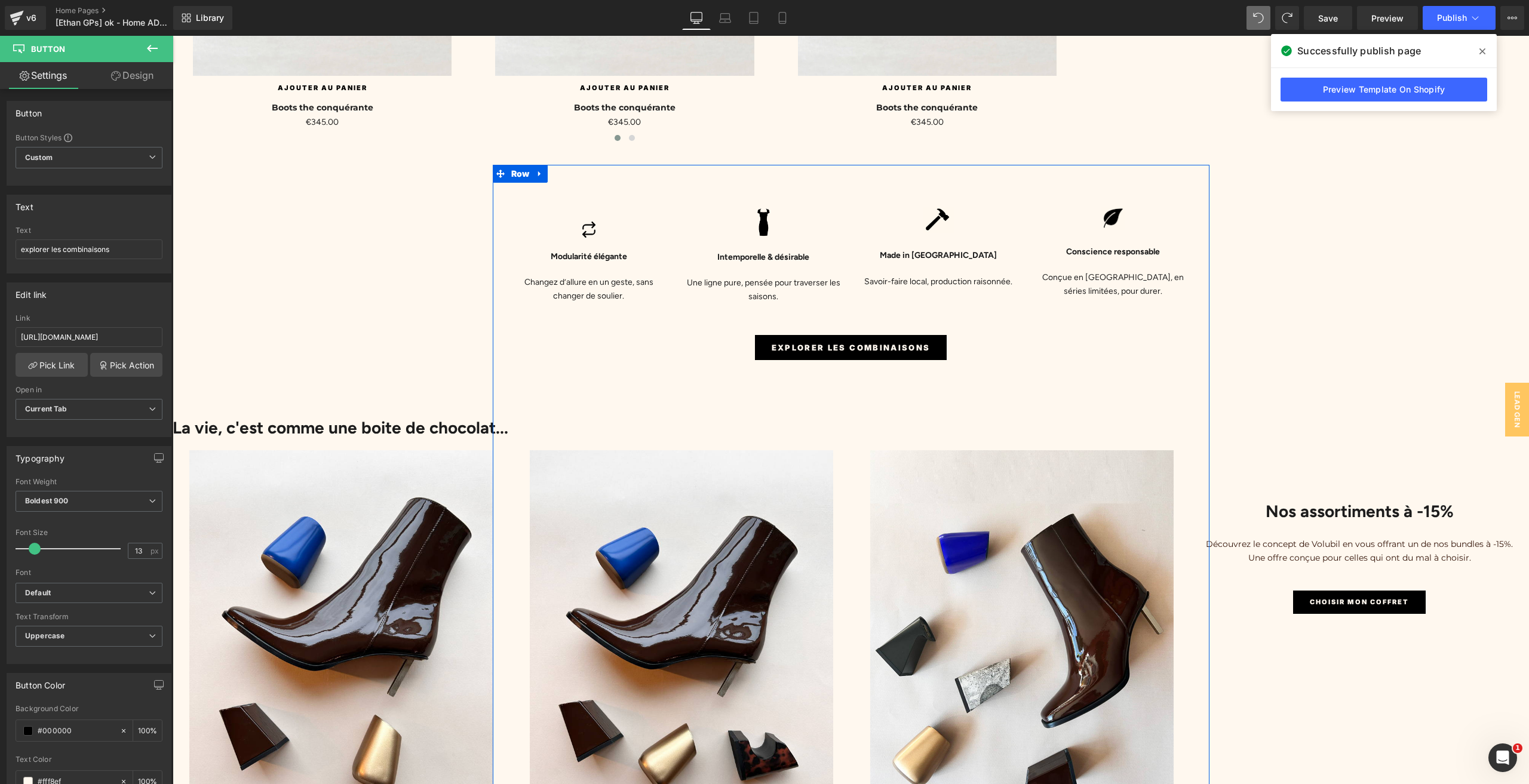
click at [817, 342] on span "explorer les combinaisons" at bounding box center [850, 348] width 159 height 13
click at [49, 367] on link "Pick Link" at bounding box center [52, 365] width 72 height 24
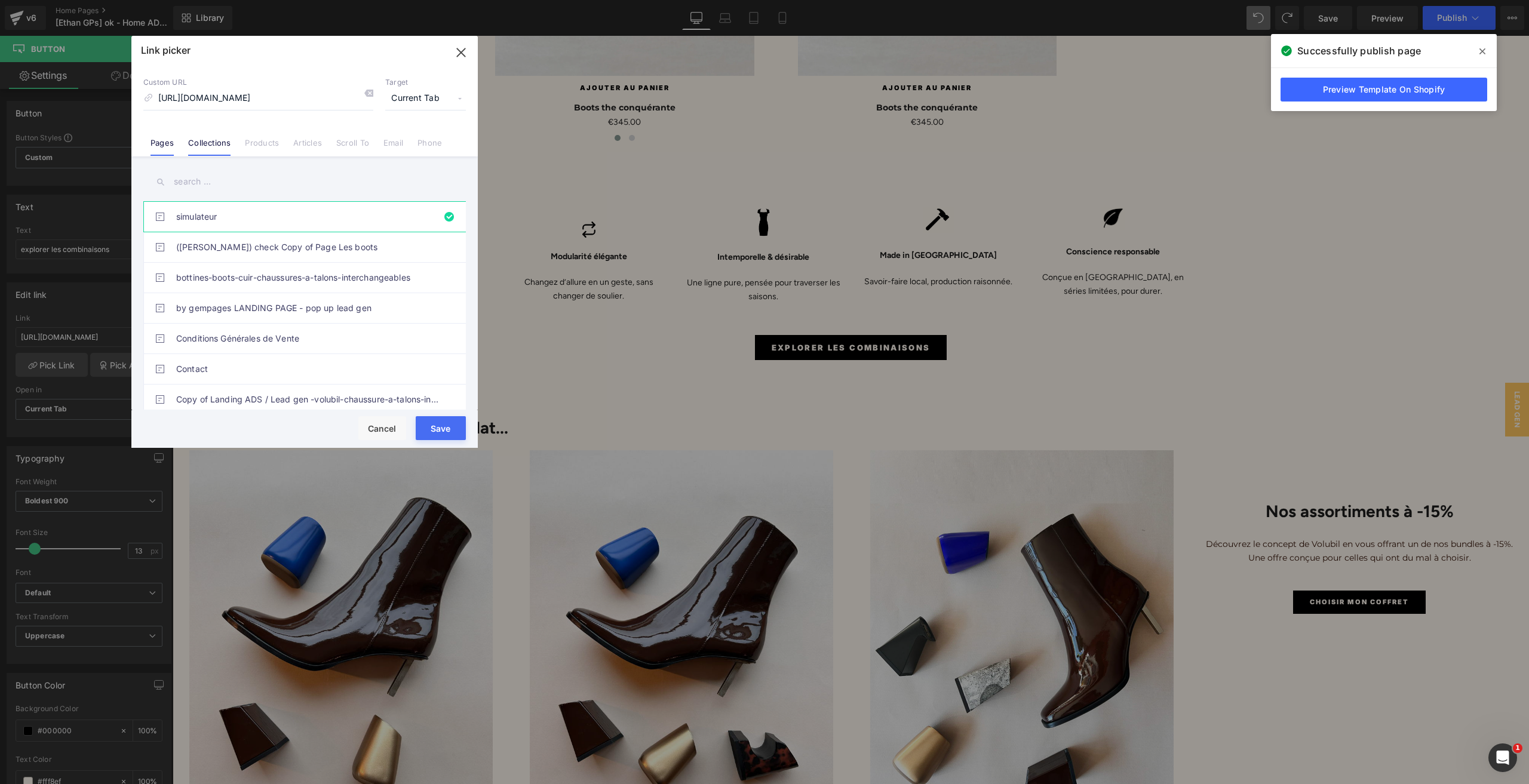
scroll to position [0, 0]
click at [215, 147] on link "Collections" at bounding box center [209, 147] width 42 height 18
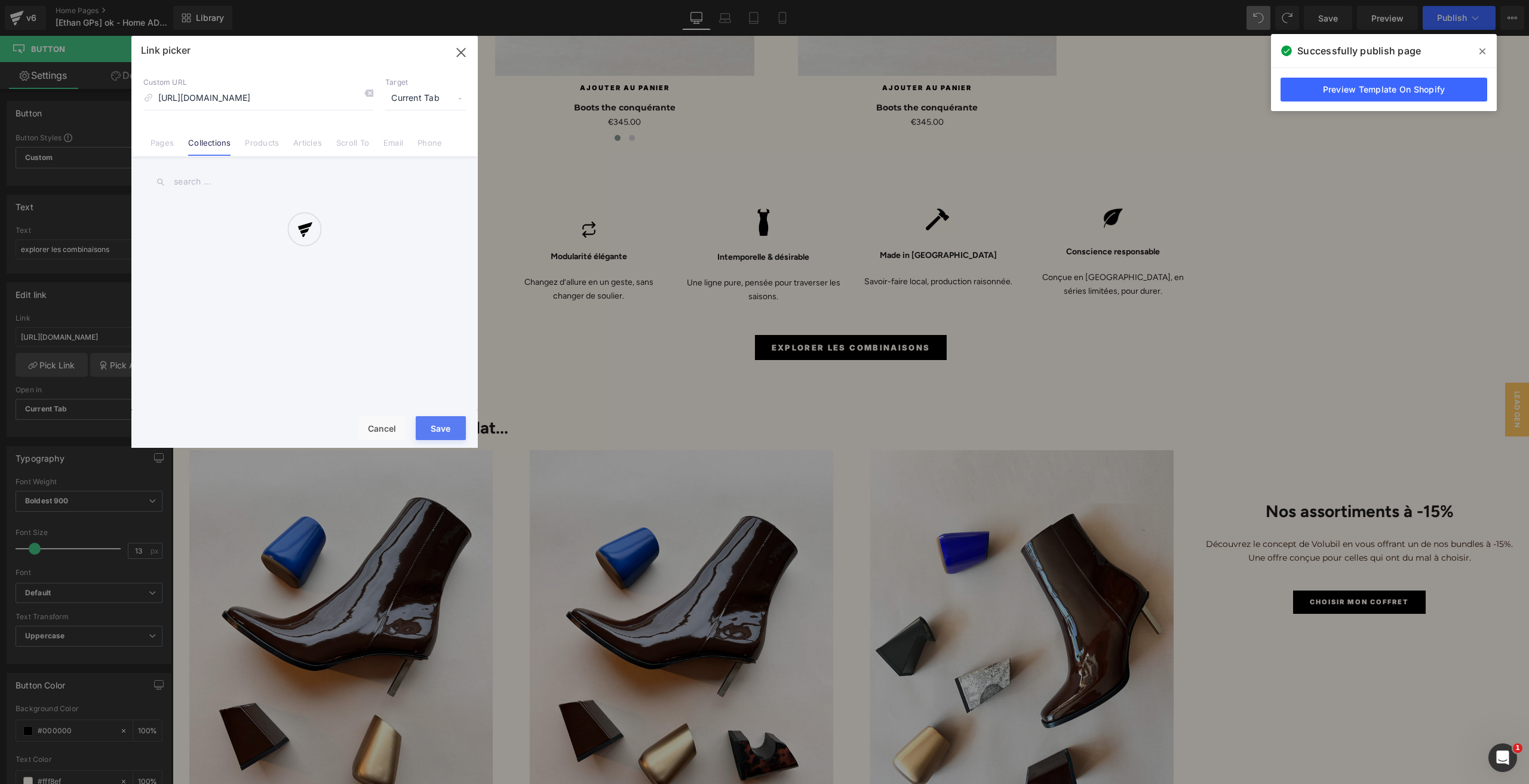
click at [166, 143] on div at bounding box center [305, 242] width 346 height 412
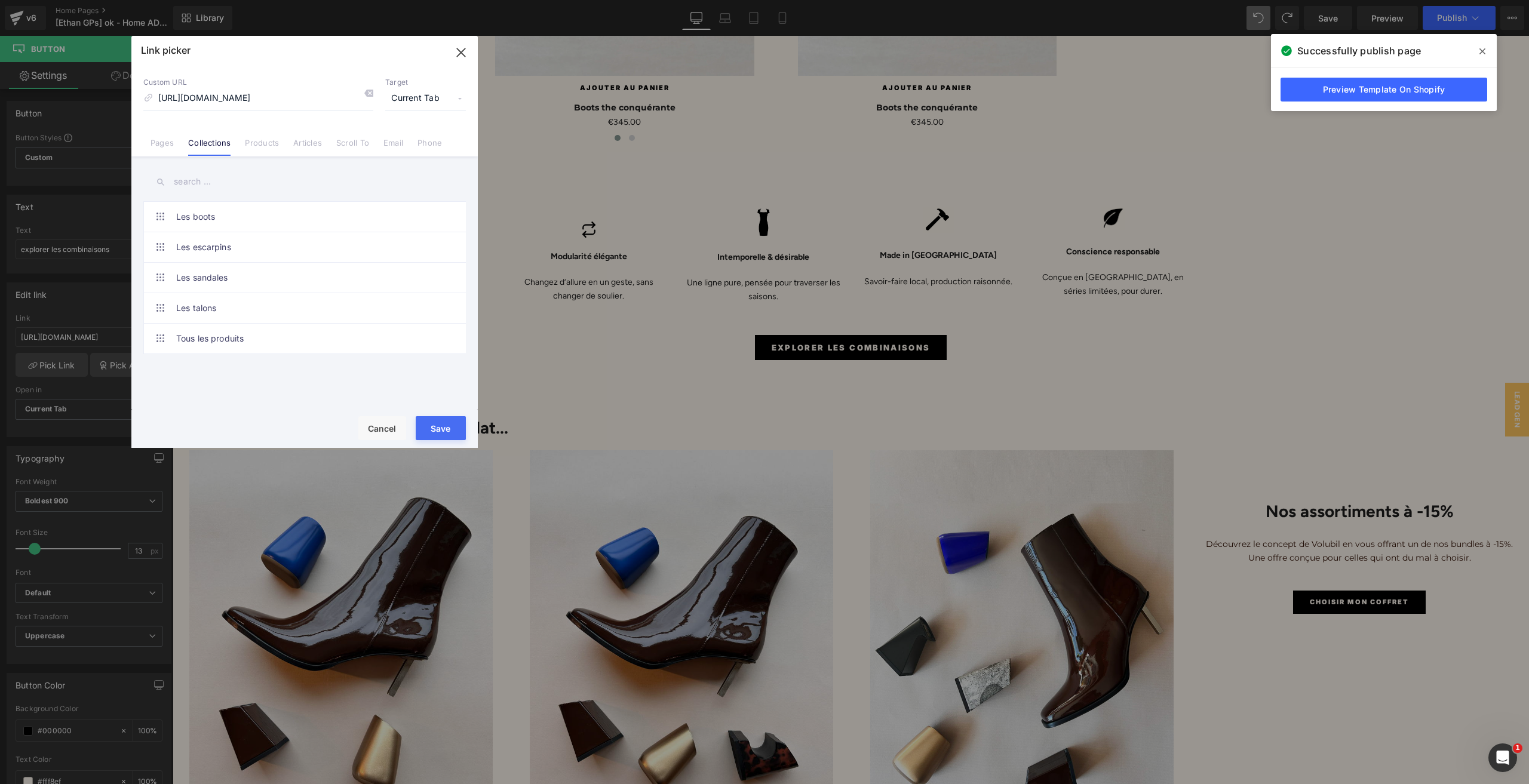
click at [166, 143] on link "Pages" at bounding box center [162, 147] width 23 height 18
click at [239, 260] on link "simulateur" at bounding box center [308, 260] width 263 height 30
click at [431, 427] on button "Save" at bounding box center [440, 428] width 50 height 24
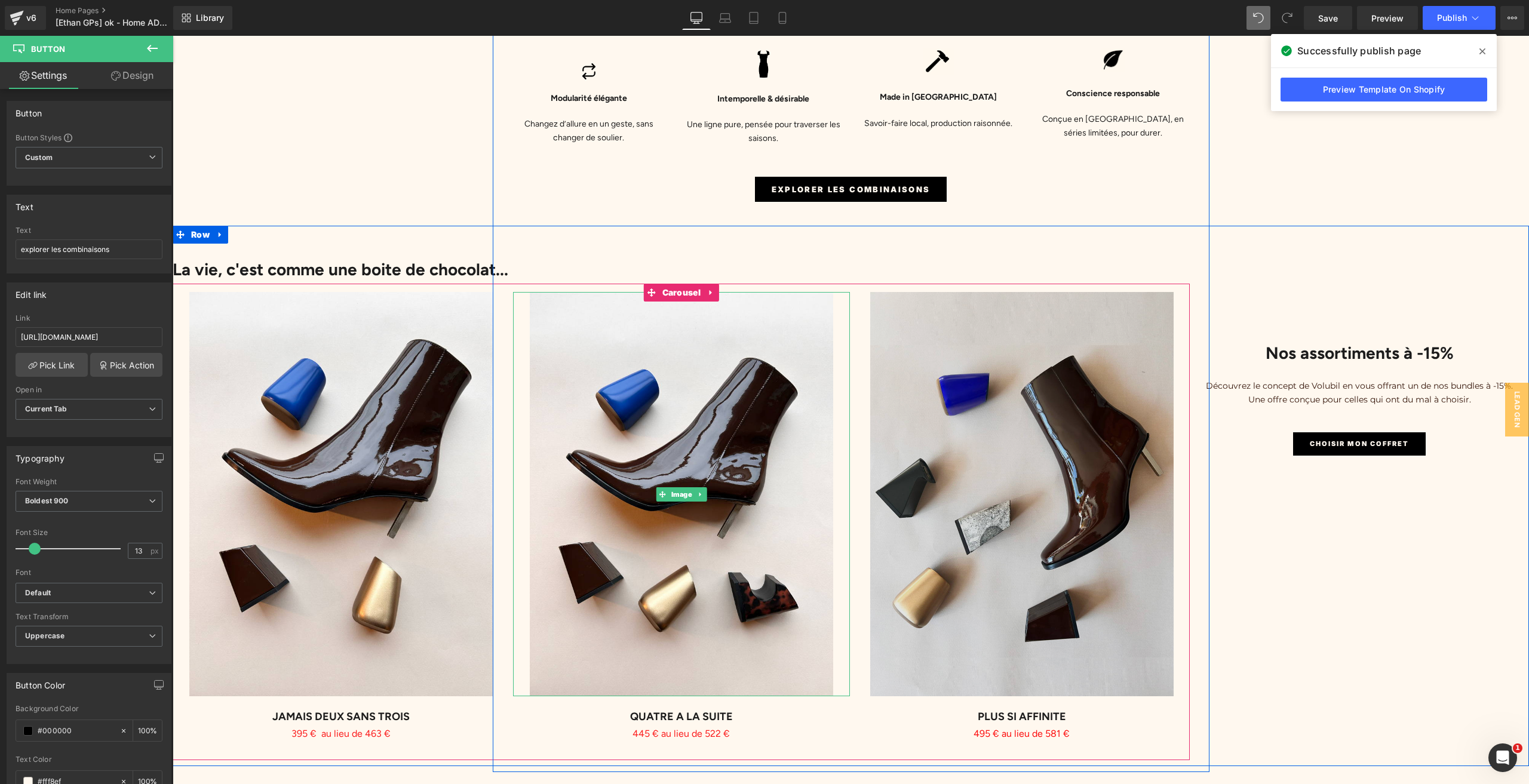
scroll to position [3403, 0]
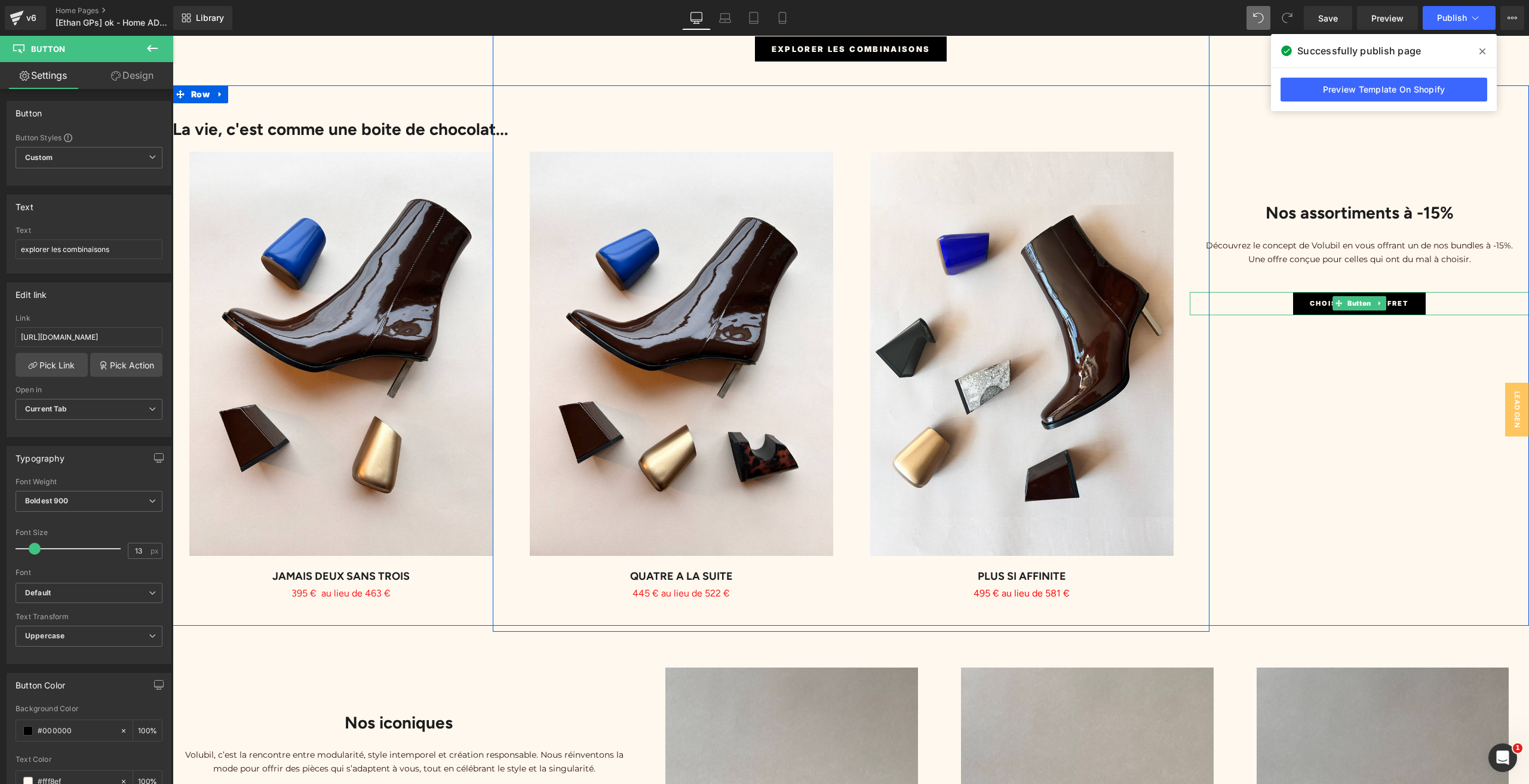
click at [1321, 292] on link "Choisir mon coffret" at bounding box center [1359, 303] width 133 height 23
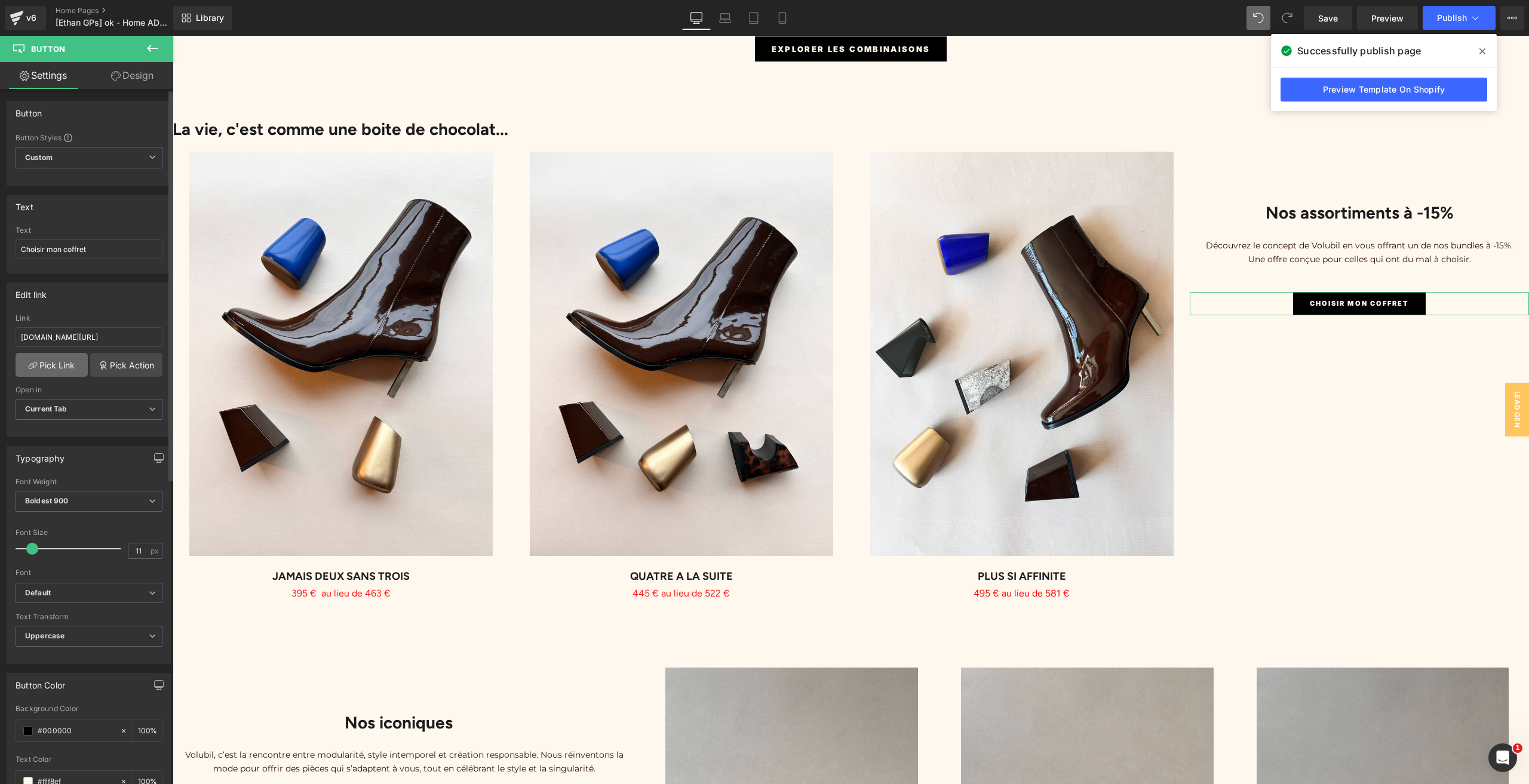
click at [51, 360] on link "Pick Link" at bounding box center [52, 365] width 72 height 24
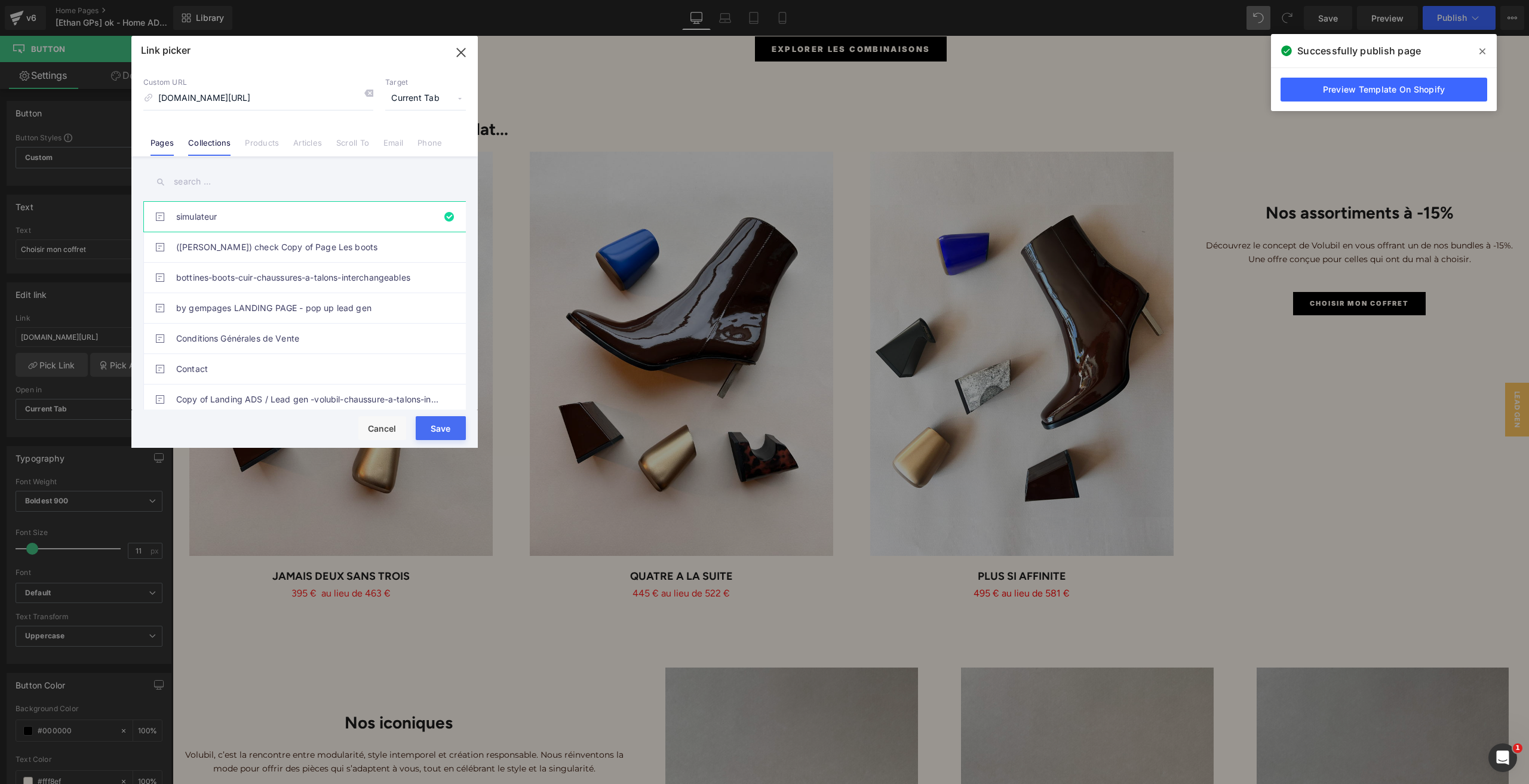
scroll to position [0, 0]
click at [203, 147] on link "Collections" at bounding box center [209, 147] width 42 height 18
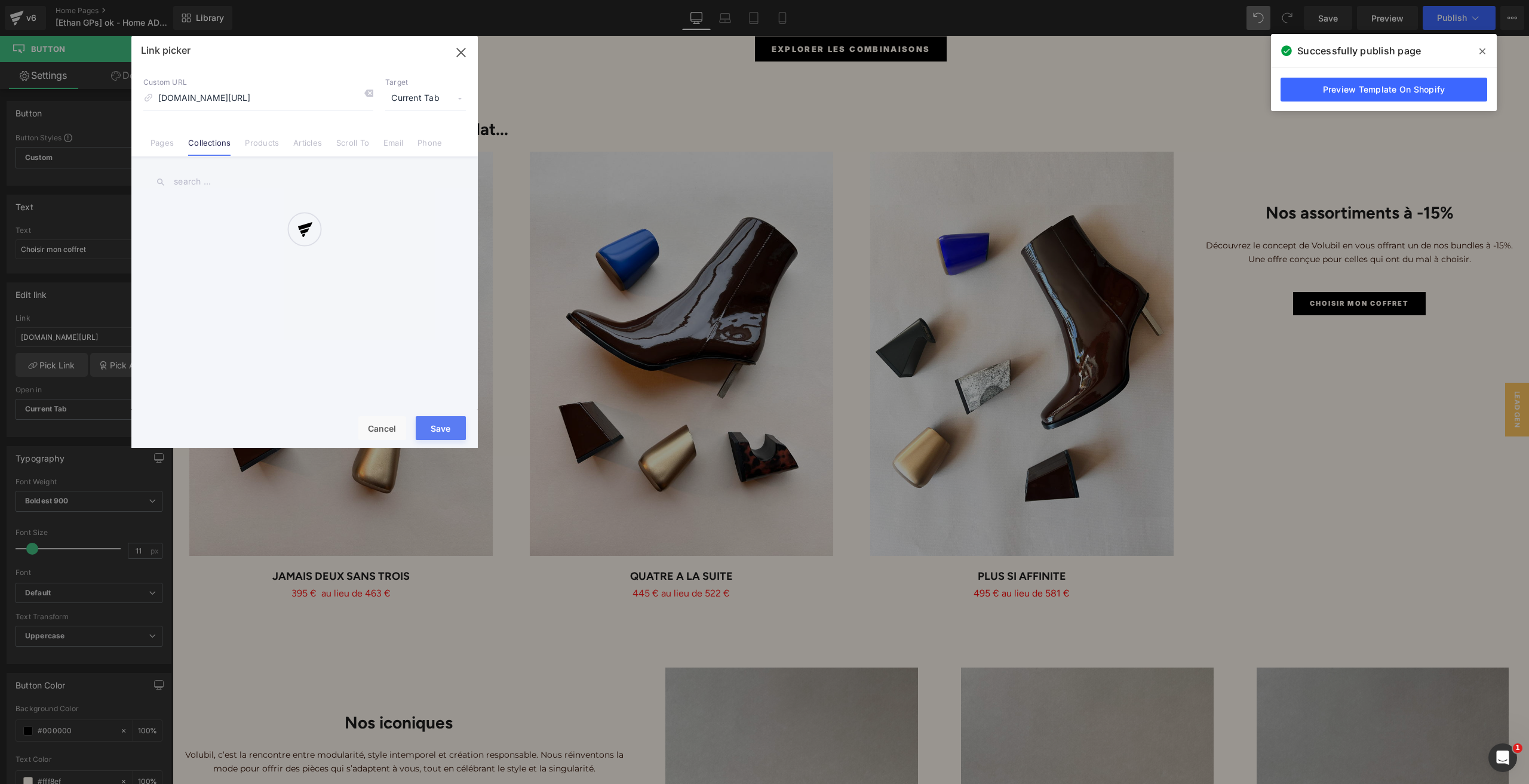
click at [158, 145] on div at bounding box center [305, 242] width 346 height 412
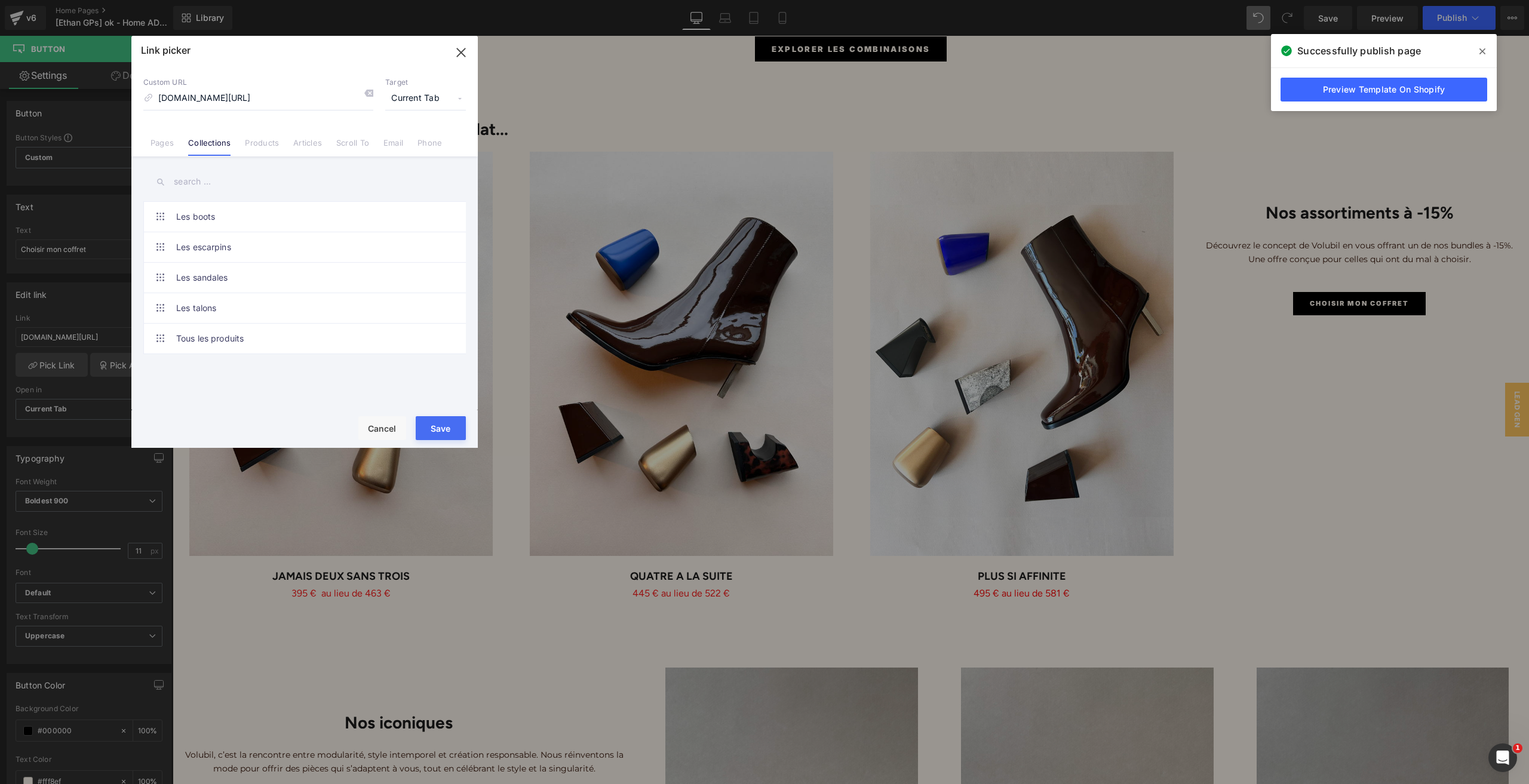
click at [158, 145] on link "Pages" at bounding box center [162, 147] width 23 height 18
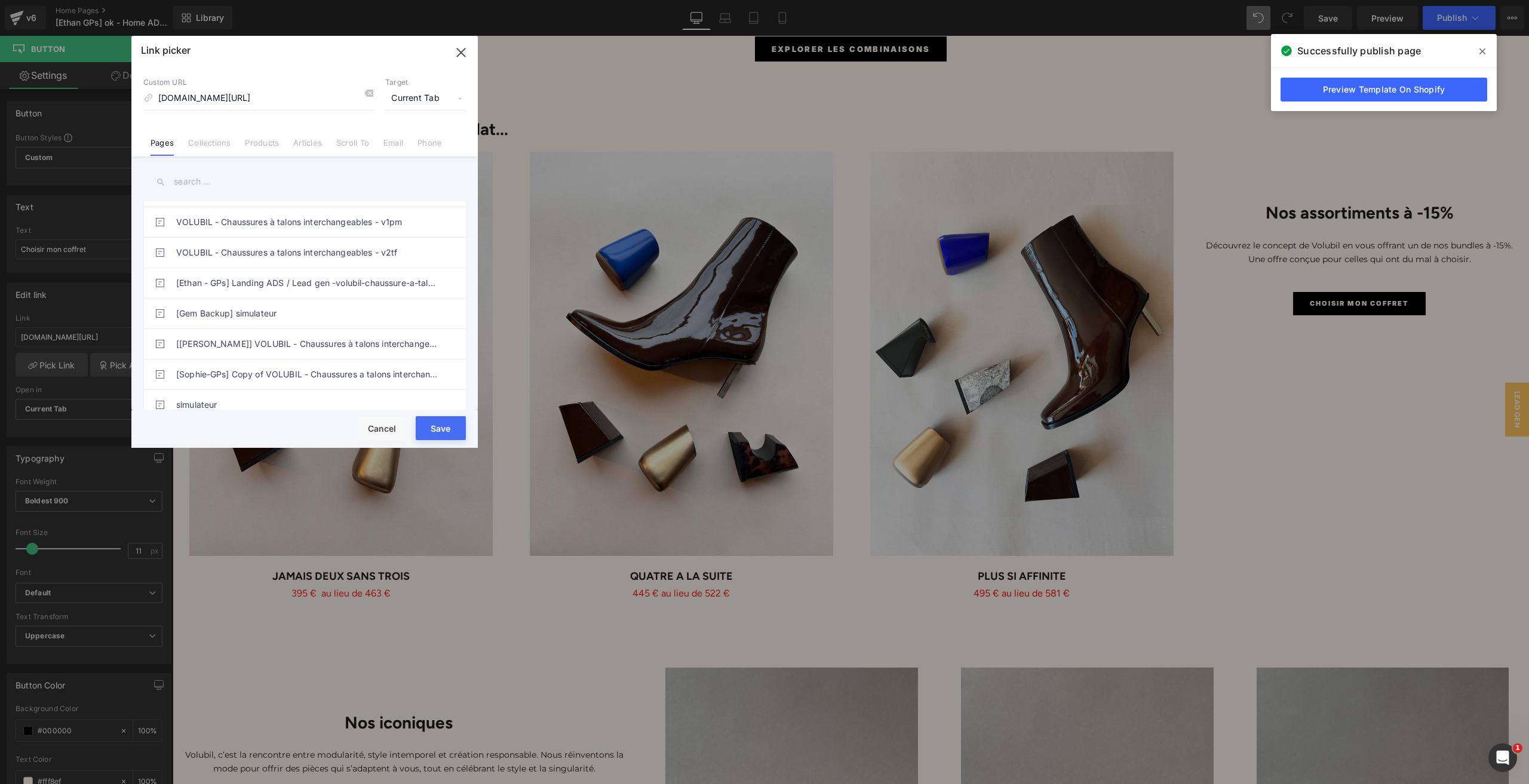
scroll to position [669, 0]
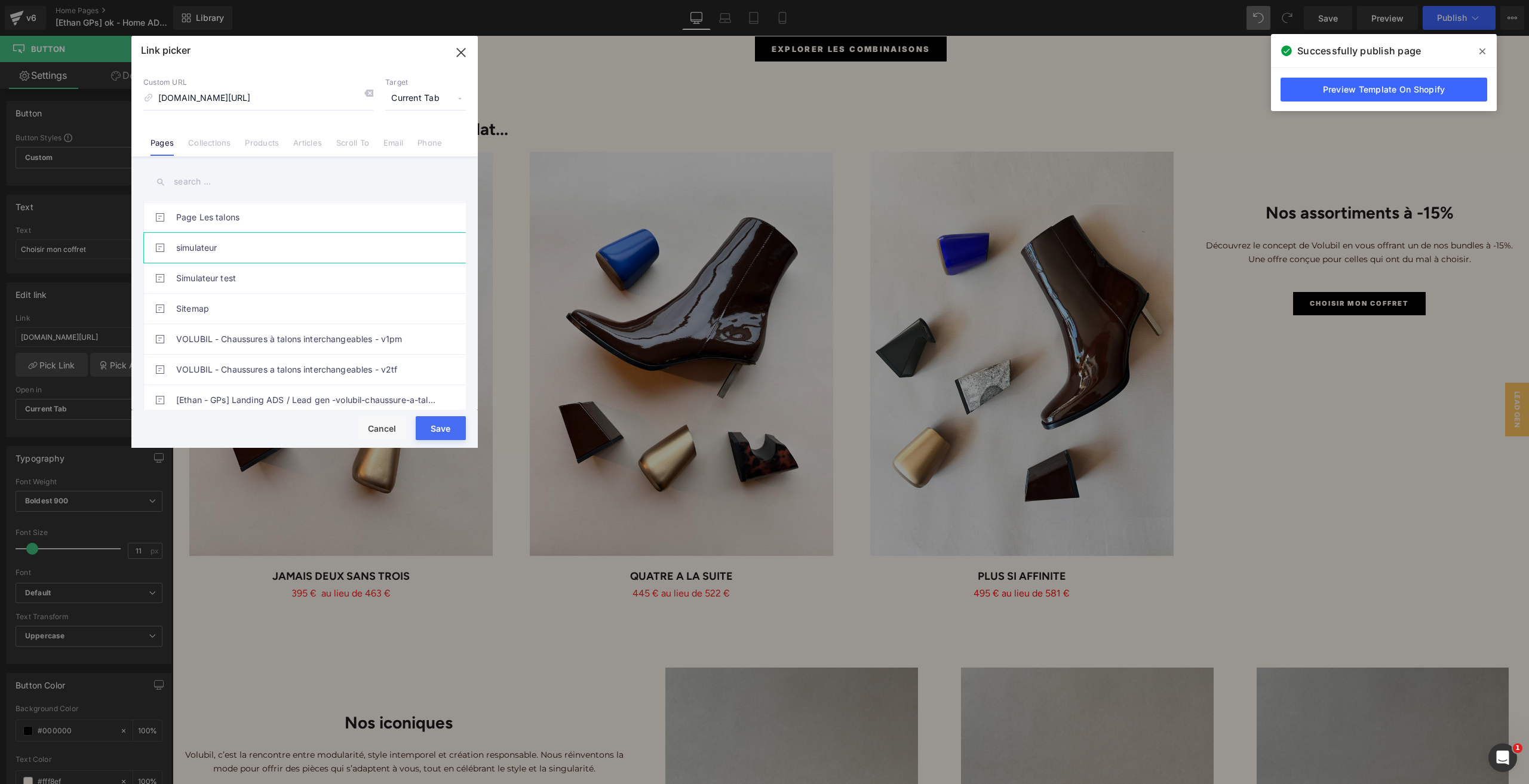
click at [221, 246] on link "simulateur" at bounding box center [308, 248] width 263 height 30
click at [421, 431] on button "Save" at bounding box center [440, 428] width 50 height 24
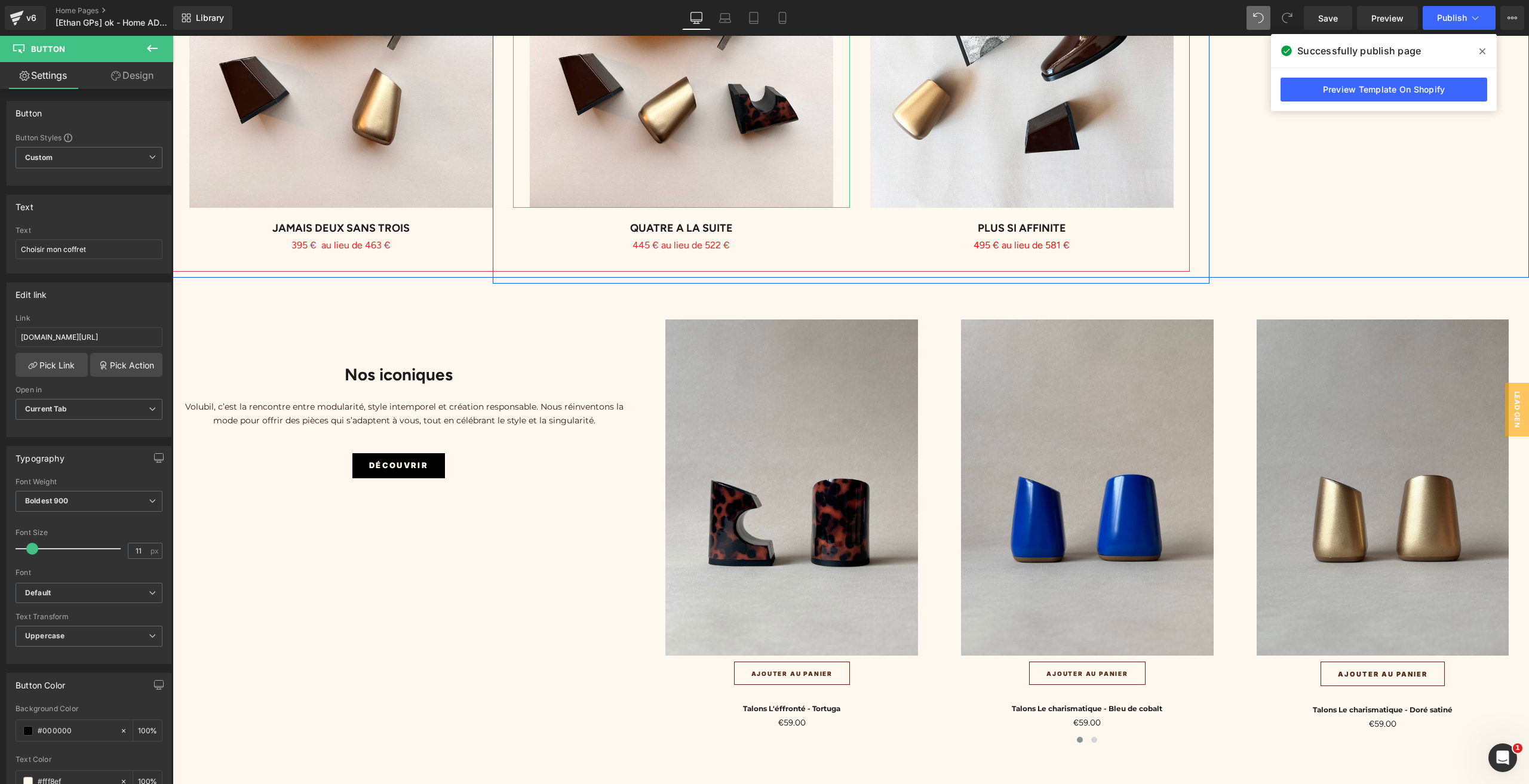
scroll to position [3821, 0]
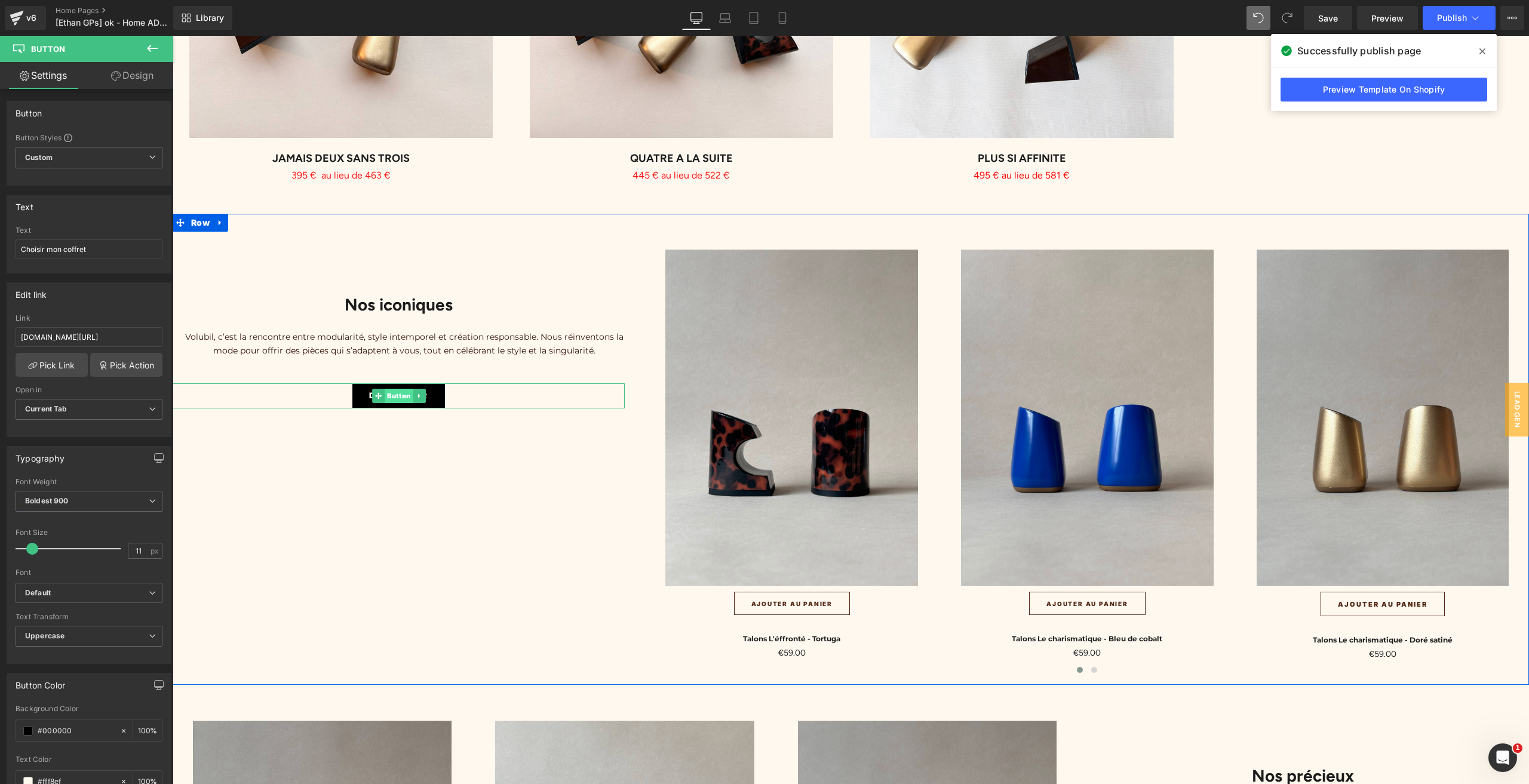
click at [392, 389] on span "Button" at bounding box center [399, 395] width 28 height 15
click at [59, 367] on link "Pick Link" at bounding box center [52, 365] width 72 height 24
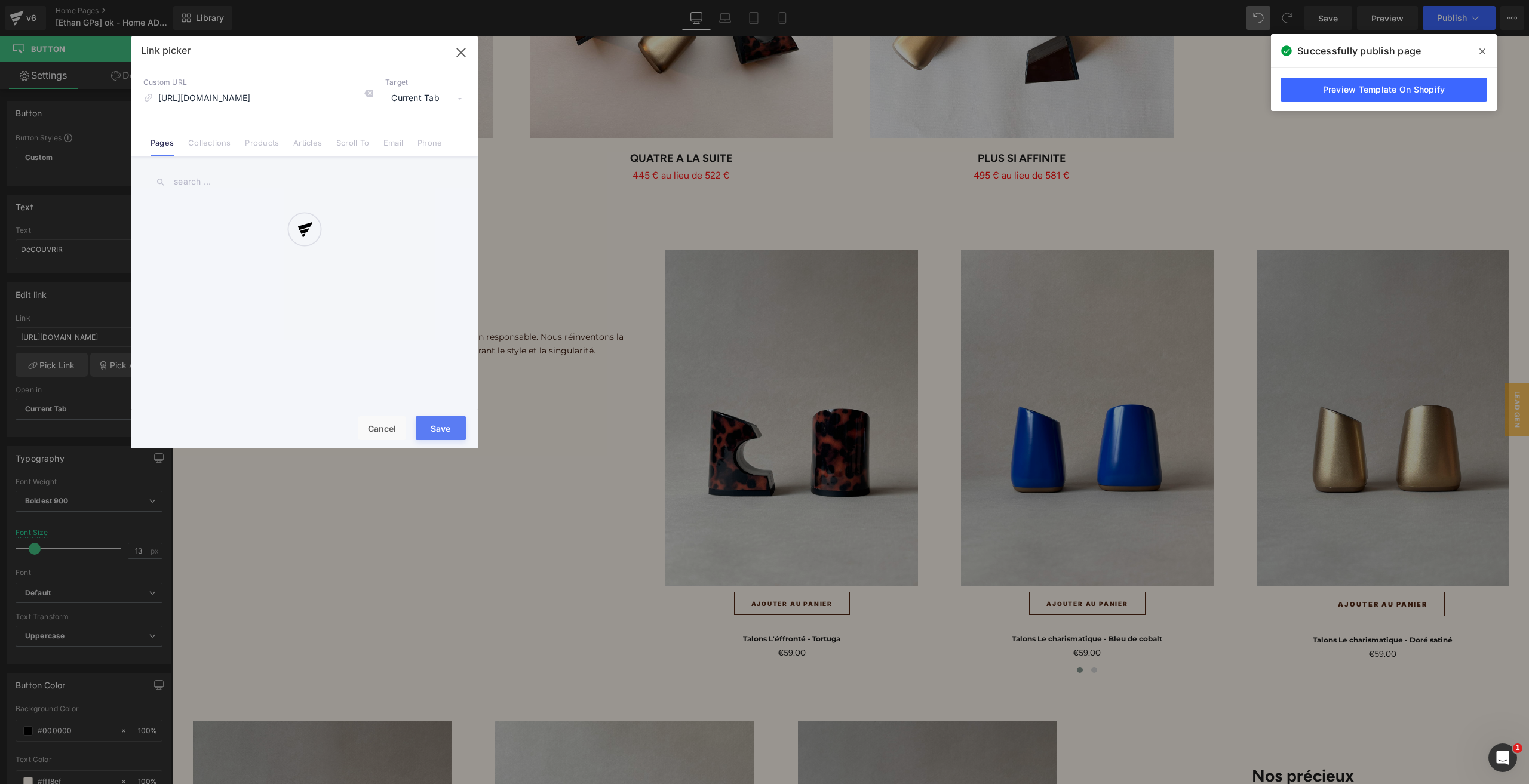
scroll to position [0, 49]
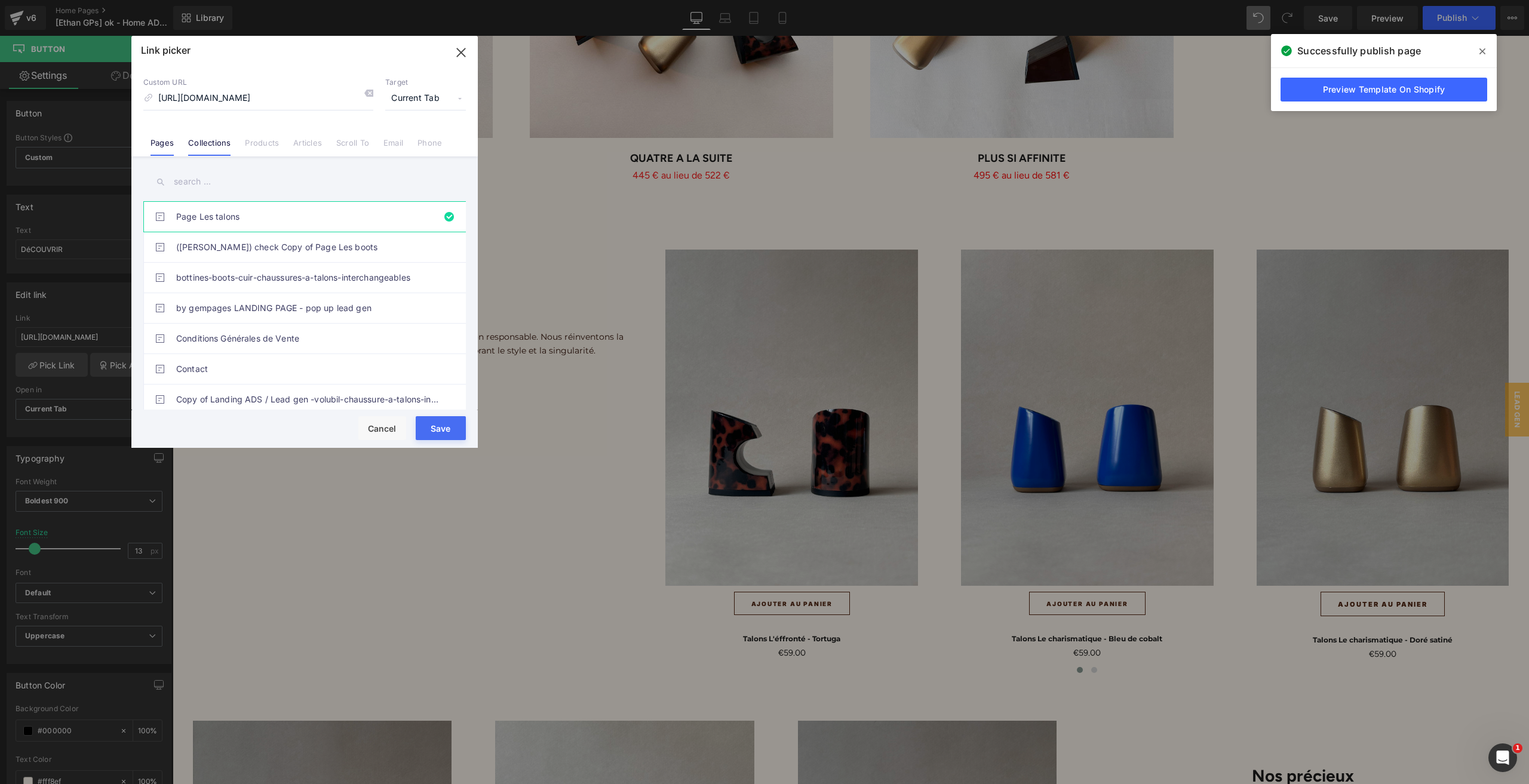
click at [208, 145] on link "Collections" at bounding box center [209, 147] width 42 height 18
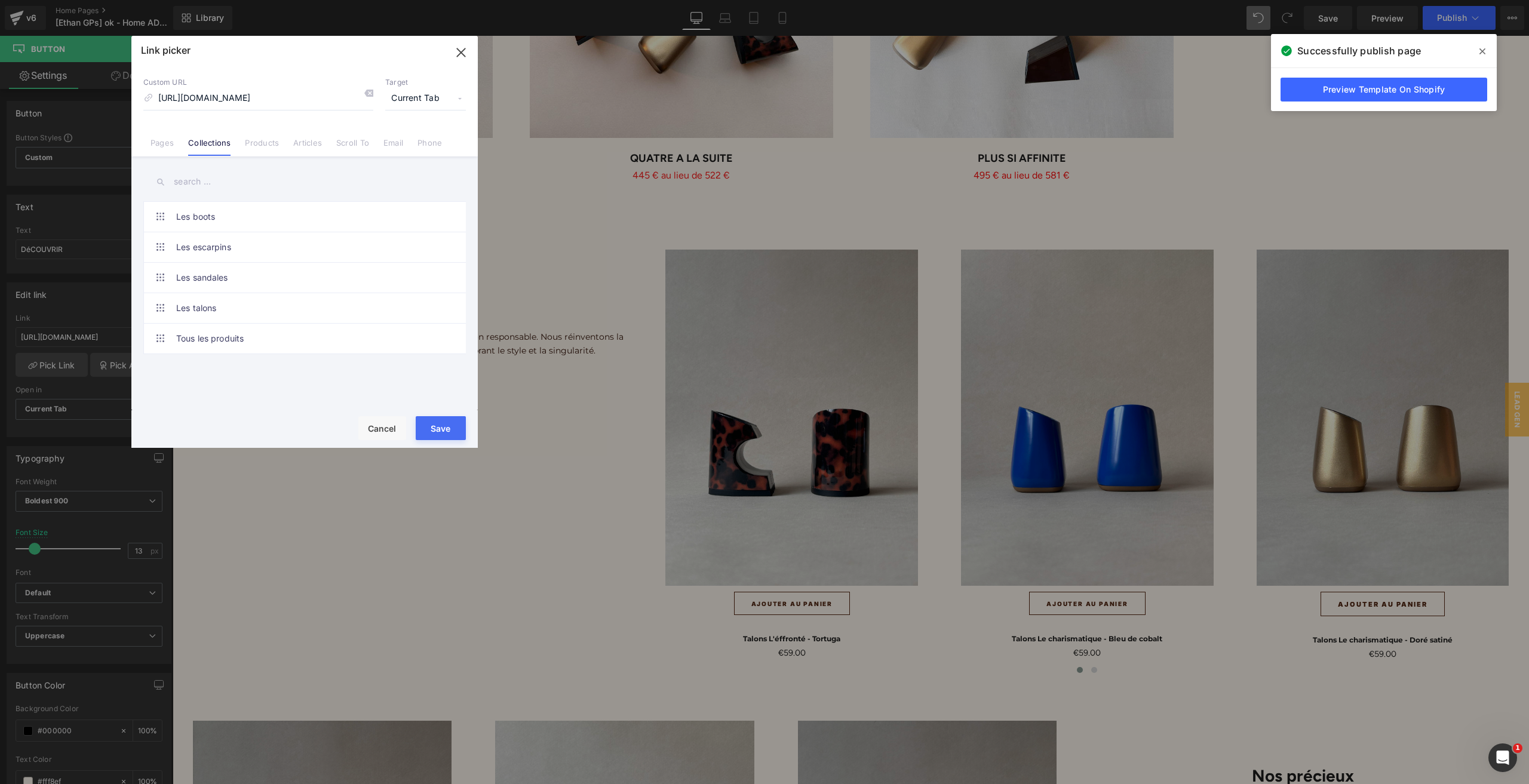
click at [171, 151] on link "Pages" at bounding box center [162, 147] width 23 height 18
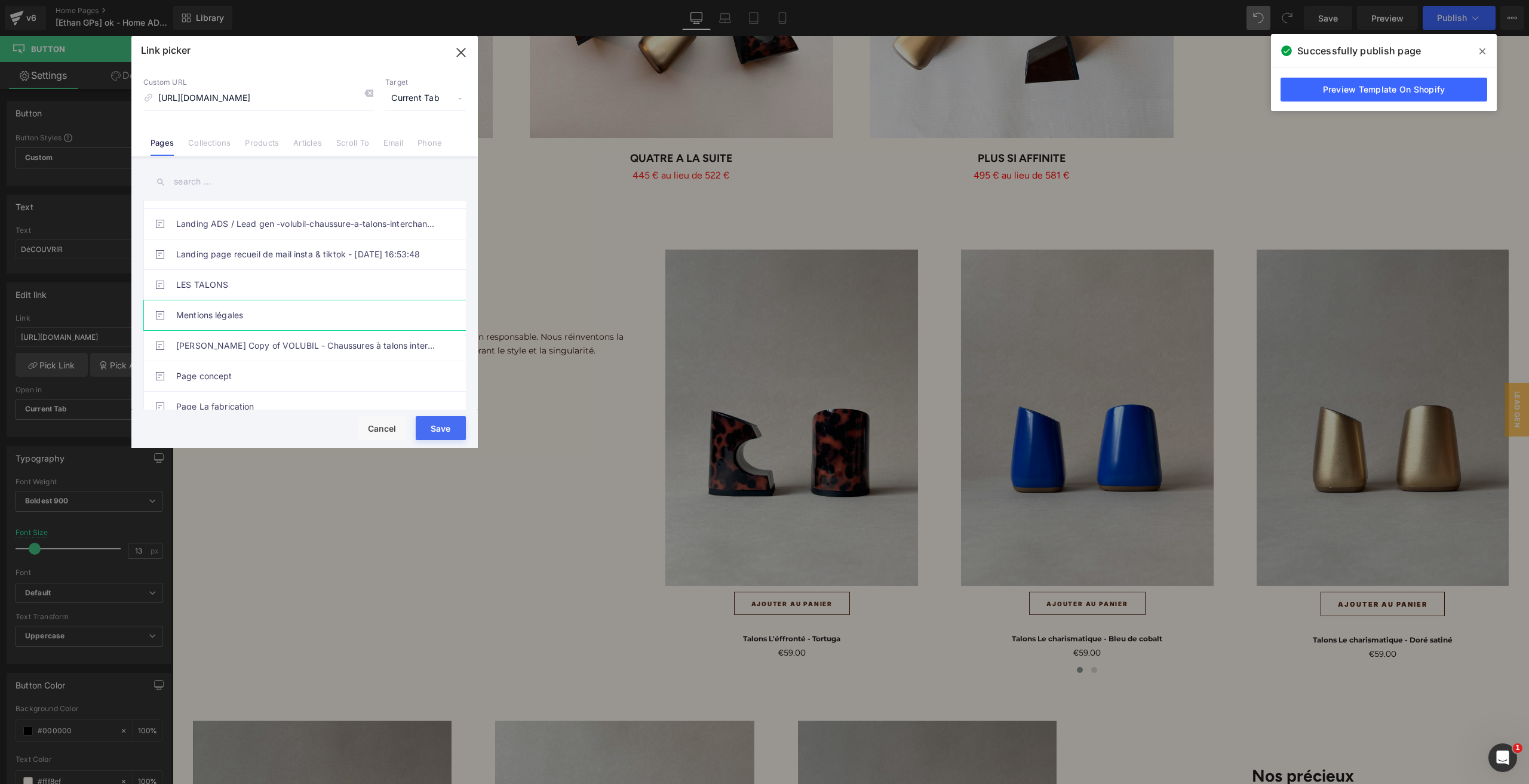
scroll to position [418, 0]
click at [298, 316] on link "Page concept" at bounding box center [308, 316] width 263 height 30
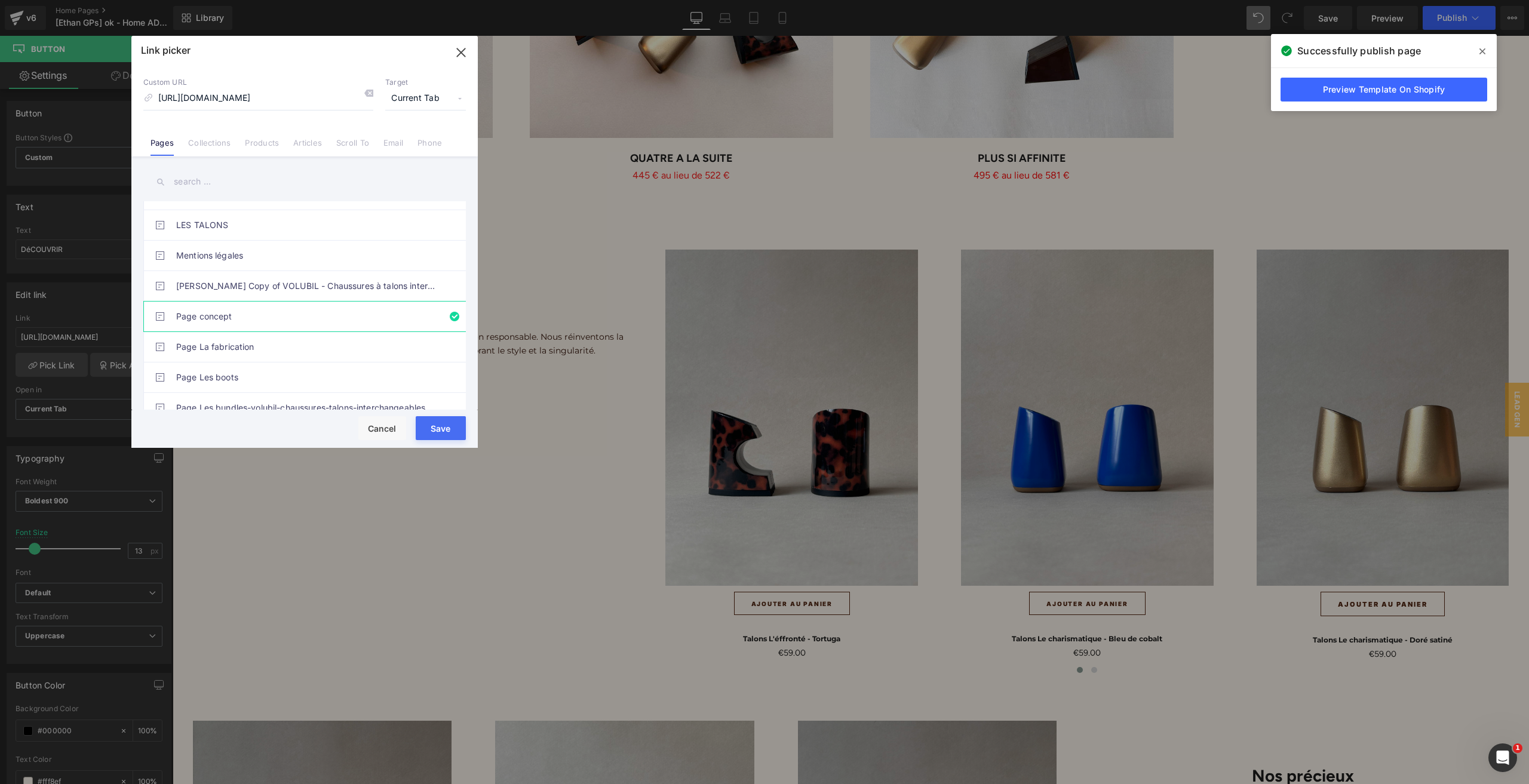
click at [451, 431] on button "Save" at bounding box center [440, 428] width 50 height 24
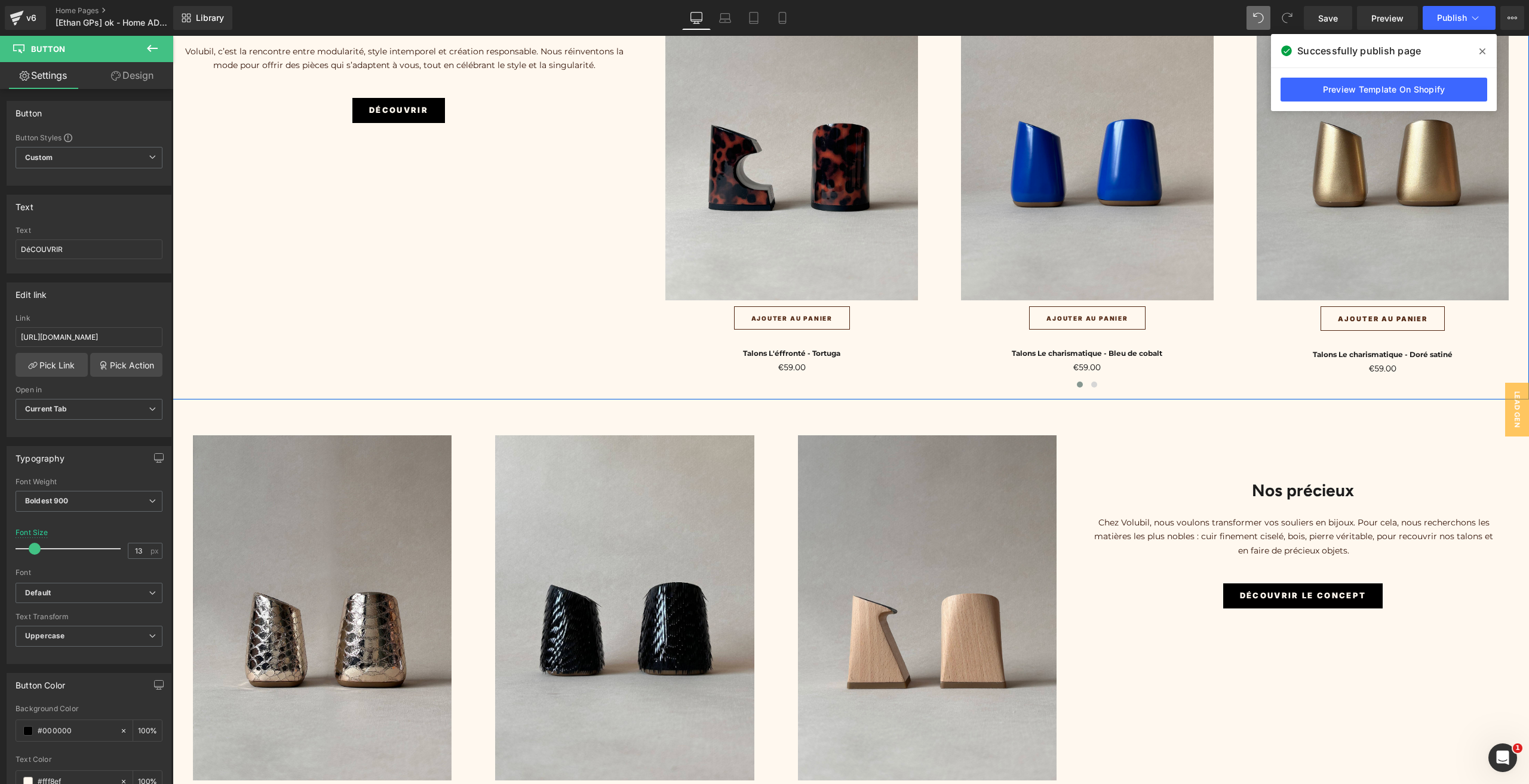
scroll to position [4180, 0]
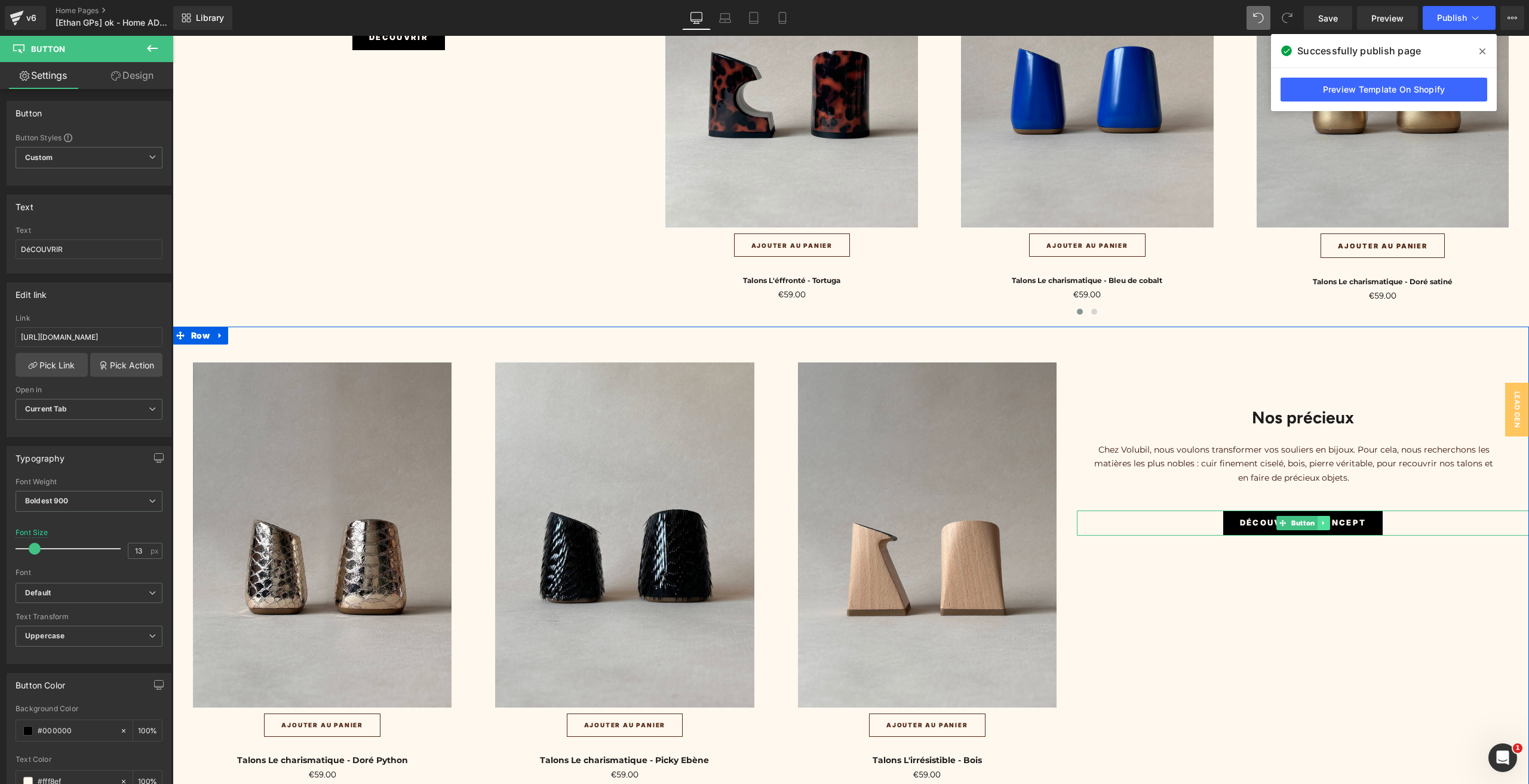
click at [1320, 519] on icon at bounding box center [1323, 522] width 6 height 7
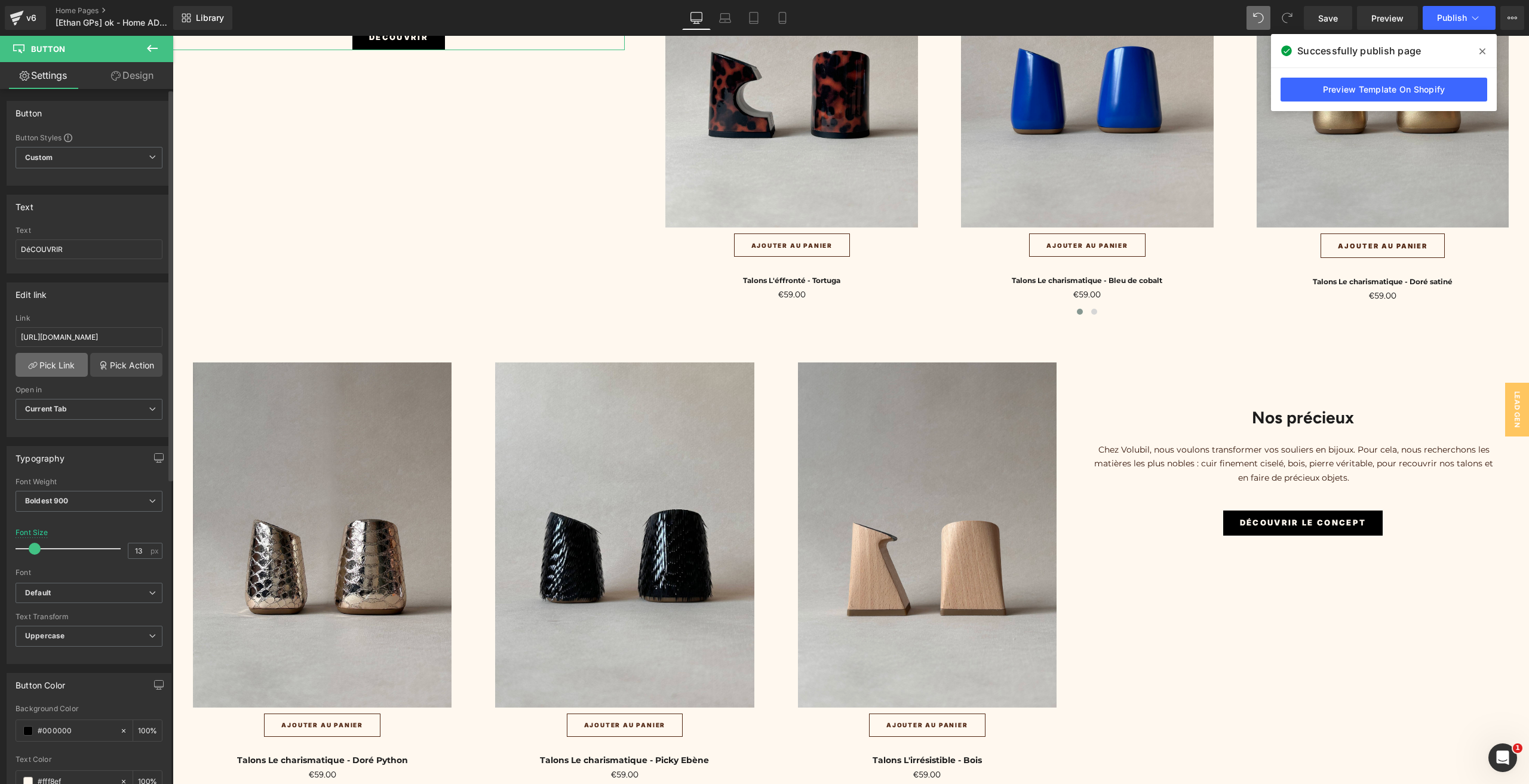
click at [66, 356] on link "Pick Link" at bounding box center [52, 365] width 72 height 24
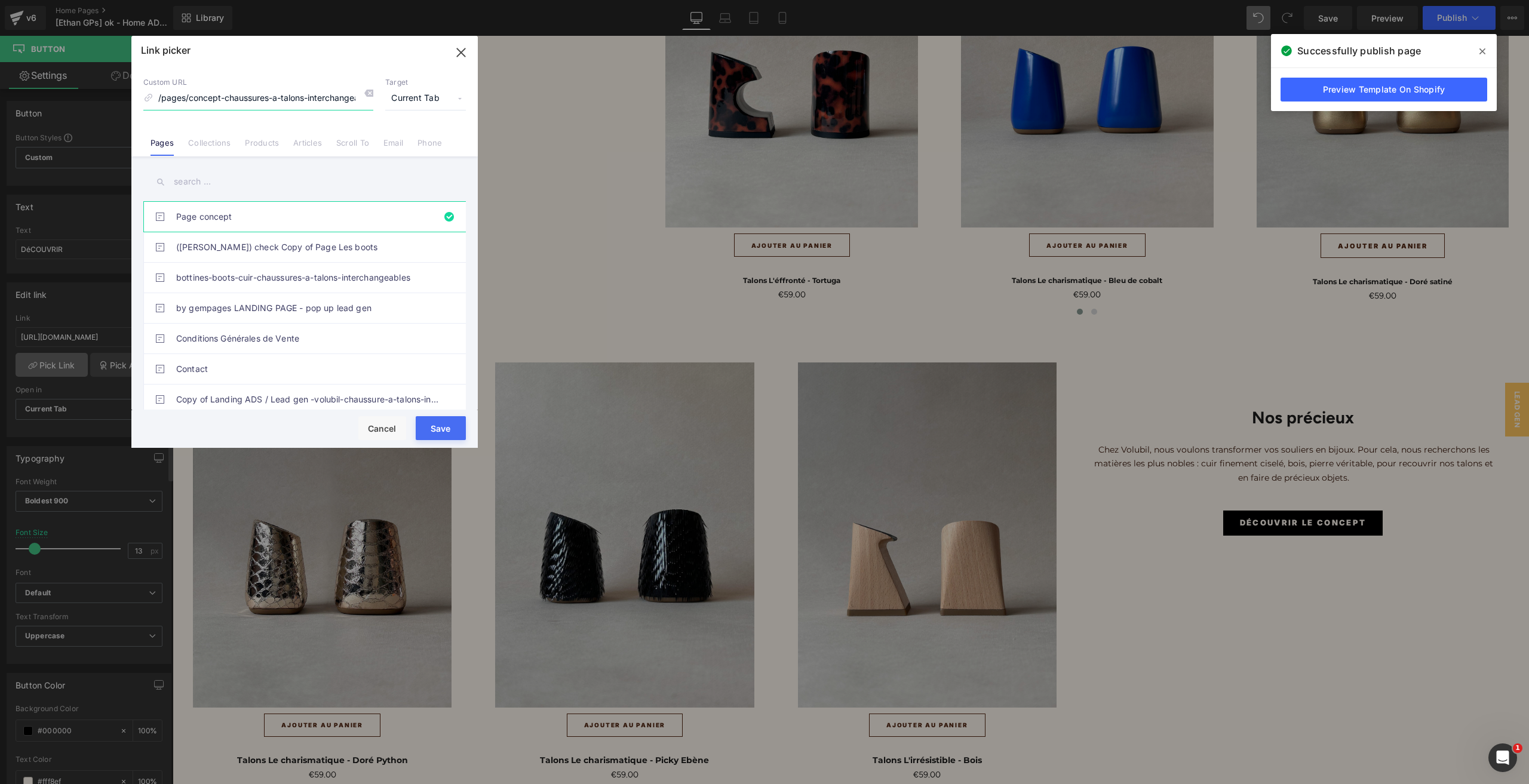
scroll to position [0, 11]
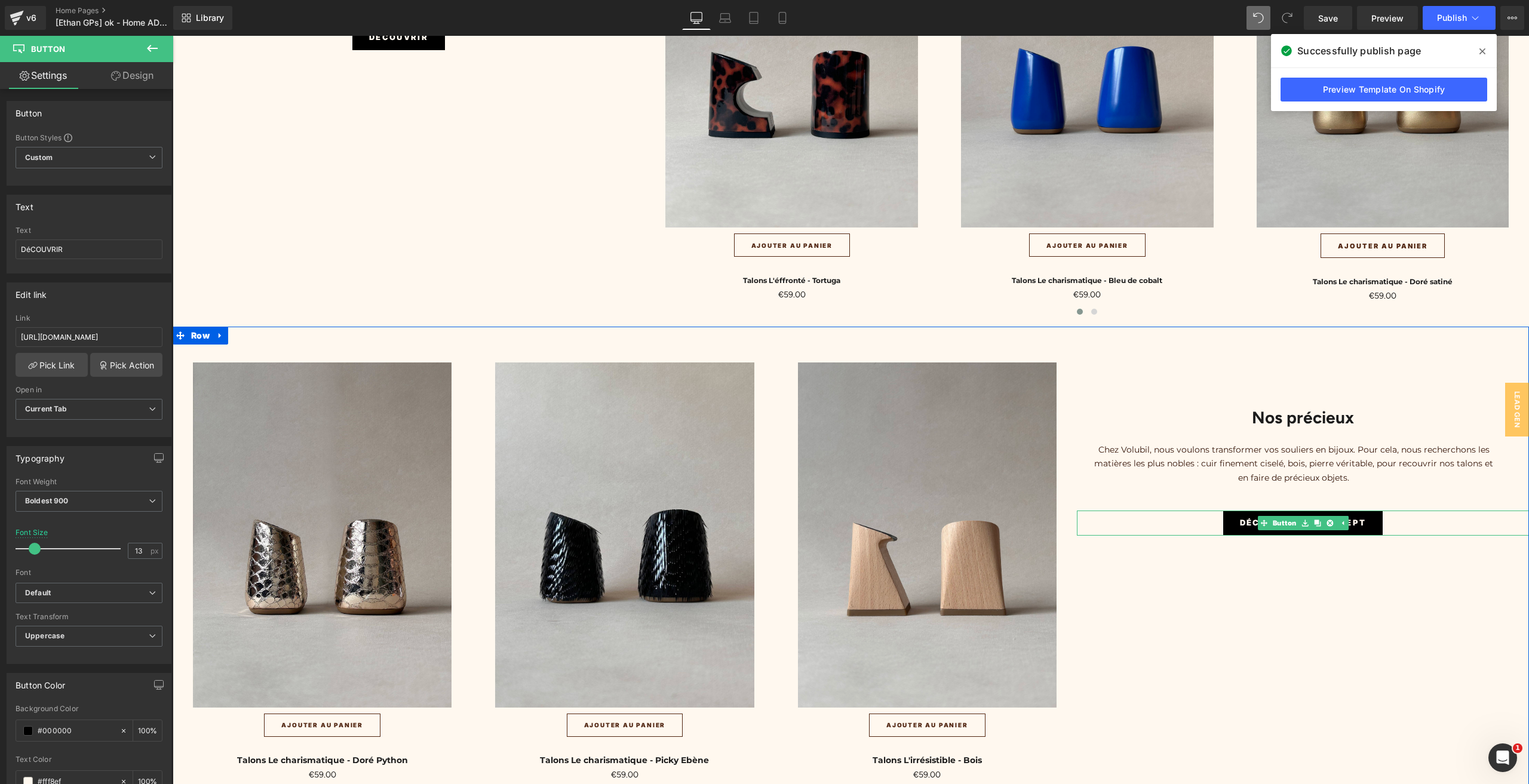
click at [1298, 516] on link at bounding box center [1305, 523] width 13 height 15
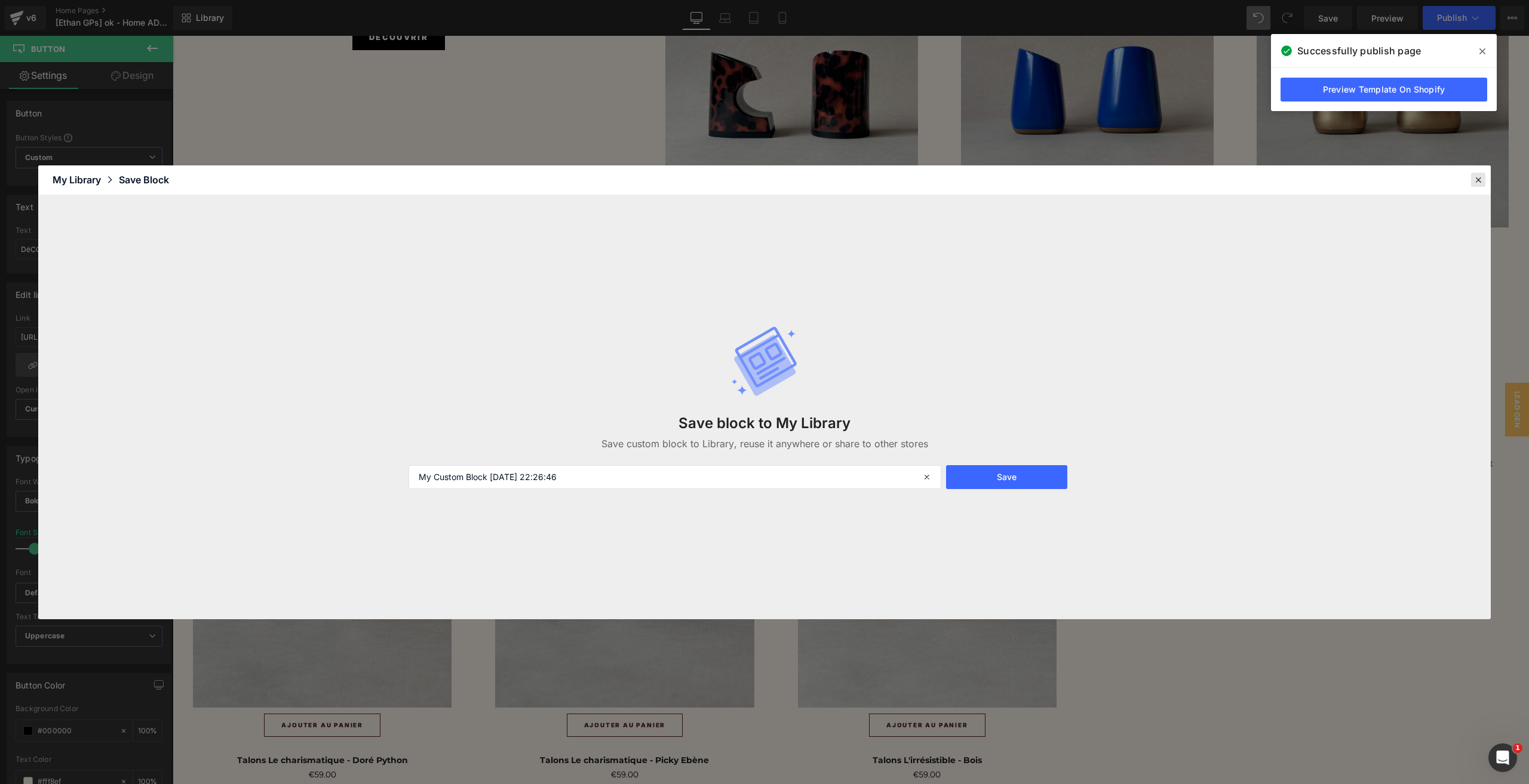
click at [1480, 183] on icon at bounding box center [1478, 179] width 11 height 11
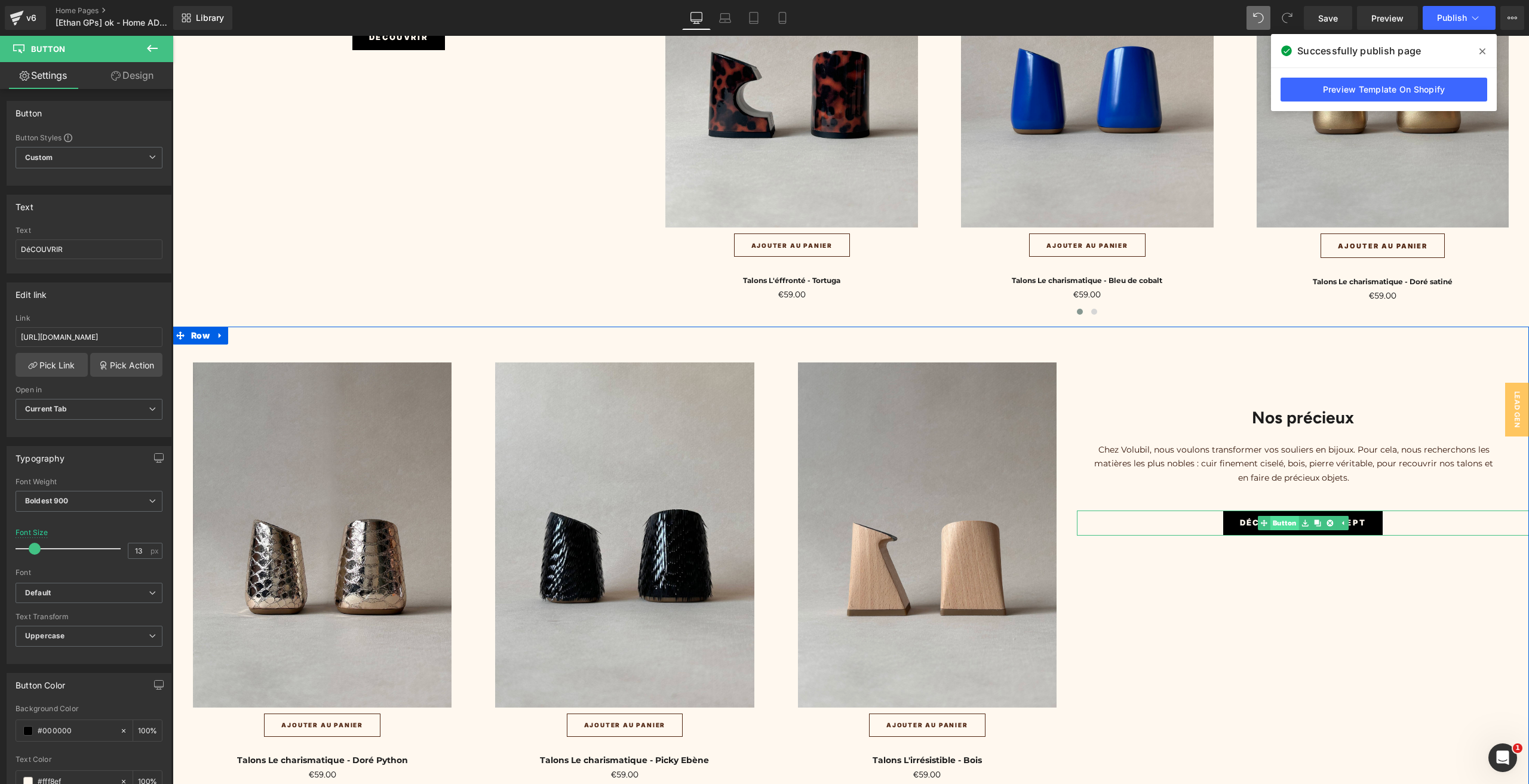
click at [1277, 516] on link "Button" at bounding box center [1278, 523] width 41 height 15
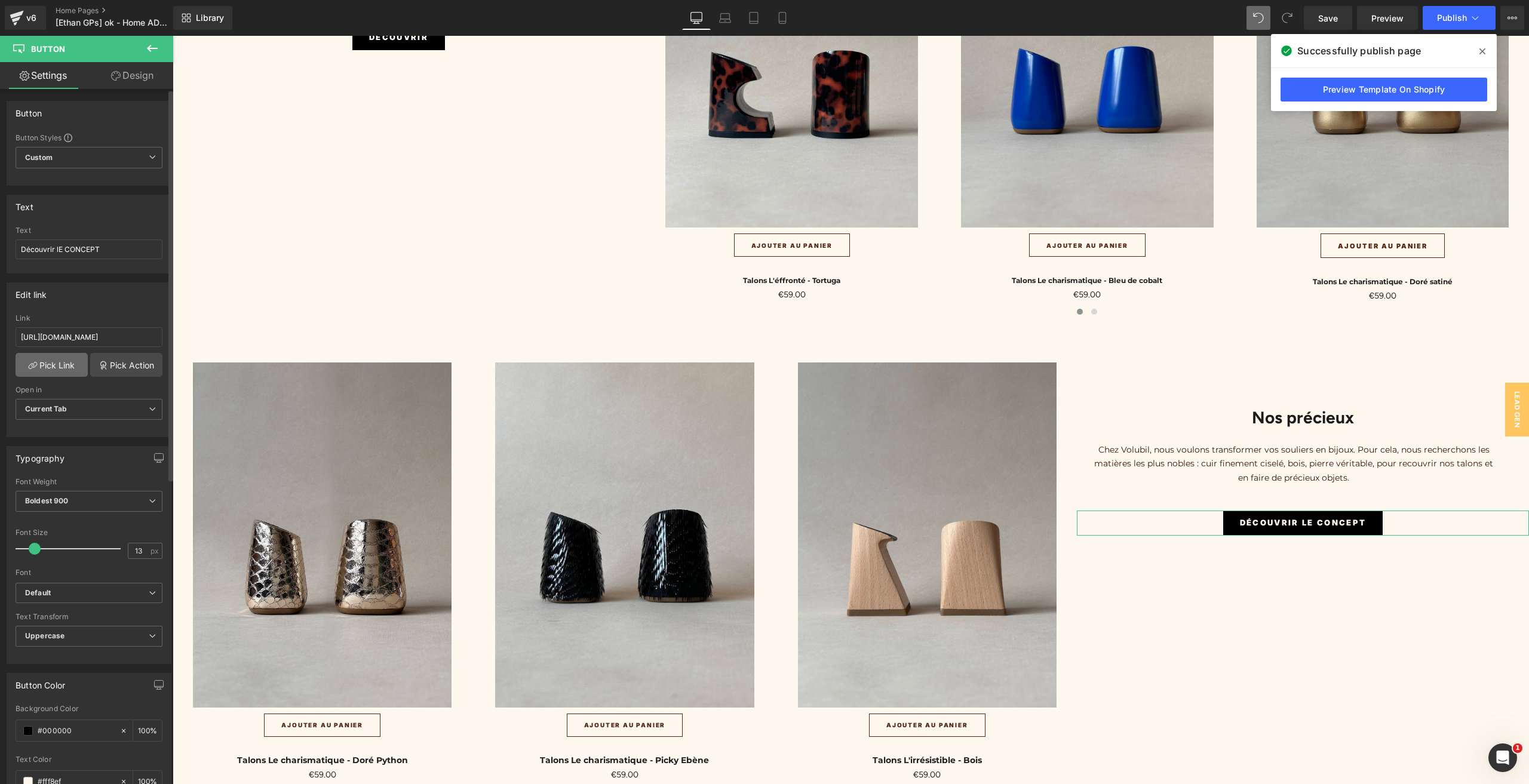
click at [59, 365] on link "Pick Link" at bounding box center [52, 365] width 72 height 24
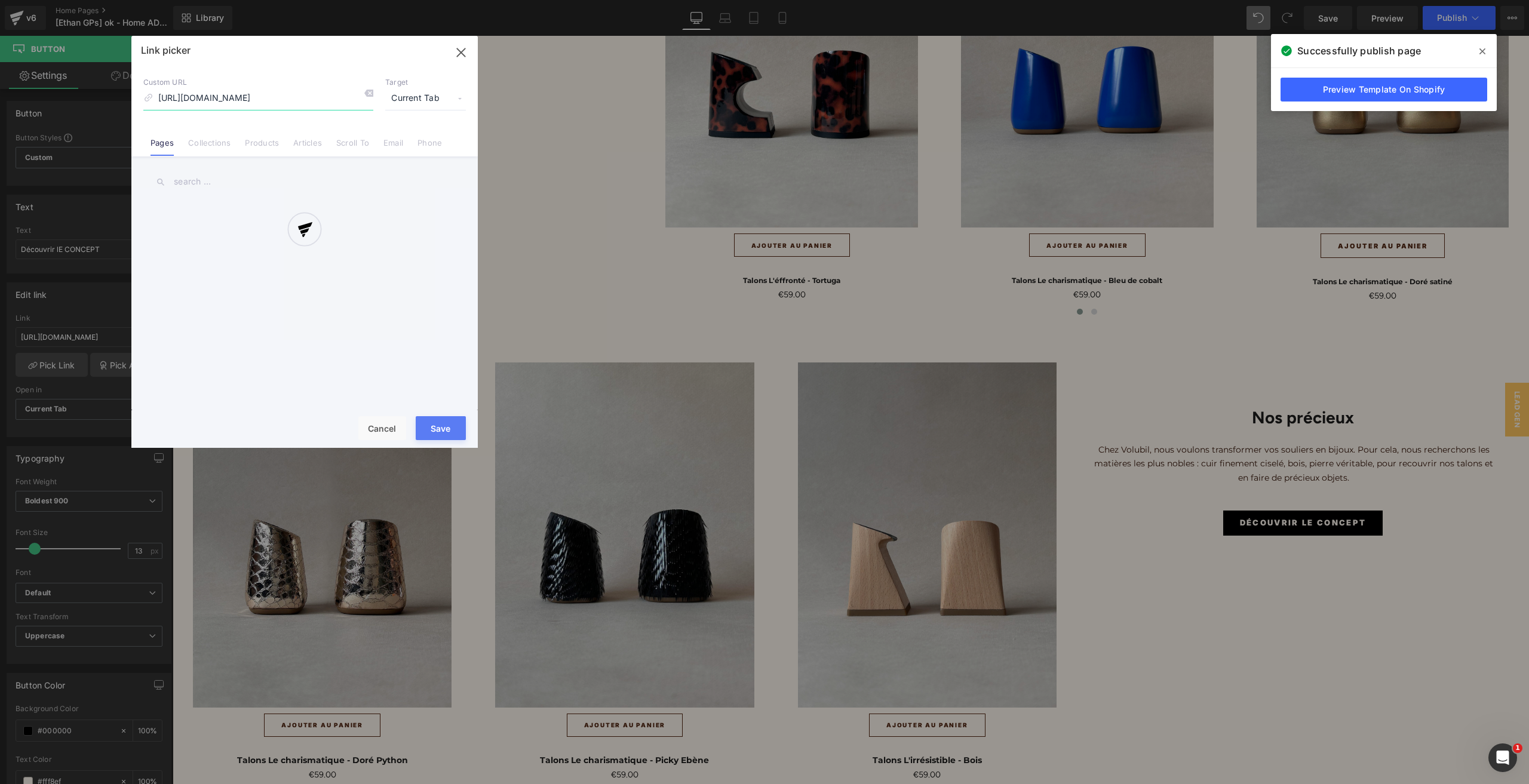
scroll to position [0, 85]
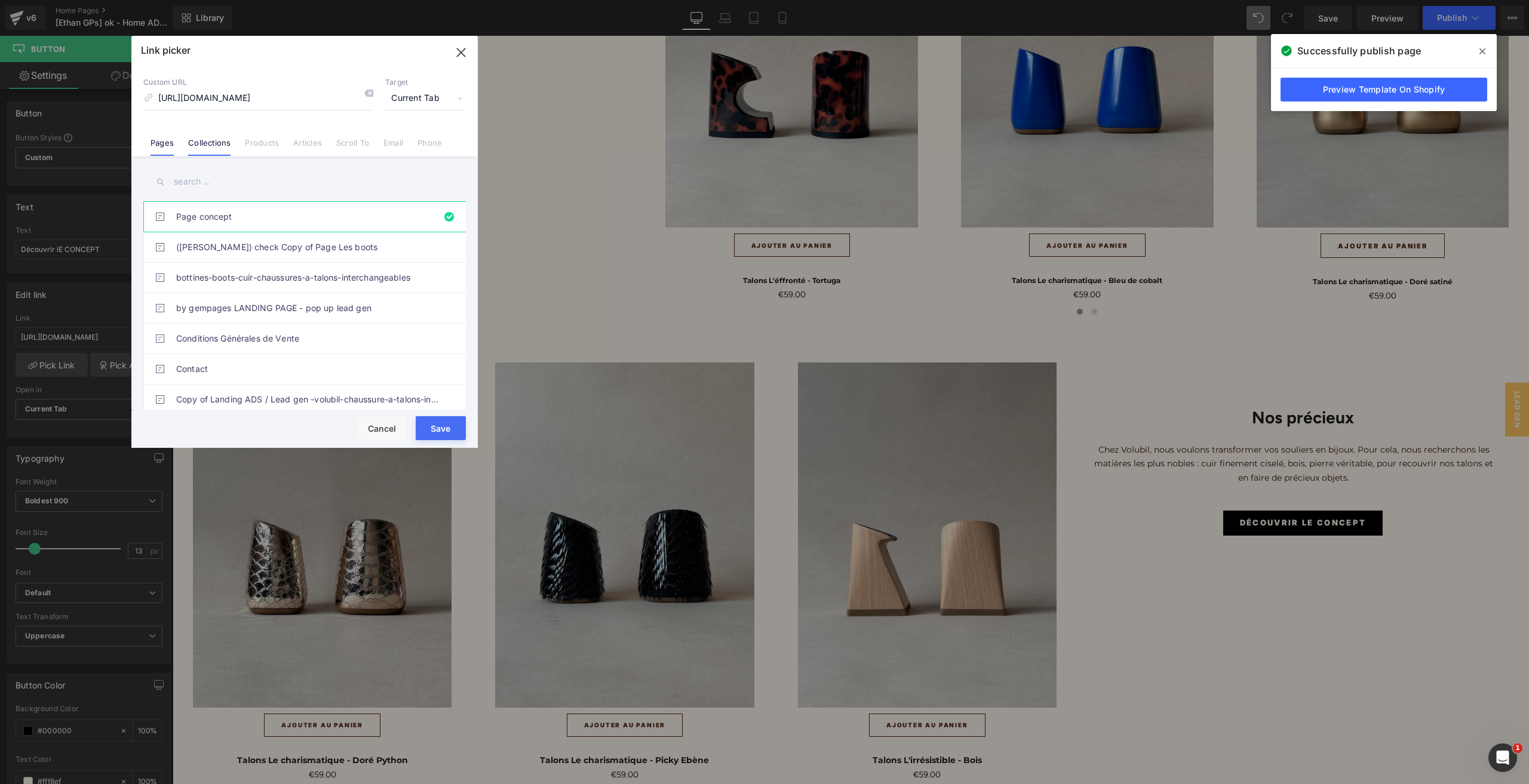
click at [204, 148] on link "Collections" at bounding box center [209, 147] width 42 height 18
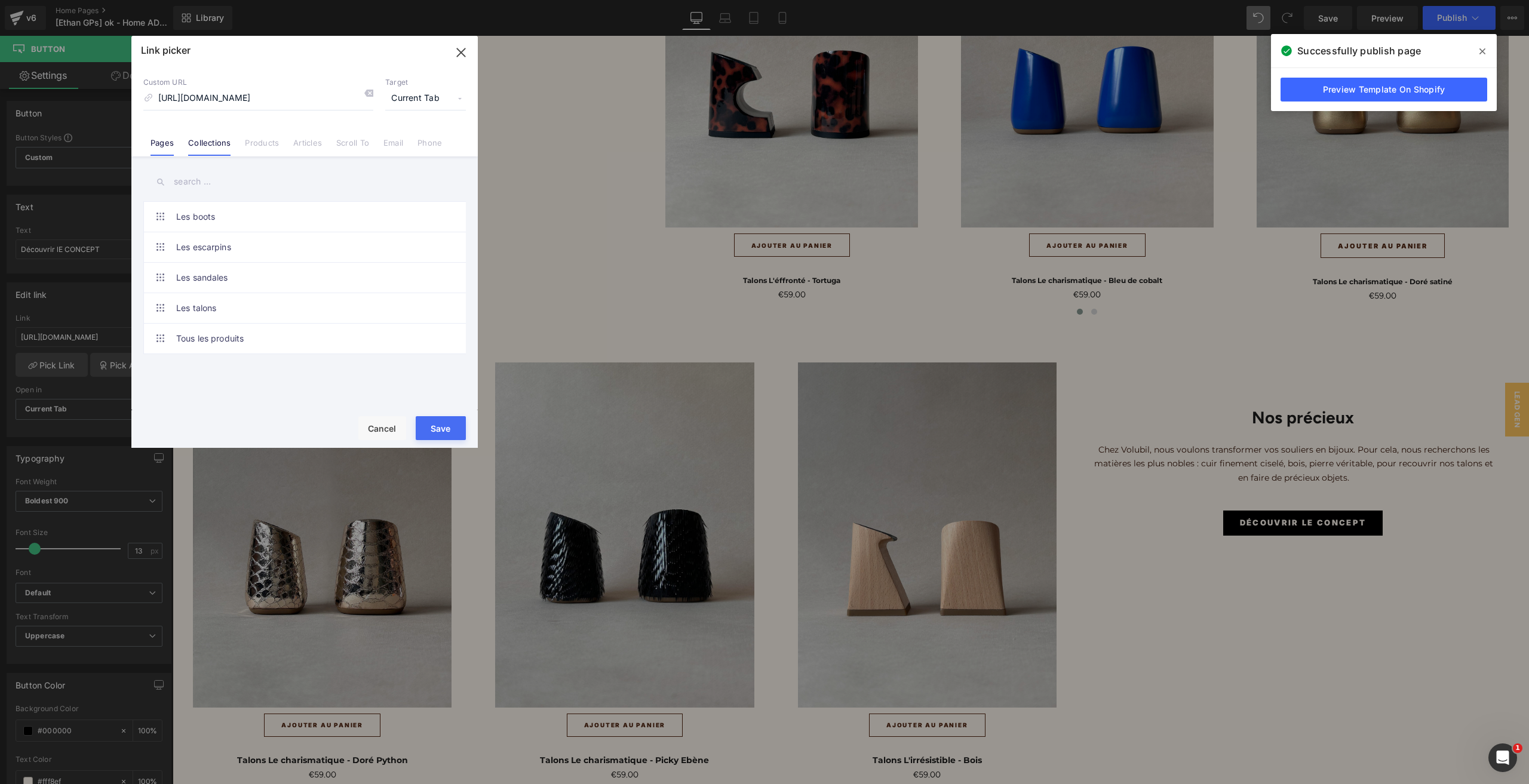
click at [159, 147] on link "Pages" at bounding box center [162, 147] width 23 height 18
click at [231, 255] on link "Page concept" at bounding box center [308, 256] width 263 height 30
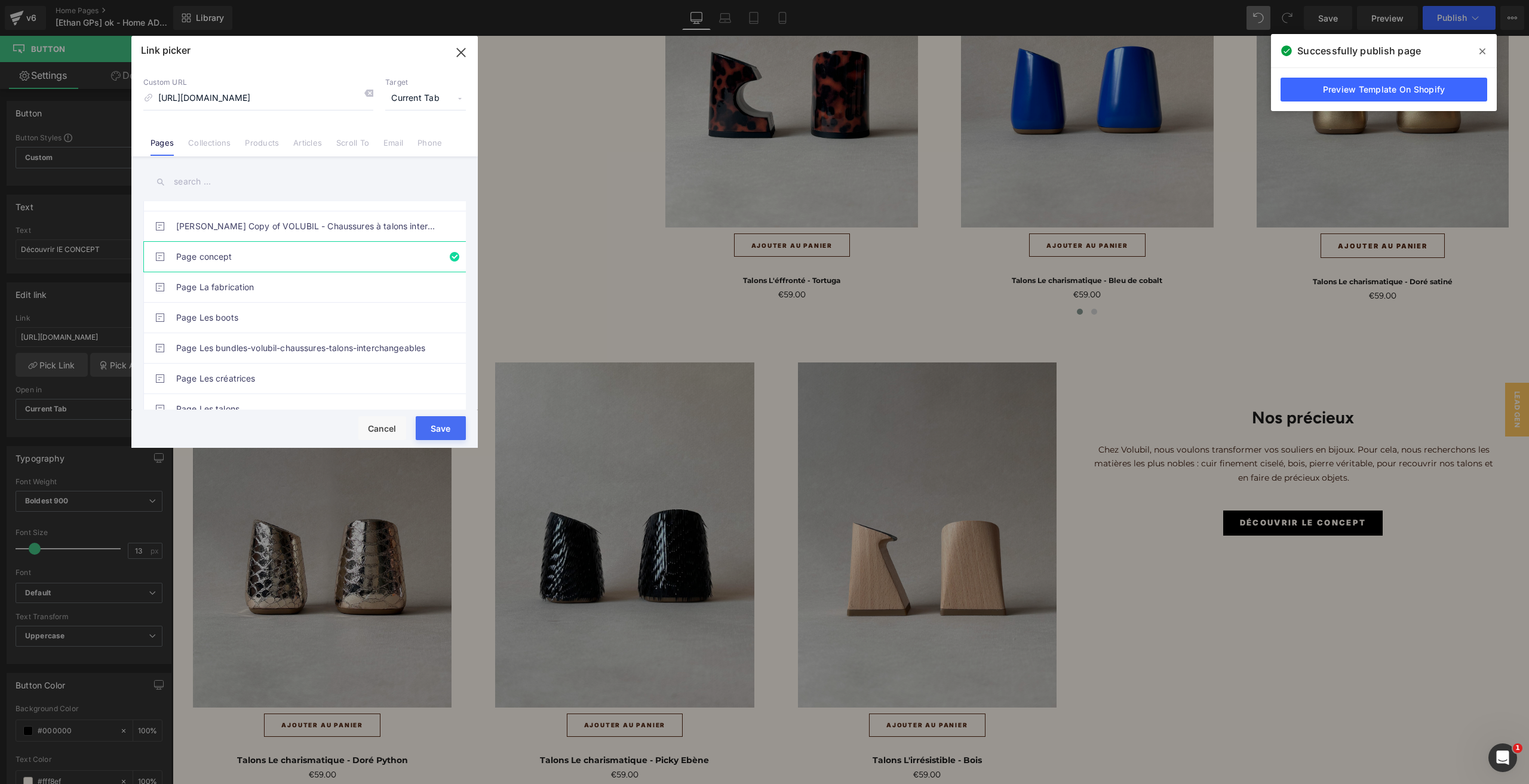
click at [433, 426] on button "Save" at bounding box center [440, 428] width 50 height 24
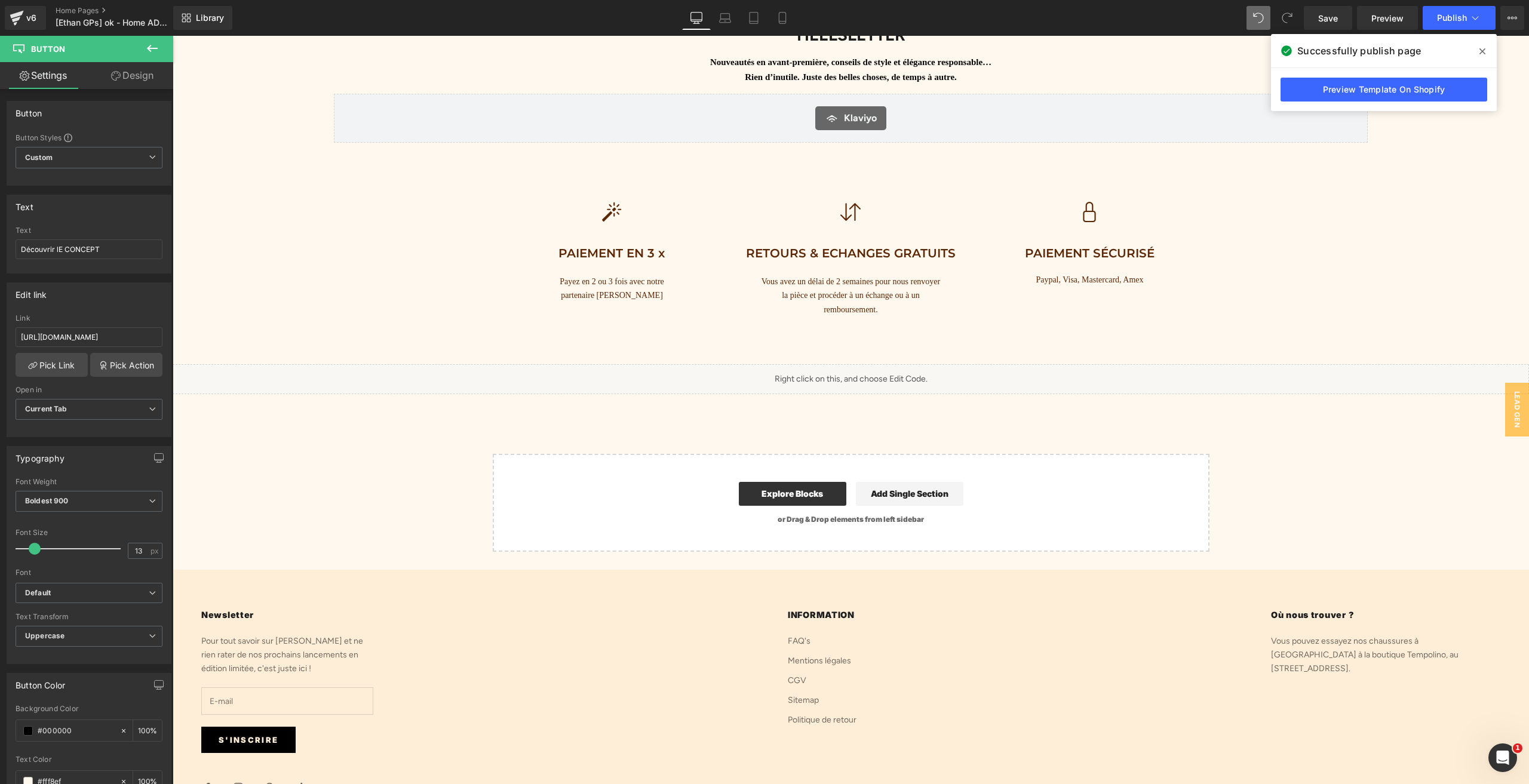
scroll to position [5896, 0]
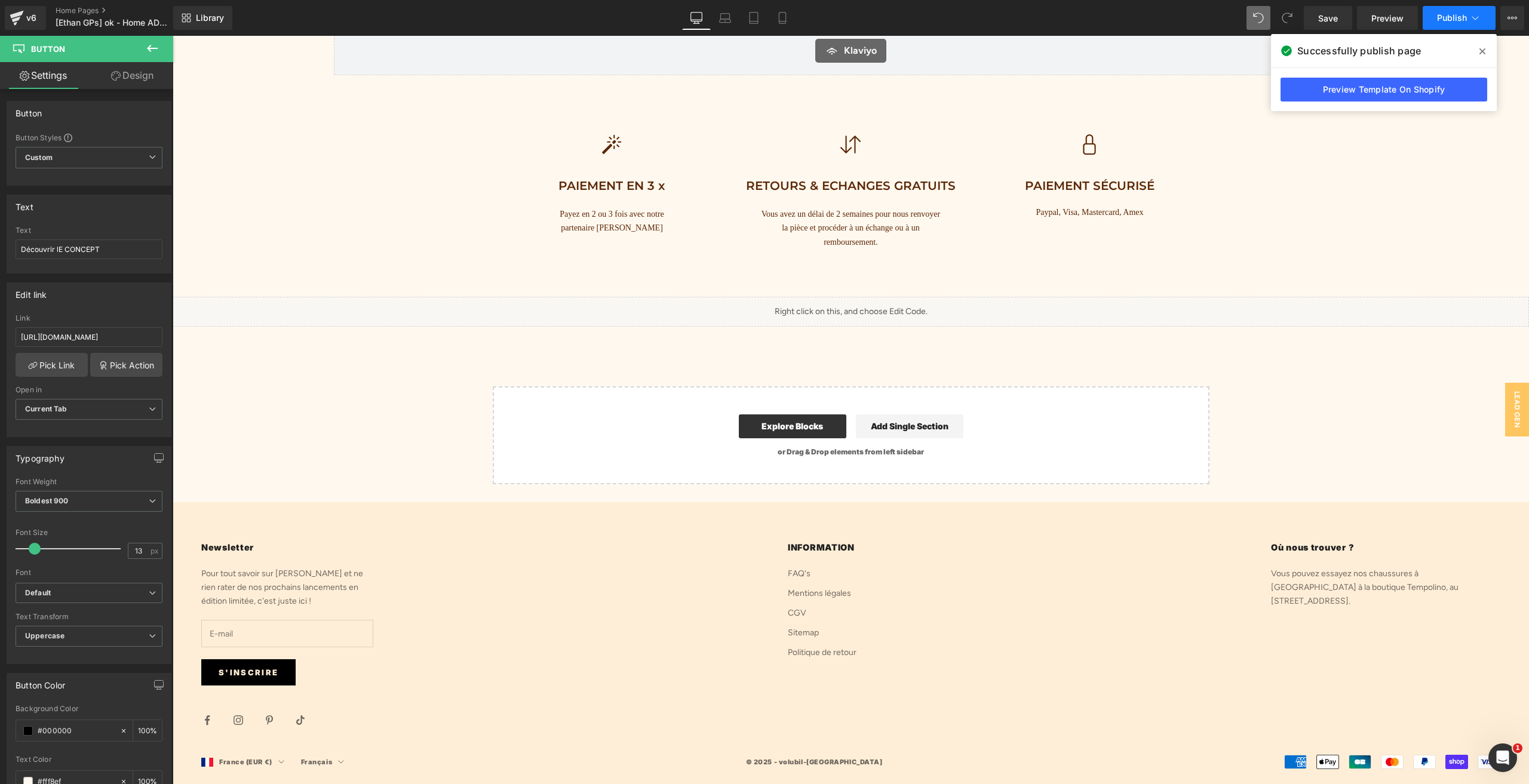
click at [1437, 25] on button "Publish" at bounding box center [1458, 18] width 73 height 24
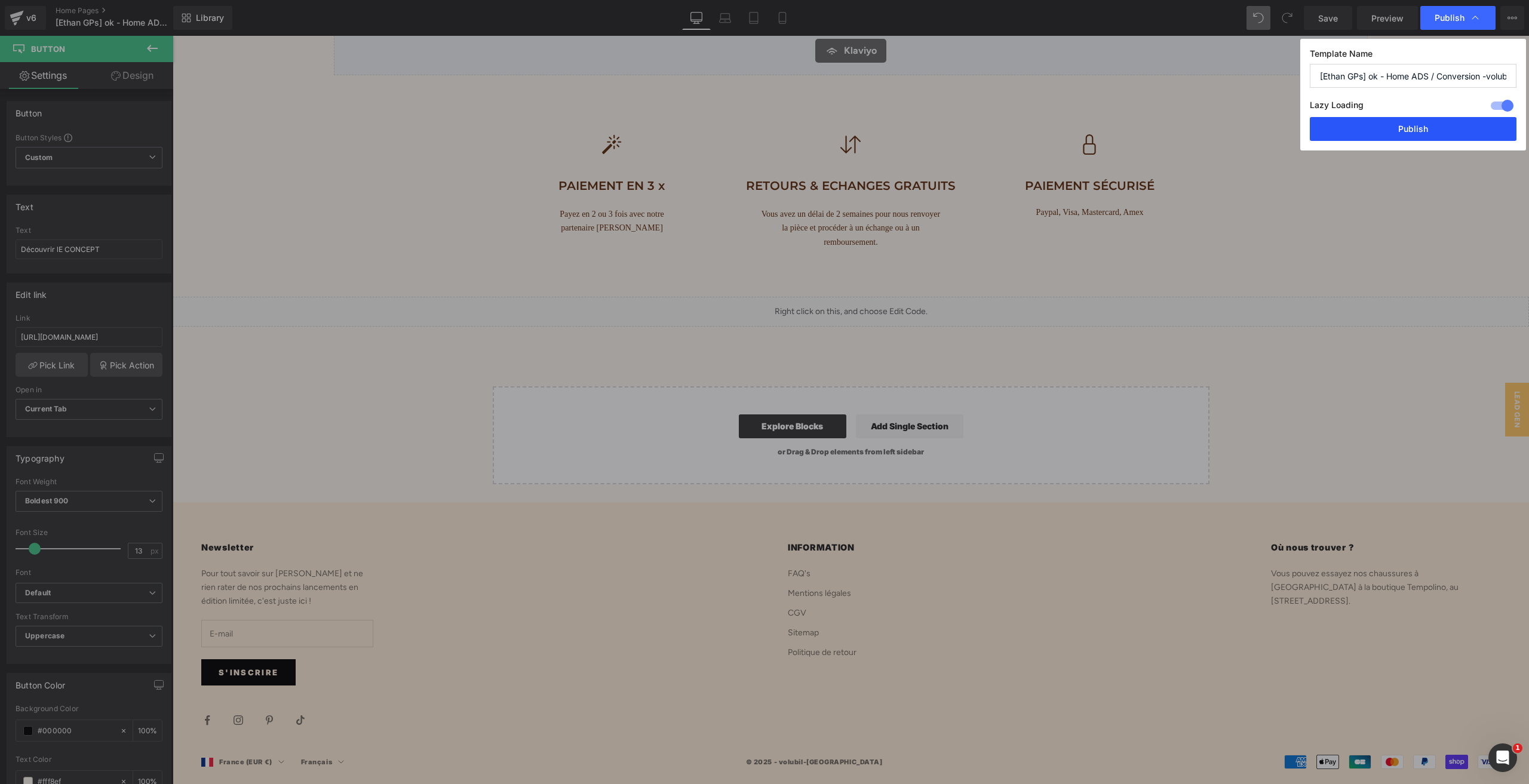
click at [1395, 128] on button "Publish" at bounding box center [1413, 129] width 207 height 24
